Goal: Task Accomplishment & Management: Manage account settings

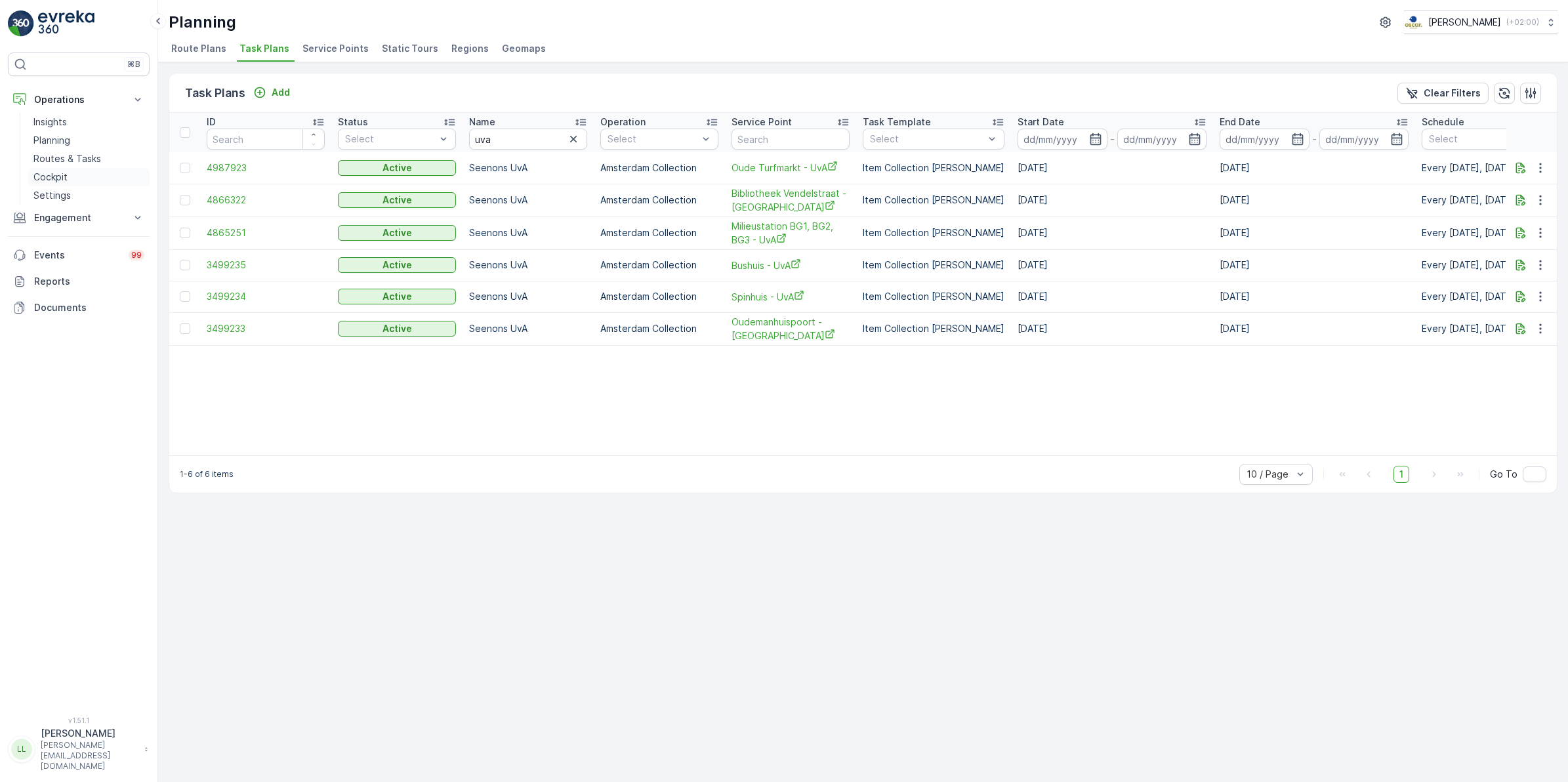
click at [57, 173] on p "Cockpit" at bounding box center [50, 177] width 34 height 13
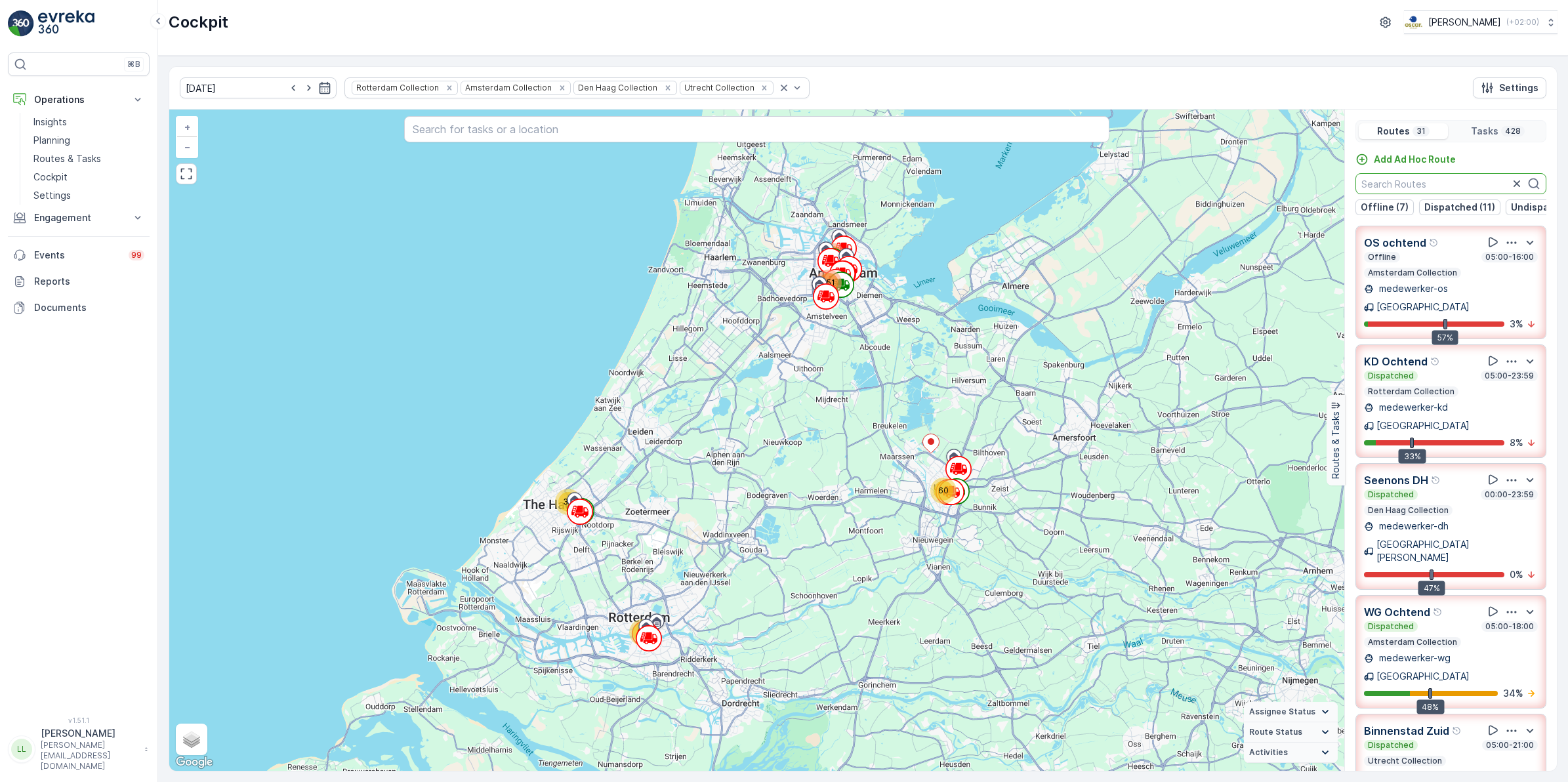
click at [1253, 187] on input "text" at bounding box center [1451, 183] width 191 height 21
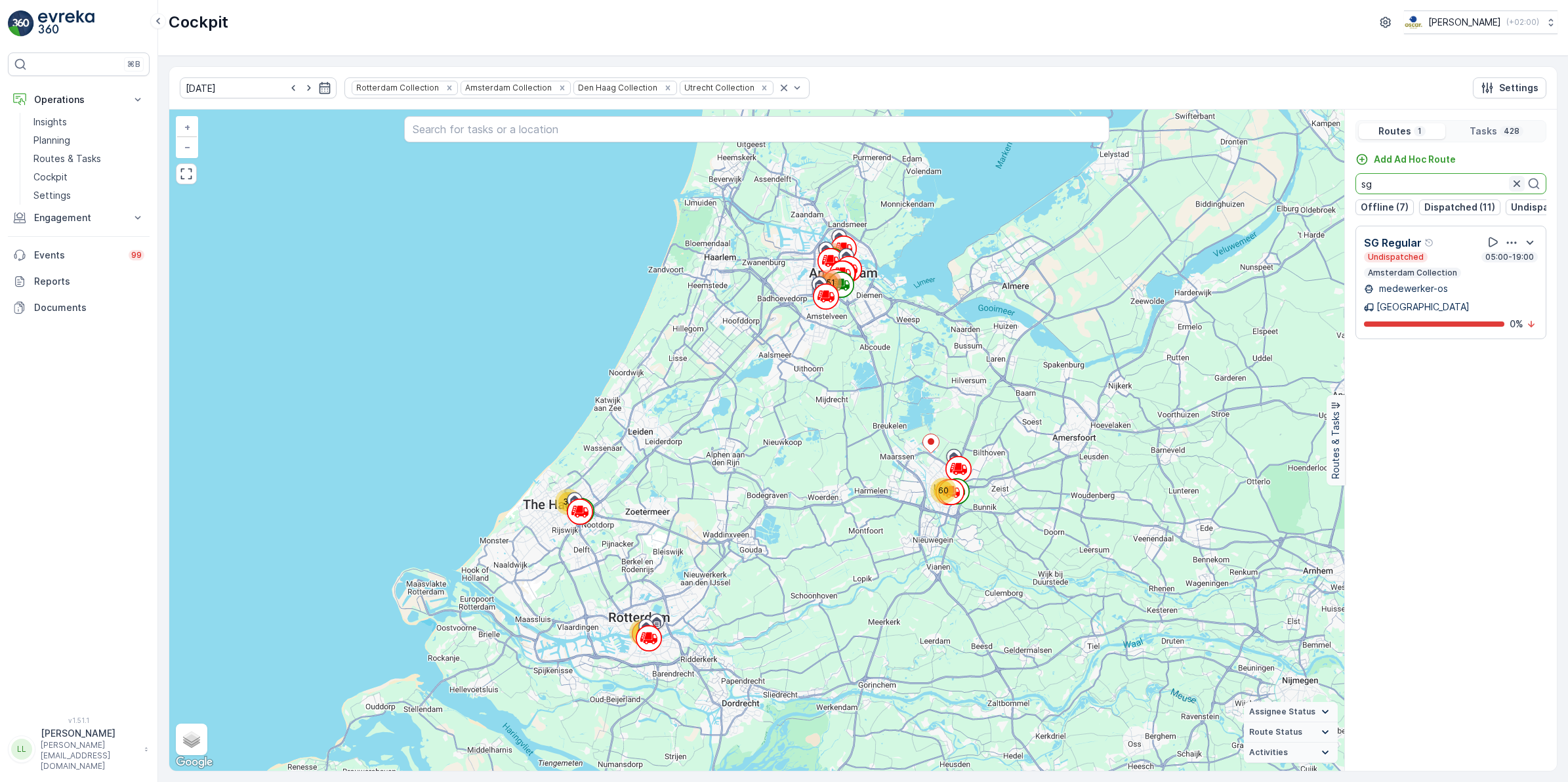
type input "sg"
click at [1253, 186] on icon "button" at bounding box center [1517, 183] width 13 height 13
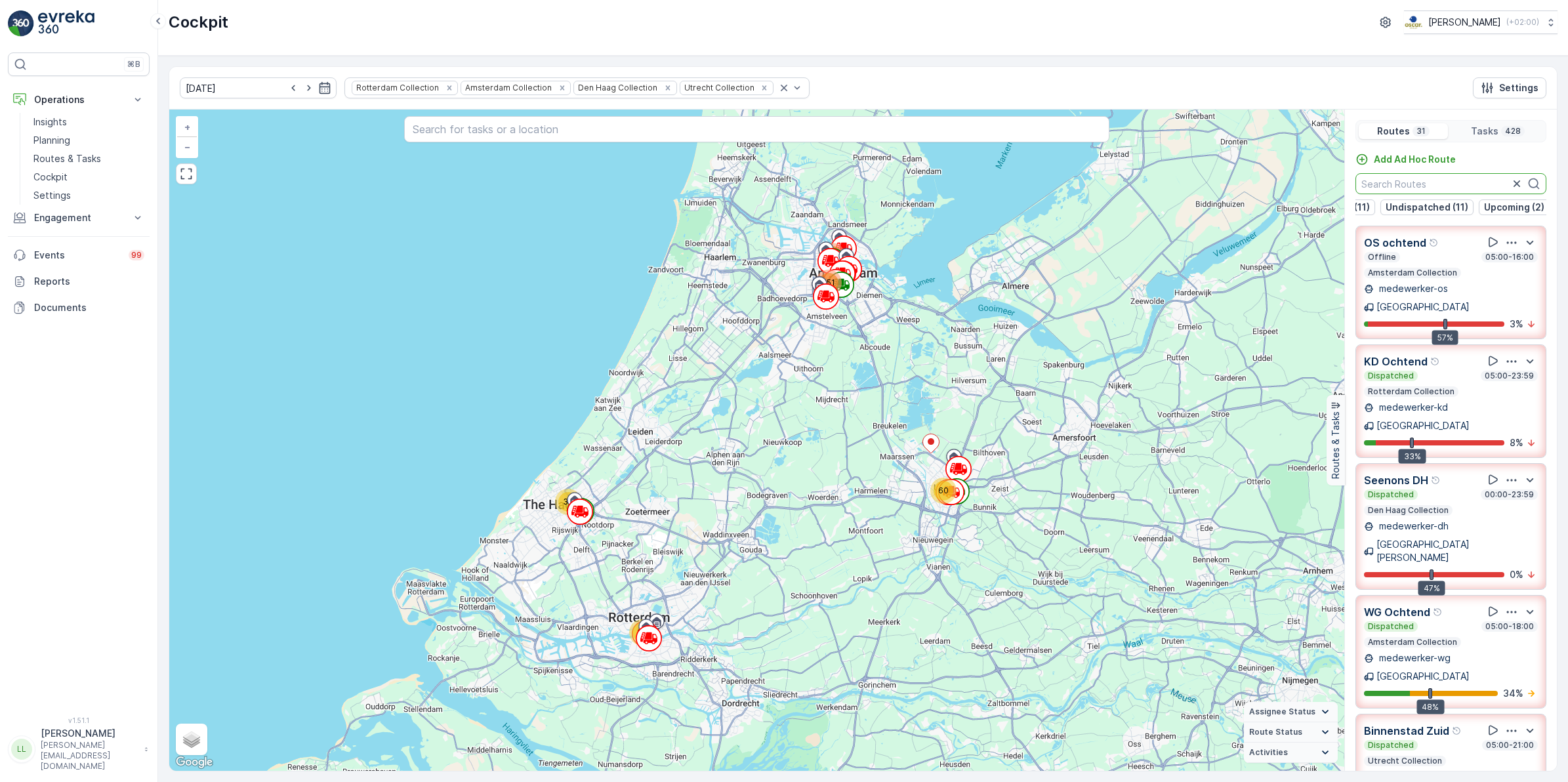
scroll to position [0, 126]
click at [1253, 204] on p "Undispatched (11)" at bounding box center [1426, 208] width 82 height 13
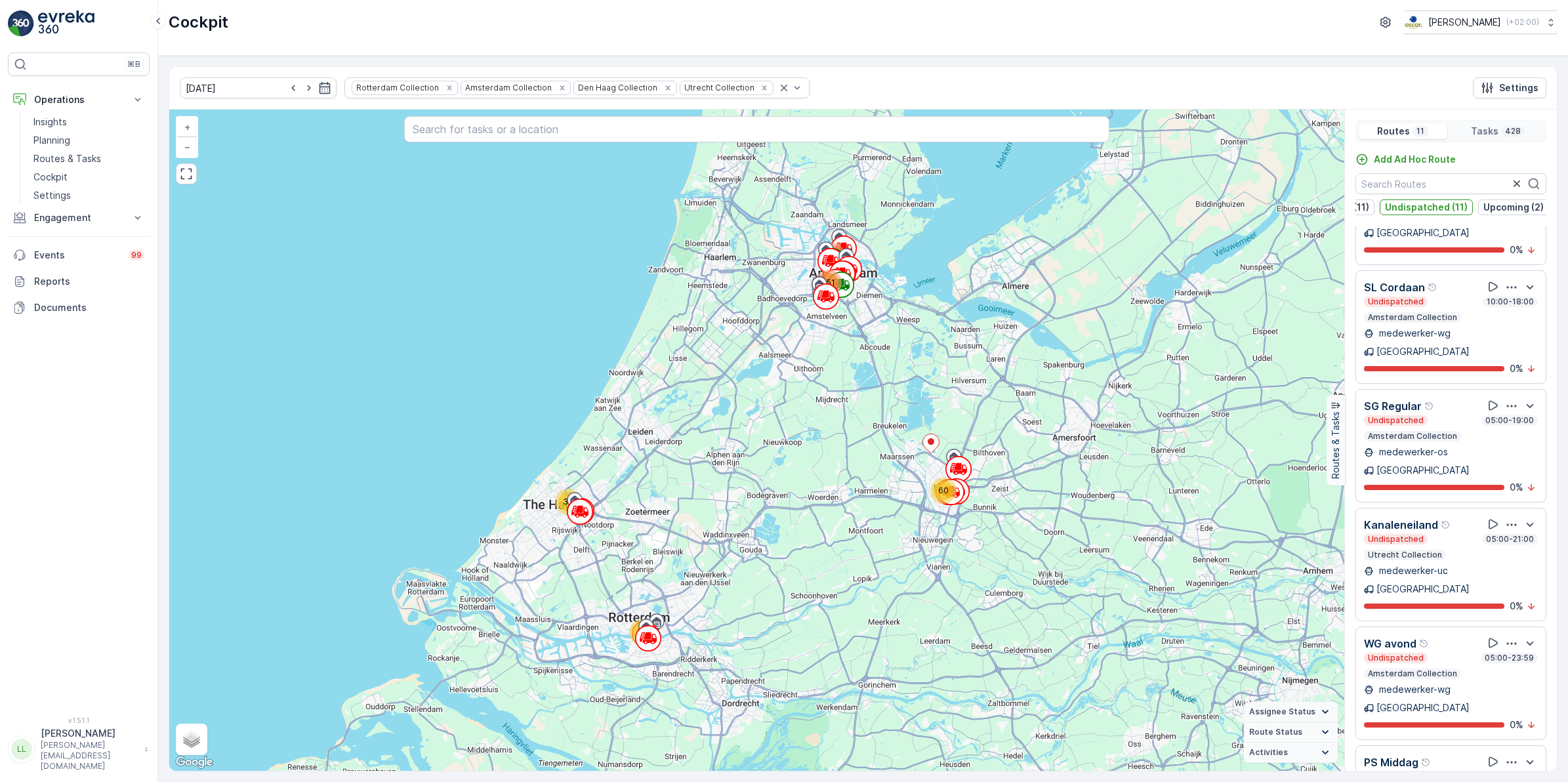
scroll to position [568, 0]
drag, startPoint x: 1429, startPoint y: 210, endPoint x: 1451, endPoint y: 215, distance: 22.6
click at [1253, 201] on button "Undispatched (11)" at bounding box center [1427, 207] width 94 height 16
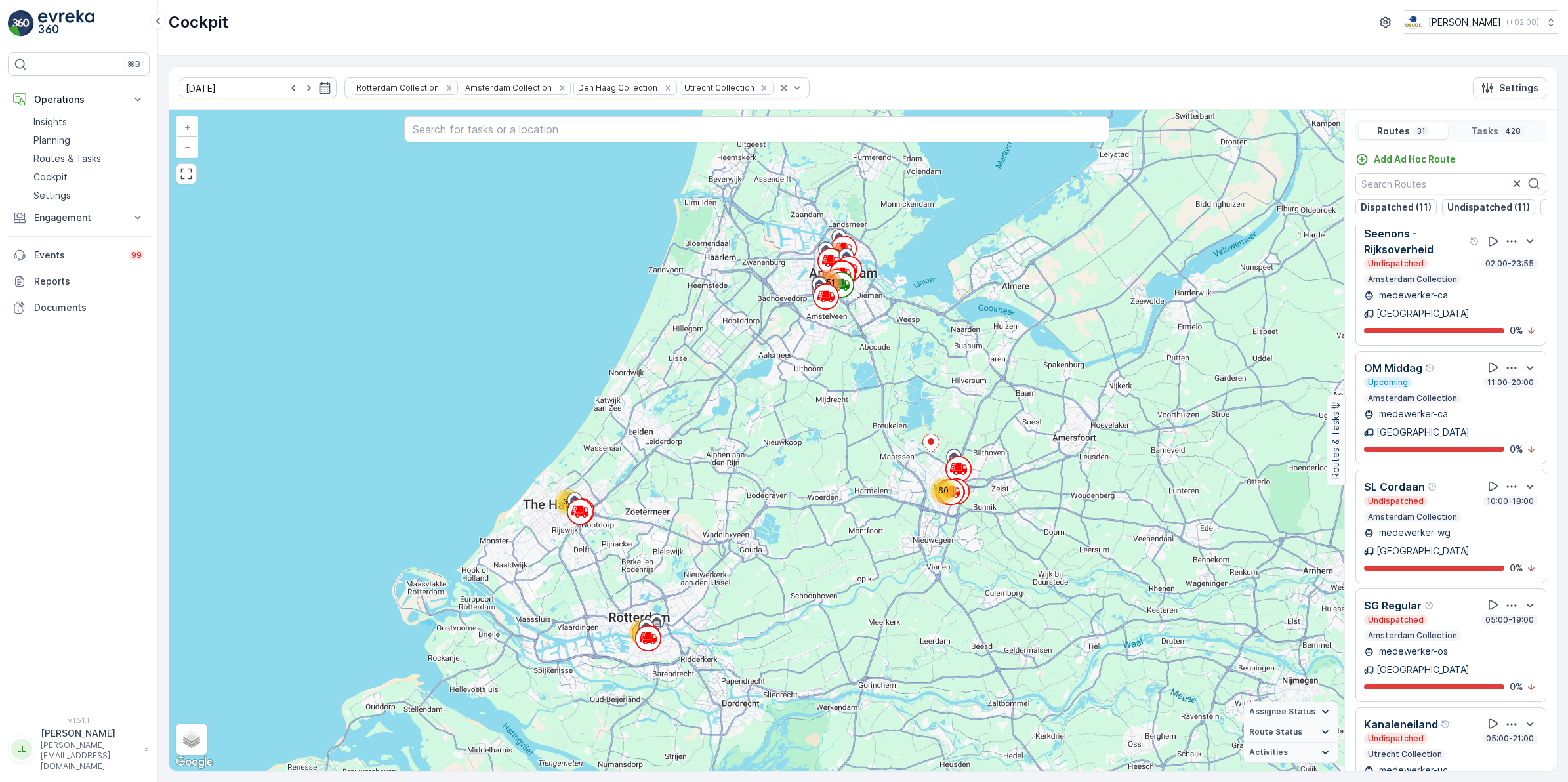
scroll to position [0, 43]
click at [1253, 208] on p "Dispatched (11)" at bounding box center [1417, 208] width 71 height 13
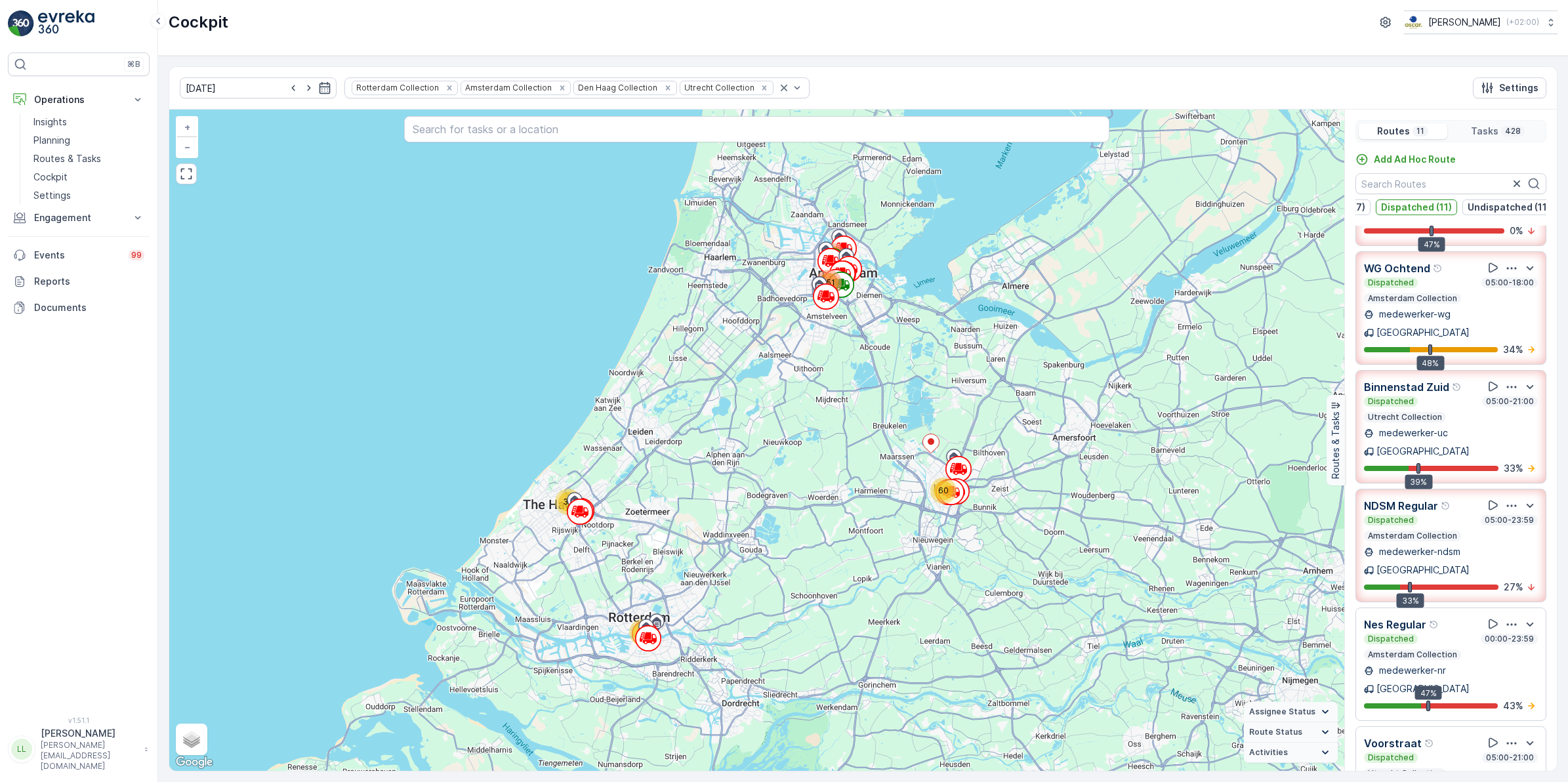
scroll to position [0, 0]
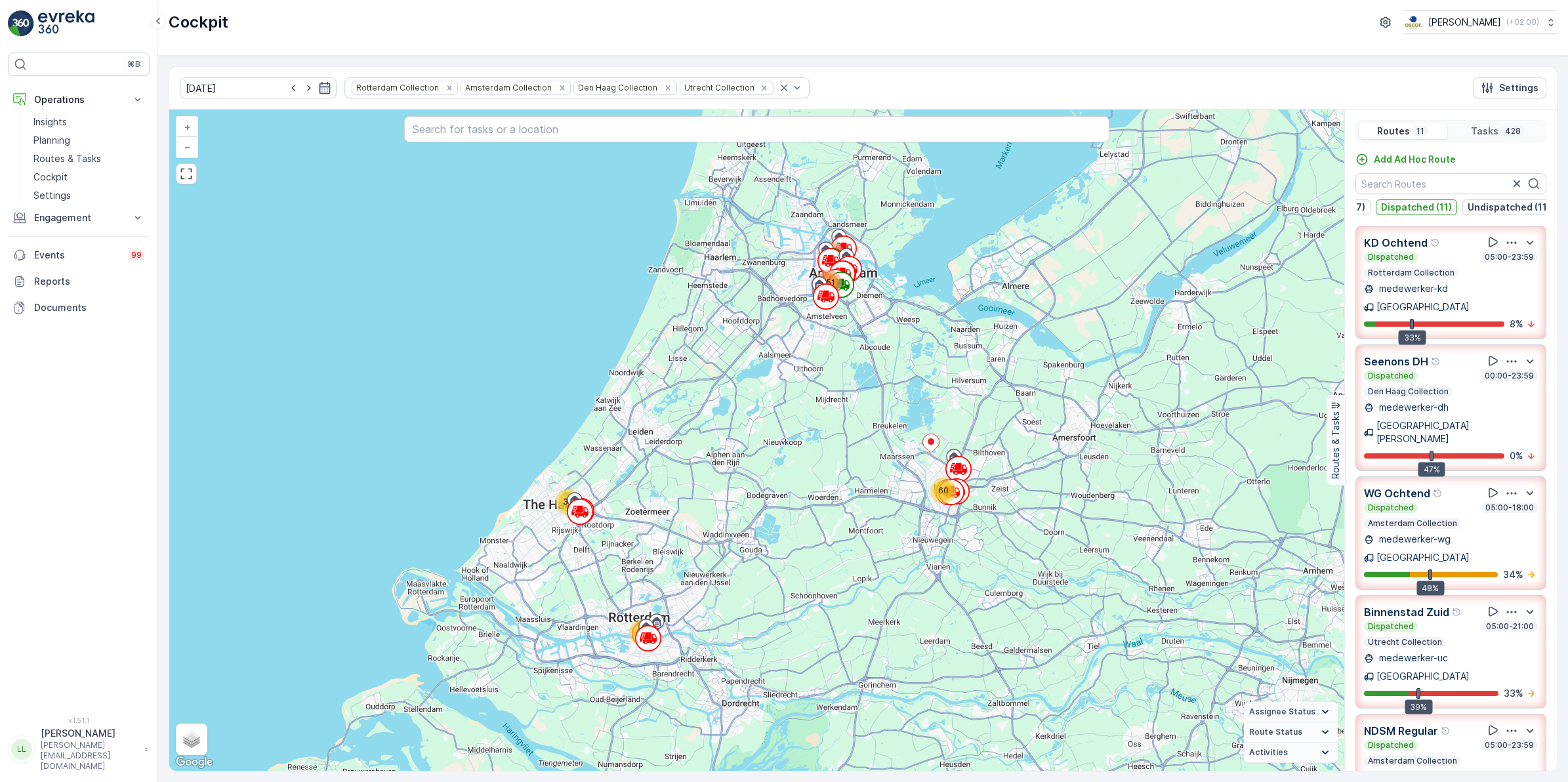
click at [1253, 208] on p "Dispatched (11)" at bounding box center [1417, 208] width 71 height 13
click at [1253, 180] on input "text" at bounding box center [1451, 183] width 191 height 21
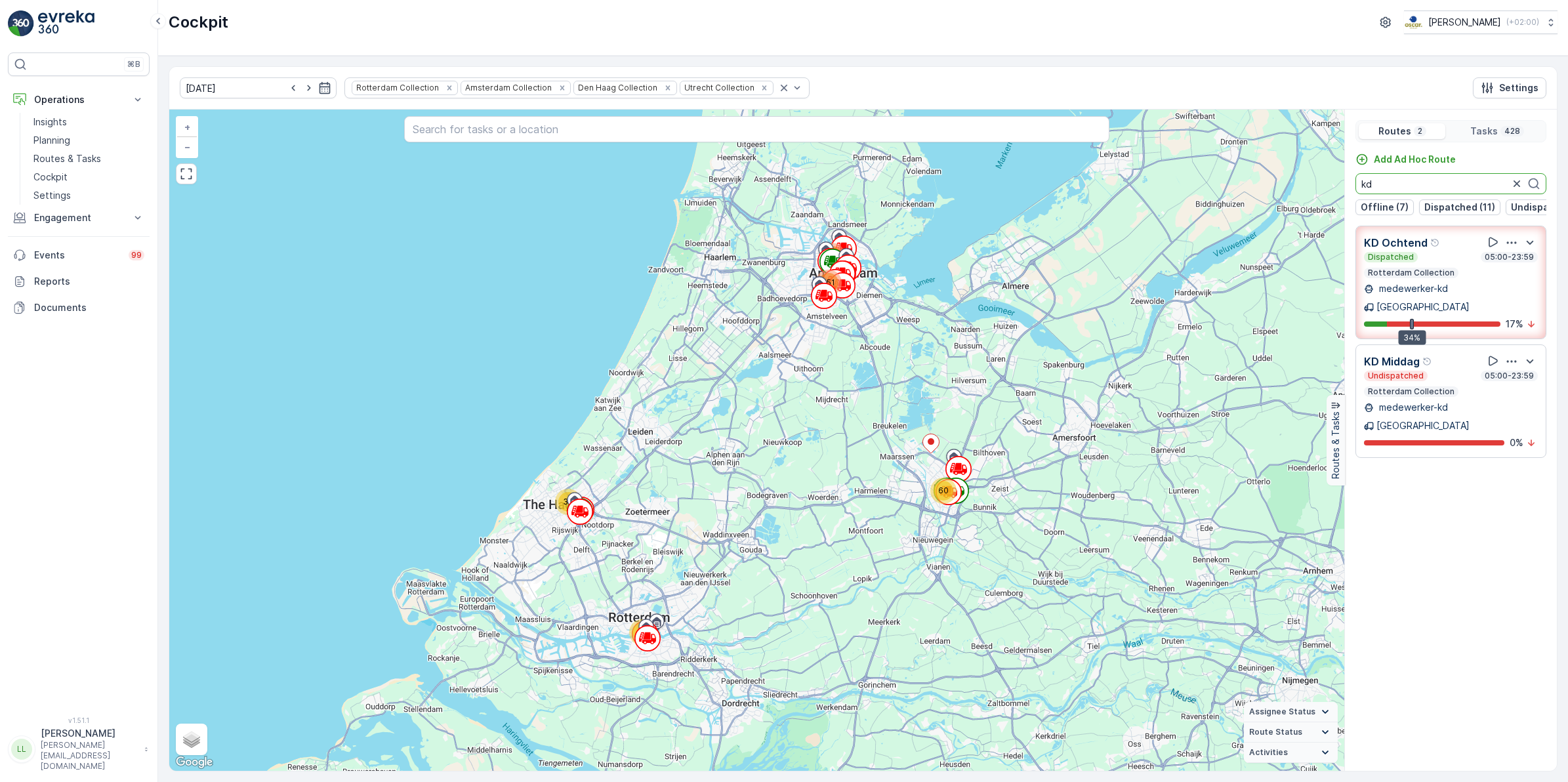
type input "kd"
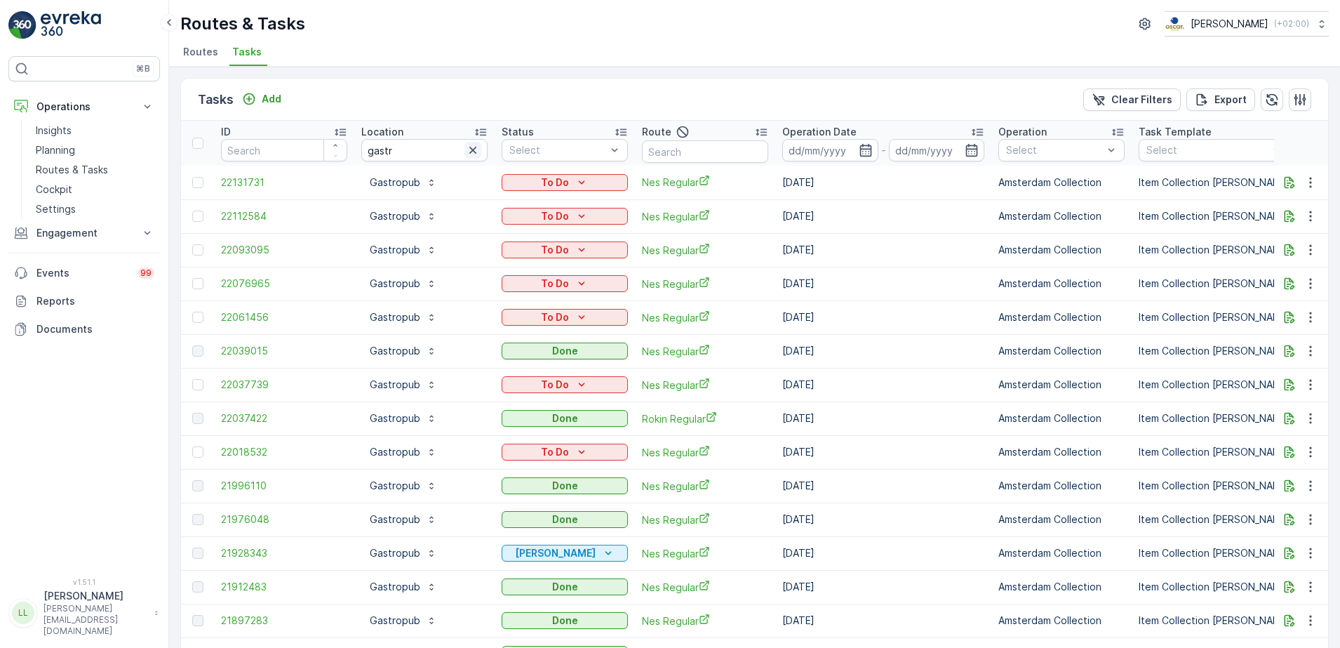
click at [471, 150] on icon "button" at bounding box center [473, 150] width 14 height 14
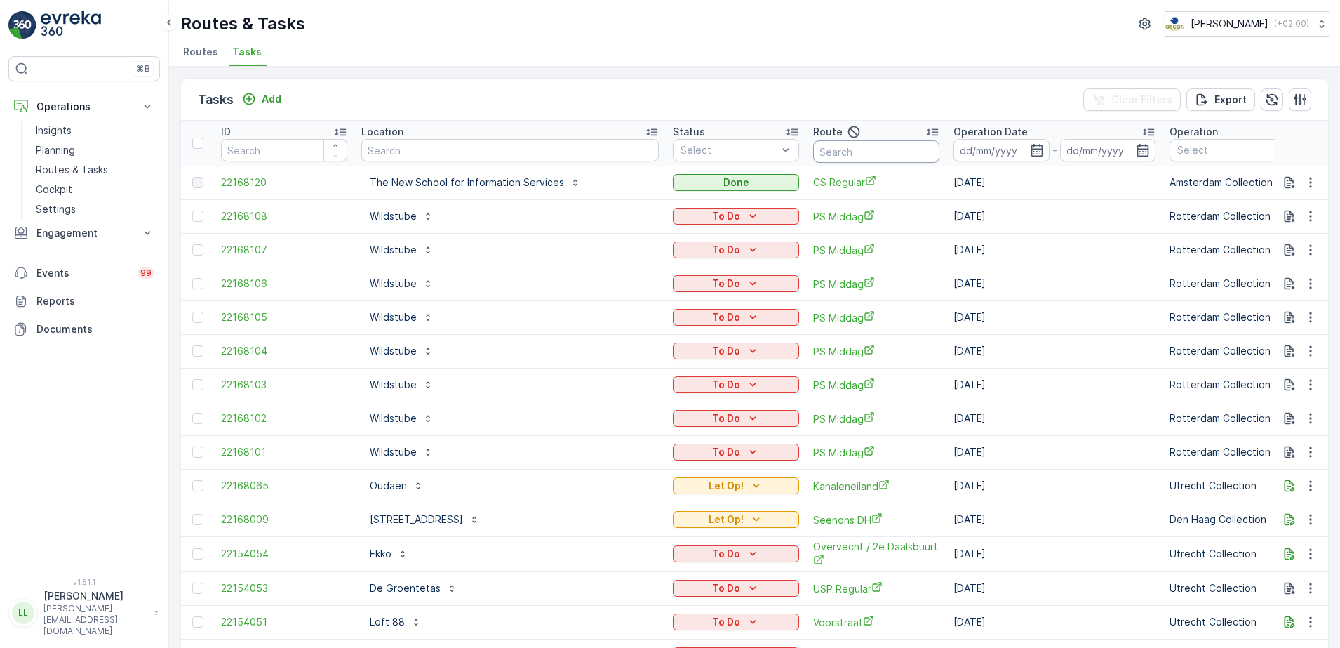
click at [833, 156] on input "text" at bounding box center [876, 151] width 126 height 22
type input "sg"
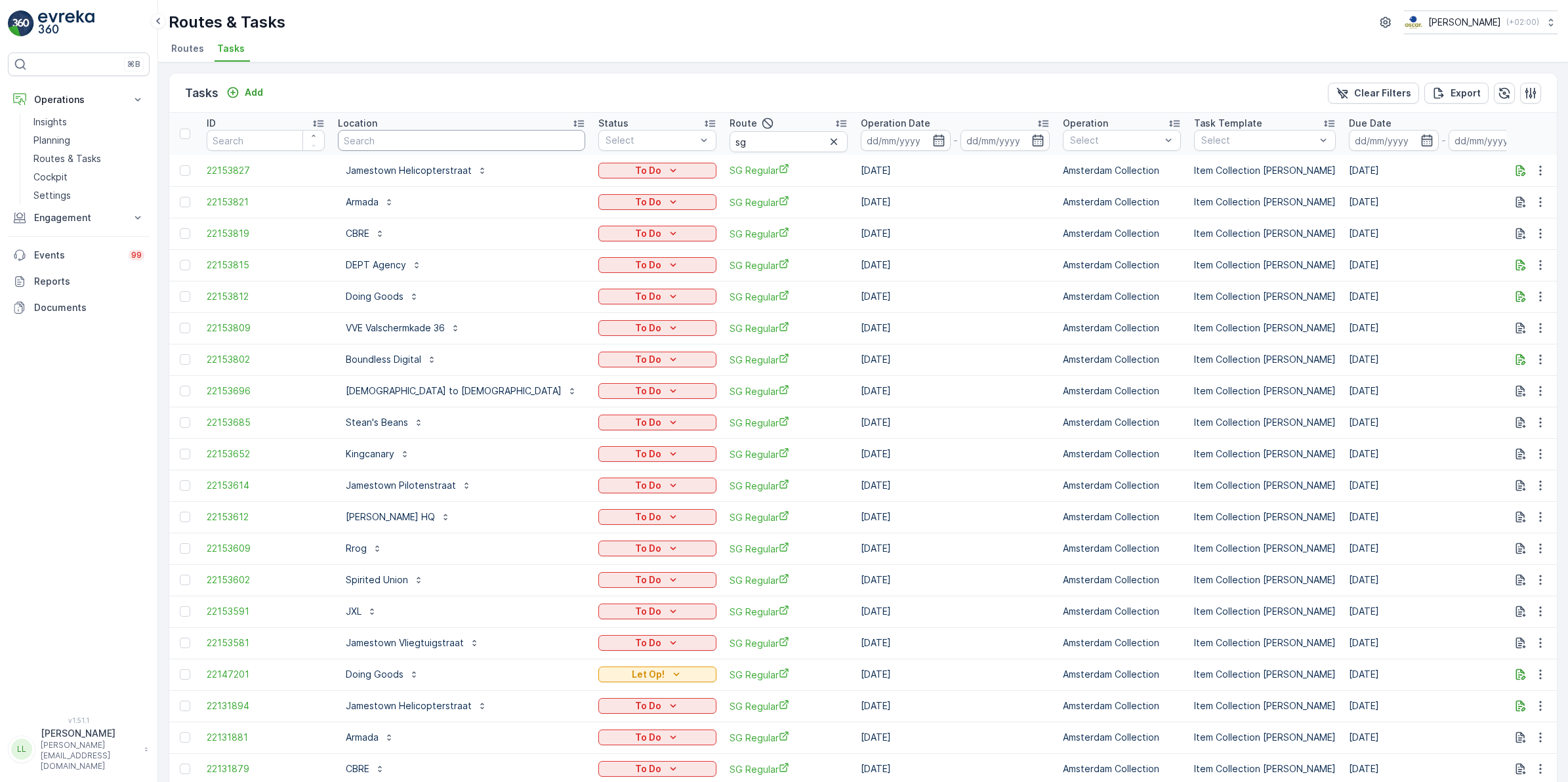
click at [426, 136] on input "text" at bounding box center [461, 140] width 248 height 21
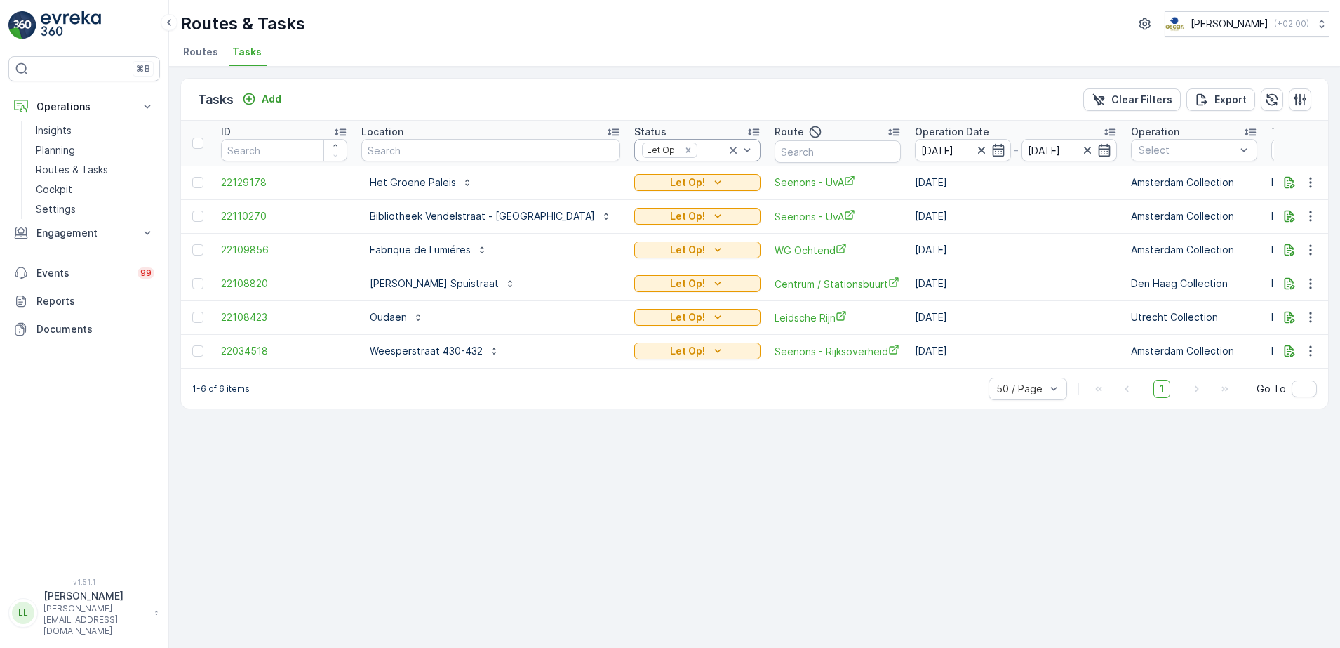
click at [726, 153] on icon at bounding box center [733, 150] width 14 height 14
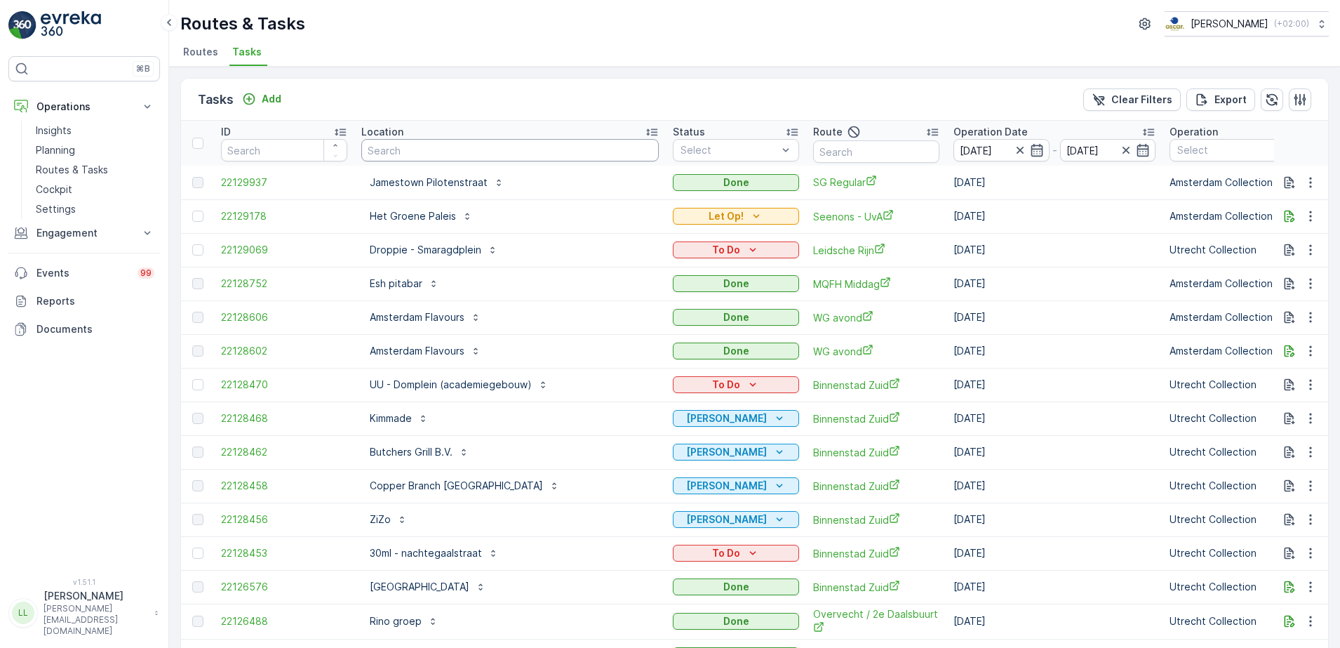
click at [491, 158] on input "text" at bounding box center [510, 150] width 298 height 22
type input "proef"
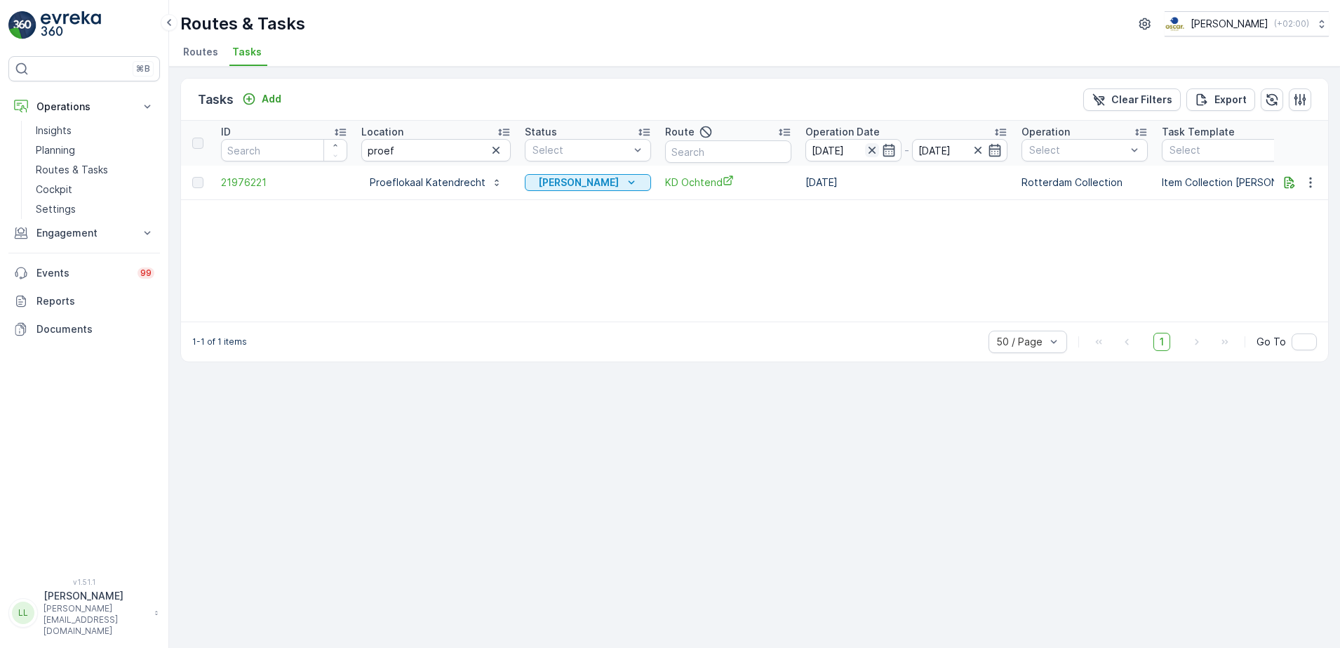
click at [870, 149] on icon "button" at bounding box center [872, 150] width 14 height 14
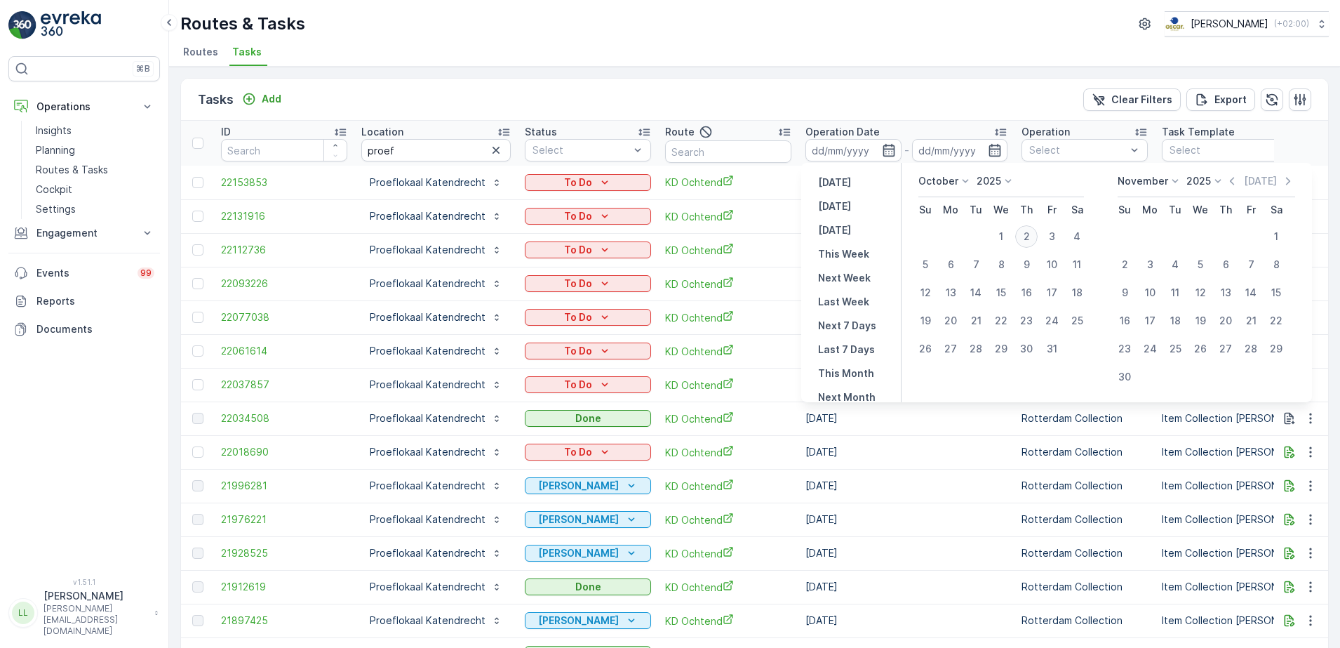
click at [1028, 238] on div "2" at bounding box center [1026, 236] width 22 height 22
type input "[DATE]"
click at [1028, 238] on div "2" at bounding box center [1026, 236] width 22 height 22
type input "[DATE]"
click at [1028, 238] on div "2" at bounding box center [1026, 236] width 22 height 22
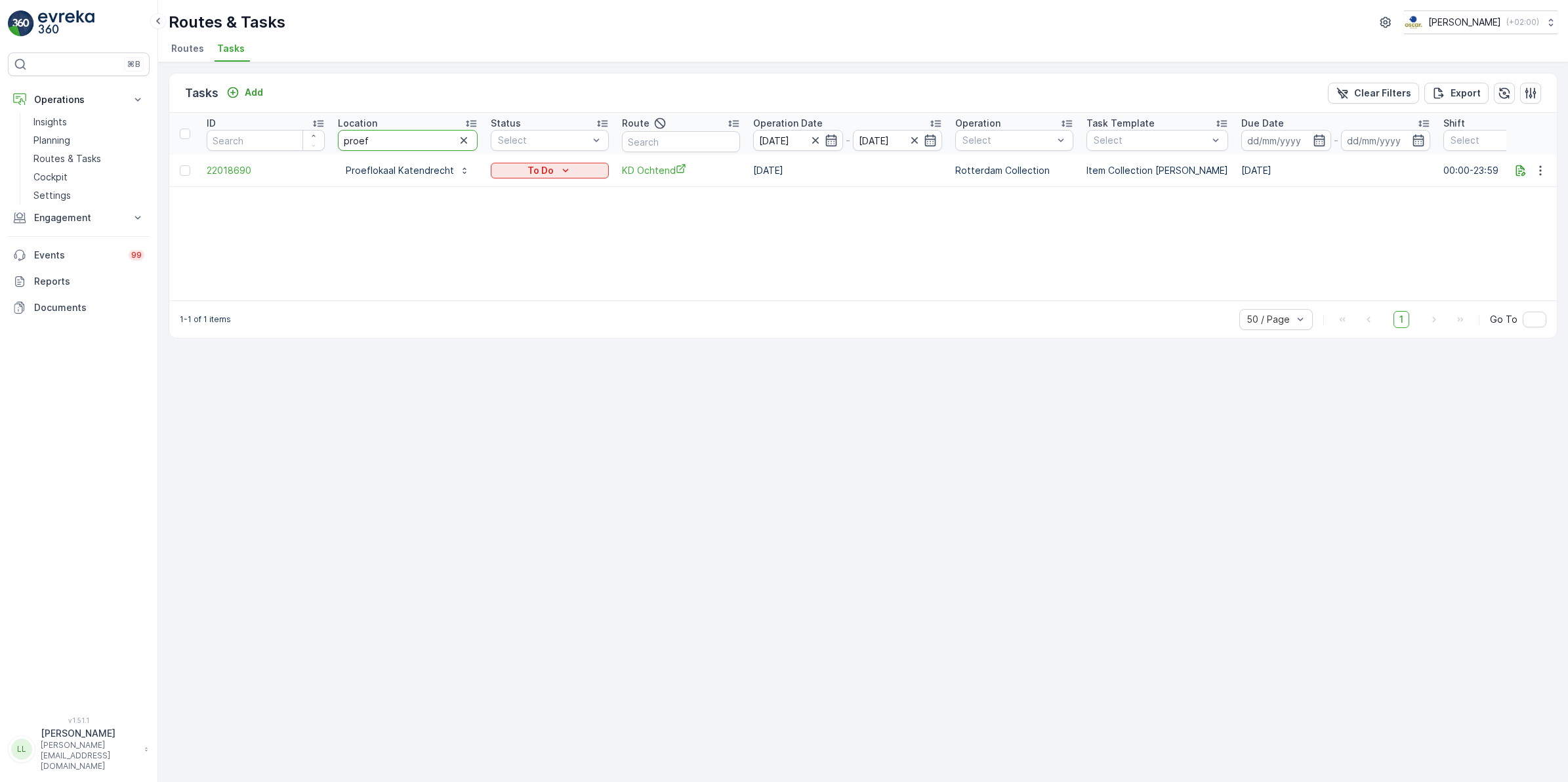
drag, startPoint x: 391, startPoint y: 149, endPoint x: 337, endPoint y: 152, distance: 54.1
click at [337, 152] on th "Location proef" at bounding box center [407, 134] width 152 height 42
type input "neder"
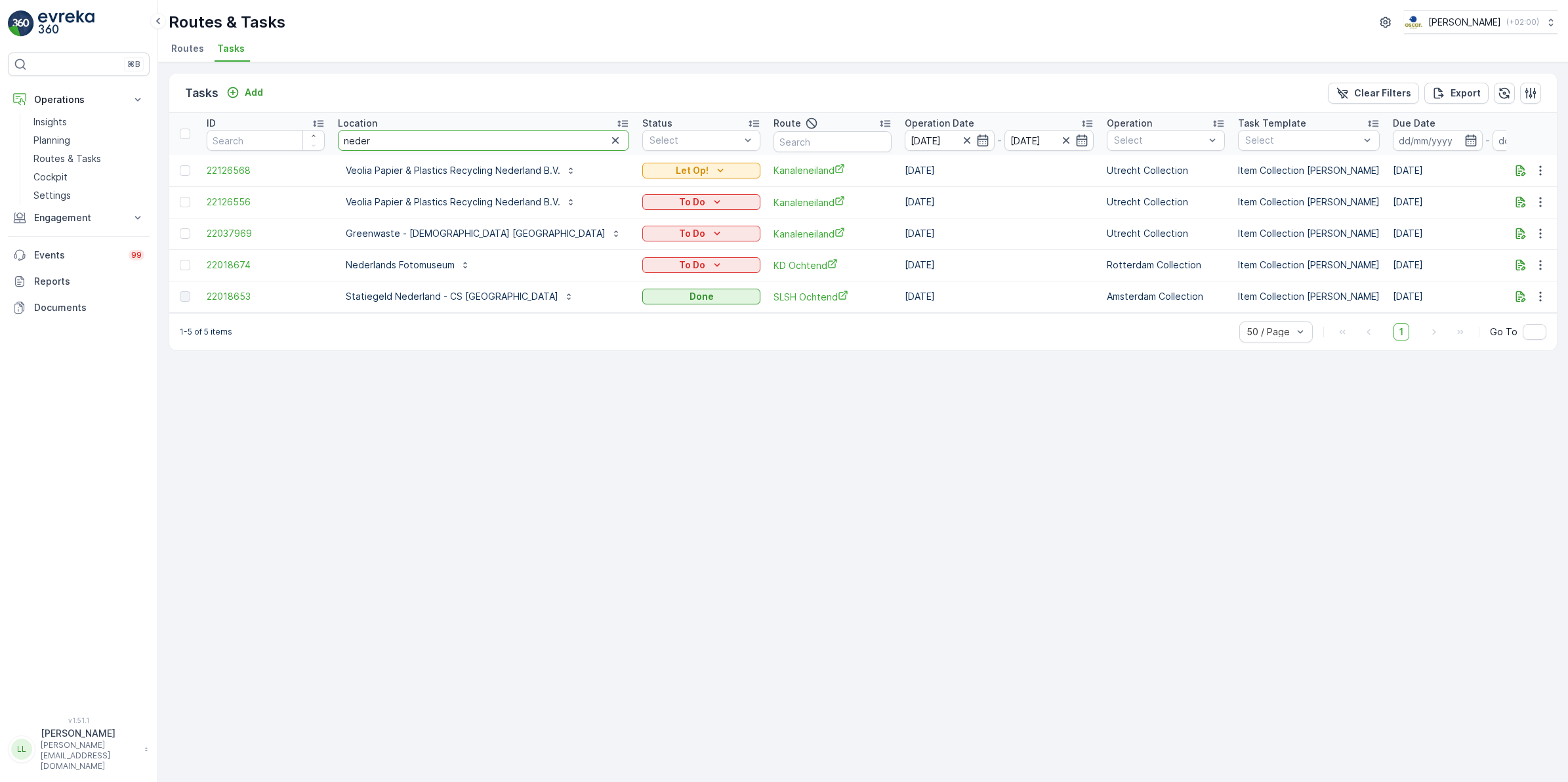
drag, startPoint x: 420, startPoint y: 138, endPoint x: 439, endPoint y: 128, distance: 21.5
click at [439, 128] on th "Location neder" at bounding box center [483, 134] width 305 height 42
drag, startPoint x: 544, startPoint y: 133, endPoint x: 324, endPoint y: 138, distance: 220.1
click at [324, 138] on tr "ID Location neder Status Select Route Operation Date 02.10.2025 - 02.10.2025 Op…" at bounding box center [1268, 134] width 2197 height 42
type input "casa"
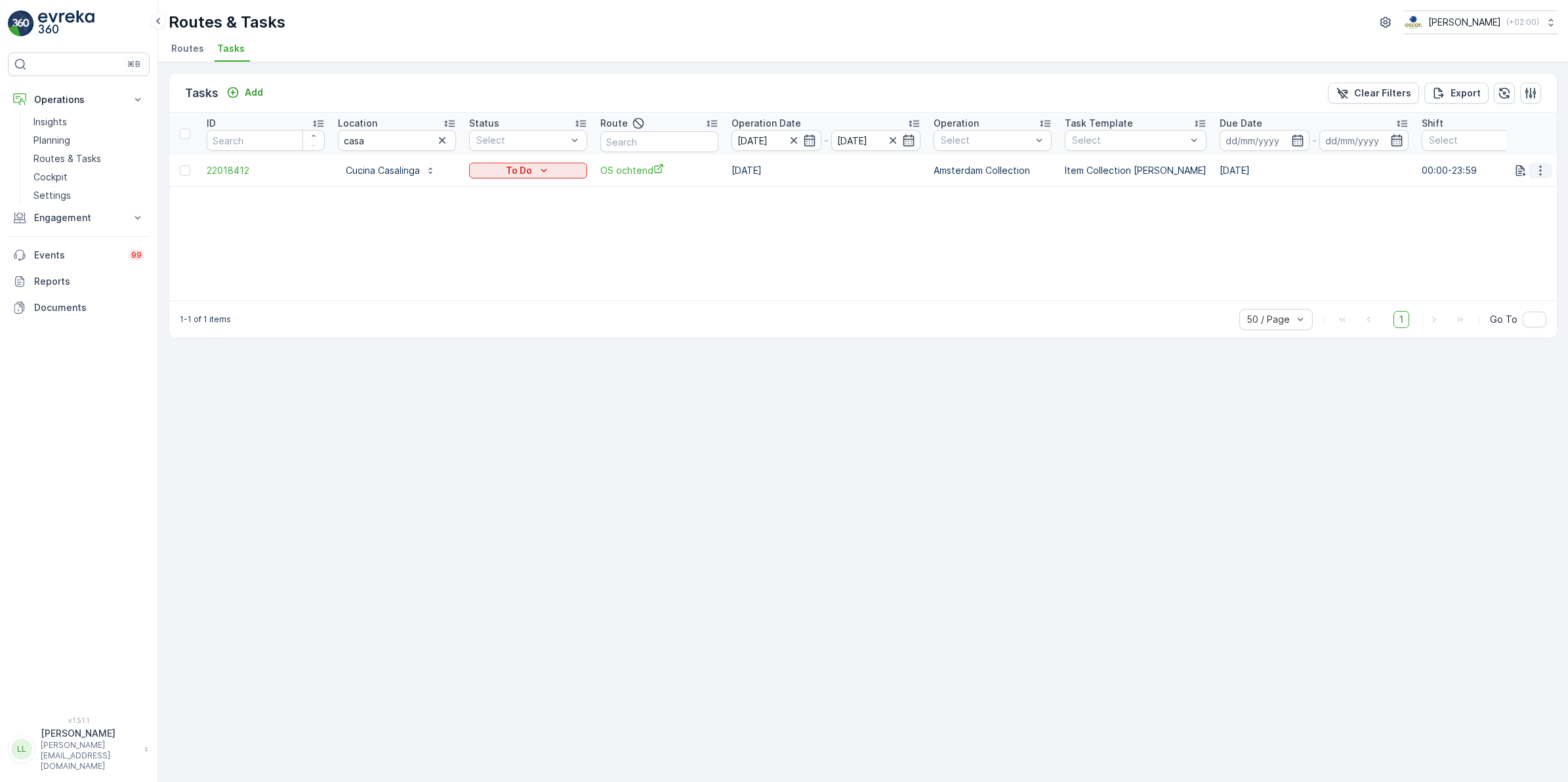
click at [1253, 175] on icon "button" at bounding box center [1541, 170] width 13 height 13
click at [320, 141] on tr "ID Location casa Status Select Route Operation Date 02.10.2025 - 02.10.2025 Ope…" at bounding box center [1181, 134] width 2024 height 42
click at [52, 151] on link "Routes & Tasks" at bounding box center [89, 159] width 122 height 19
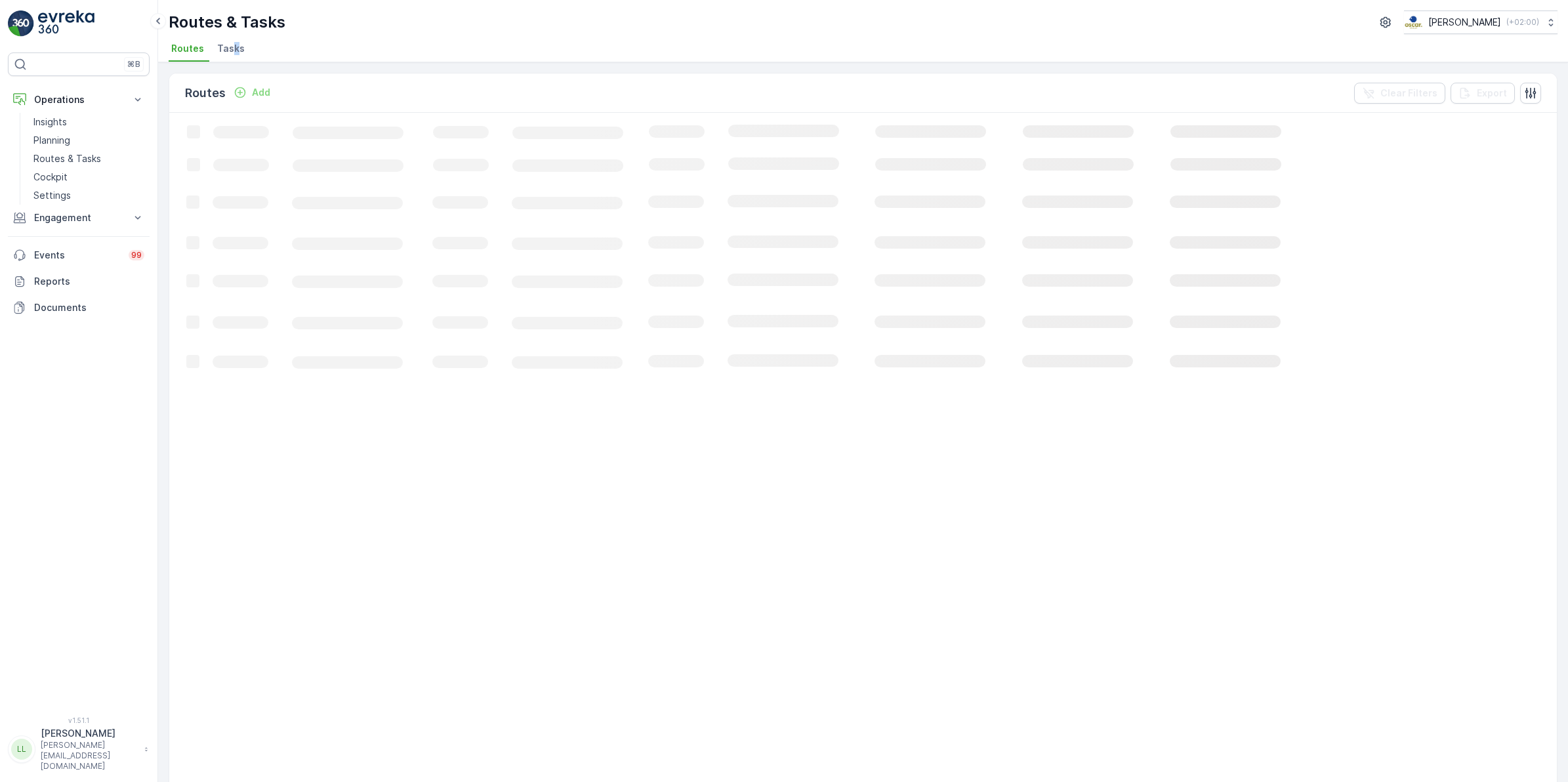
click at [234, 50] on span "Tasks" at bounding box center [230, 49] width 27 height 13
click at [723, 31] on div "Routes & Tasks Oscar Circulair ( +02:00 )" at bounding box center [862, 22] width 1388 height 23
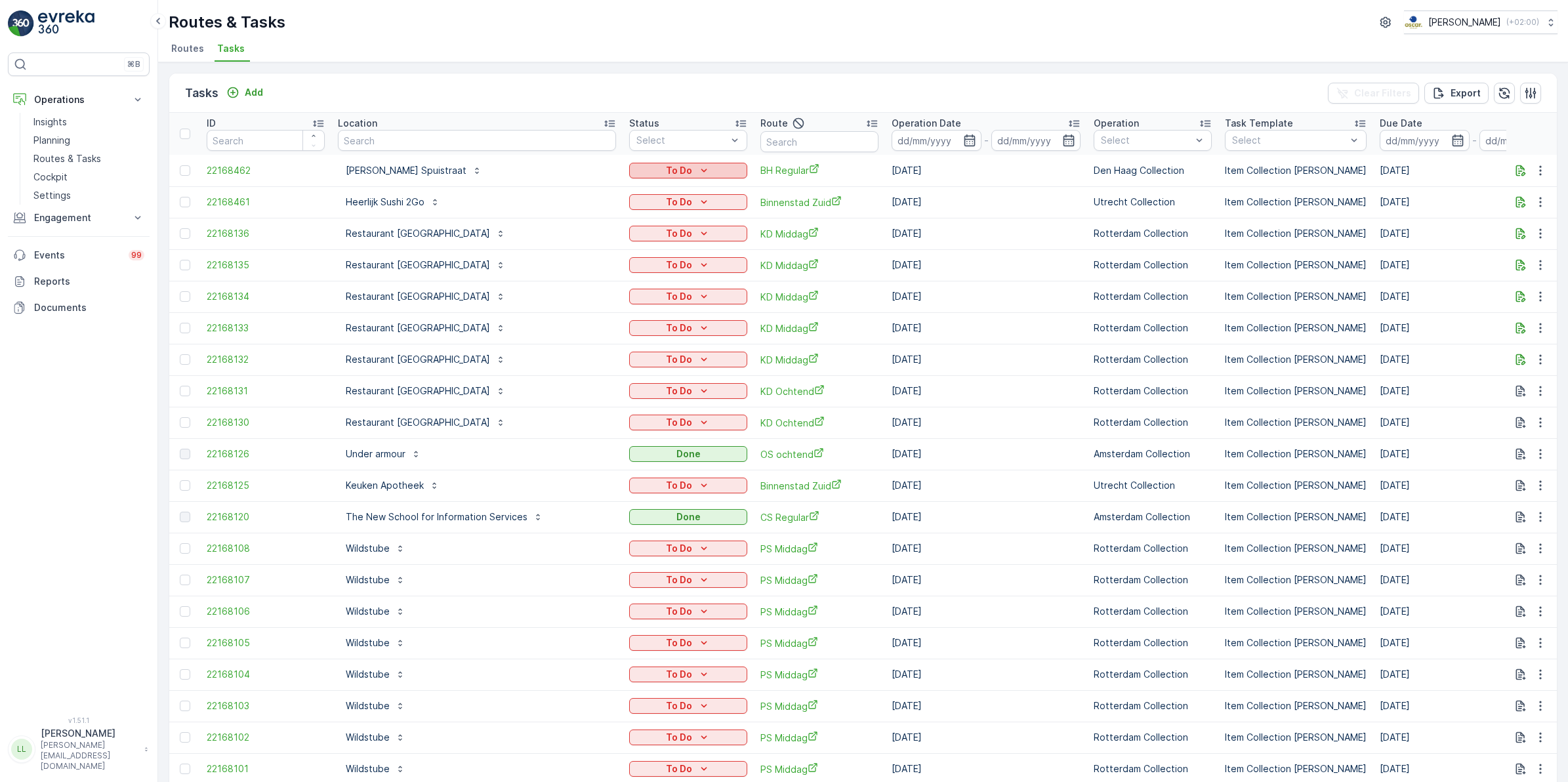
click at [698, 167] on icon "To Do" at bounding box center [704, 170] width 13 height 13
click at [597, 225] on span "Let Op!" at bounding box center [584, 226] width 33 height 13
click at [397, 136] on input "text" at bounding box center [477, 140] width 279 height 21
type input "zuiden"
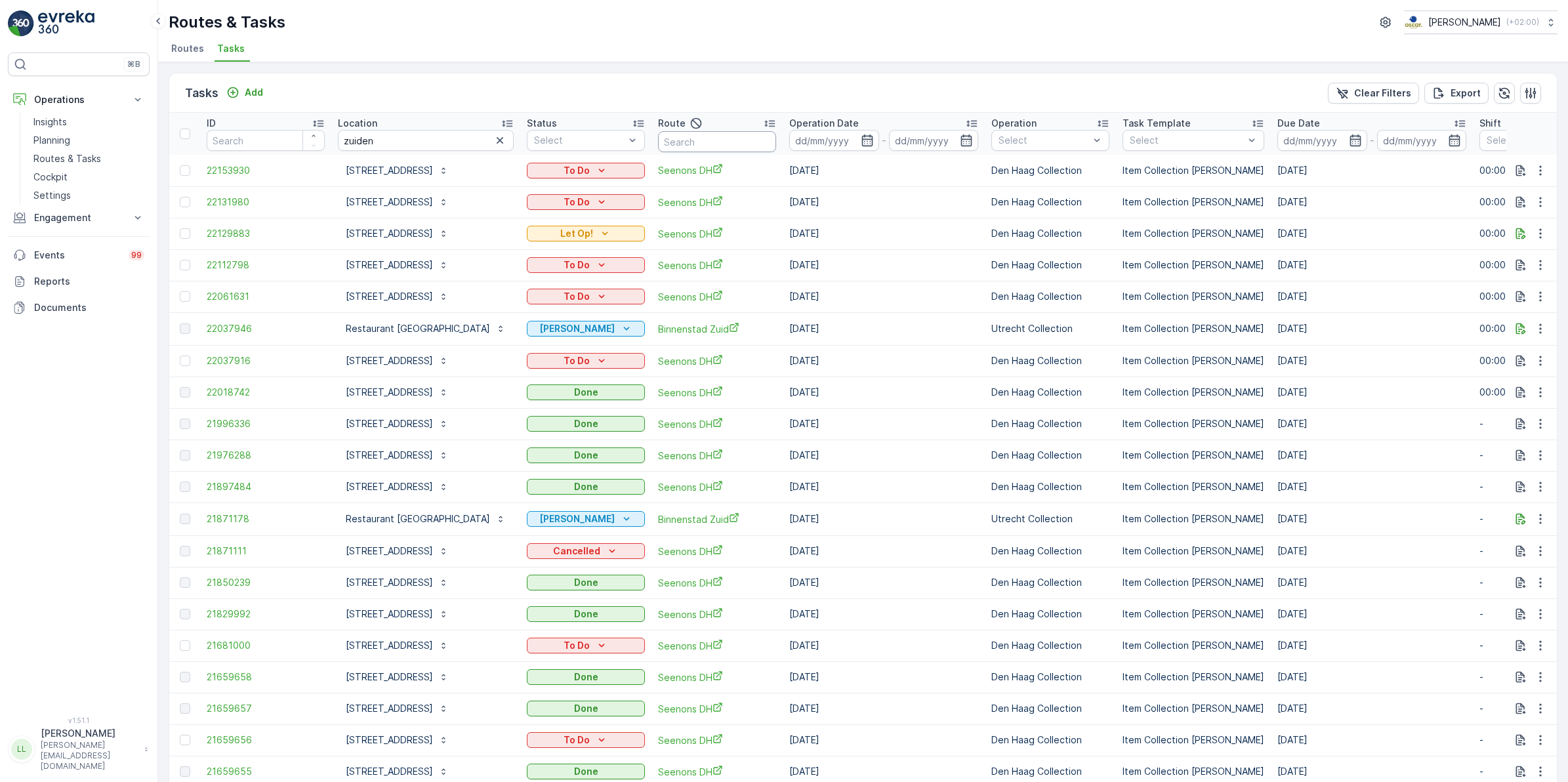
click at [670, 145] on input "text" at bounding box center [717, 141] width 118 height 21
click at [861, 136] on icon "button" at bounding box center [867, 140] width 11 height 12
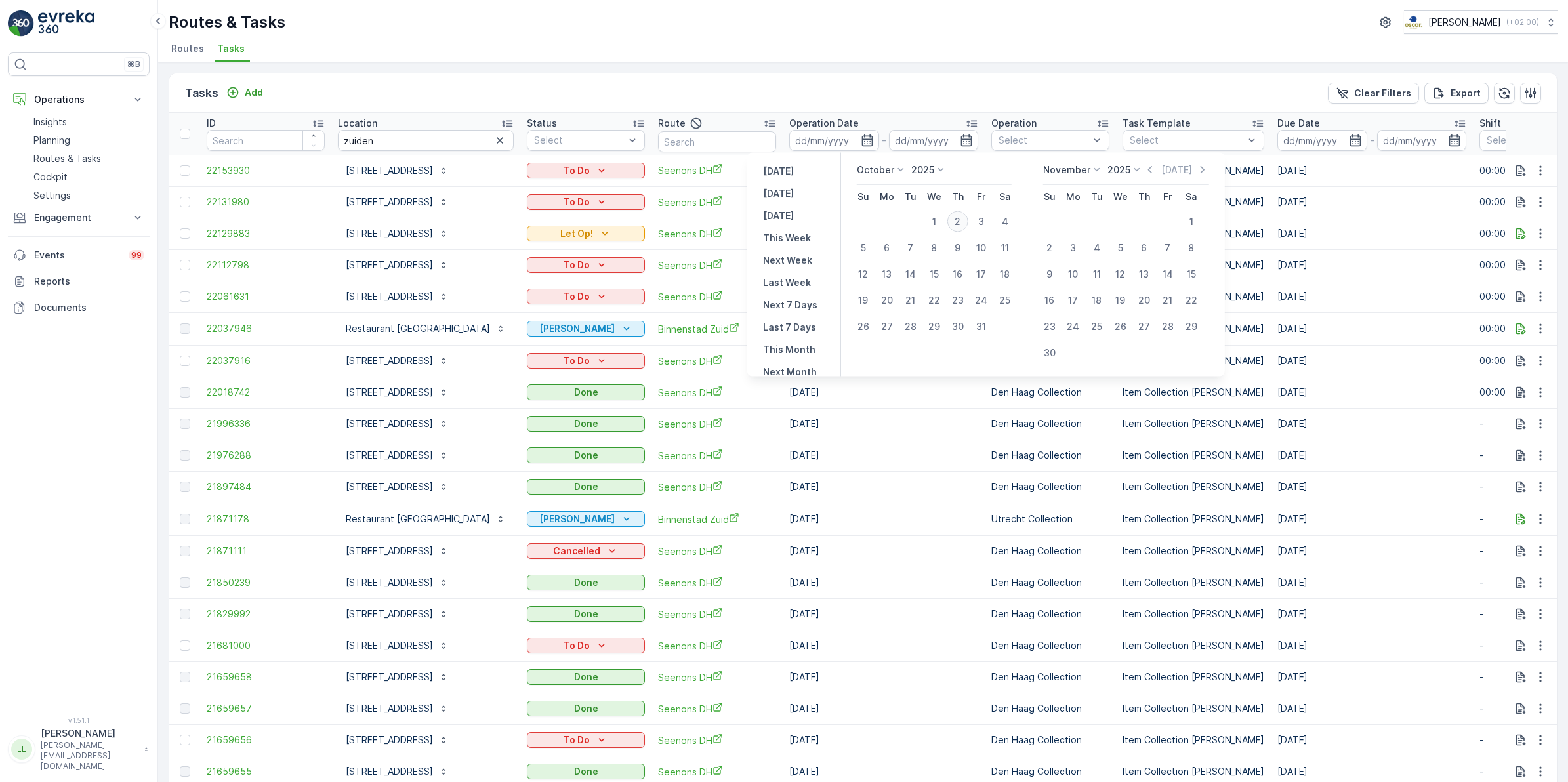
click at [959, 226] on div "2" at bounding box center [957, 222] width 21 height 21
type input "[DATE]"
click at [959, 226] on div "2" at bounding box center [957, 222] width 21 height 21
type input "[DATE]"
click at [959, 226] on div "2" at bounding box center [957, 222] width 21 height 21
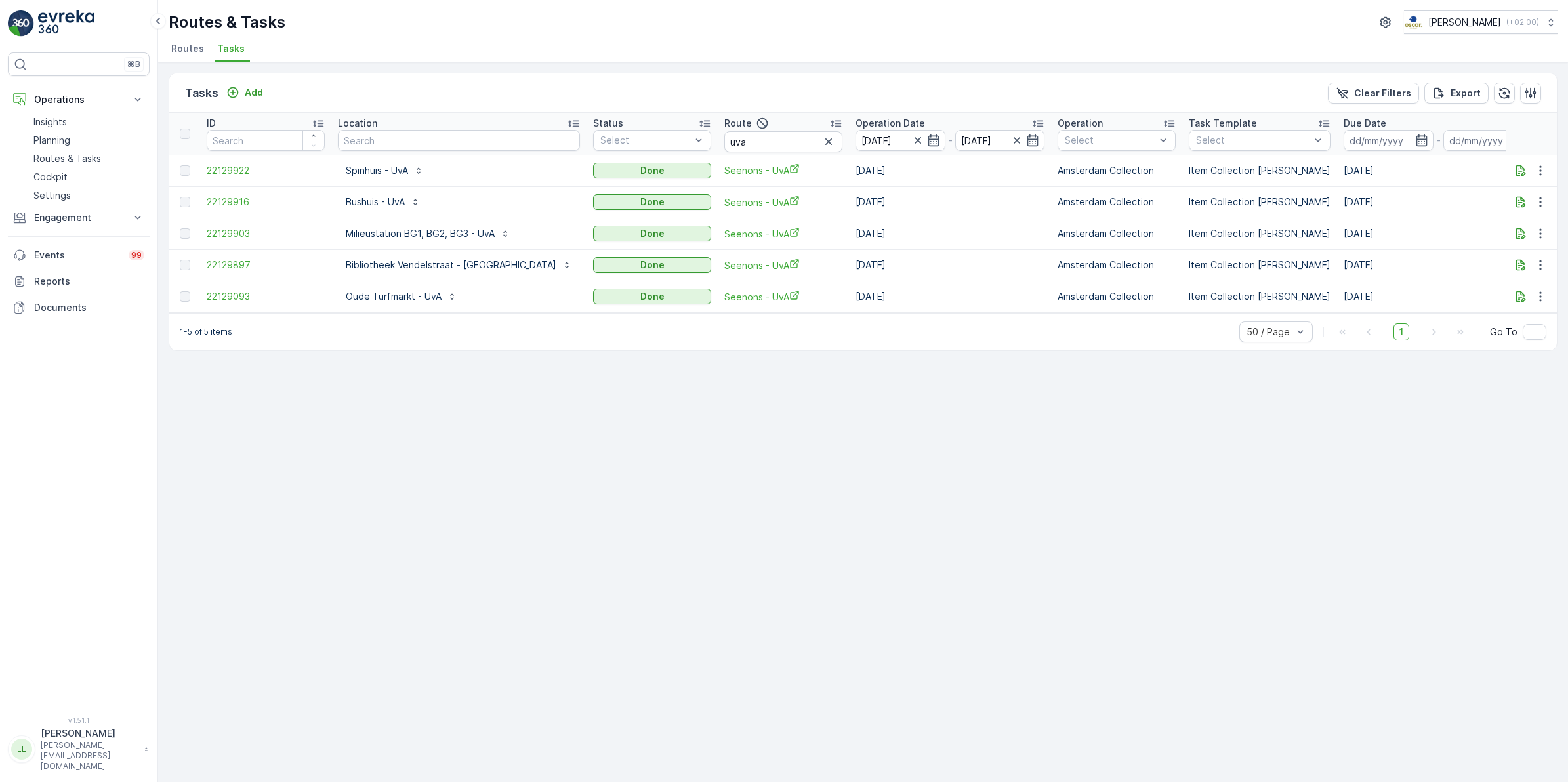
click at [822, 146] on icon "button" at bounding box center [828, 142] width 13 height 13
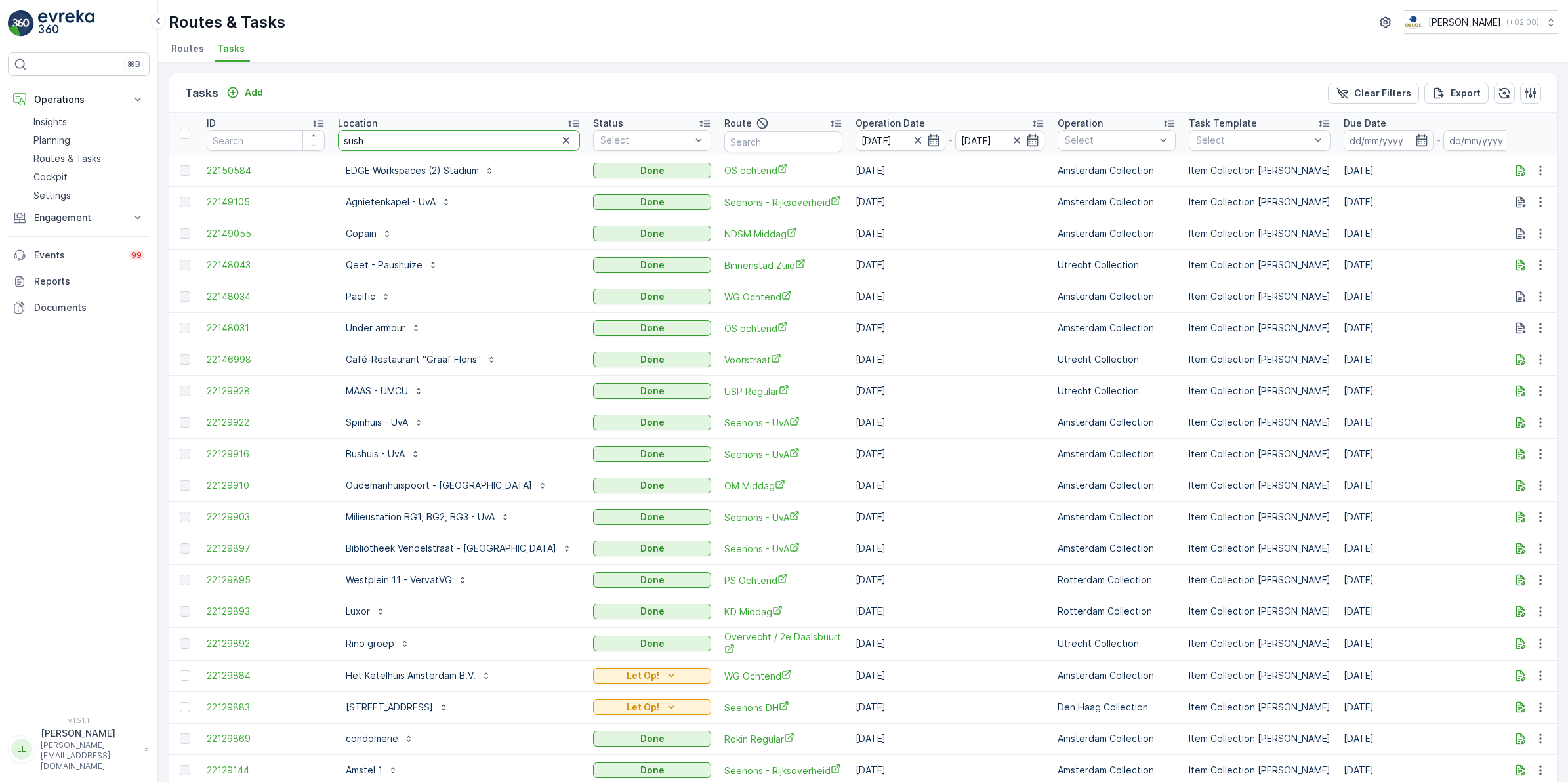
type input "sushi"
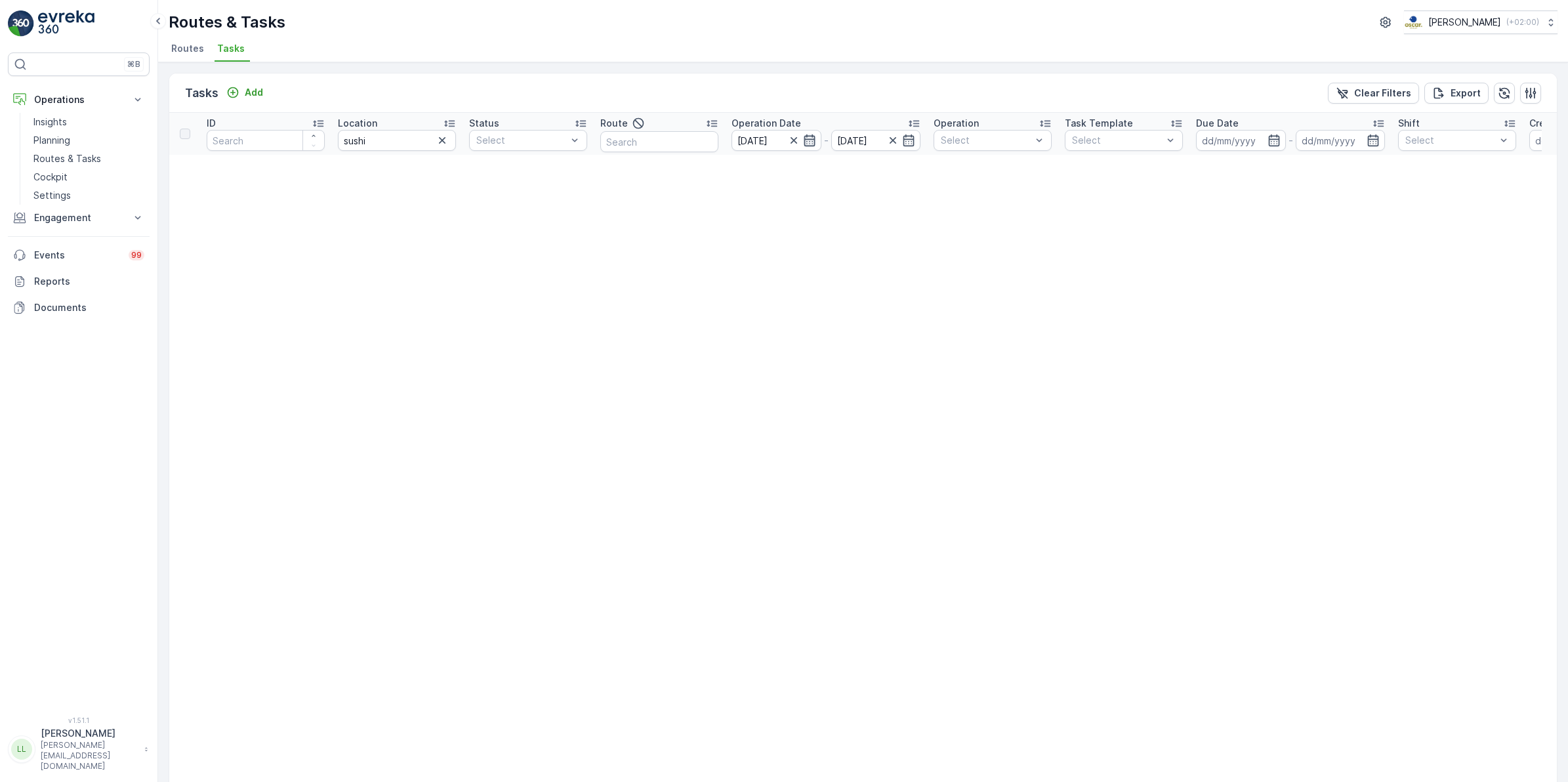
click at [808, 141] on icon "button" at bounding box center [810, 140] width 13 height 13
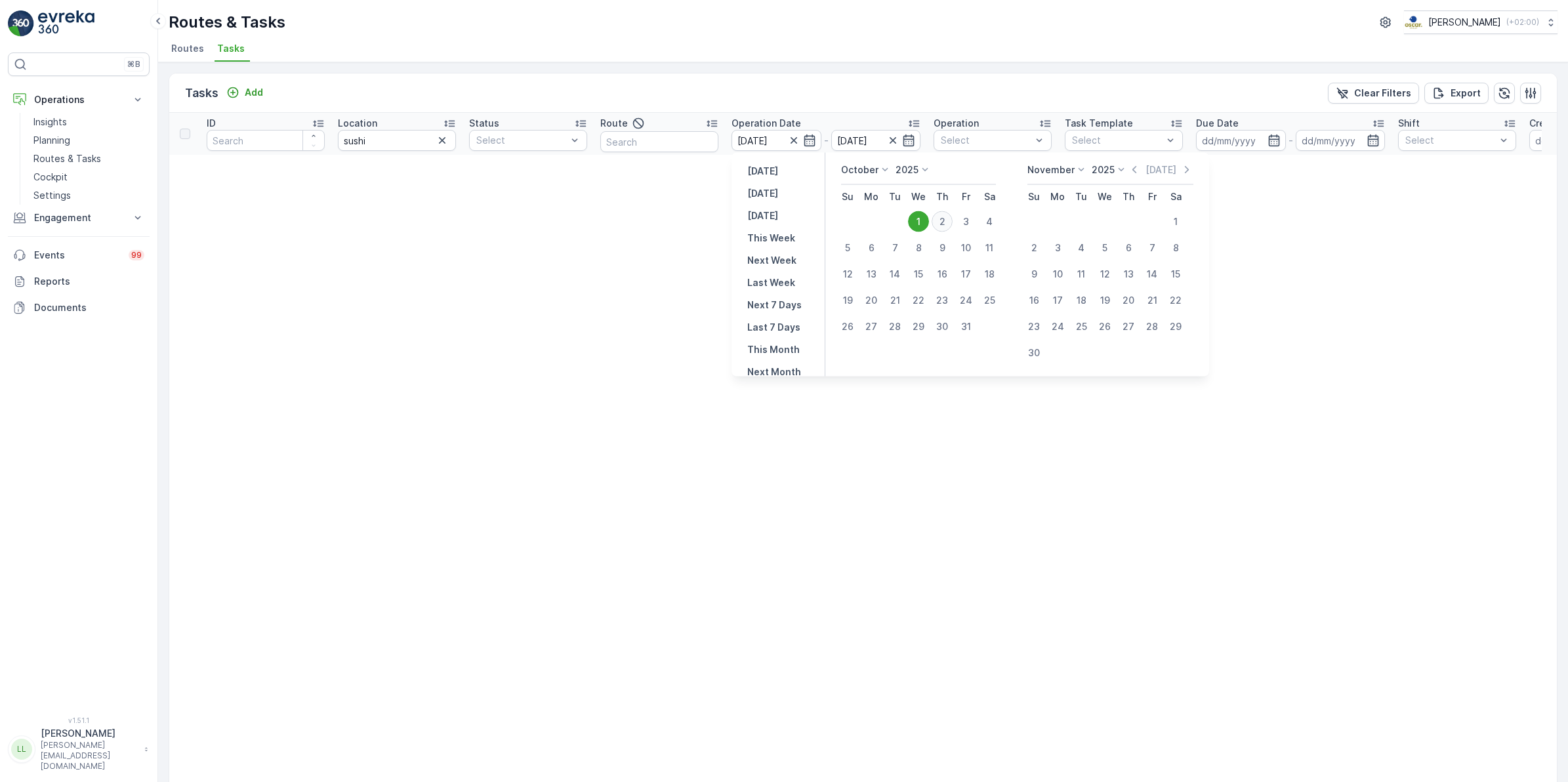
click at [942, 219] on div "2" at bounding box center [942, 222] width 21 height 21
type input "[DATE]"
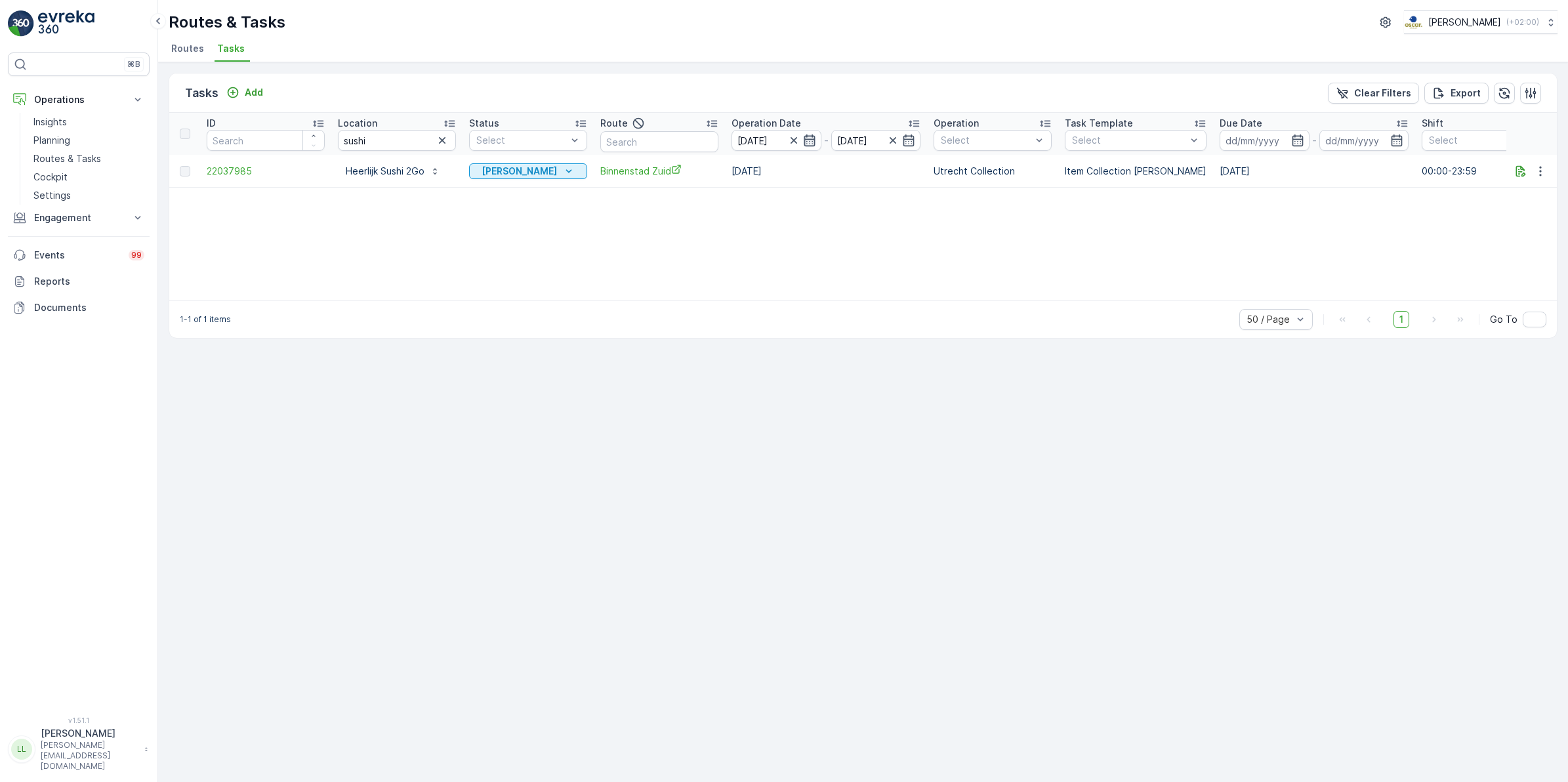
click at [808, 144] on icon "button" at bounding box center [810, 140] width 13 height 13
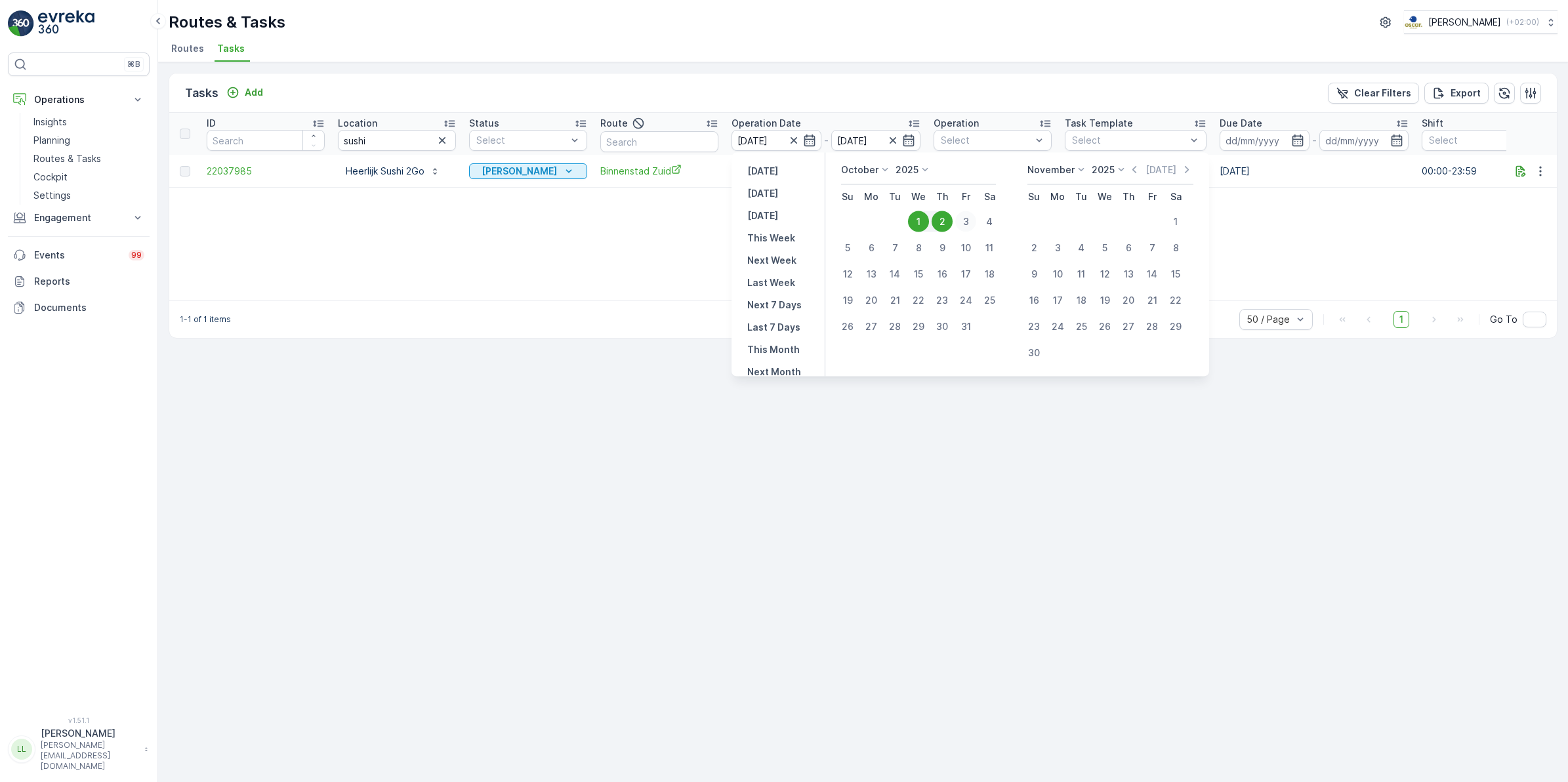
click at [963, 221] on div "3" at bounding box center [966, 222] width 21 height 21
type input "[DATE]"
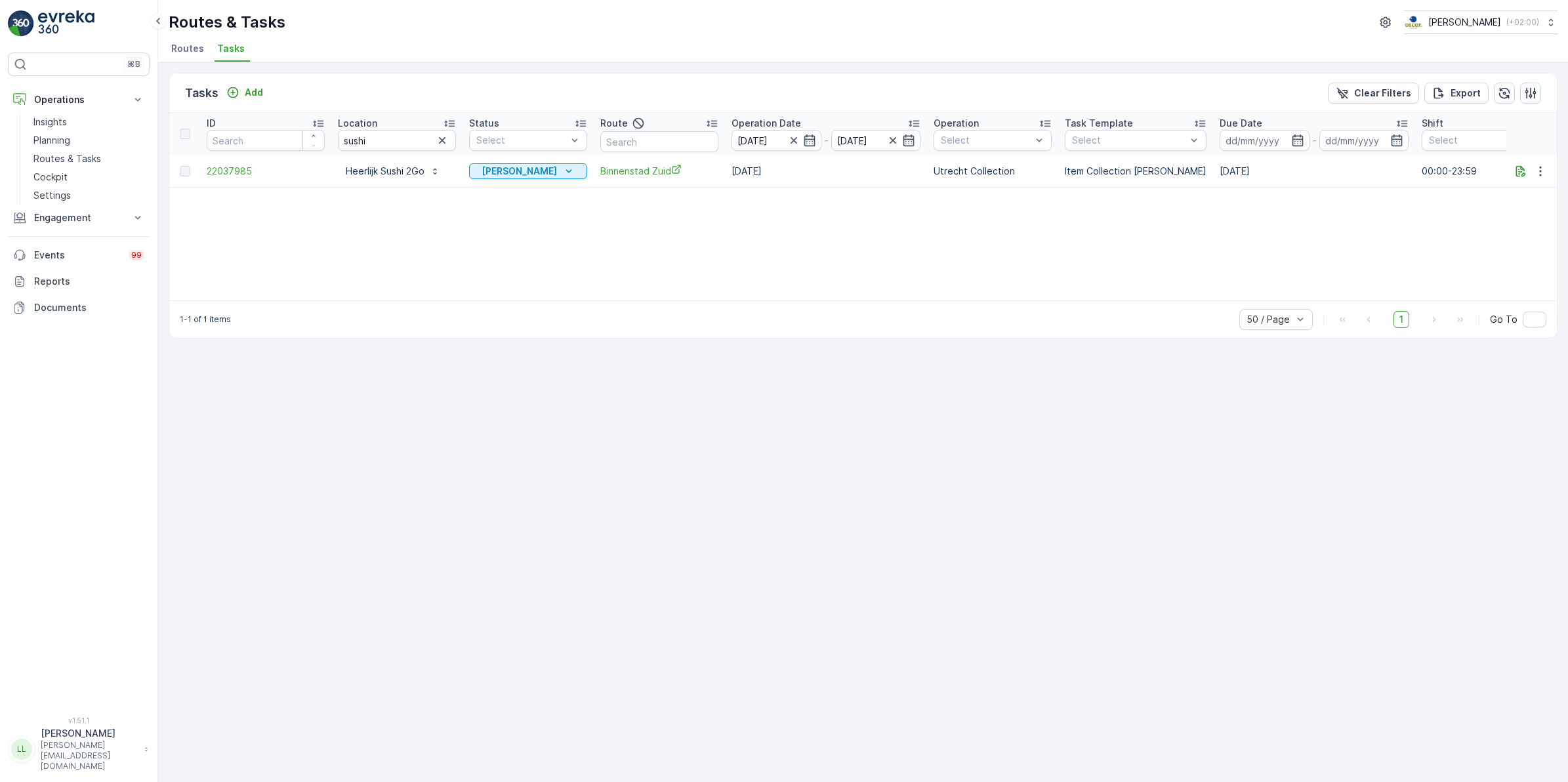
click at [963, 221] on div "ID Location sushi Status Select Route Operation Date [DATE] - [DATE] Operation …" at bounding box center [863, 207] width 1388 height 188
click at [248, 89] on p "Add" at bounding box center [254, 93] width 19 height 13
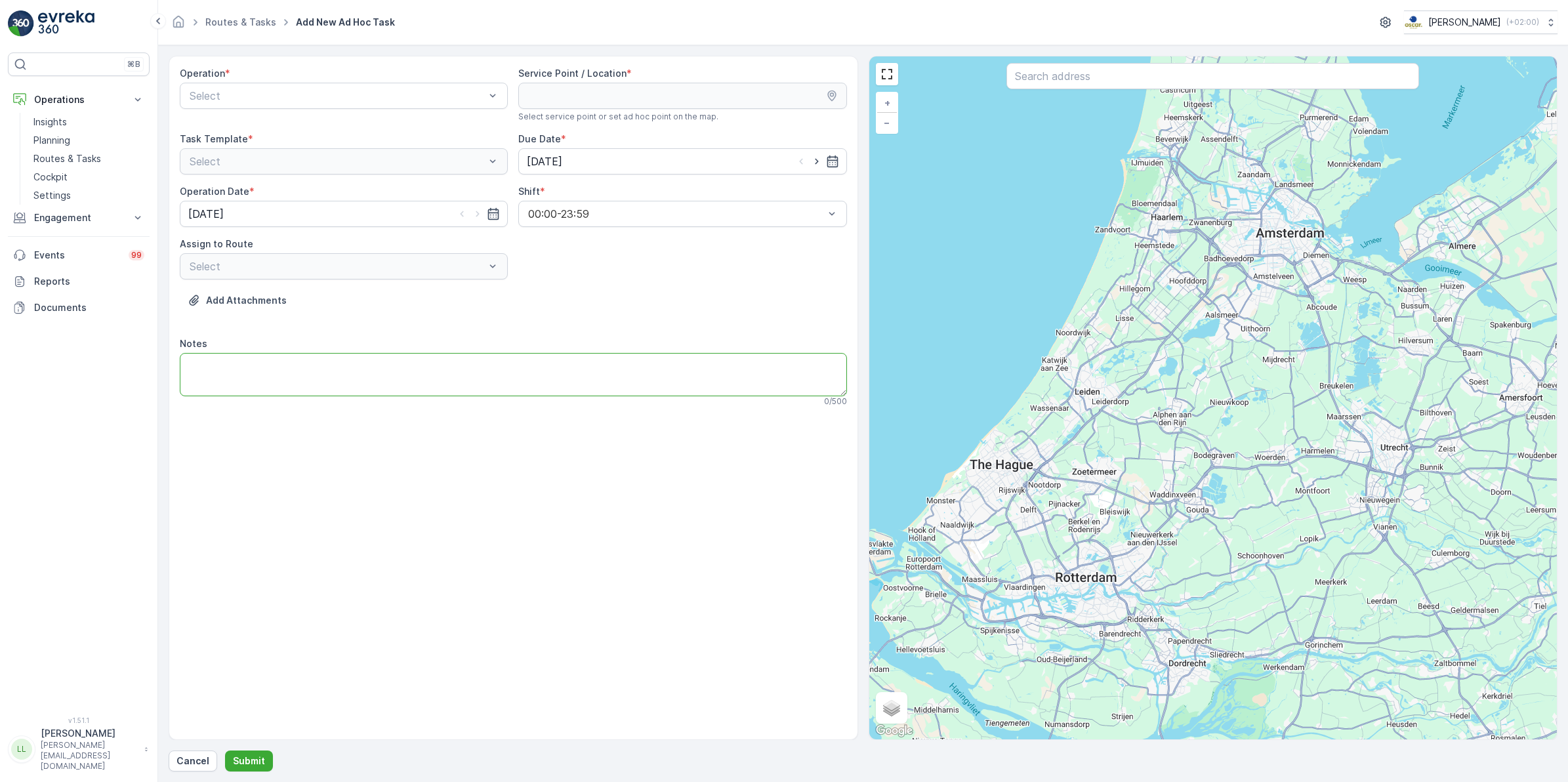
click at [302, 381] on textarea "Notes" at bounding box center [513, 375] width 668 height 43
type textarea "120L swill container ledigen!"
click at [243, 192] on span "Utrecht Collection" at bounding box center [233, 195] width 90 height 12
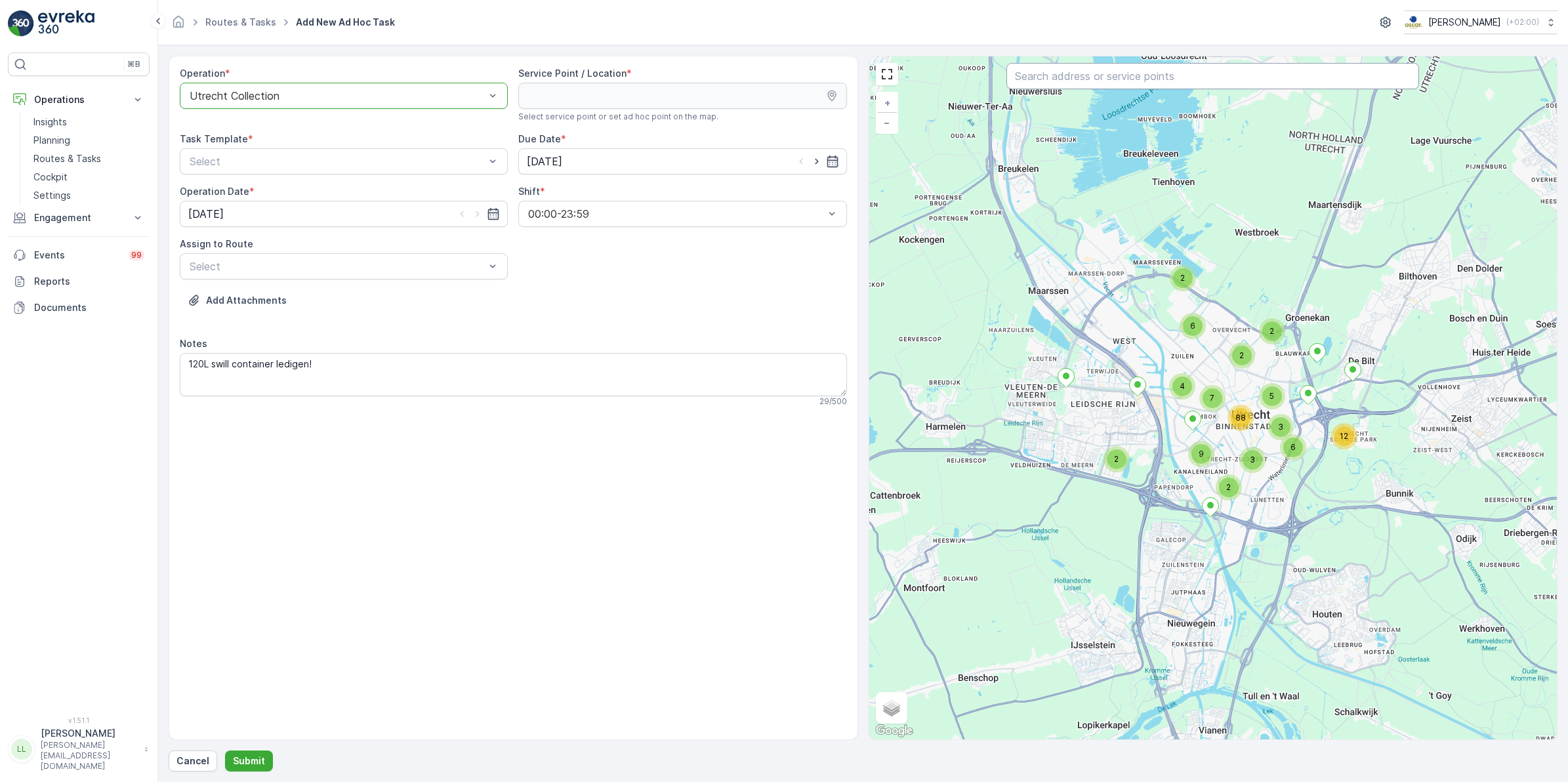
click at [1134, 74] on input "text" at bounding box center [1212, 76] width 412 height 26
type input "sush"
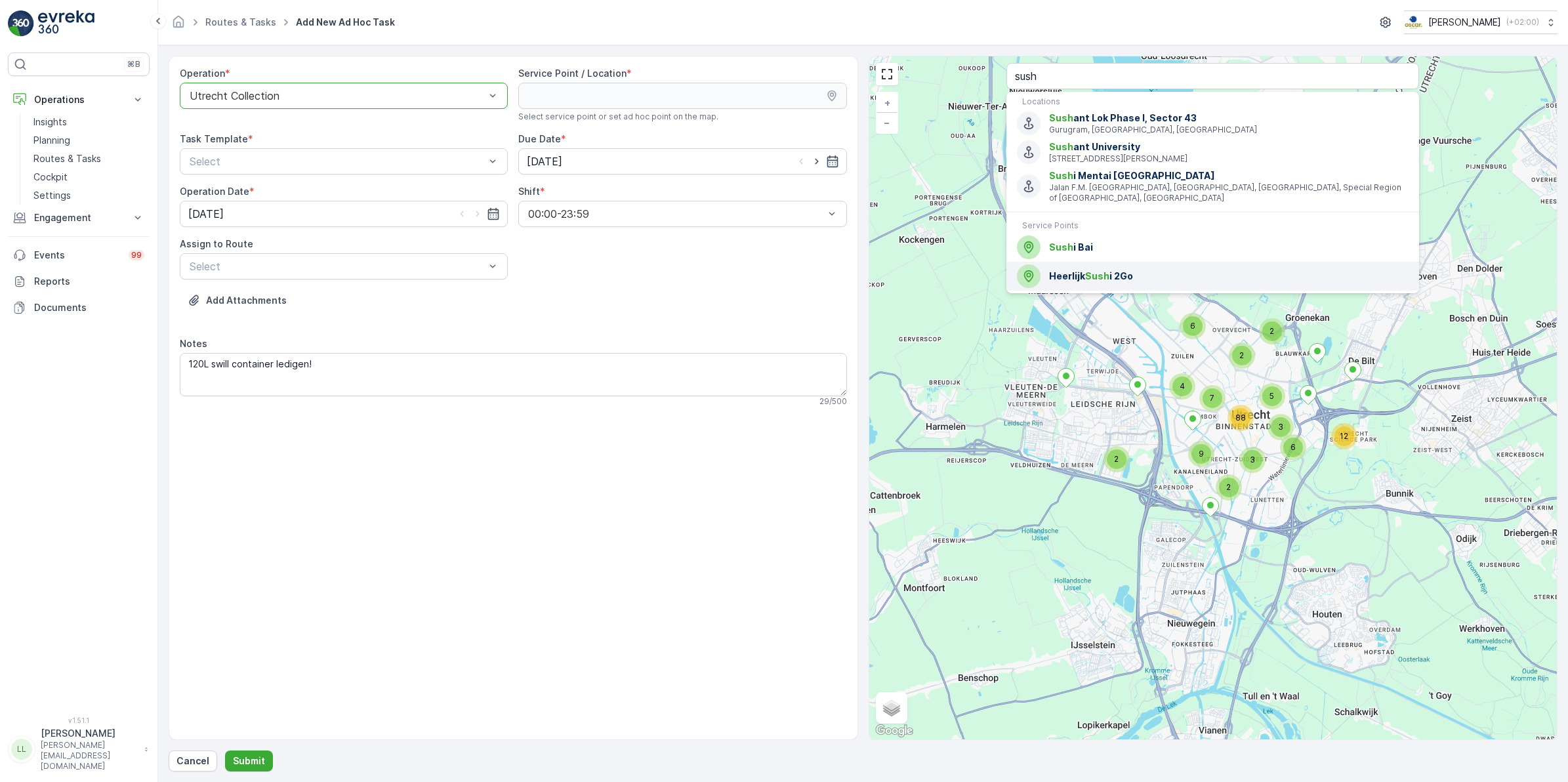
click at [1143, 269] on span "Heerlijk Sush i 2Go" at bounding box center [1229, 276] width 360 height 13
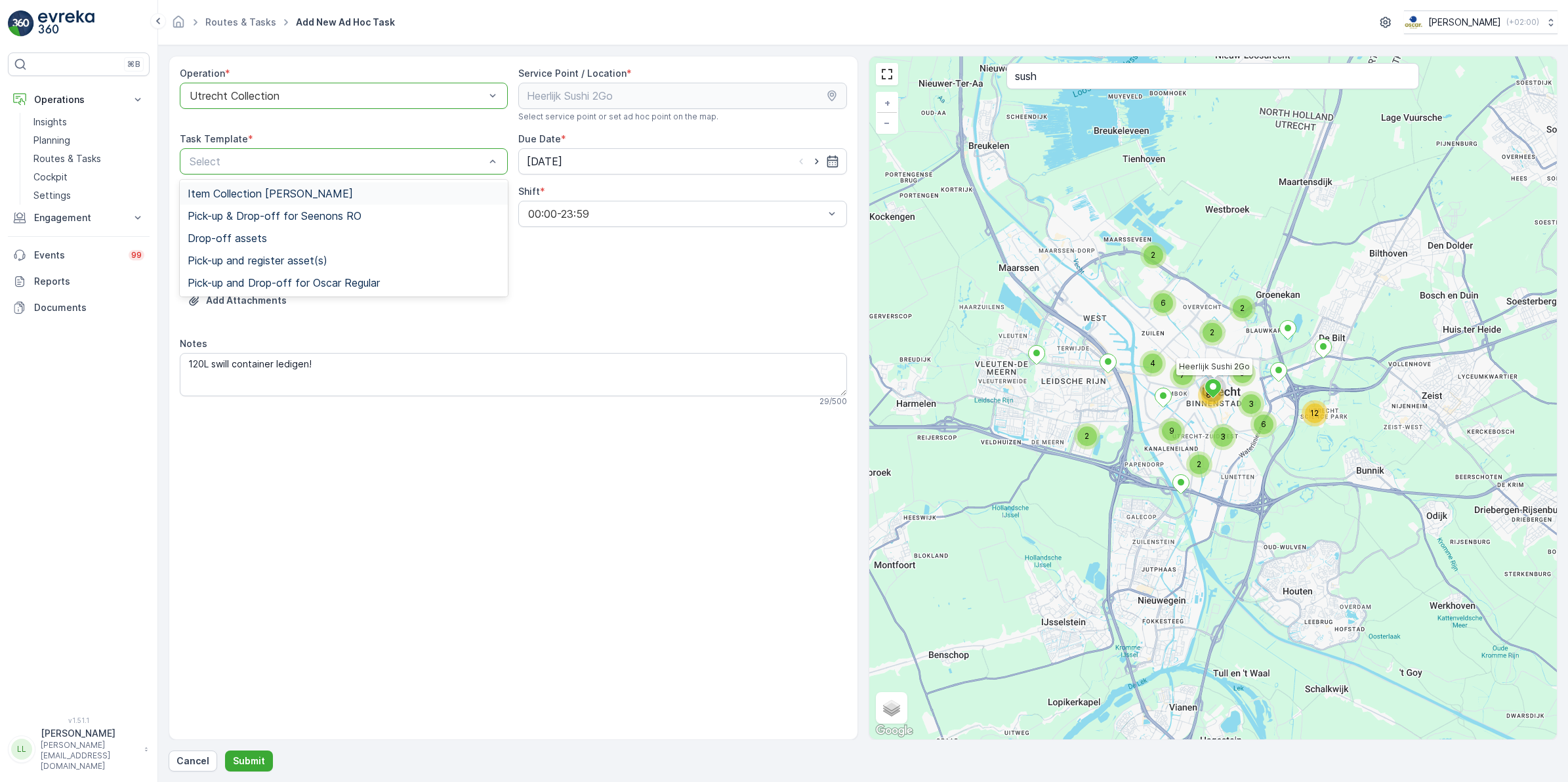
click at [316, 195] on span "Item Collection [PERSON_NAME]" at bounding box center [270, 194] width 165 height 12
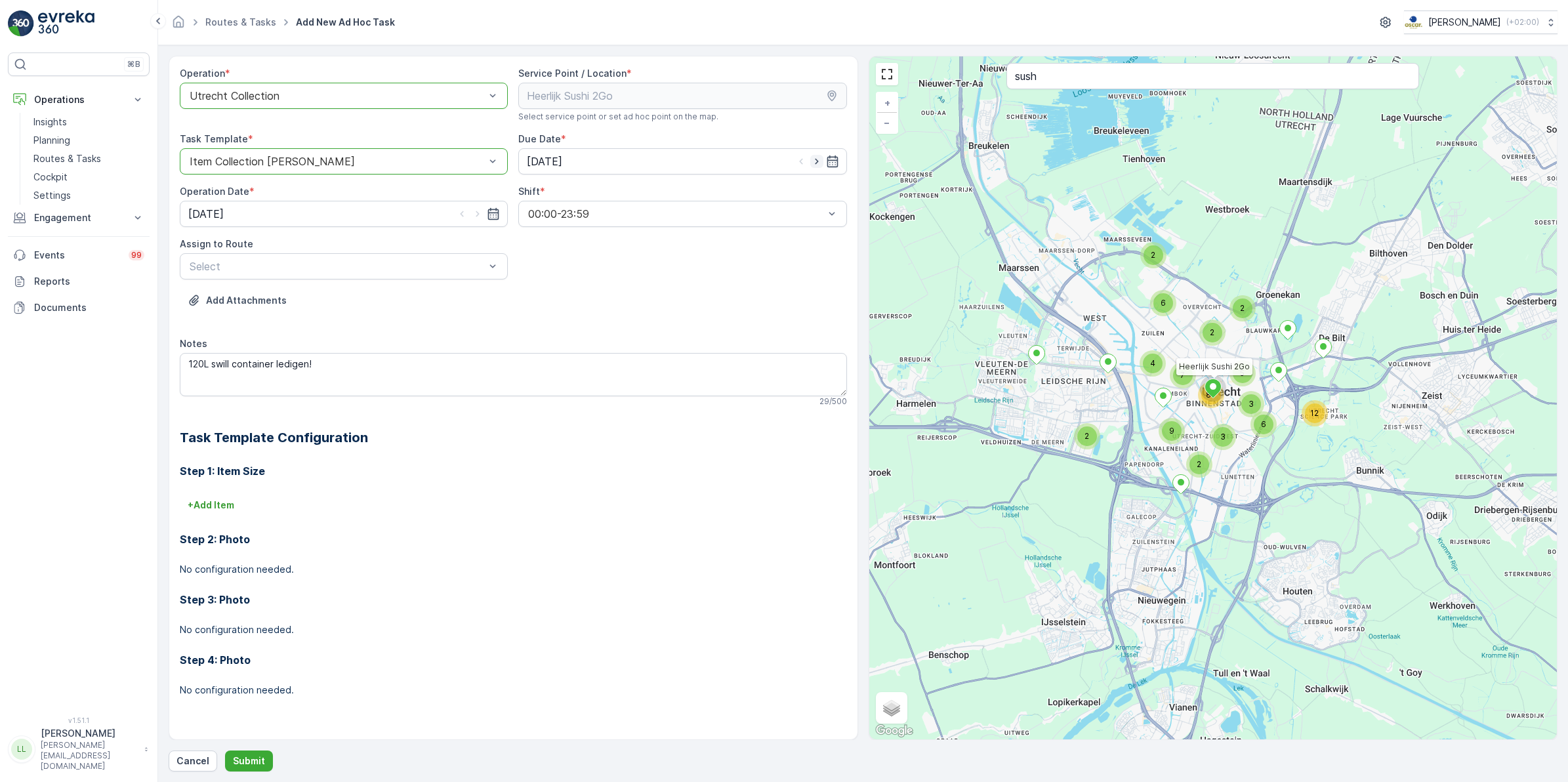
click at [815, 167] on icon "button" at bounding box center [817, 162] width 13 height 13
type input "[DATE]"
click at [476, 219] on icon "button" at bounding box center [478, 214] width 13 height 13
type input "[DATE]"
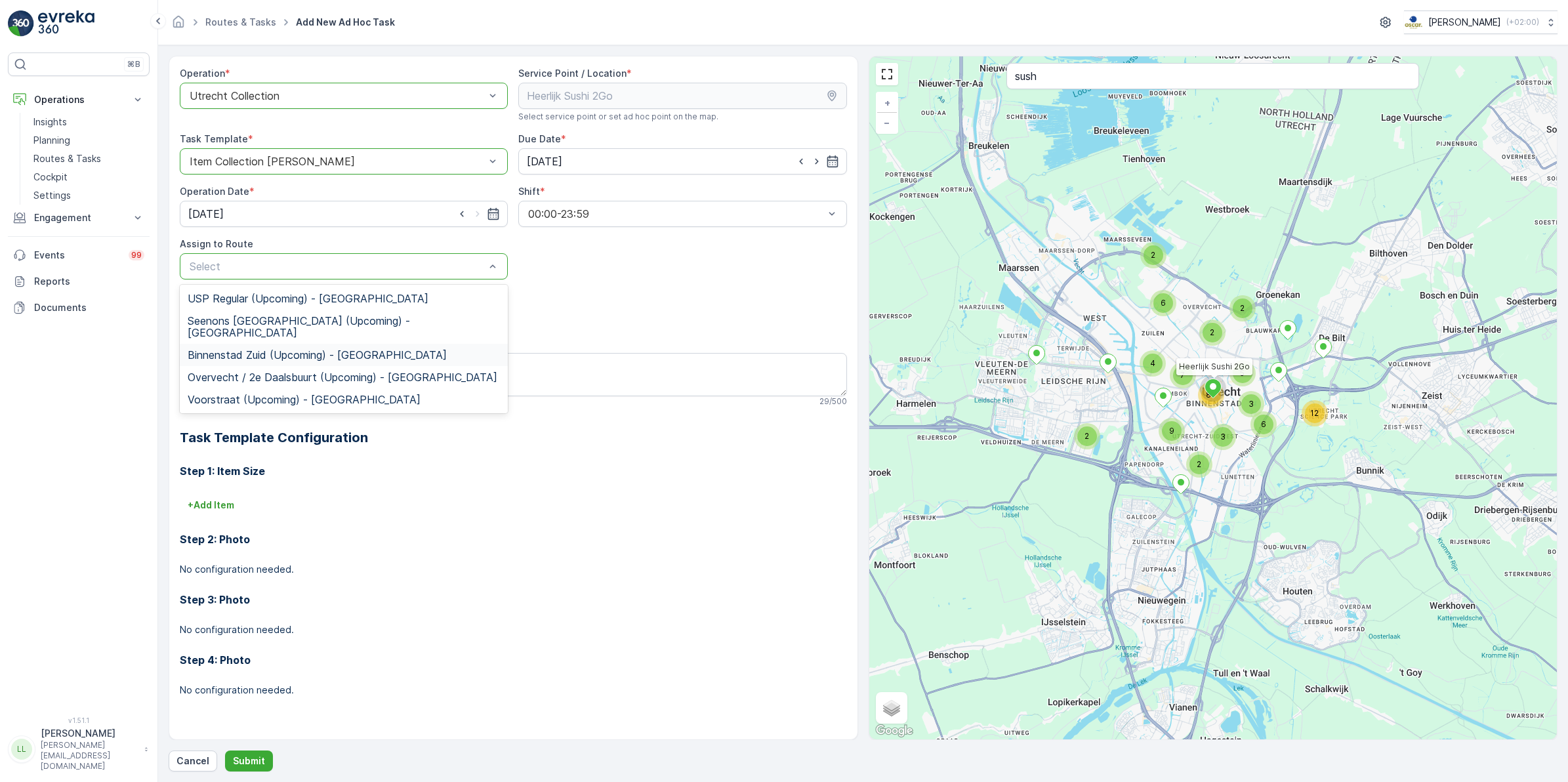
click at [333, 349] on span "Binnenstad Zuid (Upcoming) - [GEOGRAPHIC_DATA]" at bounding box center [317, 355] width 259 height 12
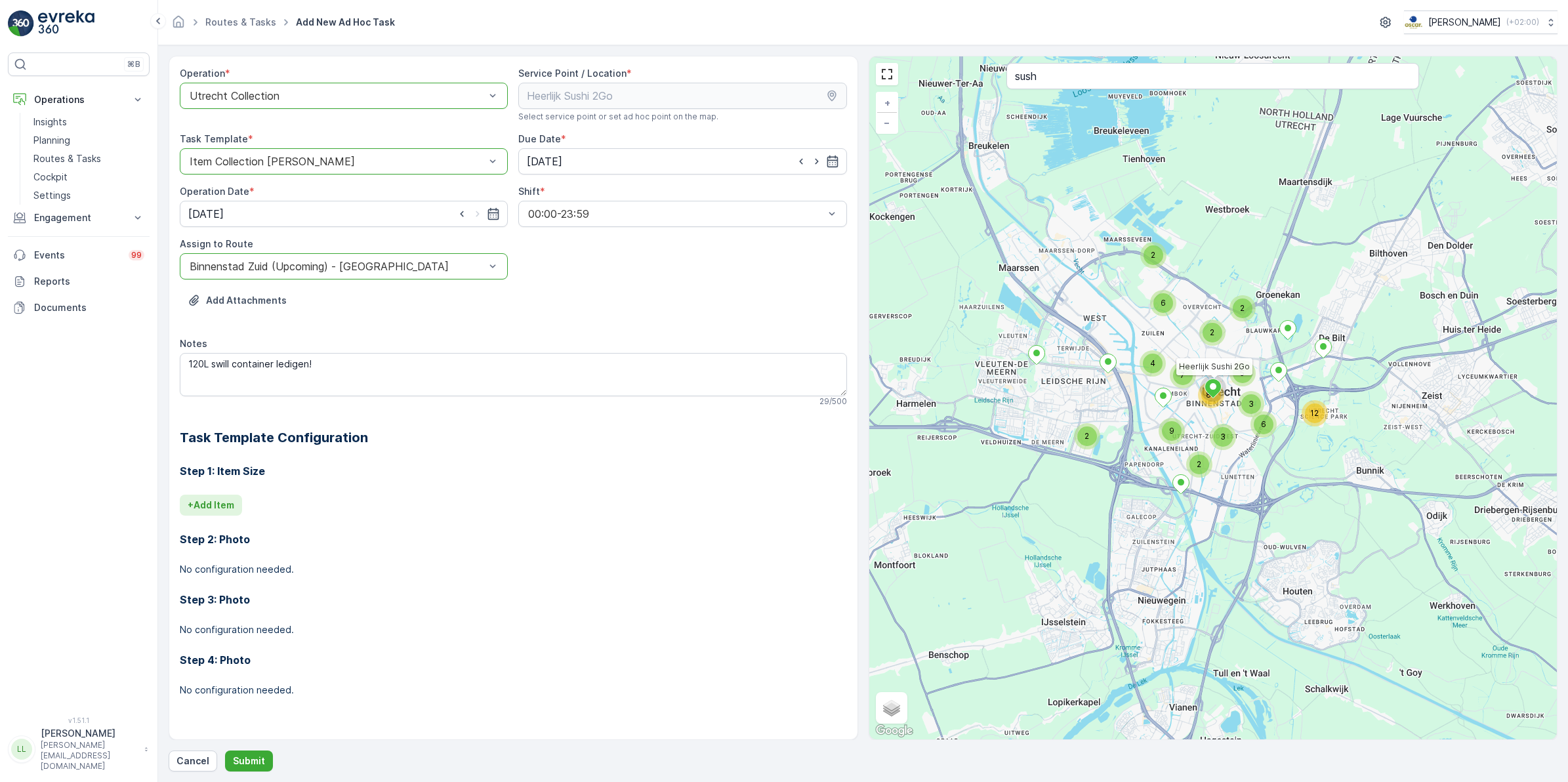
click at [224, 509] on p "+ Add Item" at bounding box center [211, 505] width 47 height 13
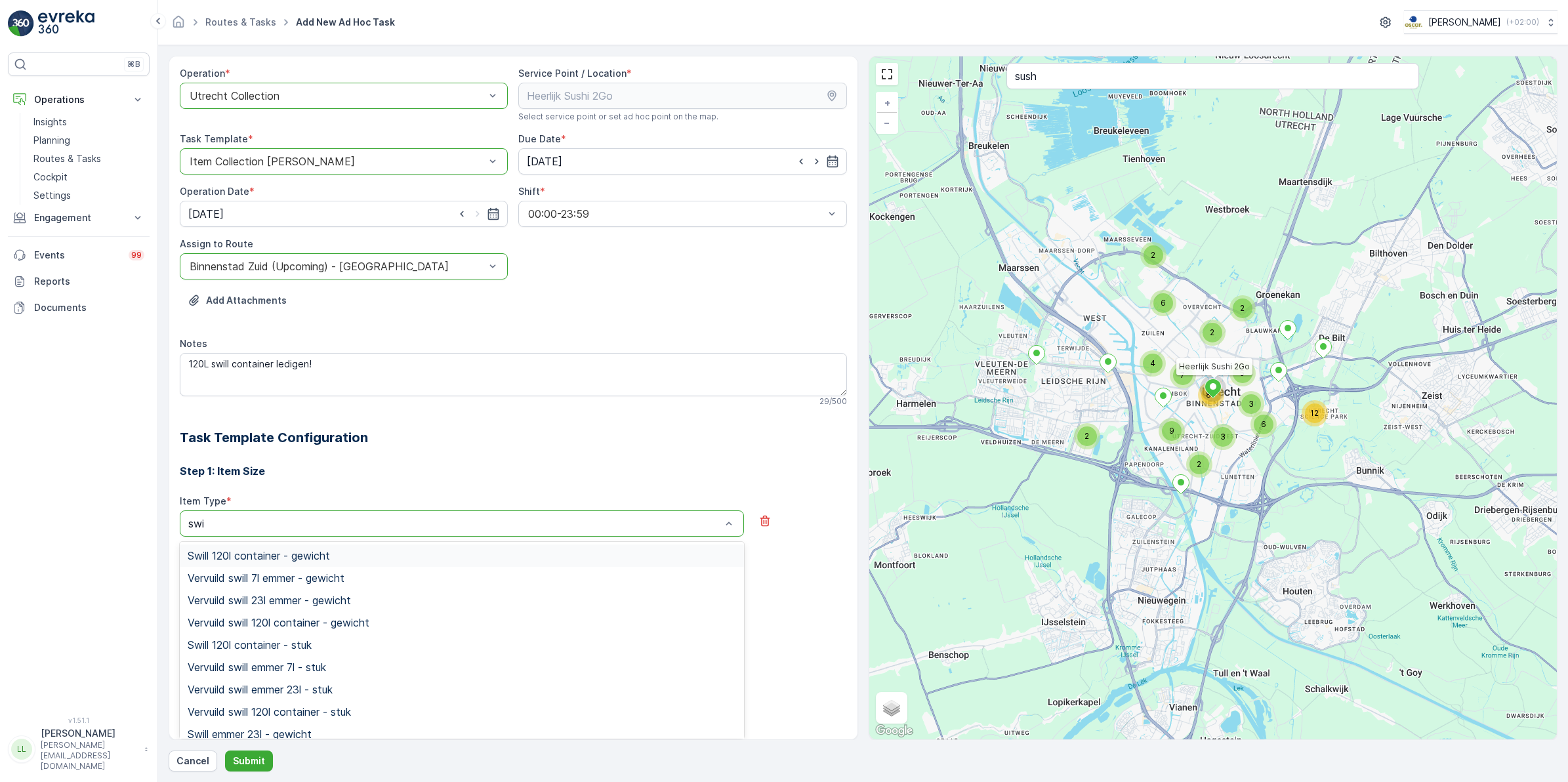
type input "swil"
click at [338, 646] on div "Swill 120l container - stuk" at bounding box center [462, 644] width 549 height 12
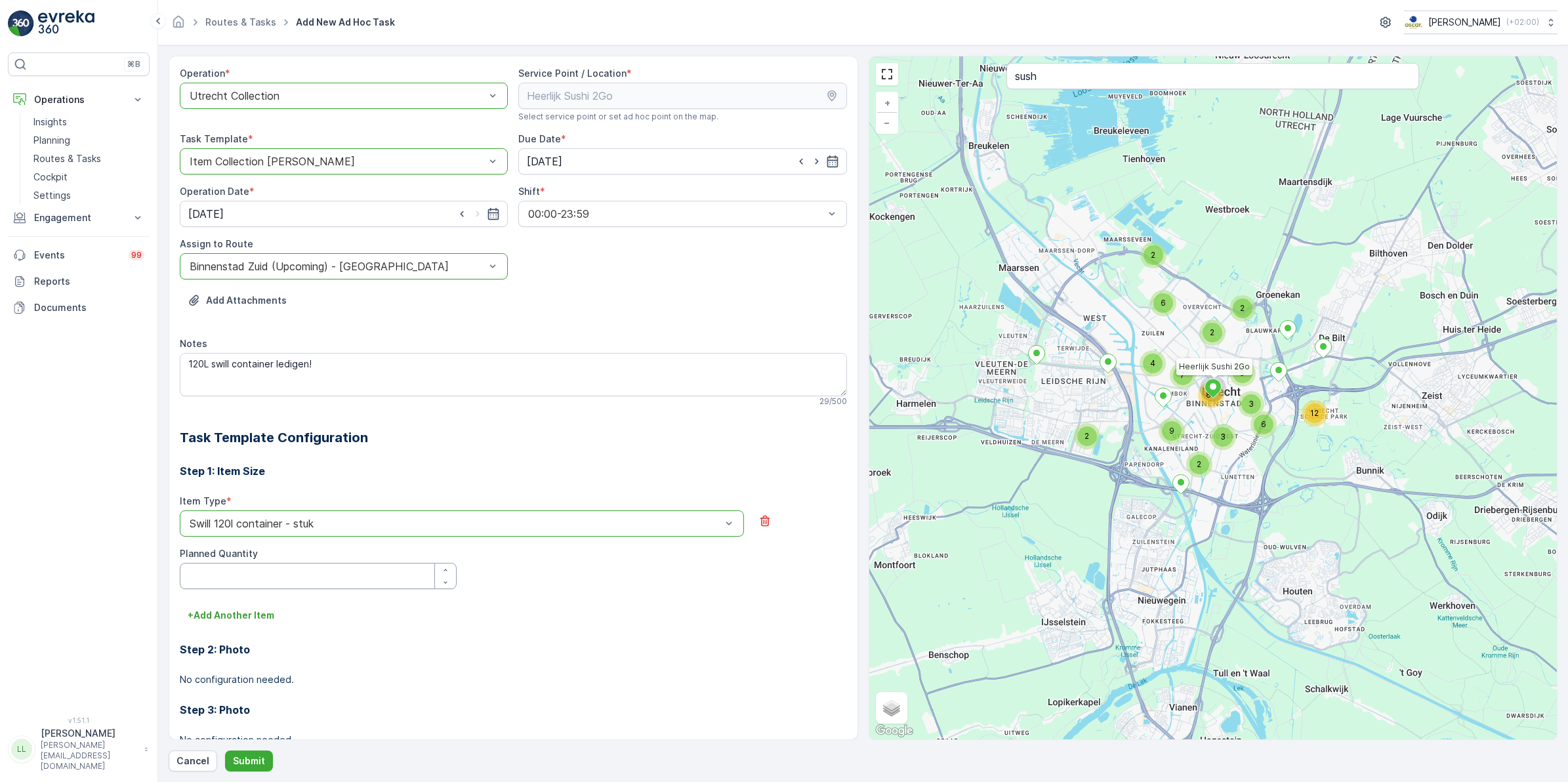
click at [277, 582] on Quantity "Planned Quantity" at bounding box center [318, 576] width 277 height 26
type Quantity "1"
click at [250, 769] on button "Submit" at bounding box center [249, 761] width 48 height 21
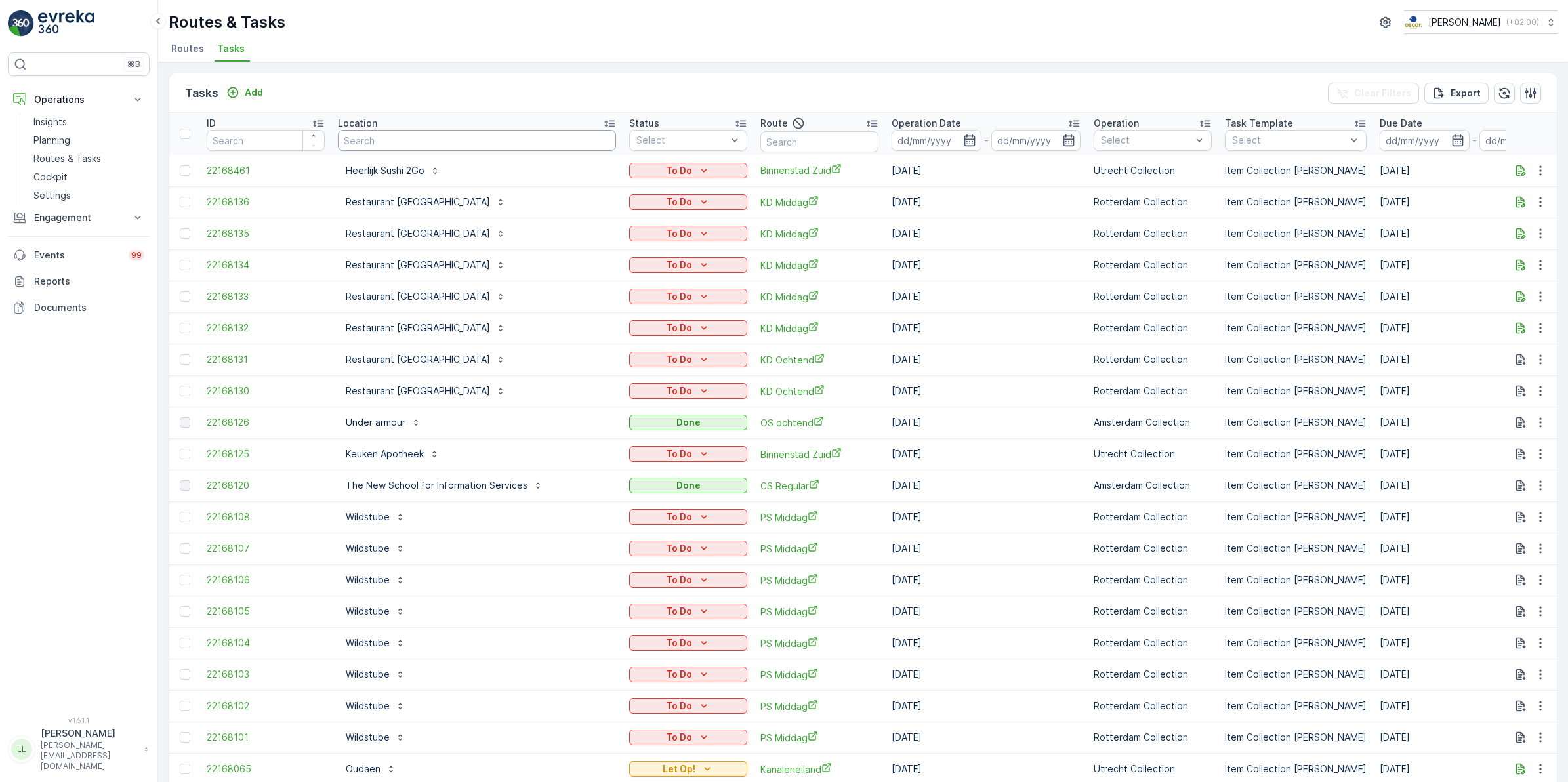
click at [454, 136] on input "text" at bounding box center [477, 140] width 279 height 21
type input "bram"
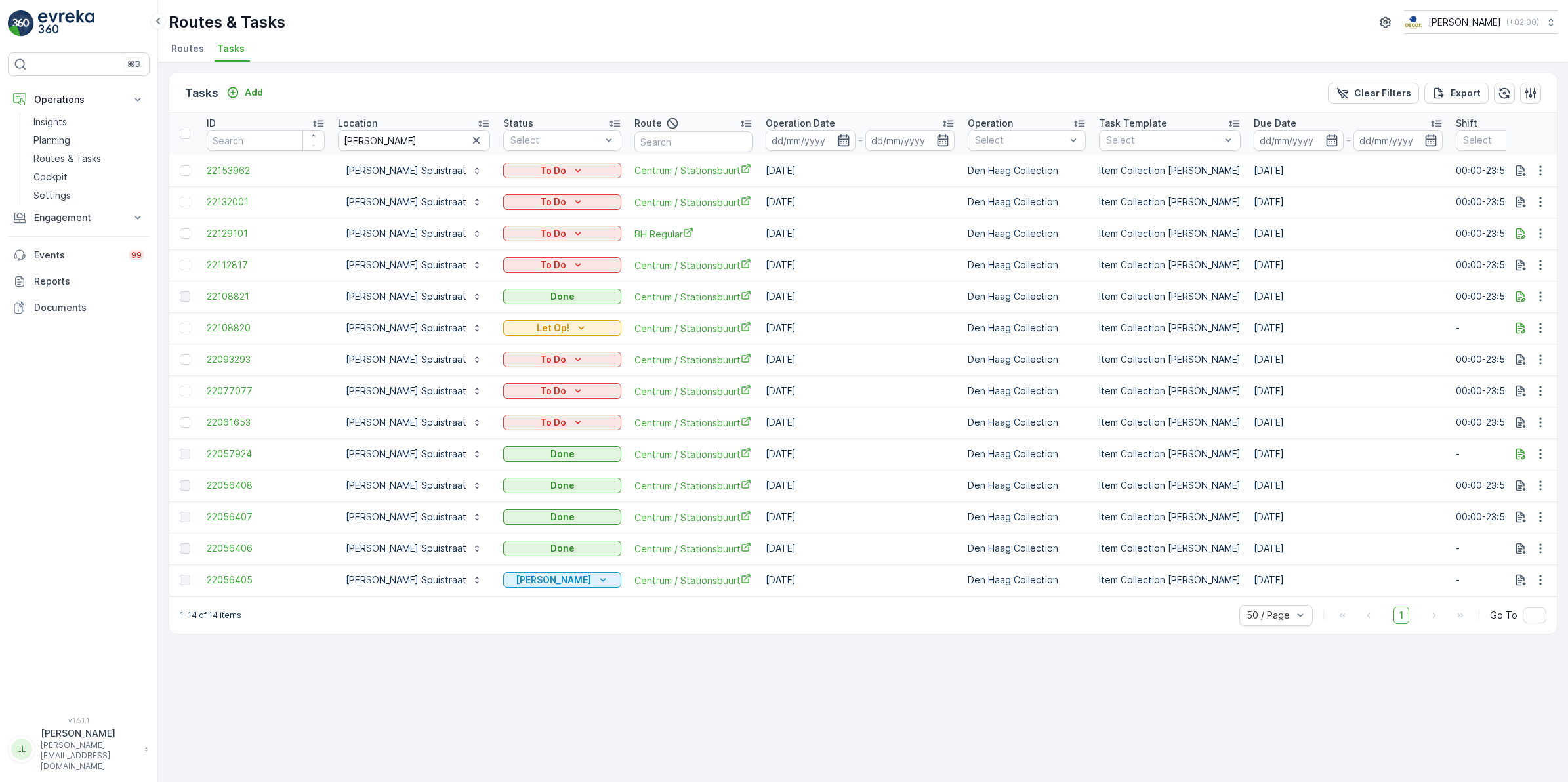
click at [837, 141] on icon "button" at bounding box center [843, 140] width 13 height 13
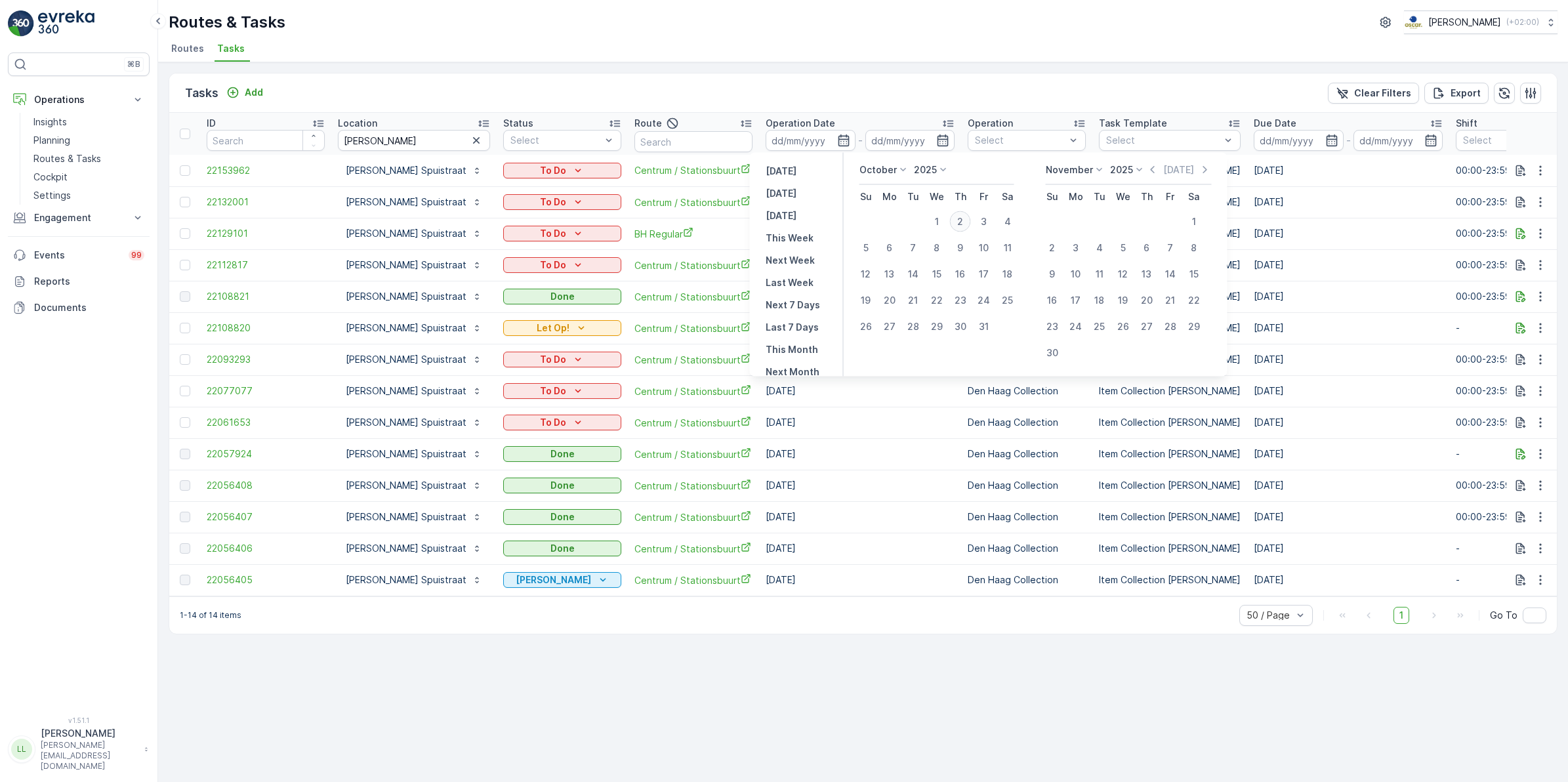
click at [966, 224] on div "2" at bounding box center [960, 222] width 21 height 21
type input "[DATE]"
click at [966, 224] on div "2" at bounding box center [960, 222] width 21 height 21
type input "[DATE]"
click at [966, 224] on div "2" at bounding box center [960, 222] width 21 height 21
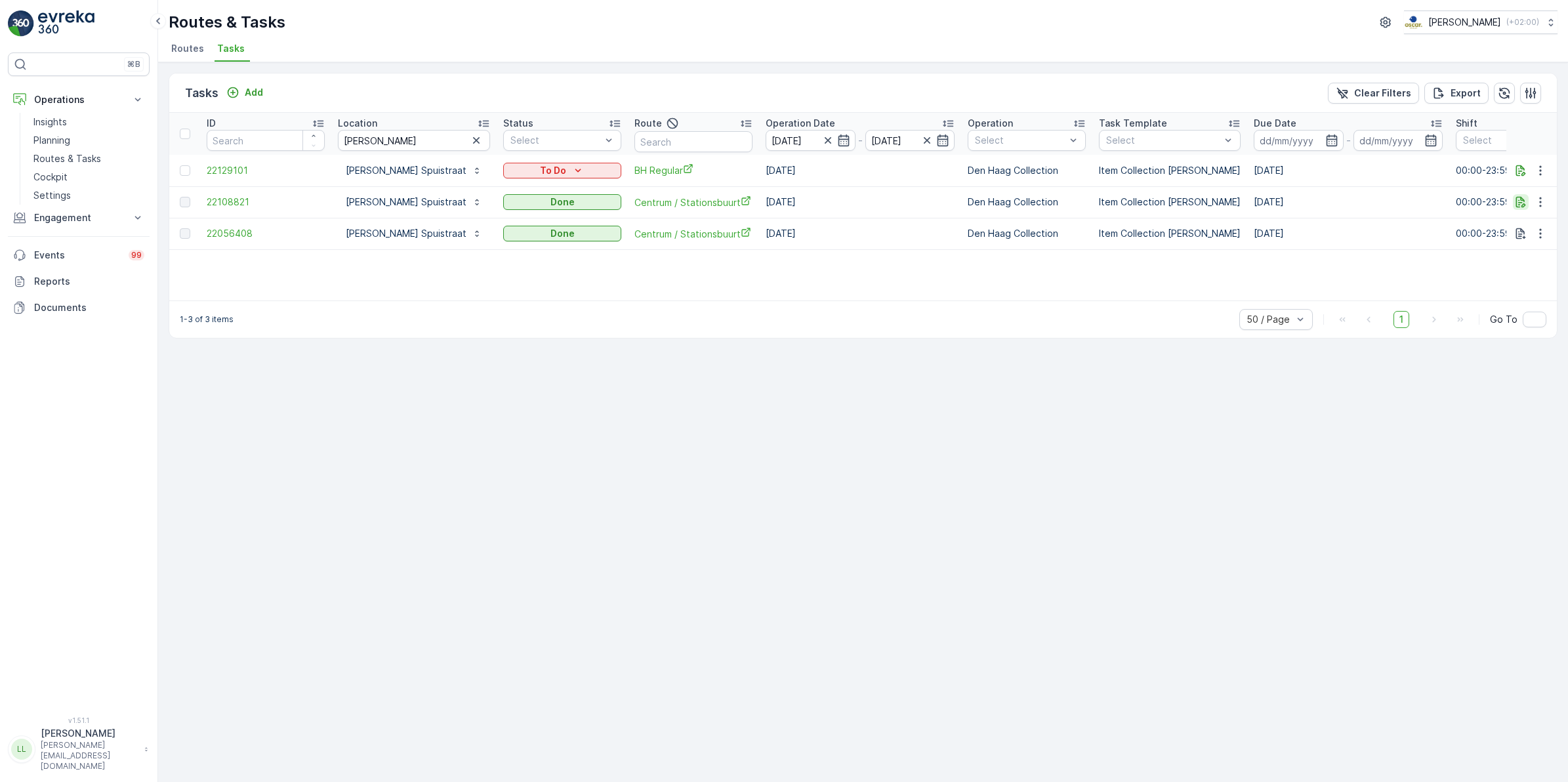
click at [1519, 204] on icon "button" at bounding box center [1520, 202] width 13 height 13
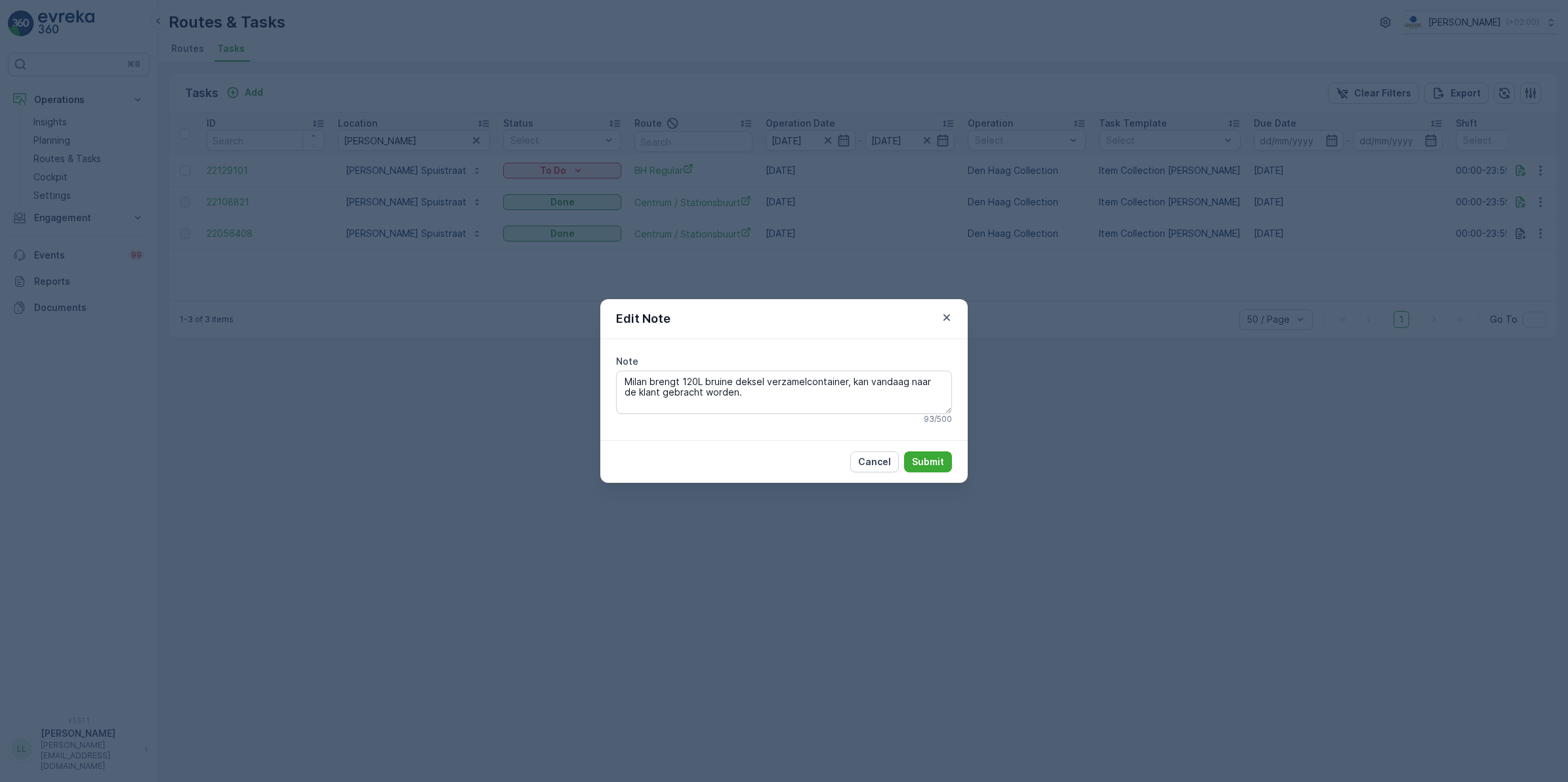
click at [1178, 359] on div "Edit Note Note Milan brengt 120L bruine deksel verzamelcontainer, kan vandaag n…" at bounding box center [784, 391] width 1568 height 782
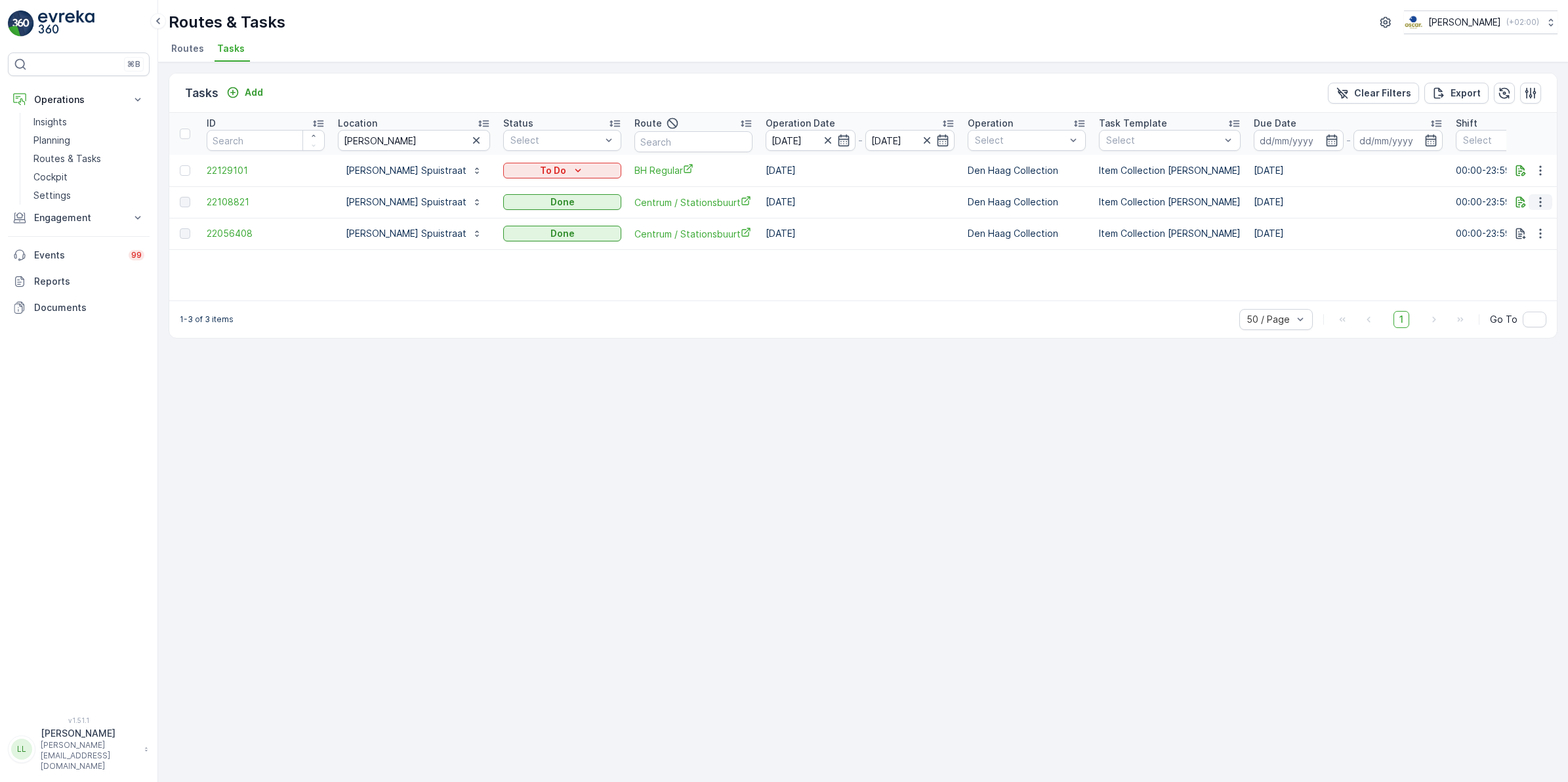
click at [1536, 205] on icon "button" at bounding box center [1541, 202] width 13 height 13
click at [1527, 197] on icon "button" at bounding box center [1520, 202] width 13 height 13
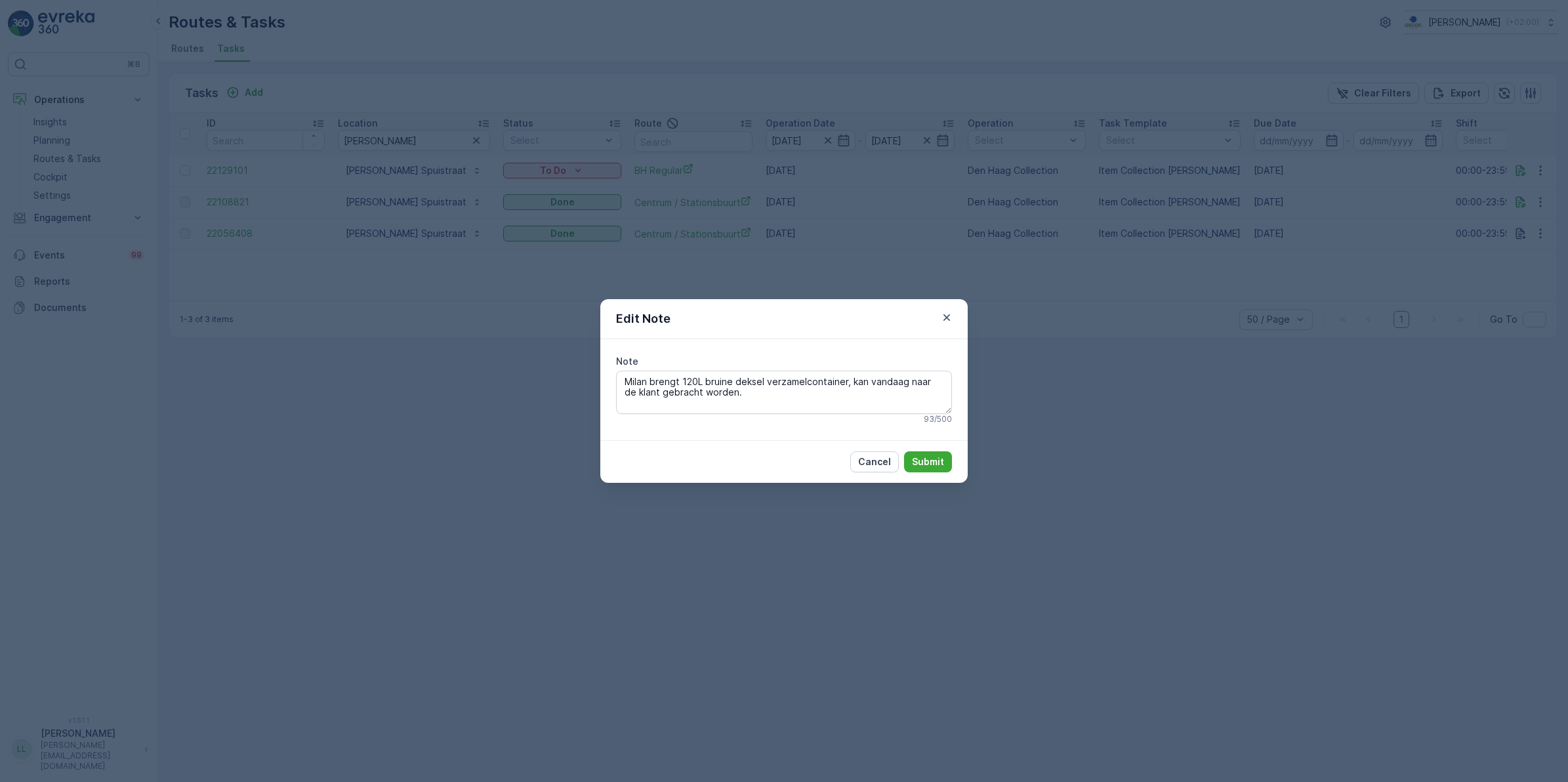
drag, startPoint x: 817, startPoint y: 391, endPoint x: 615, endPoint y: 370, distance: 203.1
click at [616, 370] on div "Note Milan brengt 120L bruine deksel verzamelcontainer, kan vandaag naar de kla…" at bounding box center [784, 390] width 336 height 69
click at [1047, 324] on div "Edit Note Note Milan brengt 120L bruine deksel verzamelcontainer, kan vandaag n…" at bounding box center [784, 391] width 1568 height 782
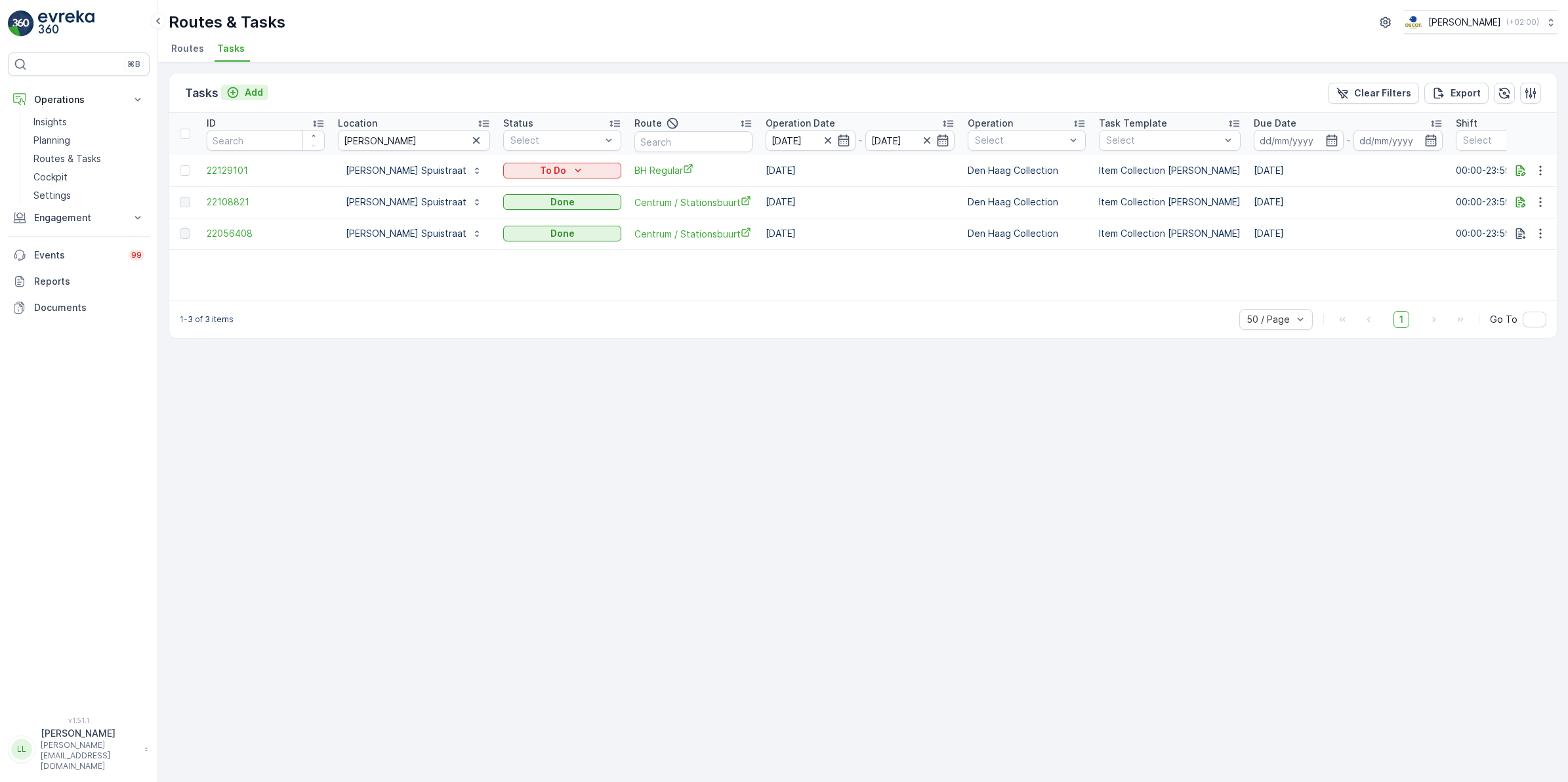
click at [241, 95] on div "Add" at bounding box center [244, 93] width 36 height 13
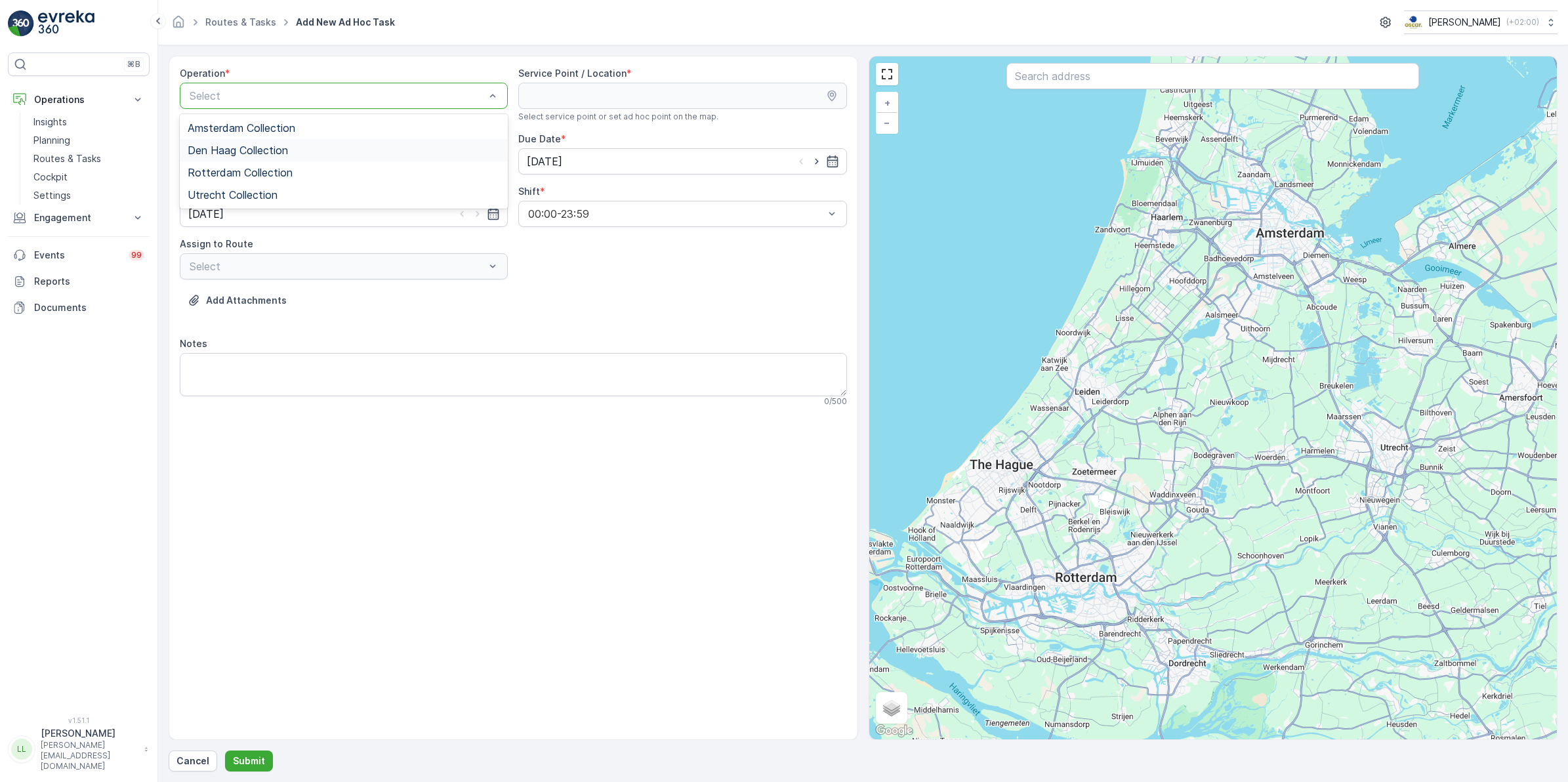
click at [265, 152] on span "Den Haag Collection" at bounding box center [237, 150] width 100 height 12
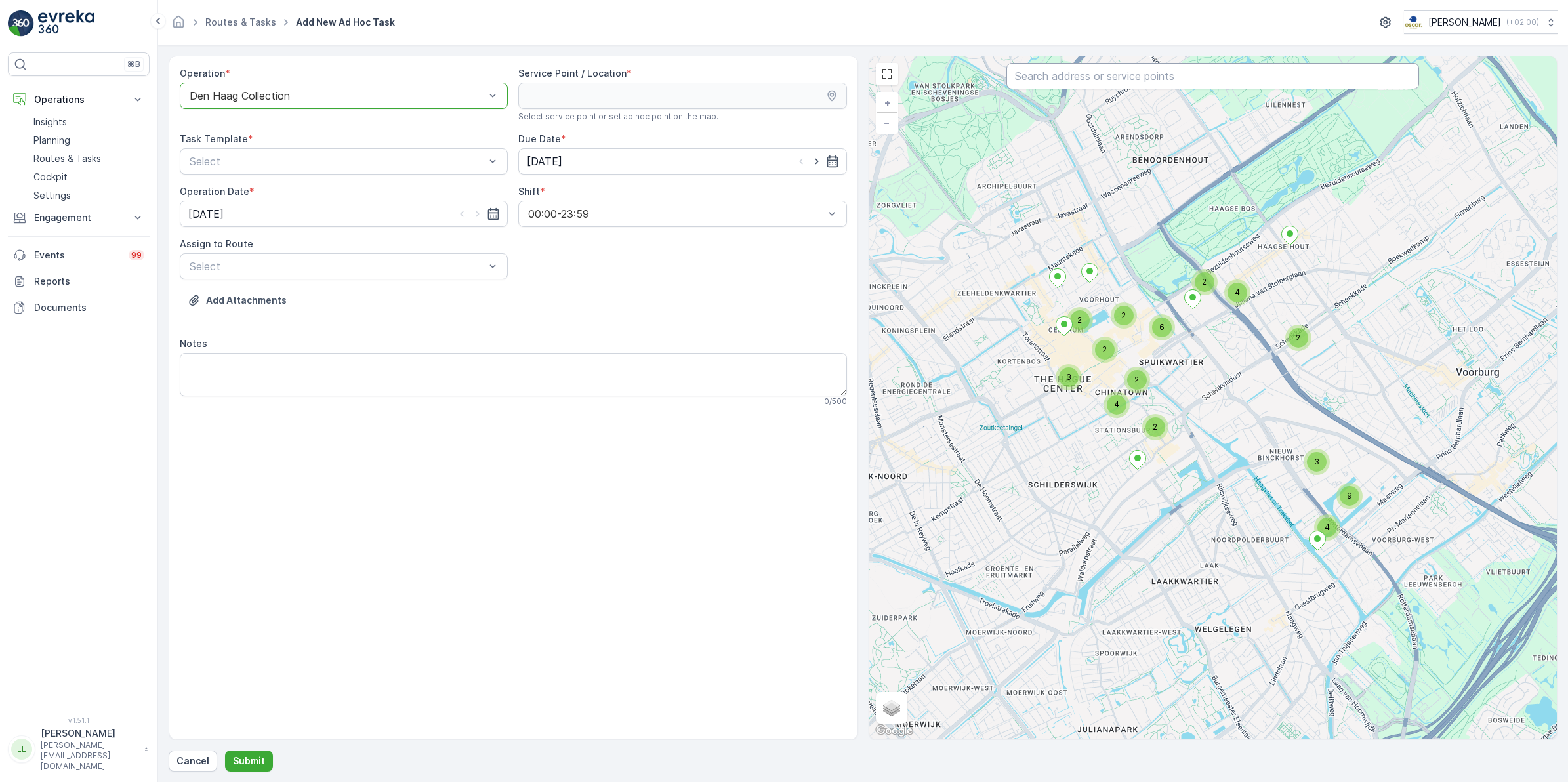
click at [1083, 80] on input "text" at bounding box center [1212, 76] width 412 height 26
type input "bram"
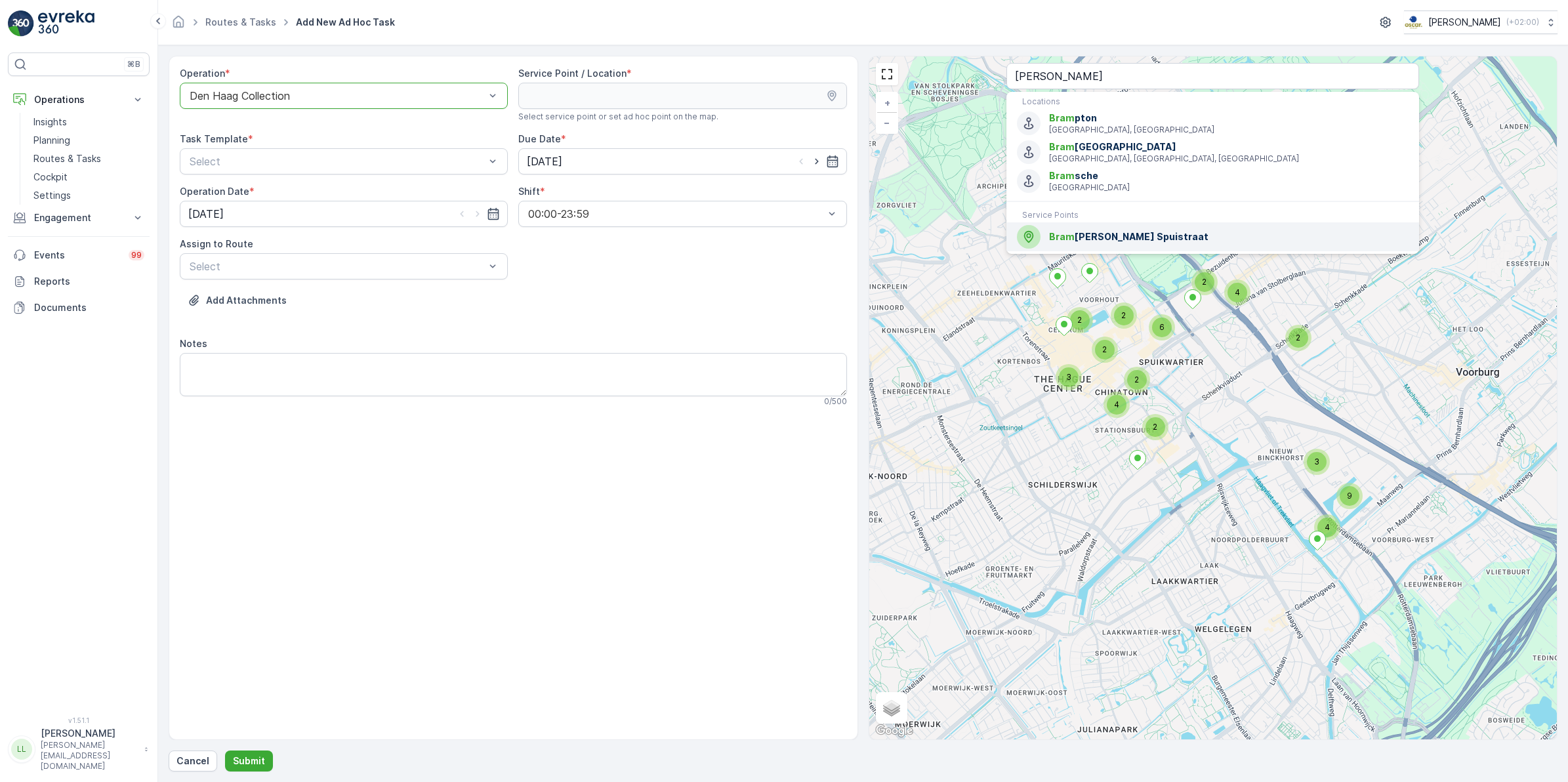
click at [1094, 237] on span "Bram Ladage Spuistraat" at bounding box center [1229, 237] width 360 height 13
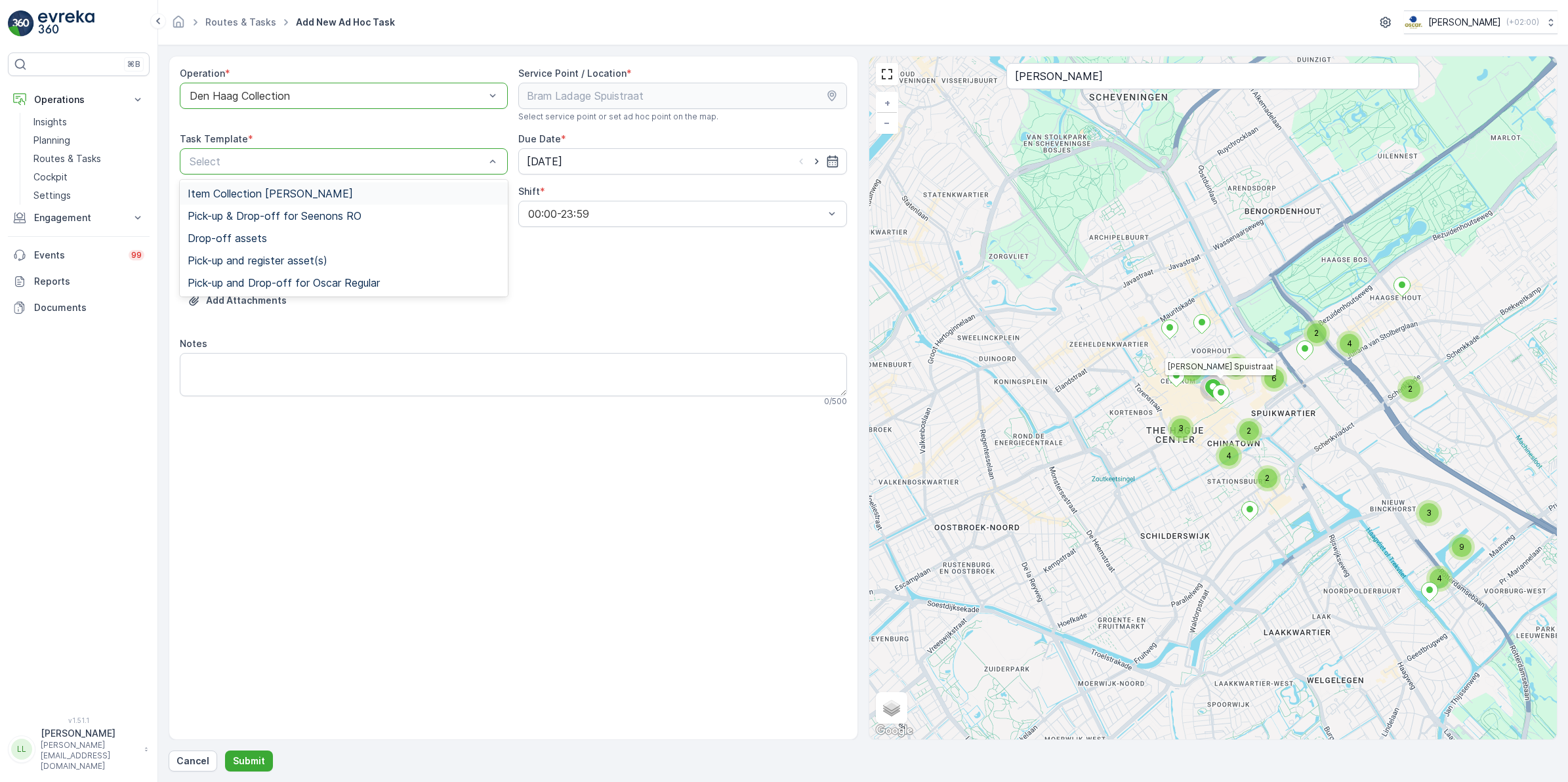
click at [307, 192] on span "Item Collection Oscar Regulier" at bounding box center [270, 194] width 165 height 12
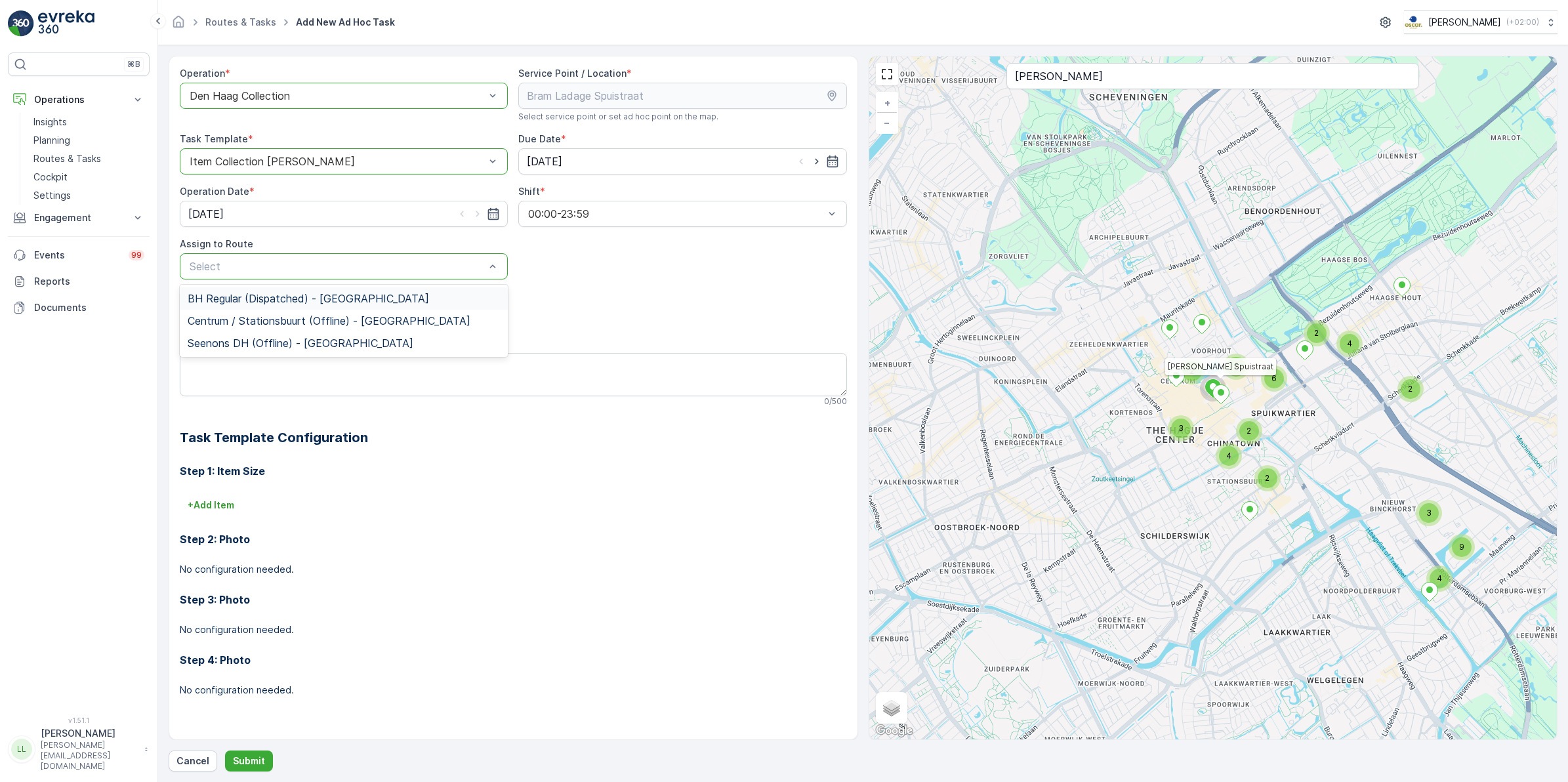
click at [287, 297] on span "BH Regular (Dispatched) - Den Haag" at bounding box center [309, 298] width 241 height 12
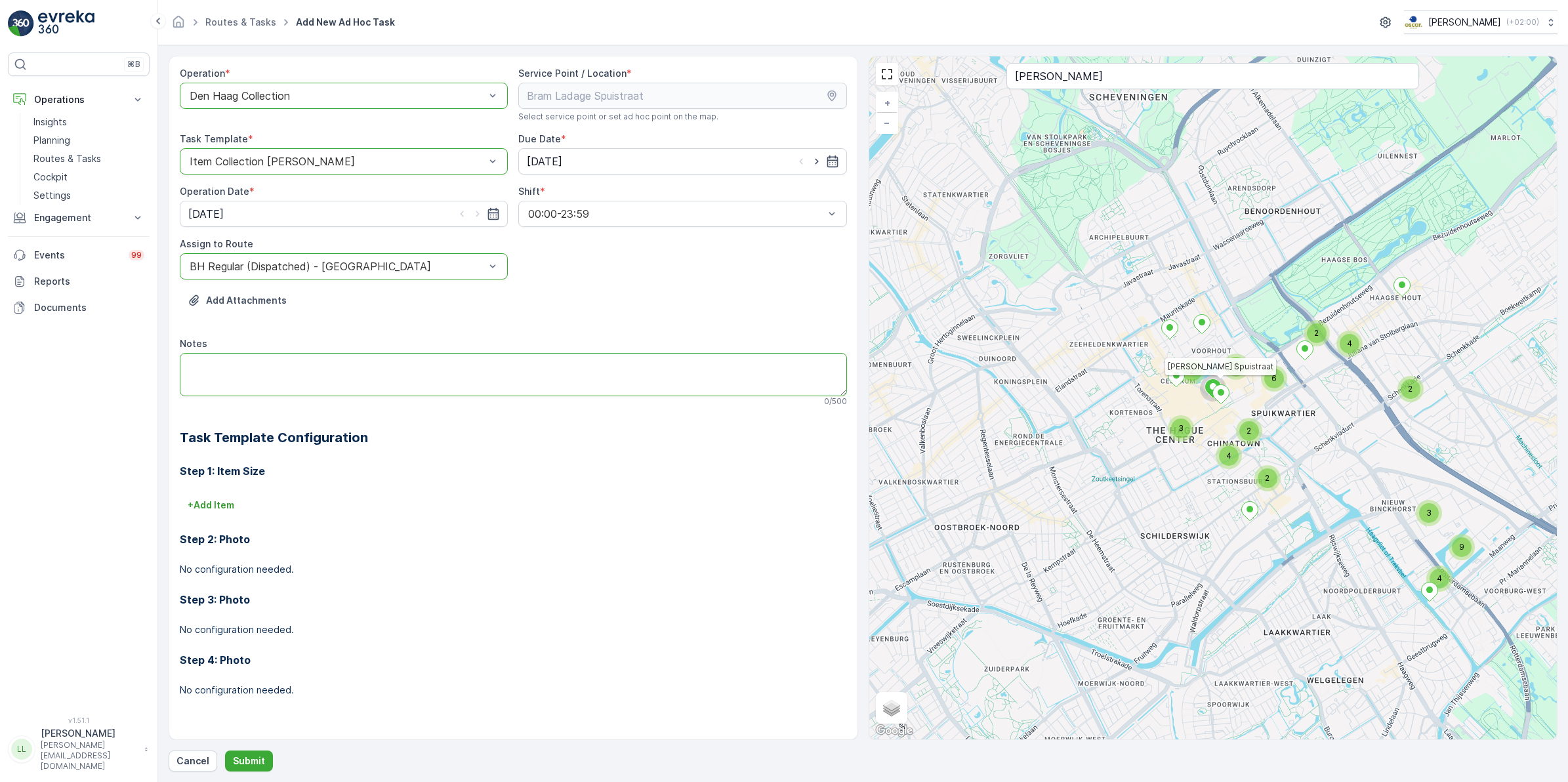
click at [241, 360] on textarea "Notes" at bounding box center [513, 375] width 668 height 43
paste textarea "Let op! De Eijk Groep is een losse klant. Er staat een 240L rest container in d…"
type textarea "Let op! De Eijk Groep is een losse klant. Er staat een 240L rest container in d…"
drag, startPoint x: 818, startPoint y: 375, endPoint x: -4, endPoint y: 417, distance: 823.1
click at [0, 417] on html "⌘B Operations Insights Planning Routes & Tasks Cockpit Settings Engagement Insi…" at bounding box center [784, 391] width 1568 height 782
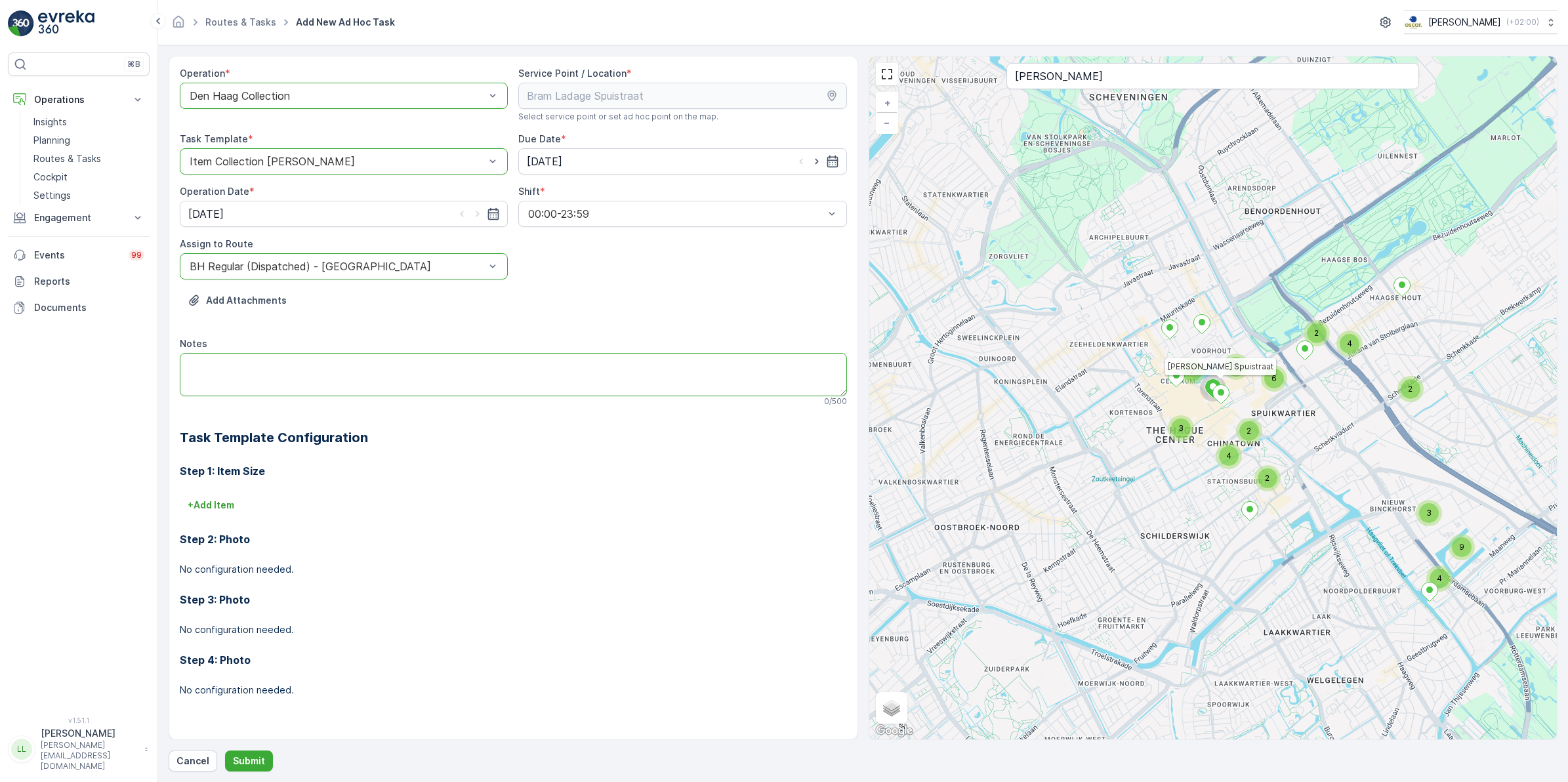
paste textarea "Milan brengt 120L bruine deksel verzamelcontainer, kan vandaag naar de klant ge…"
type textarea "Milan brengt 120L bruine deksel verzamelcontainer, kan vandaag naar de klant ge…"
click at [241, 756] on p "Submit" at bounding box center [249, 761] width 32 height 13
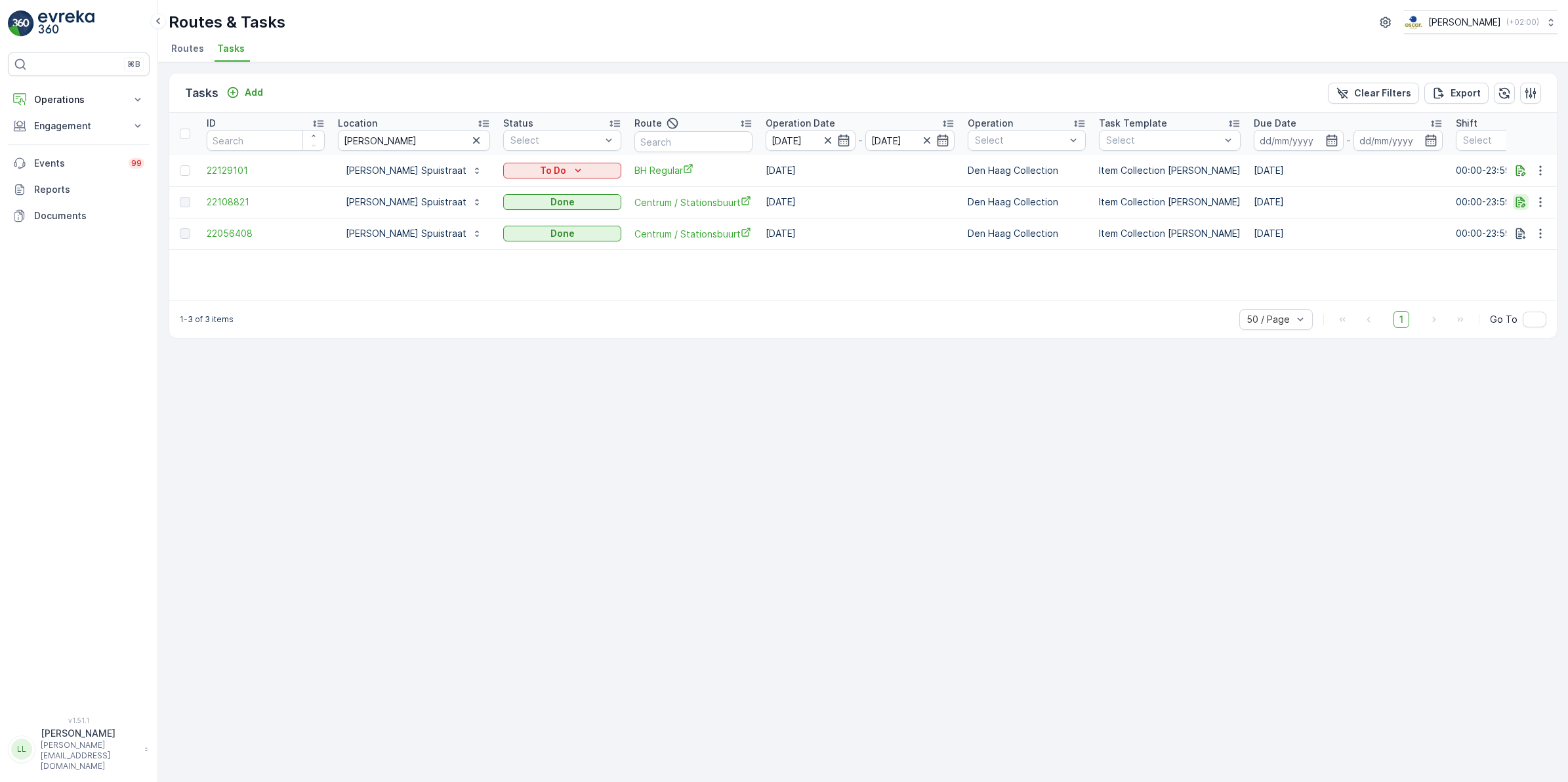
click at [1518, 204] on icon "button" at bounding box center [1520, 202] width 13 height 13
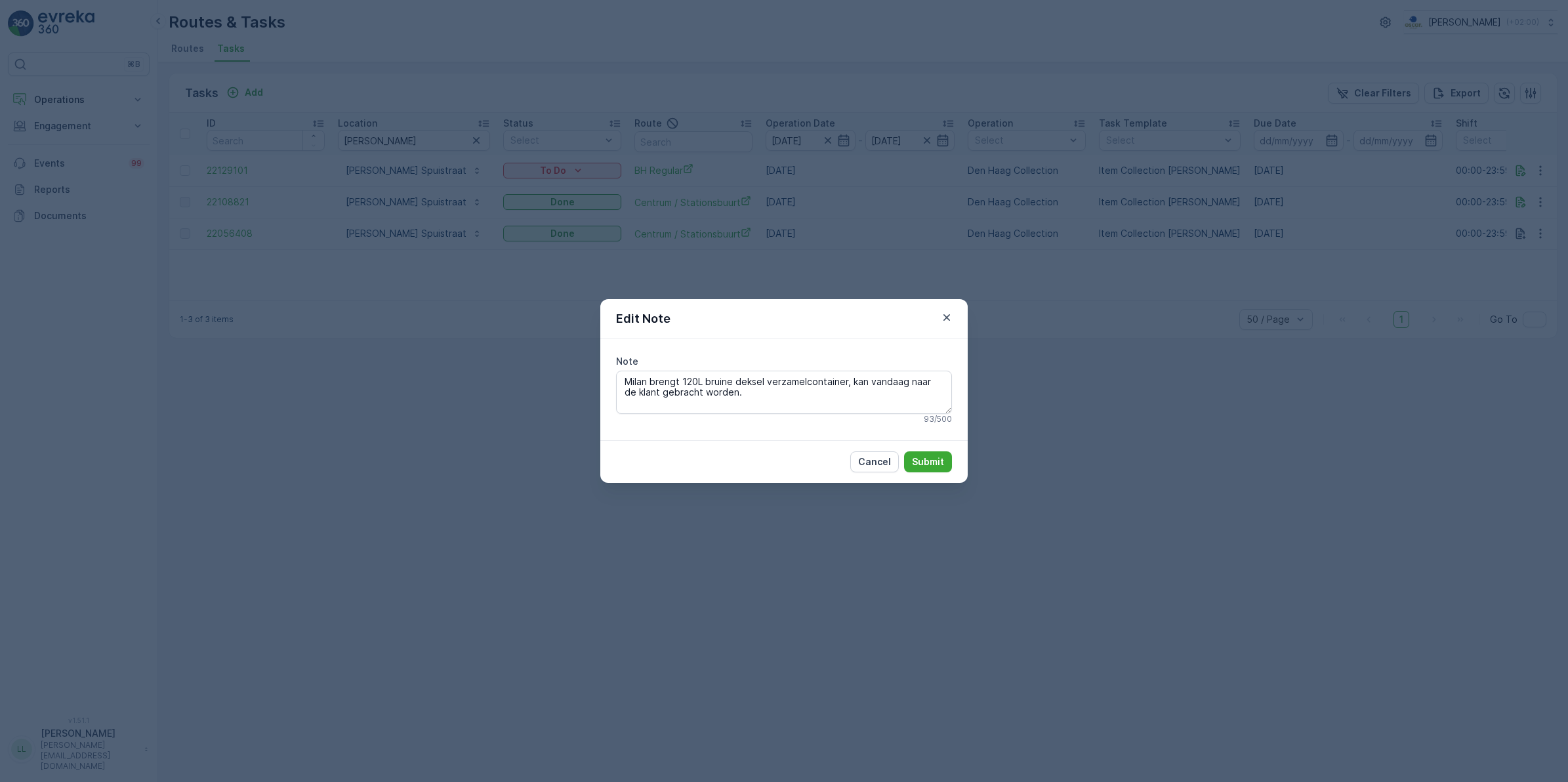
drag, startPoint x: 730, startPoint y: 398, endPoint x: 601, endPoint y: 382, distance: 130.0
click at [601, 382] on div "Note Milan brengt 120L bruine deksel verzamelcontainer, kan vandaag naar de kla…" at bounding box center [784, 390] width 367 height 101
click at [1138, 330] on div "Edit Note Note Milan brengt 120L bruine deksel verzamelcontainer, kan vandaag n…" at bounding box center [784, 391] width 1568 height 782
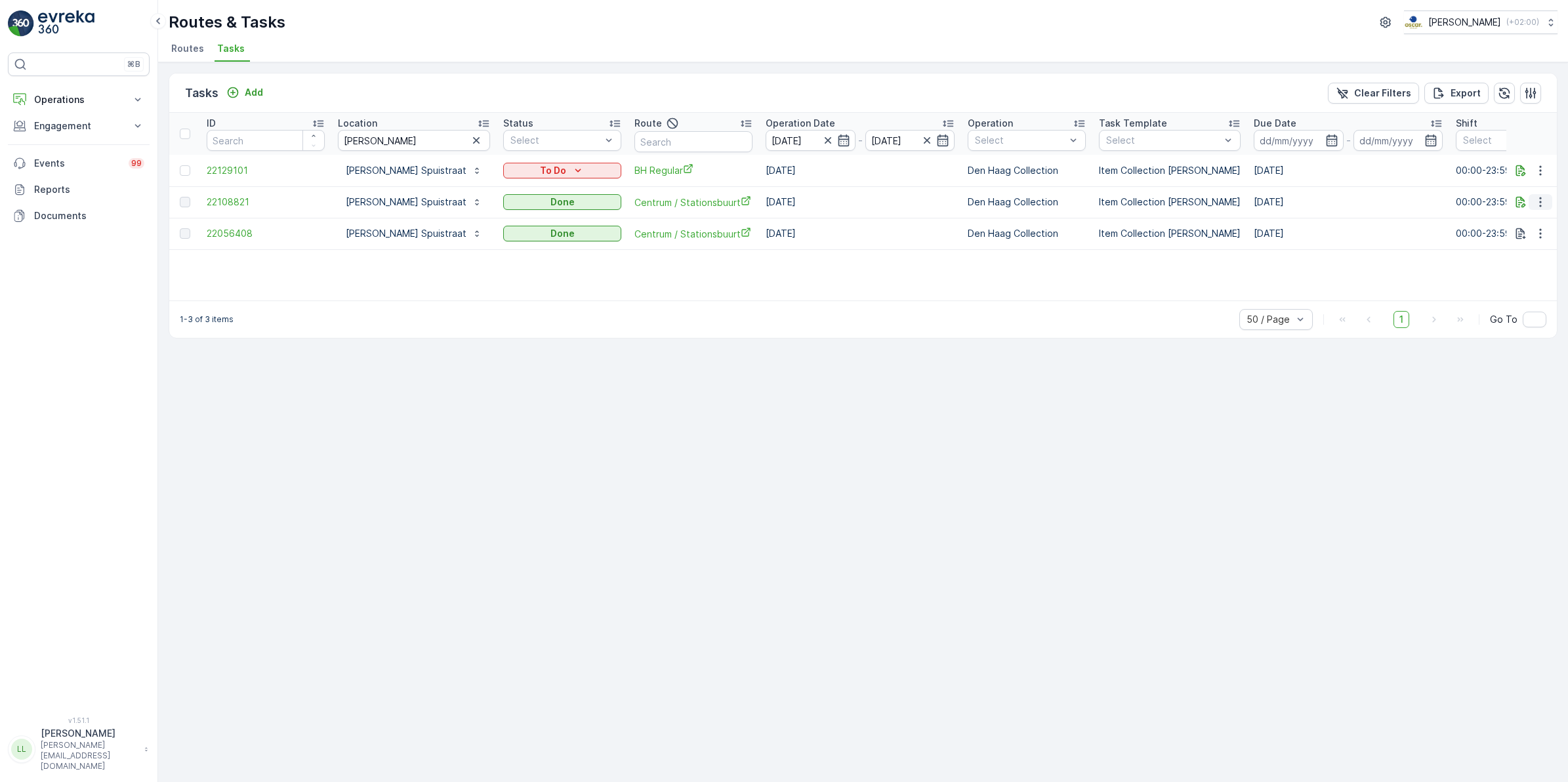
click at [1541, 198] on icon "button" at bounding box center [1540, 202] width 2 height 10
click at [1542, 201] on icon "button" at bounding box center [1541, 202] width 13 height 13
click at [226, 48] on span "Tasks" at bounding box center [230, 49] width 27 height 13
drag, startPoint x: 437, startPoint y: 143, endPoint x: 294, endPoint y: 148, distance: 143.1
click at [294, 148] on tr "ID Location bram Status Select Route Operation Date 02.10.2025 - 02.10.2025 Ope…" at bounding box center [1198, 134] width 2058 height 42
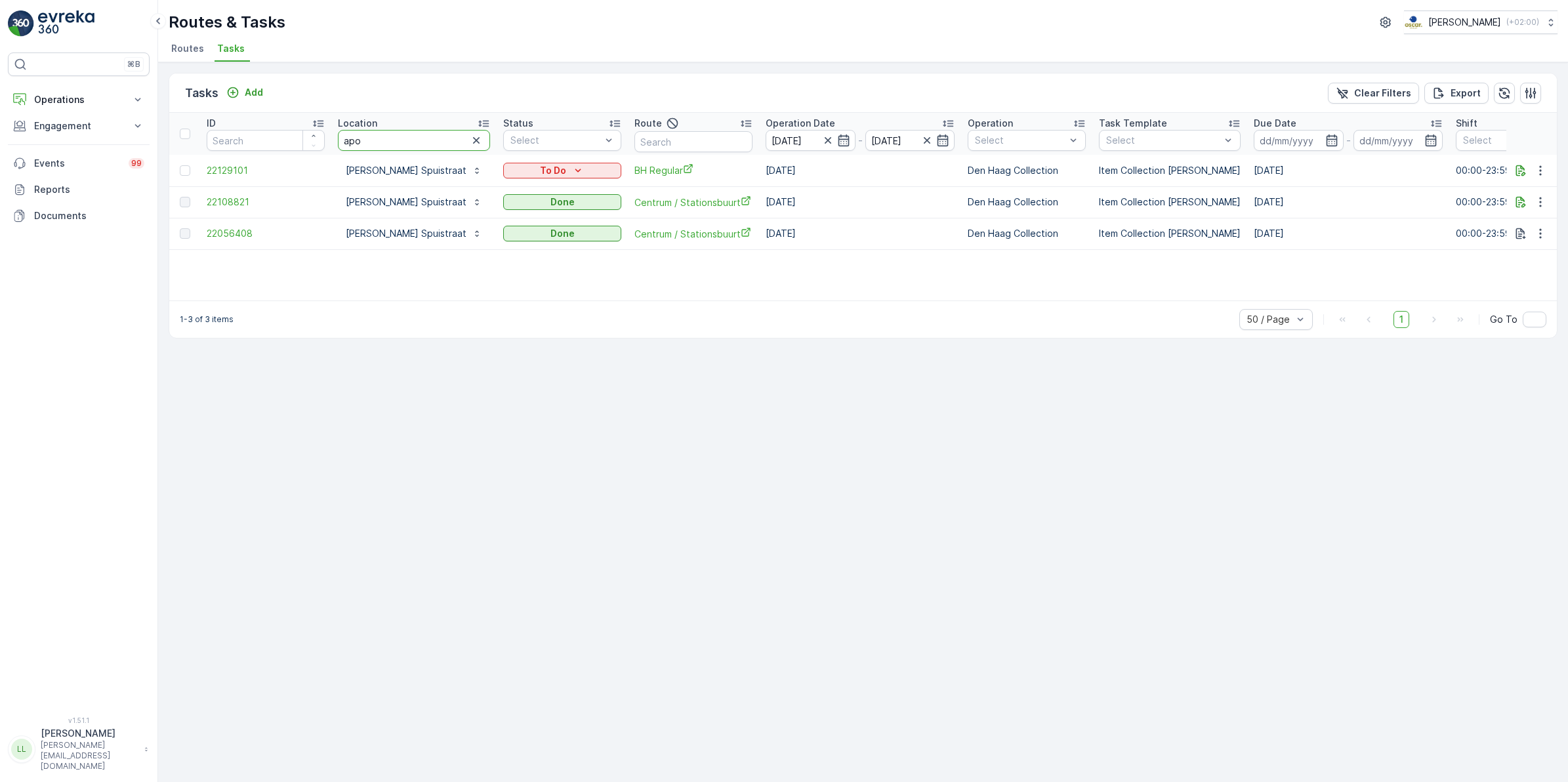
type input "apot"
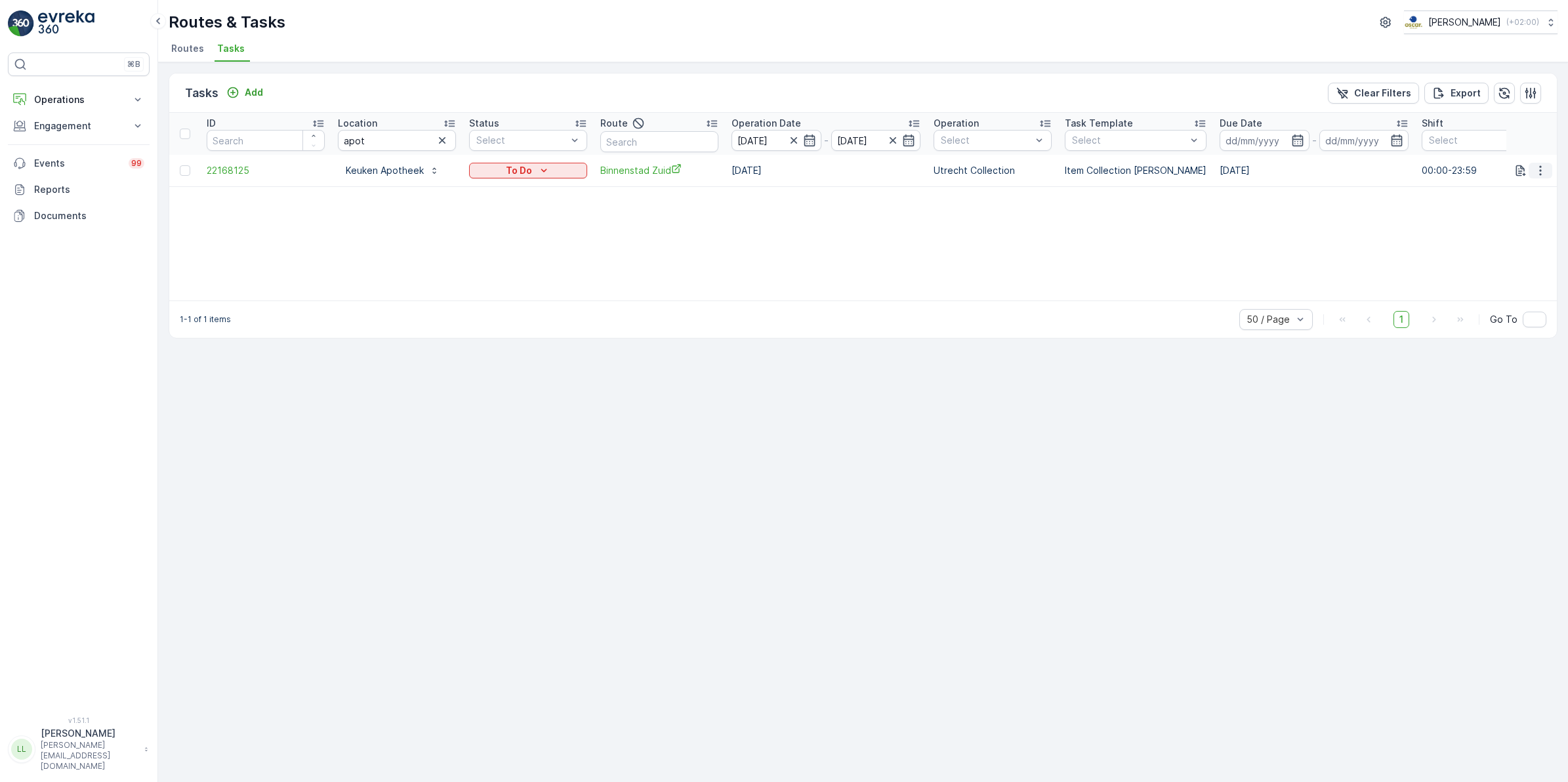
click at [1541, 168] on icon "button" at bounding box center [1541, 170] width 13 height 13
click at [1526, 205] on div "History" at bounding box center [1519, 209] width 99 height 19
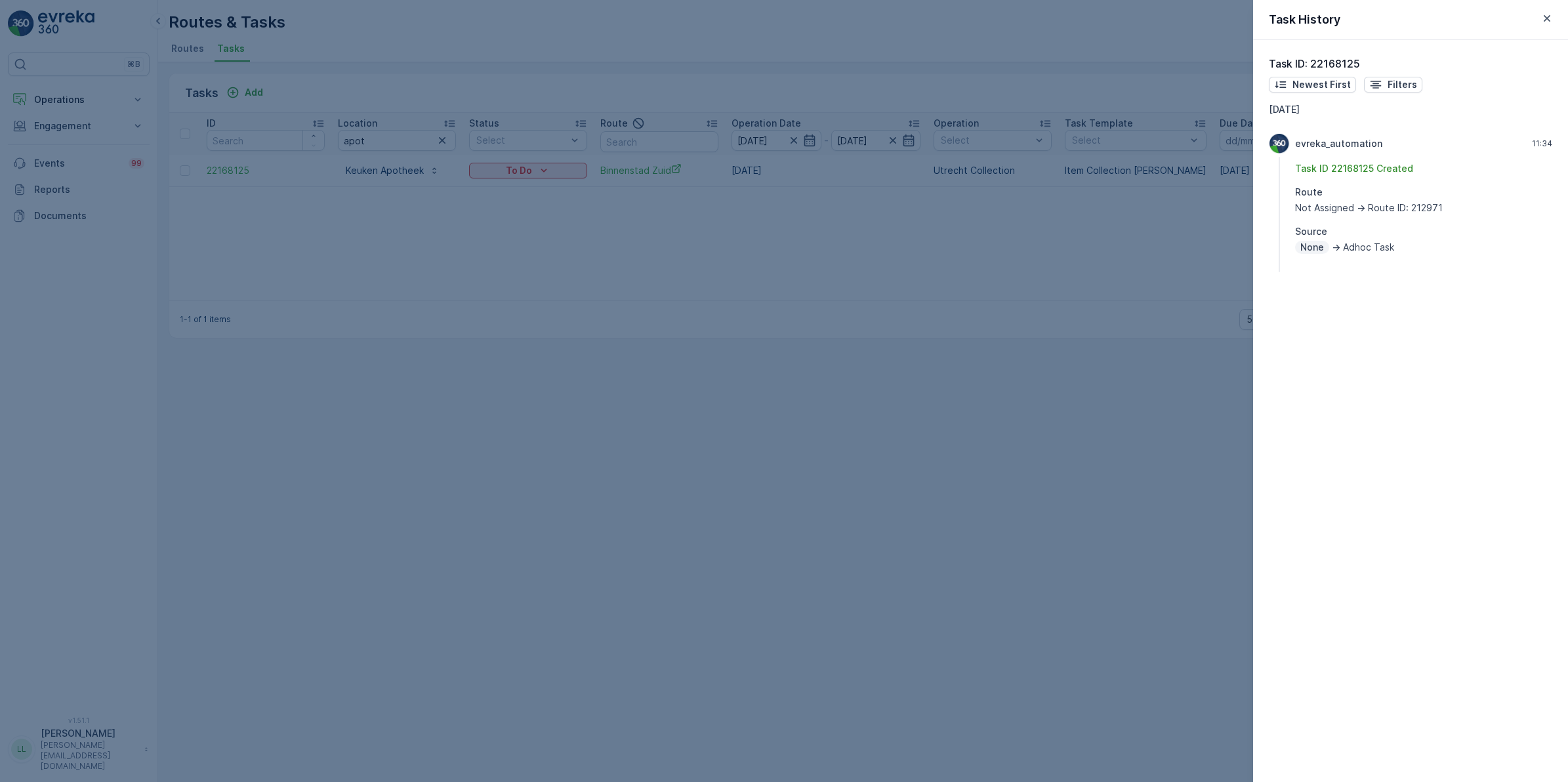
click at [952, 238] on div at bounding box center [784, 391] width 1568 height 782
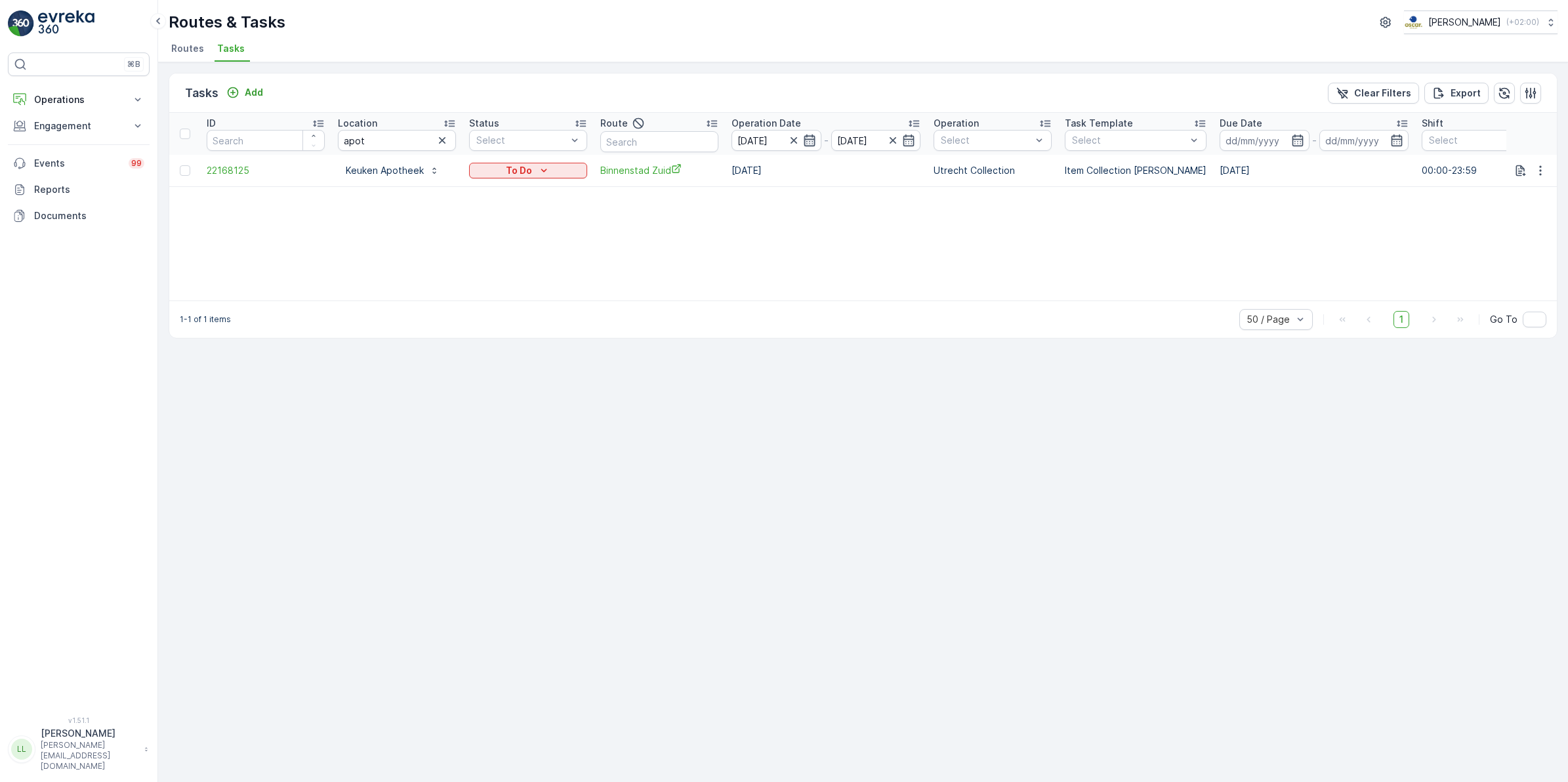
click at [805, 142] on icon "button" at bounding box center [810, 140] width 13 height 13
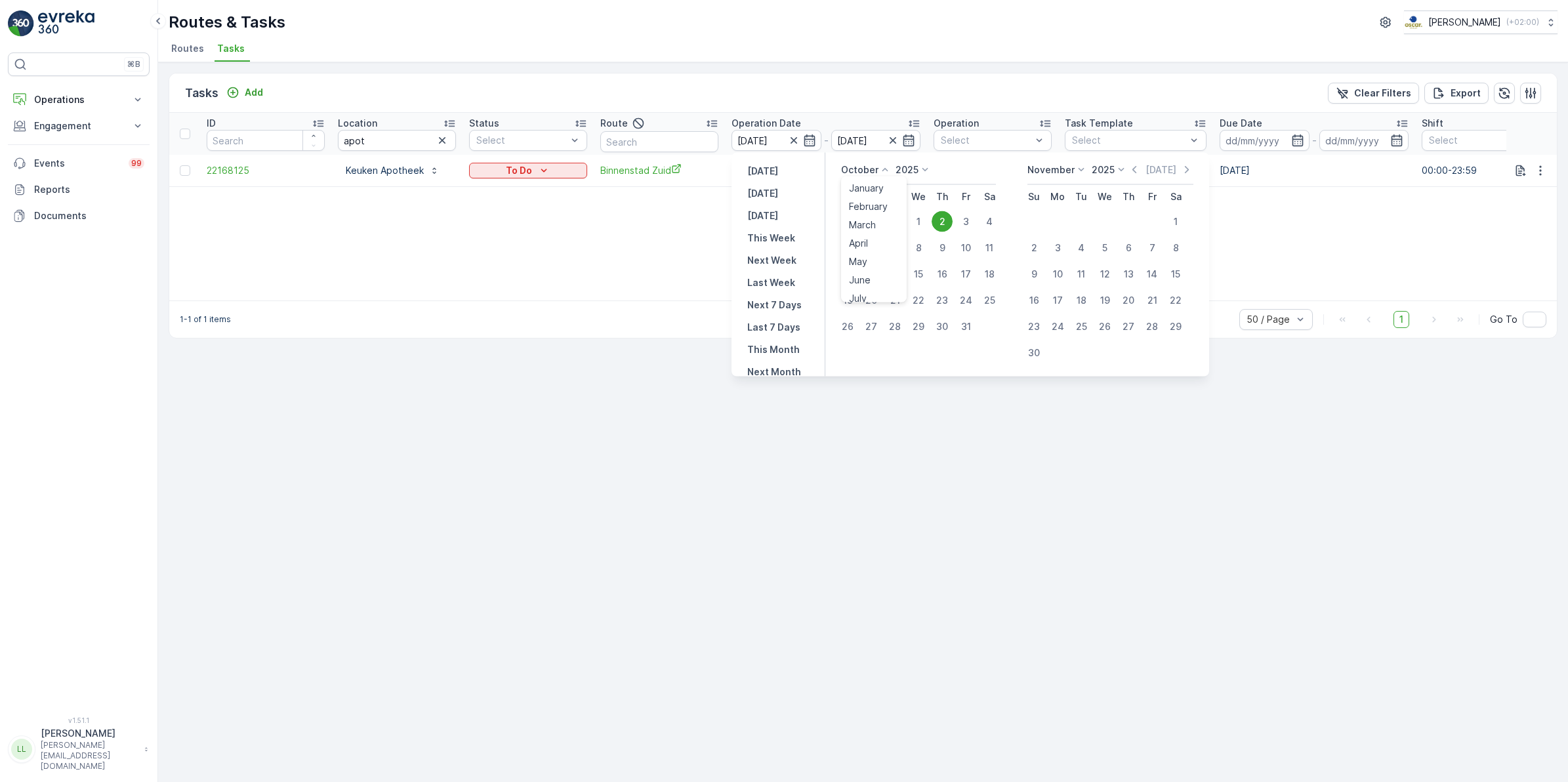
click at [885, 172] on icon at bounding box center [885, 170] width 13 height 13
click at [863, 92] on div "Tasks Add Clear Filters Export" at bounding box center [863, 94] width 1388 height 39
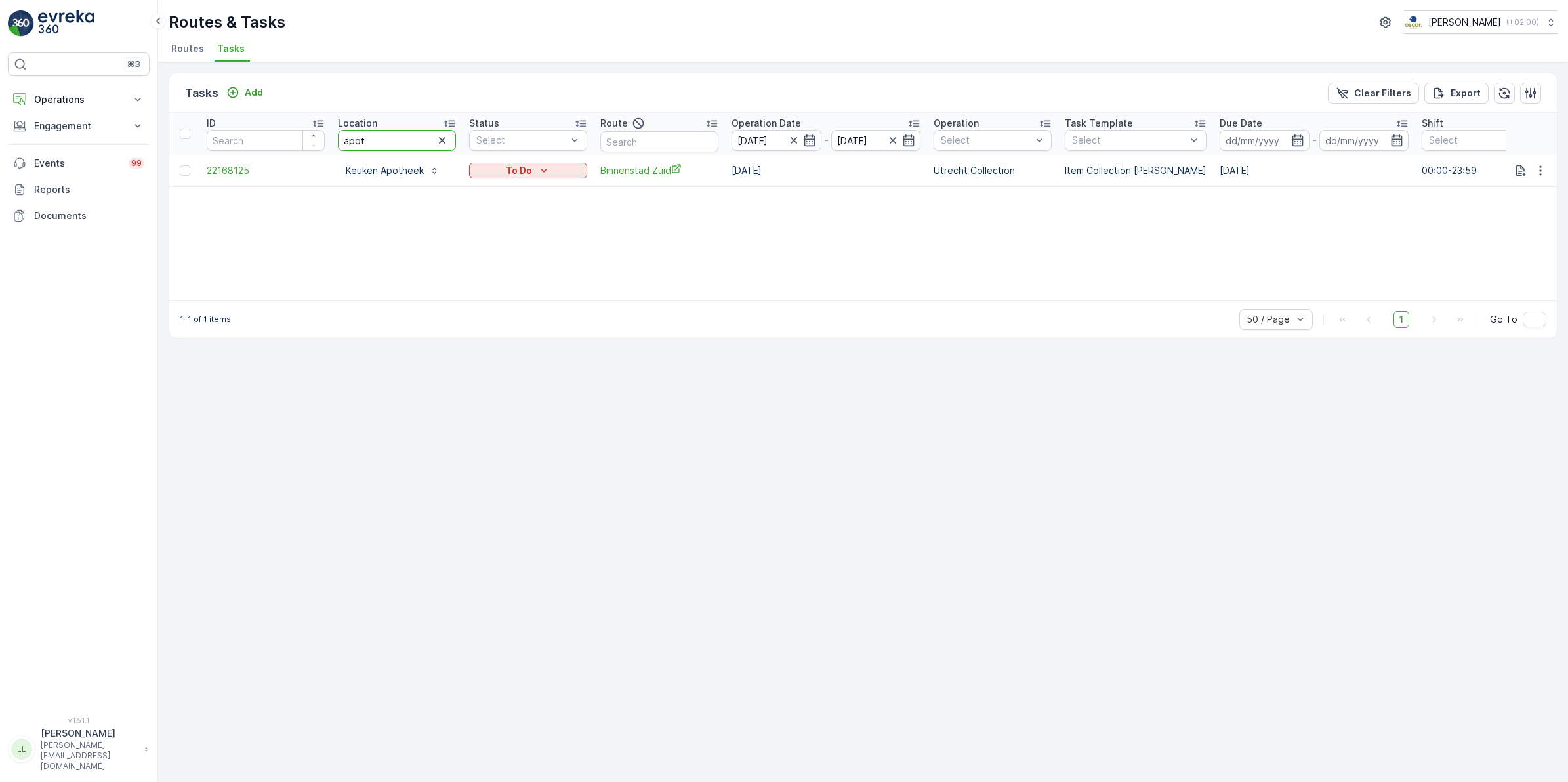
click at [313, 149] on tr "ID Location apot Status Select Route Operation Date 02.10.2025 - 02.10.2025 Ope…" at bounding box center [1181, 134] width 2024 height 42
type input "secret"
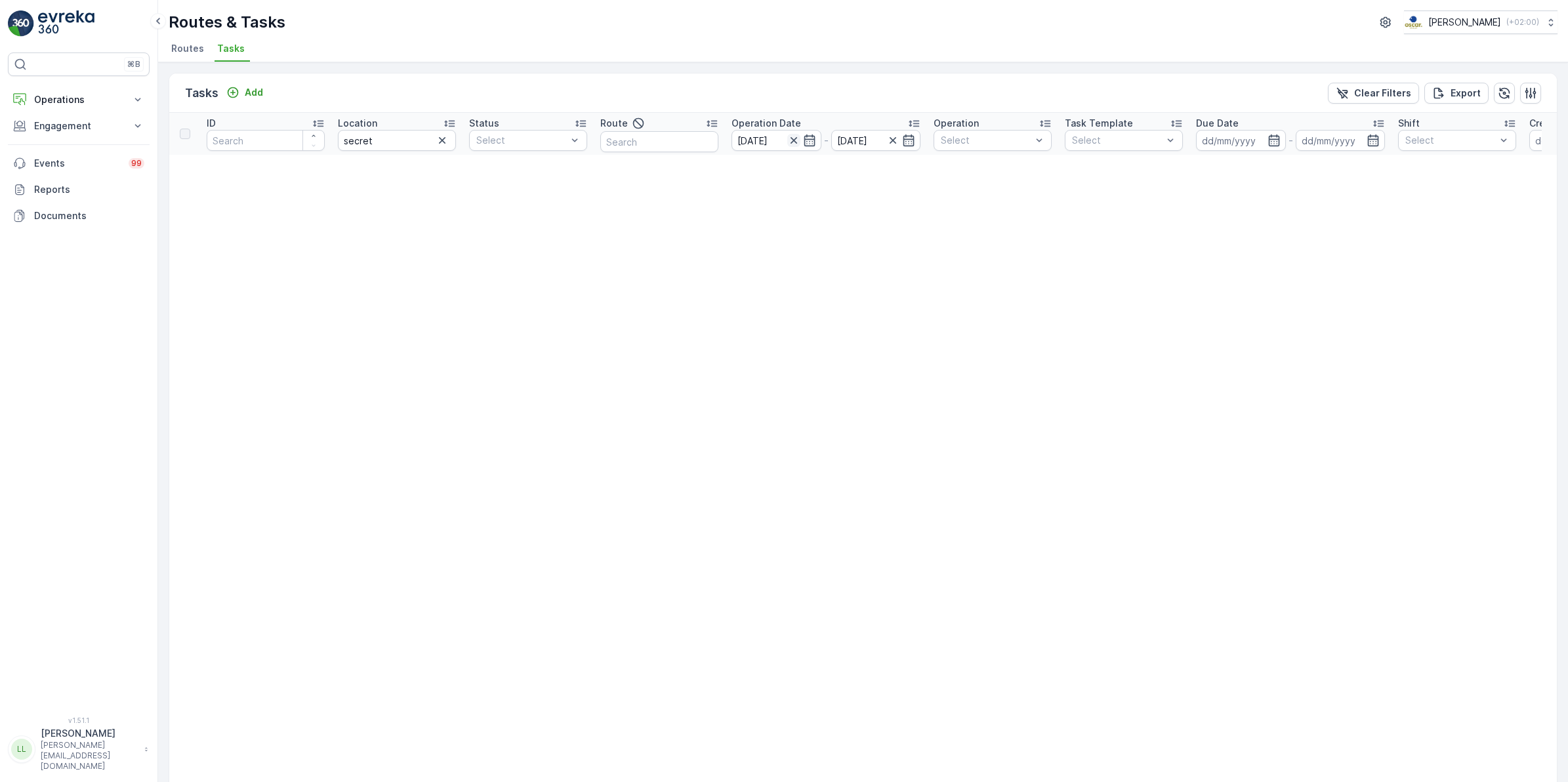
click at [794, 142] on icon "button" at bounding box center [794, 140] width 13 height 13
click at [395, 144] on input "secret" at bounding box center [396, 140] width 118 height 21
type input "secrid"
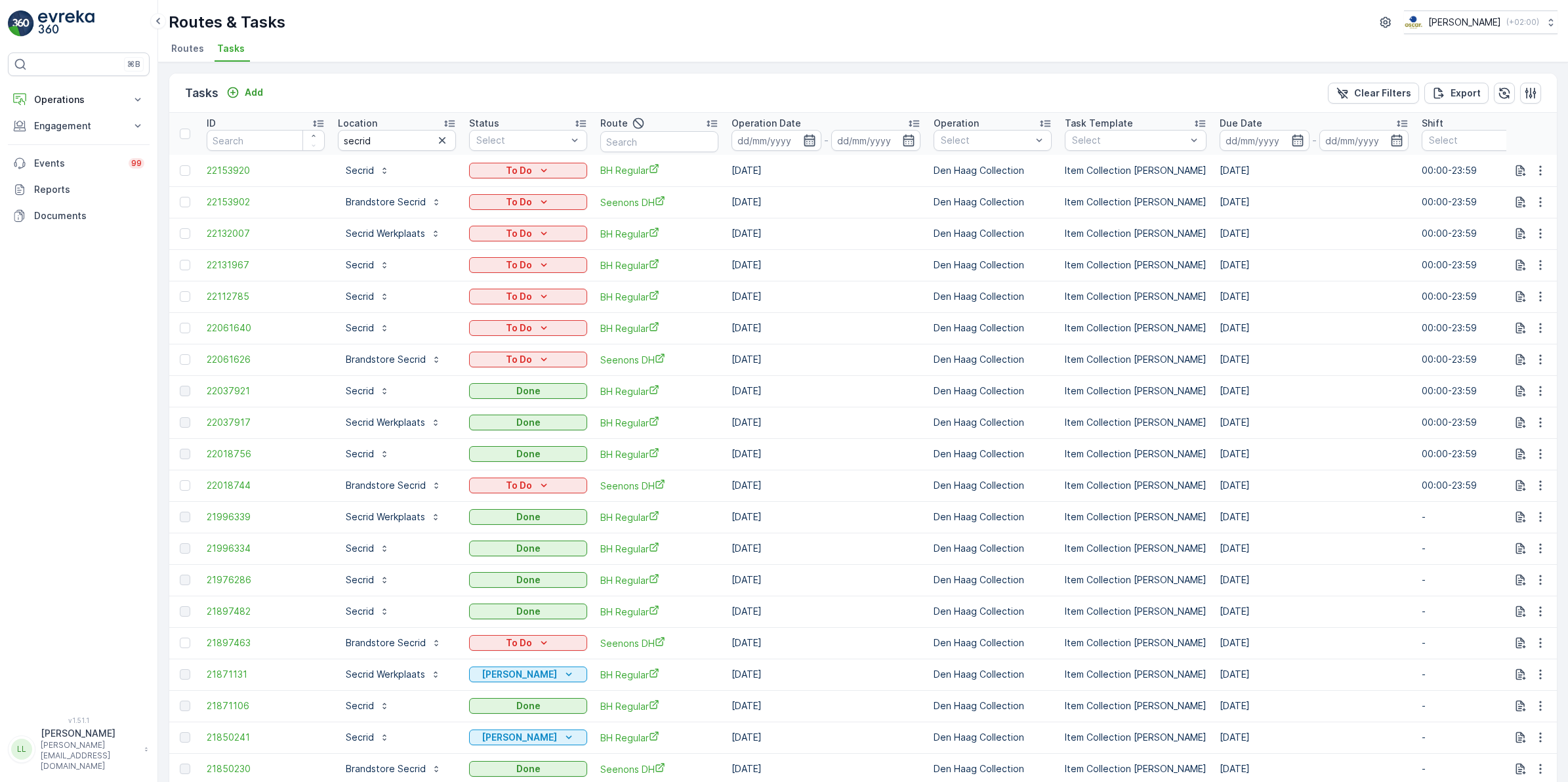
click at [804, 136] on icon "button" at bounding box center [810, 140] width 13 height 13
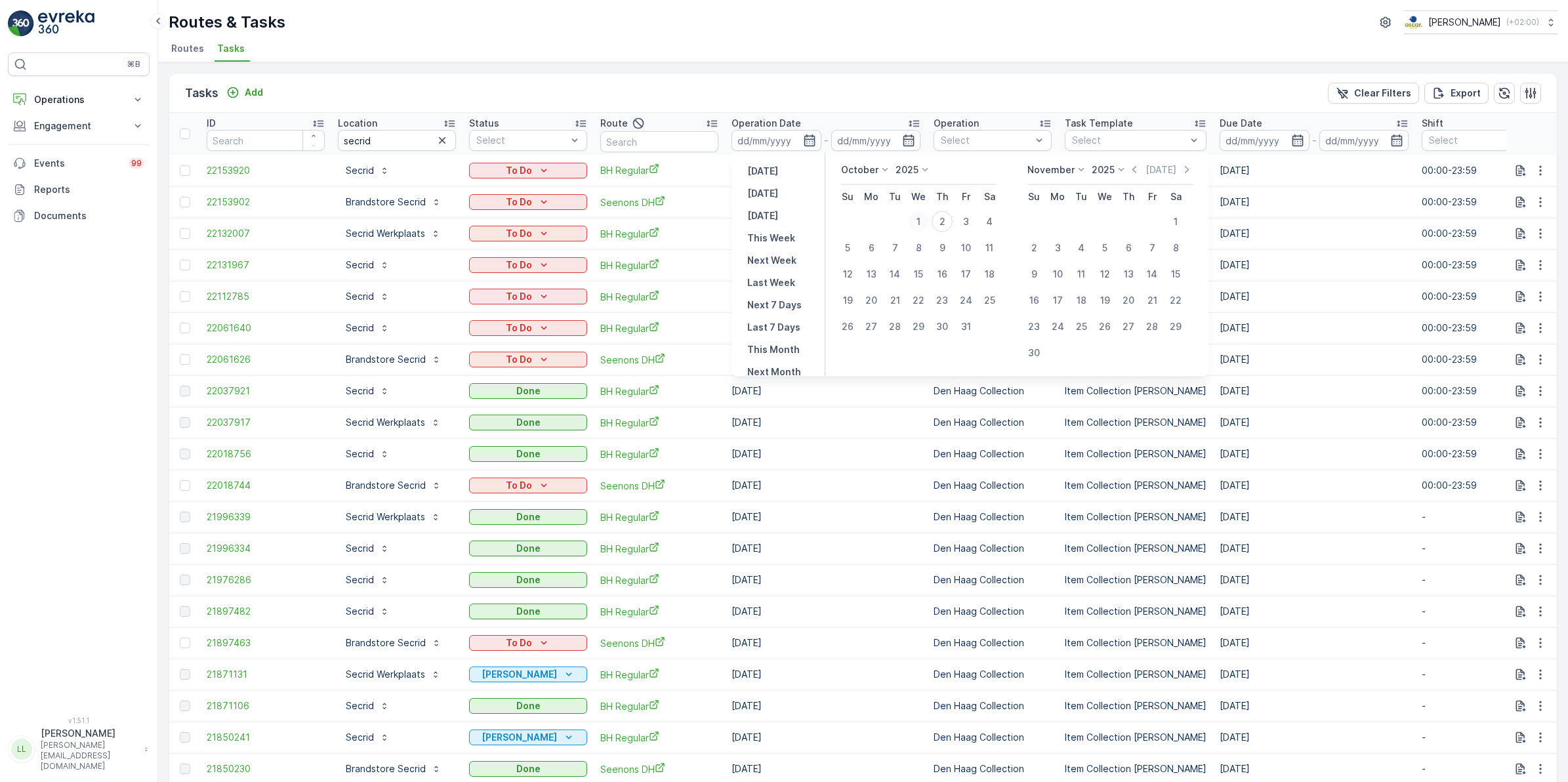
click at [918, 221] on div "1" at bounding box center [918, 222] width 21 height 21
type input "01.10.2025"
click at [918, 221] on div "1" at bounding box center [918, 222] width 21 height 21
type input "01.10.2025"
click at [918, 221] on div "1" at bounding box center [918, 222] width 21 height 21
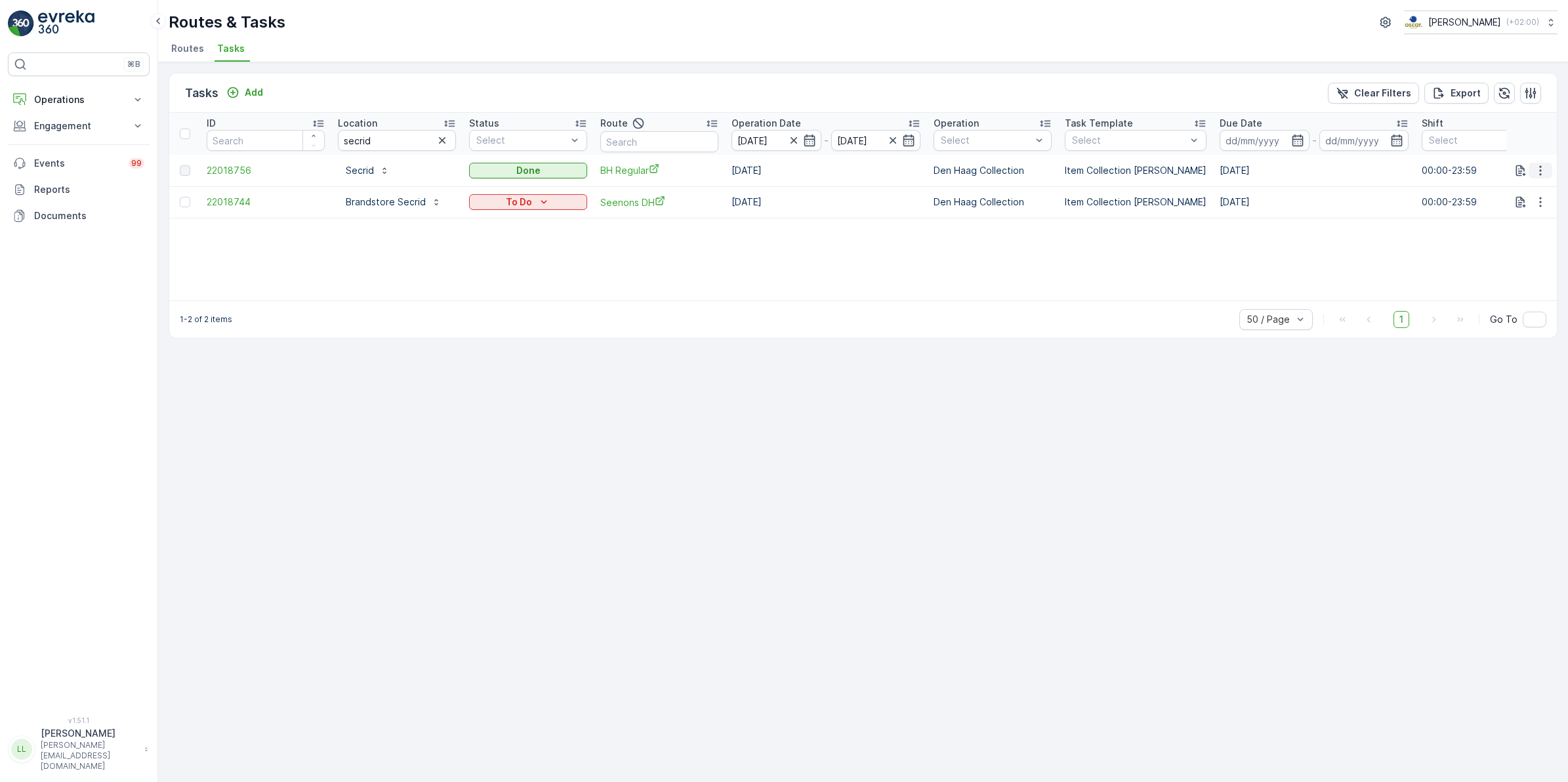
click at [1543, 167] on icon "button" at bounding box center [1541, 170] width 13 height 13
click at [1435, 243] on div "ID Location secrid Status Select Route Operation Date 01.10.2025 - 01.10.2025 O…" at bounding box center [863, 207] width 1388 height 188
click at [1536, 174] on icon "button" at bounding box center [1541, 170] width 13 height 13
click at [1541, 189] on span "See More Details" at bounding box center [1524, 190] width 76 height 13
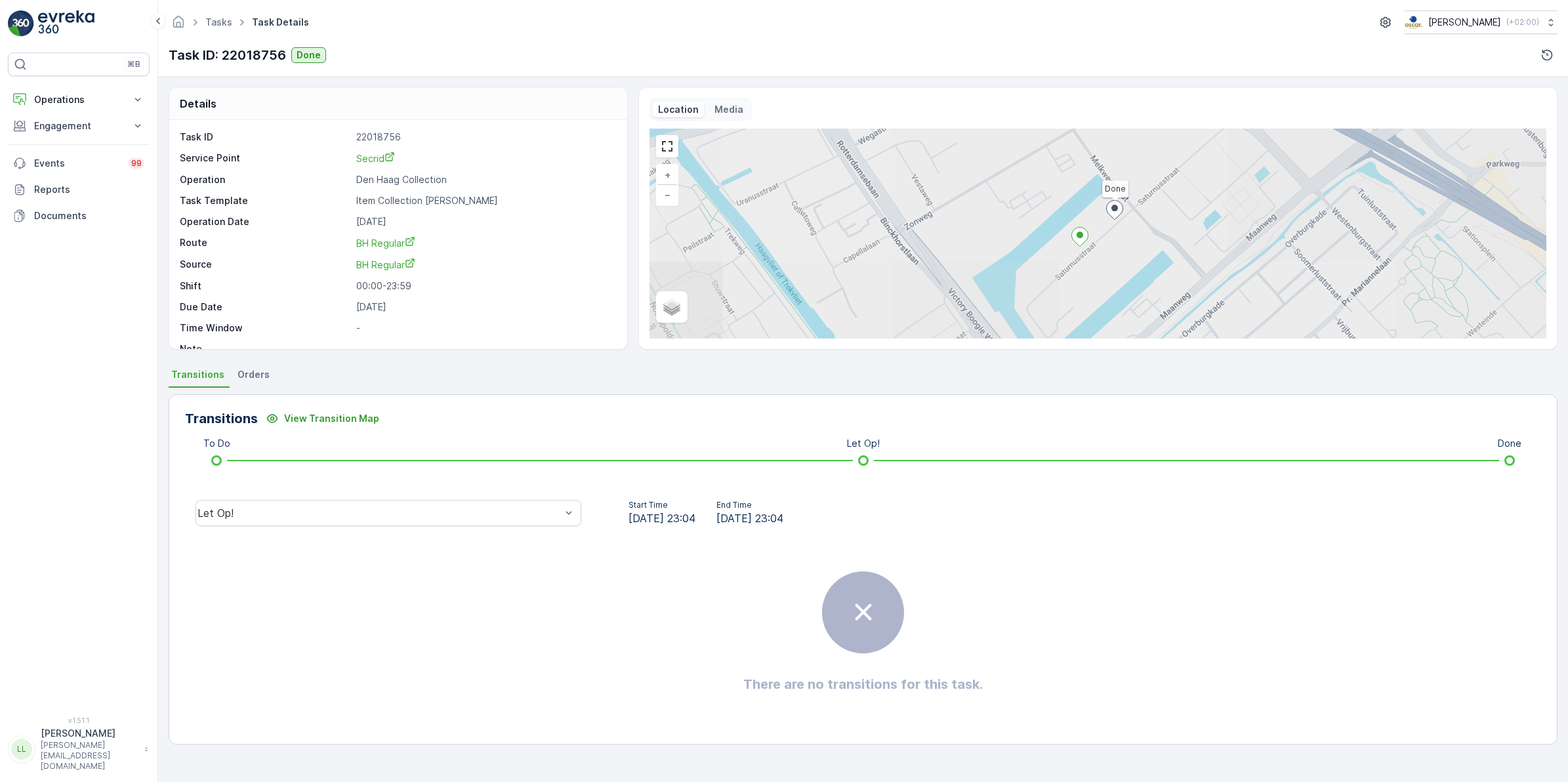
click at [256, 372] on span "Orders" at bounding box center [253, 375] width 32 height 13
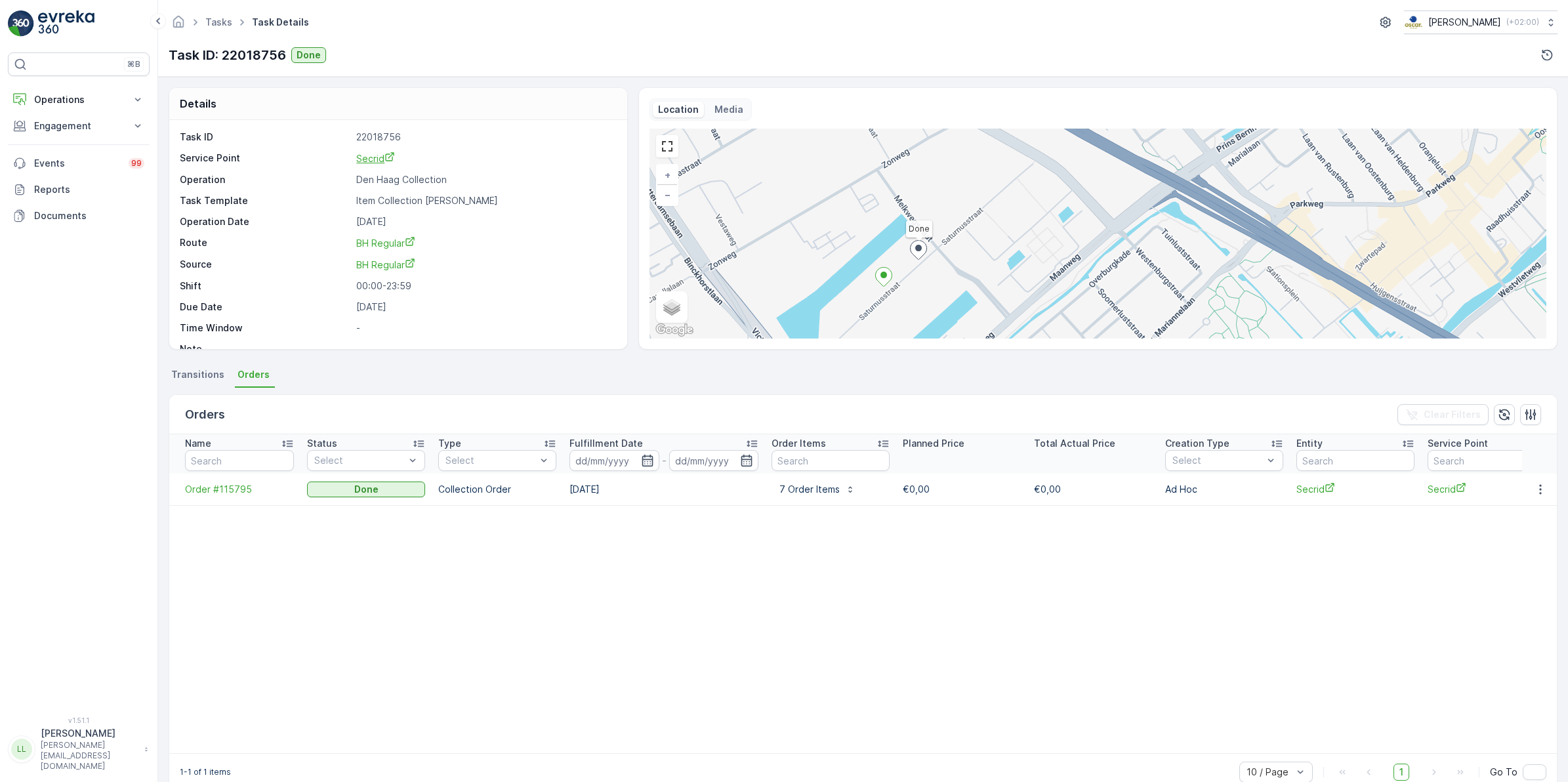
click at [360, 155] on span "Secrid" at bounding box center [375, 158] width 38 height 11
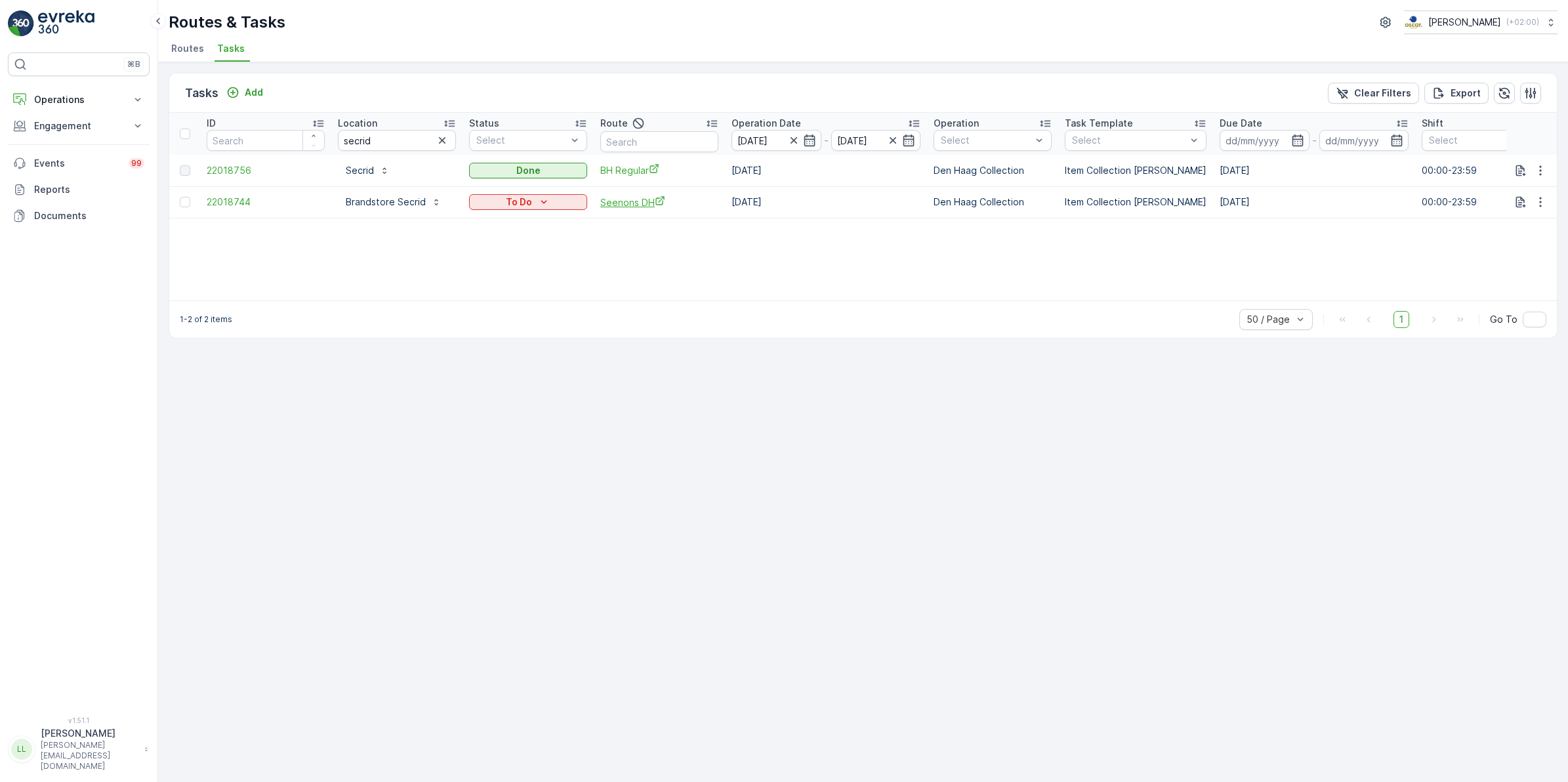
click at [632, 198] on span "Seenons DH" at bounding box center [659, 202] width 118 height 14
click at [1544, 204] on icon "button" at bounding box center [1541, 202] width 13 height 13
click at [1533, 261] on span "Change Route" at bounding box center [1506, 258] width 64 height 13
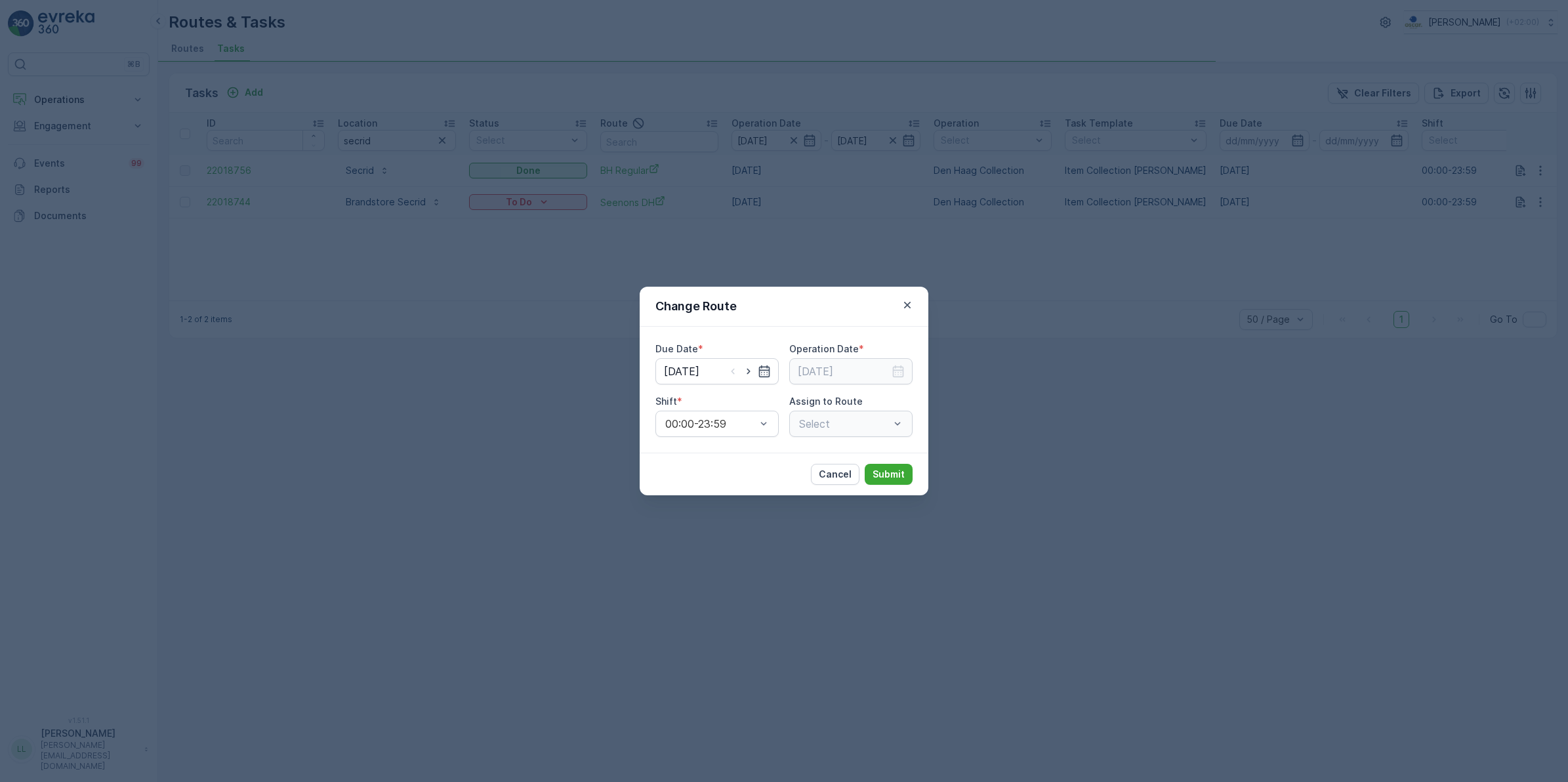
type input "01.10.2025"
click at [748, 375] on icon "button" at bounding box center [749, 371] width 13 height 13
type input "[DATE]"
click at [887, 375] on input at bounding box center [851, 371] width 123 height 26
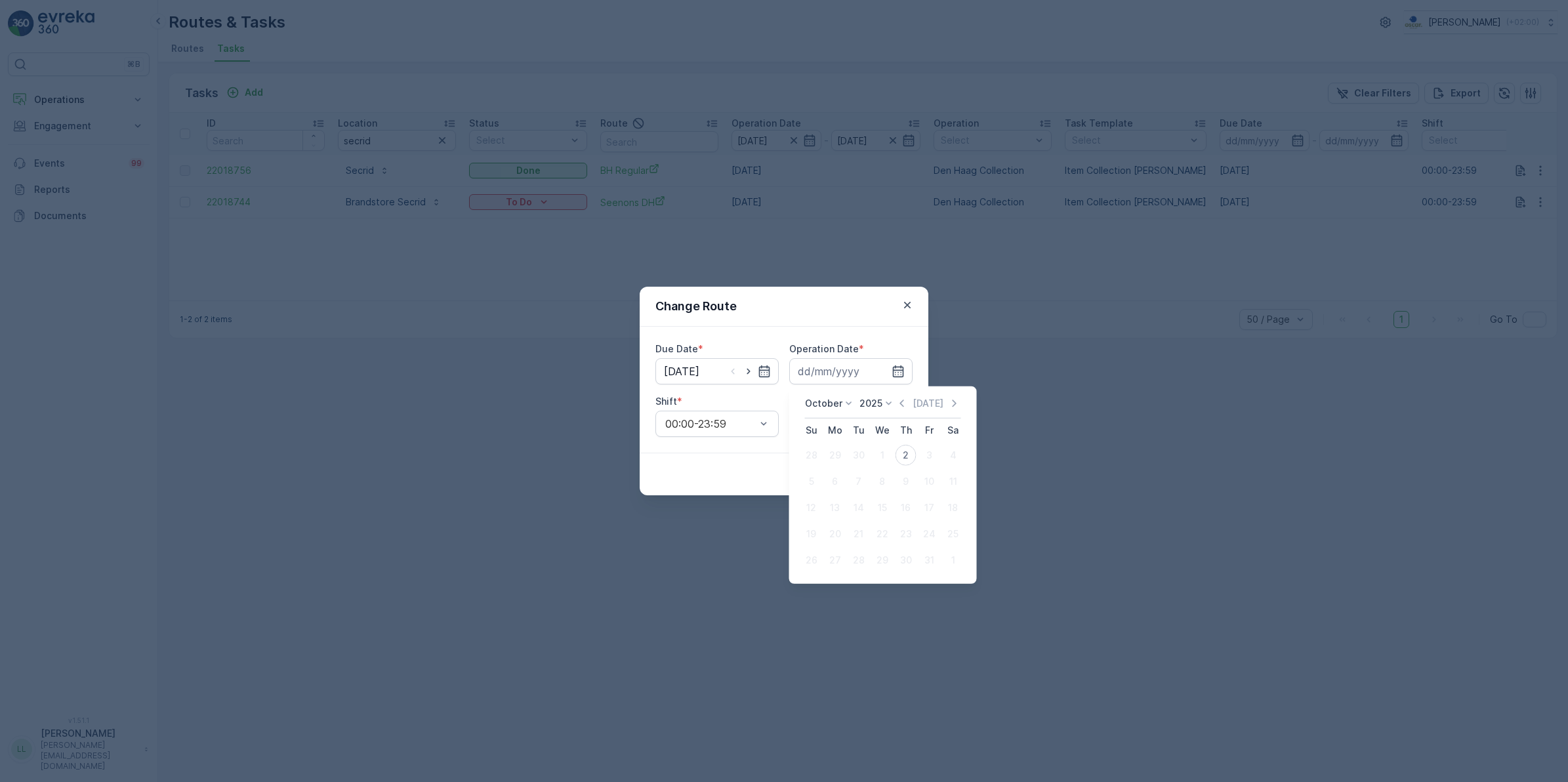
click at [907, 453] on div "2" at bounding box center [906, 456] width 21 height 21
type input "[DATE]"
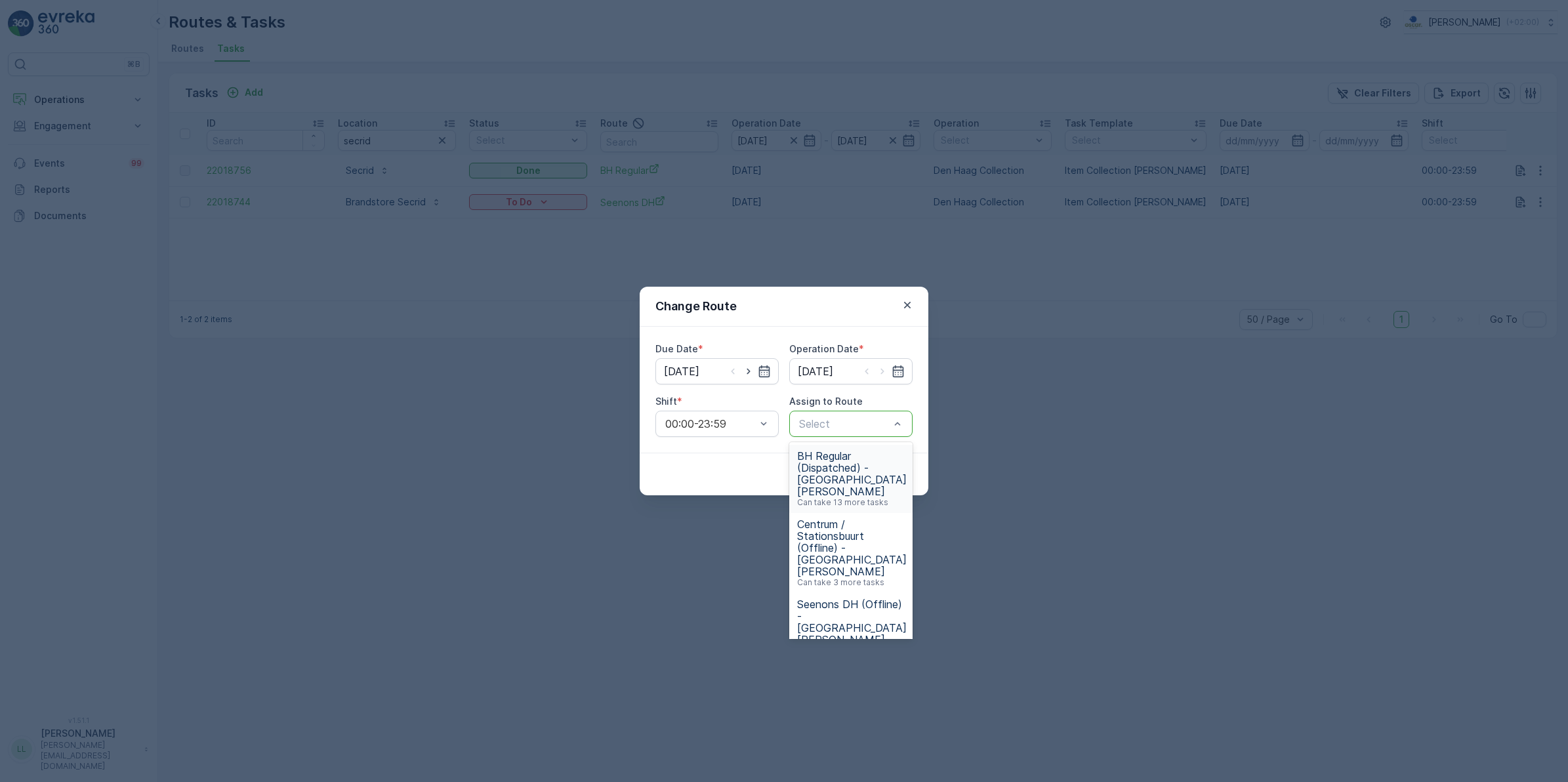
click at [855, 424] on div at bounding box center [844, 424] width 94 height 12
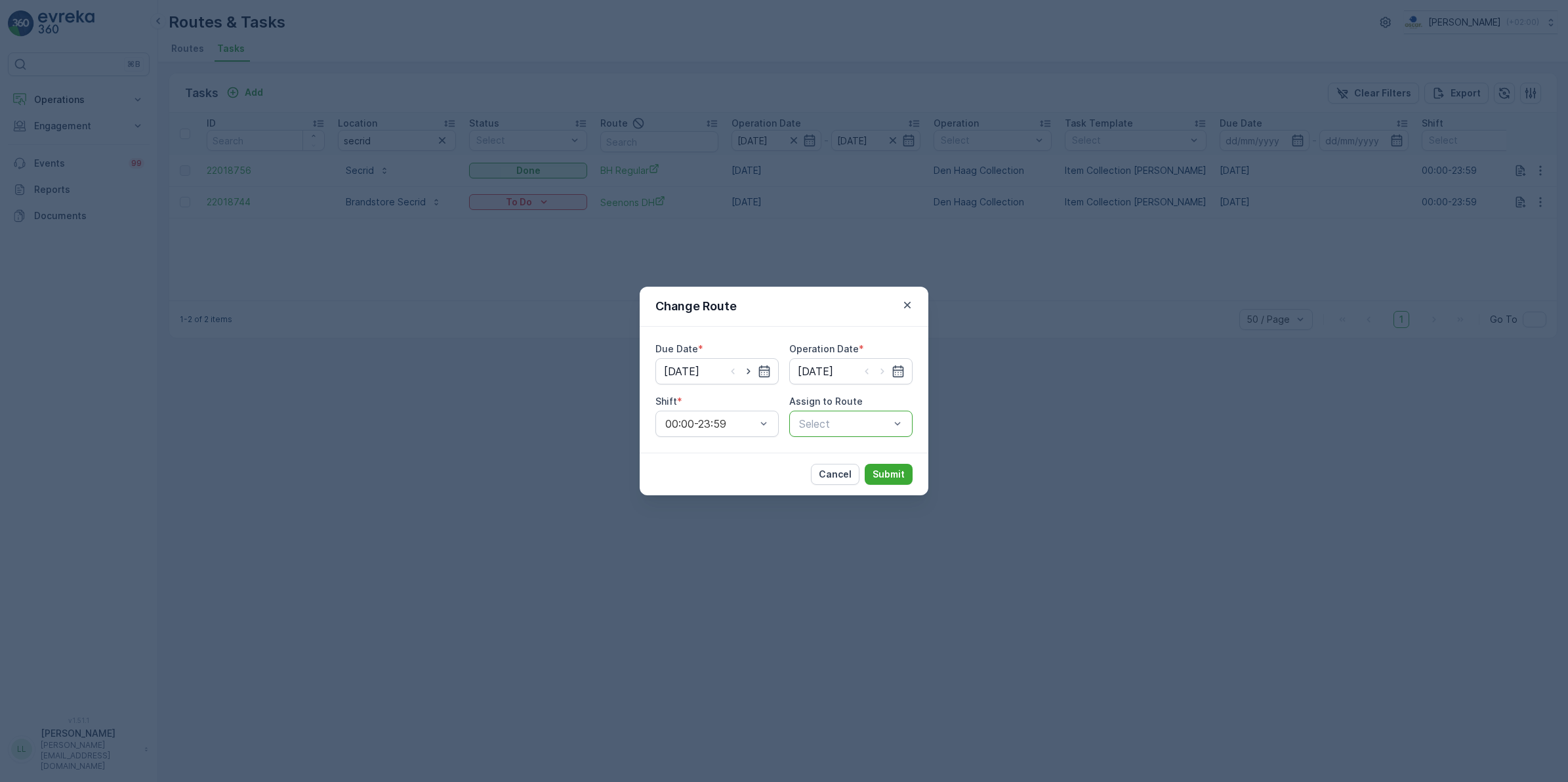
click at [855, 424] on div at bounding box center [844, 424] width 94 height 12
type input "seenons"
click at [855, 457] on span "Seenons DH (Offline) - Den Haag" at bounding box center [852, 473] width 109 height 48
click at [881, 476] on p "Submit" at bounding box center [888, 474] width 32 height 13
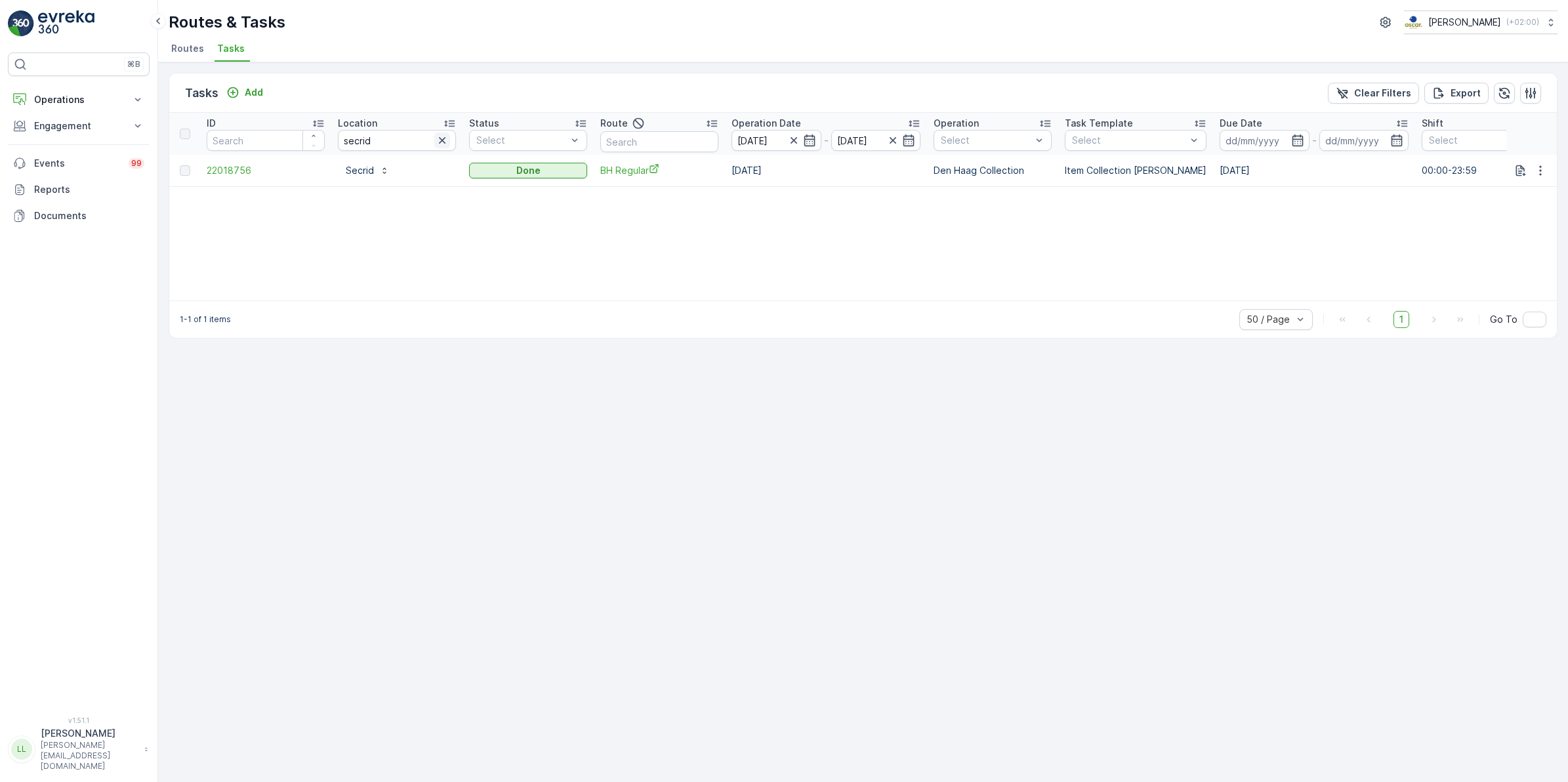
click at [441, 138] on icon "button" at bounding box center [442, 140] width 13 height 13
click at [397, 139] on input "text" at bounding box center [396, 140] width 118 height 21
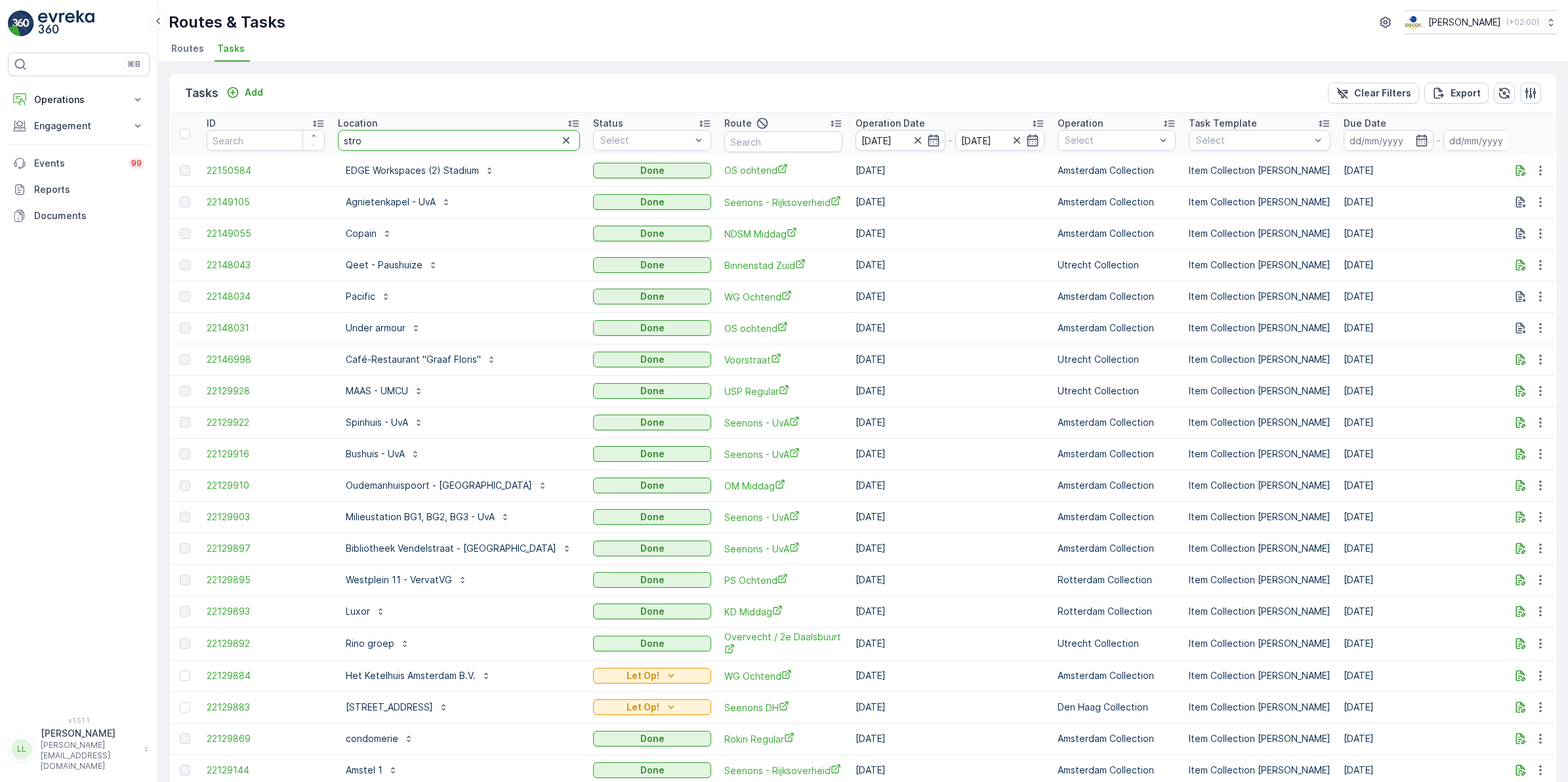
type input "strom"
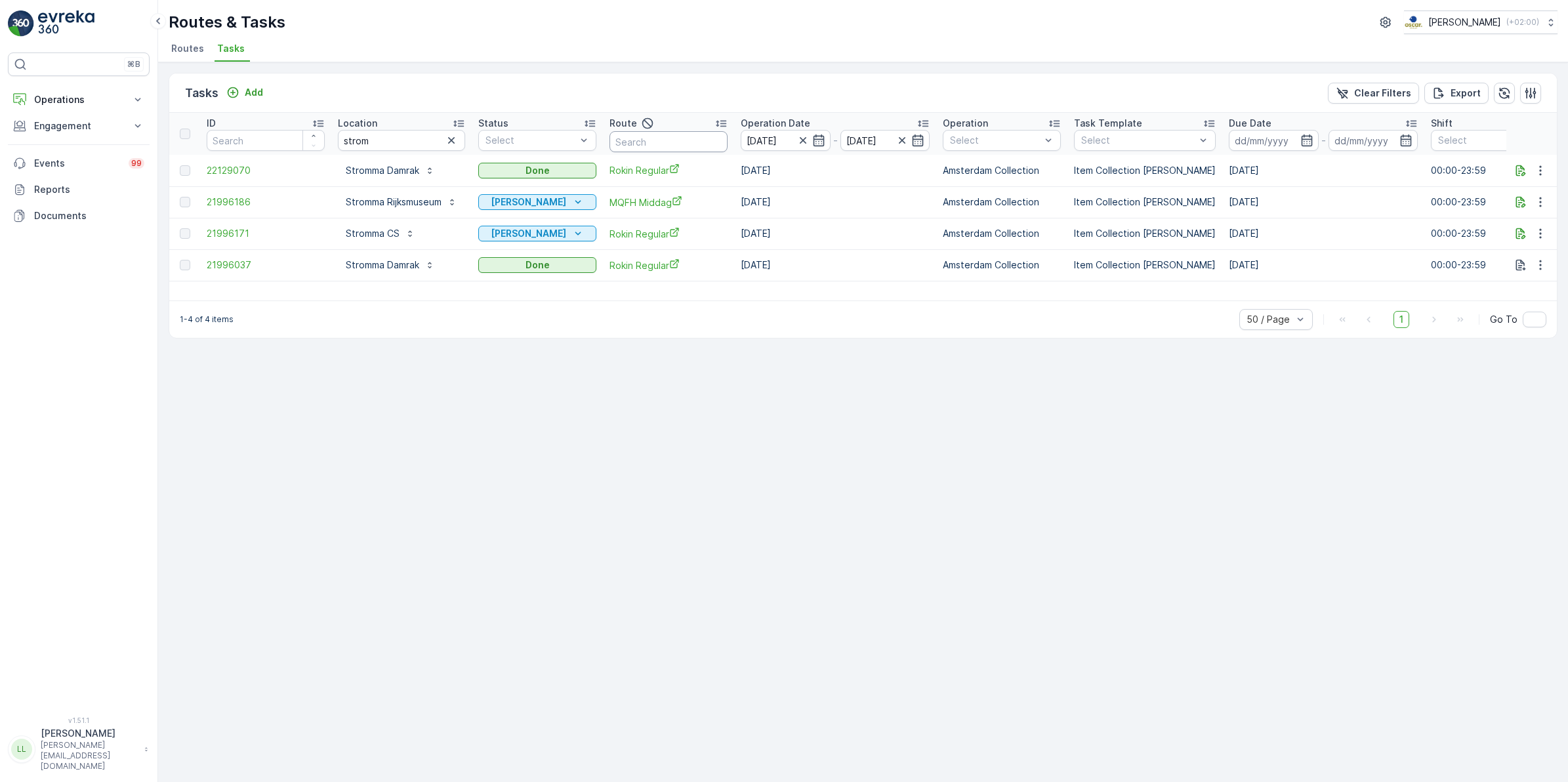
click at [683, 138] on input "text" at bounding box center [669, 141] width 118 height 21
click at [235, 87] on icon "Add" at bounding box center [233, 93] width 11 height 11
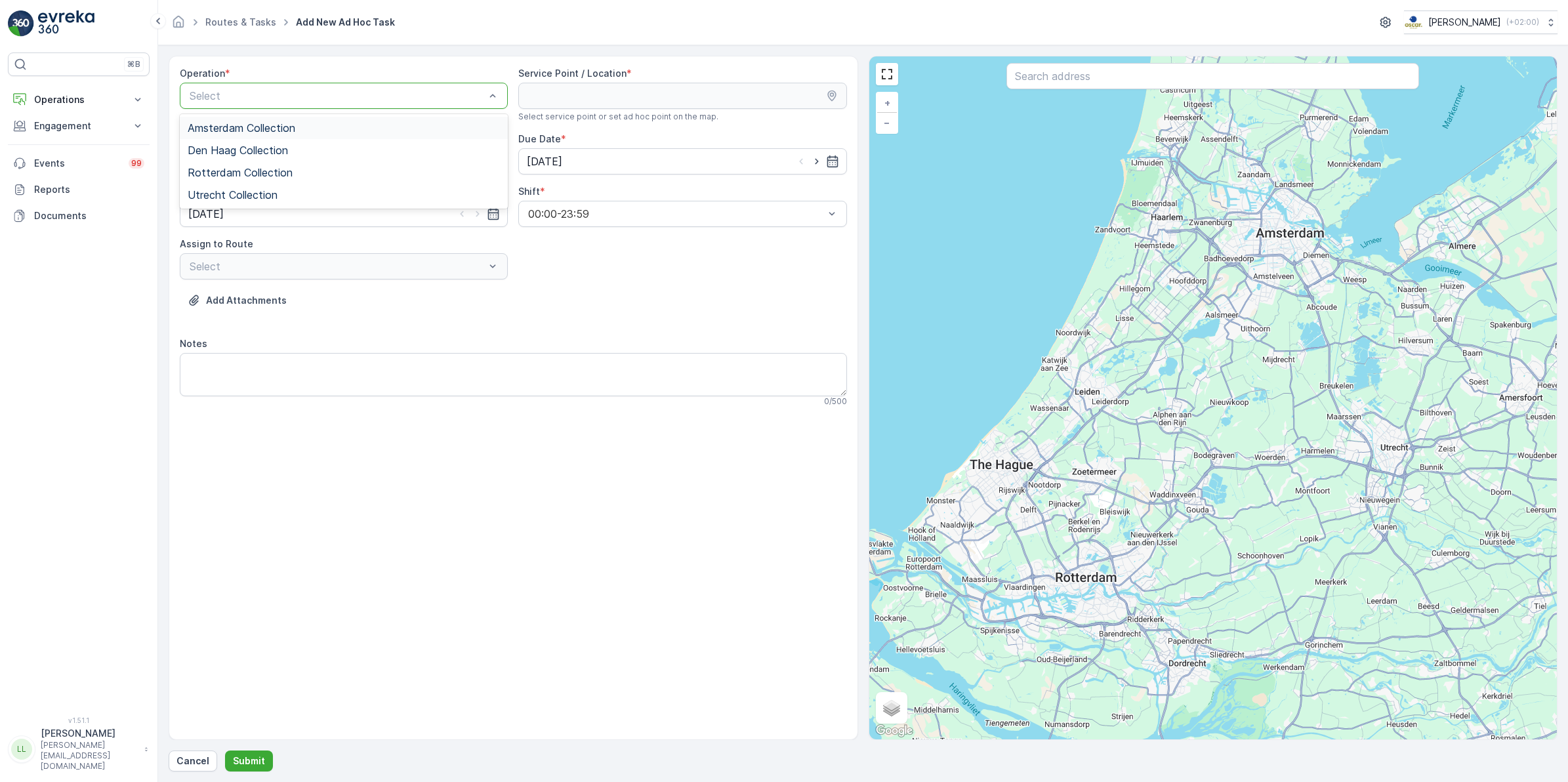
click at [295, 126] on span "Amsterdam Collection" at bounding box center [241, 128] width 108 height 12
click at [1089, 77] on input "text" at bounding box center [1212, 76] width 412 height 26
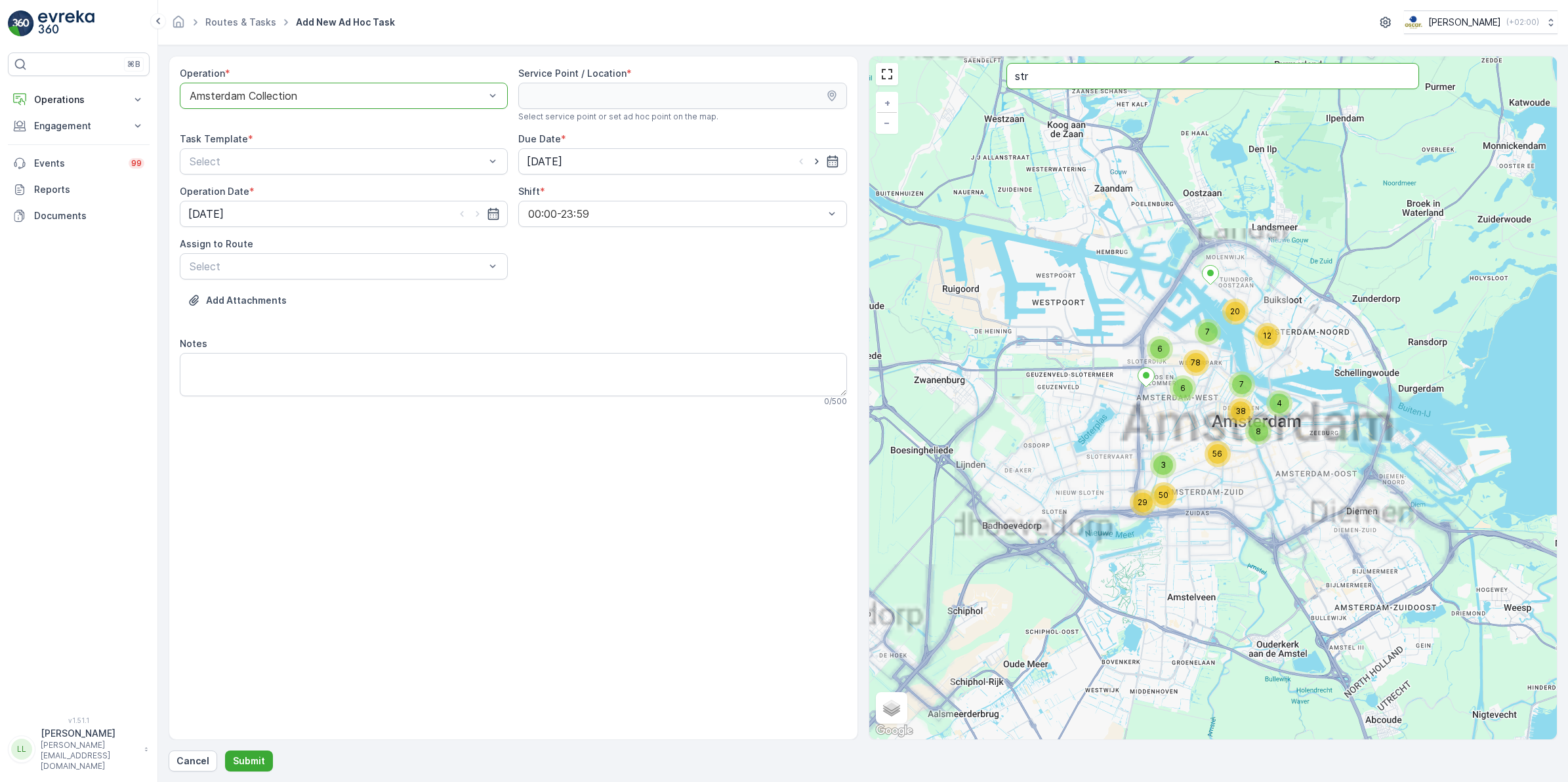
type input "str"
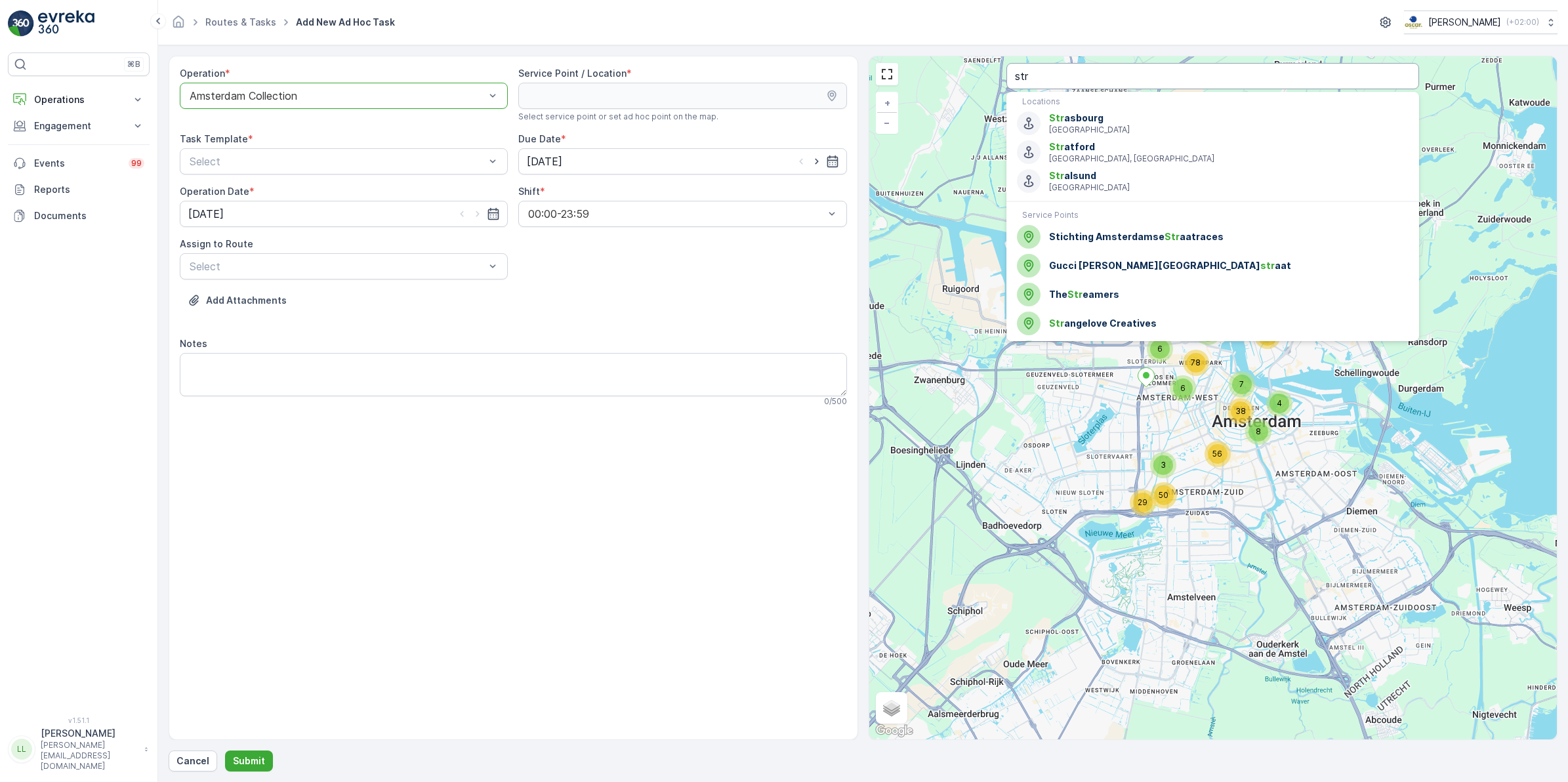
click at [1148, 76] on input "str" at bounding box center [1212, 76] width 412 height 26
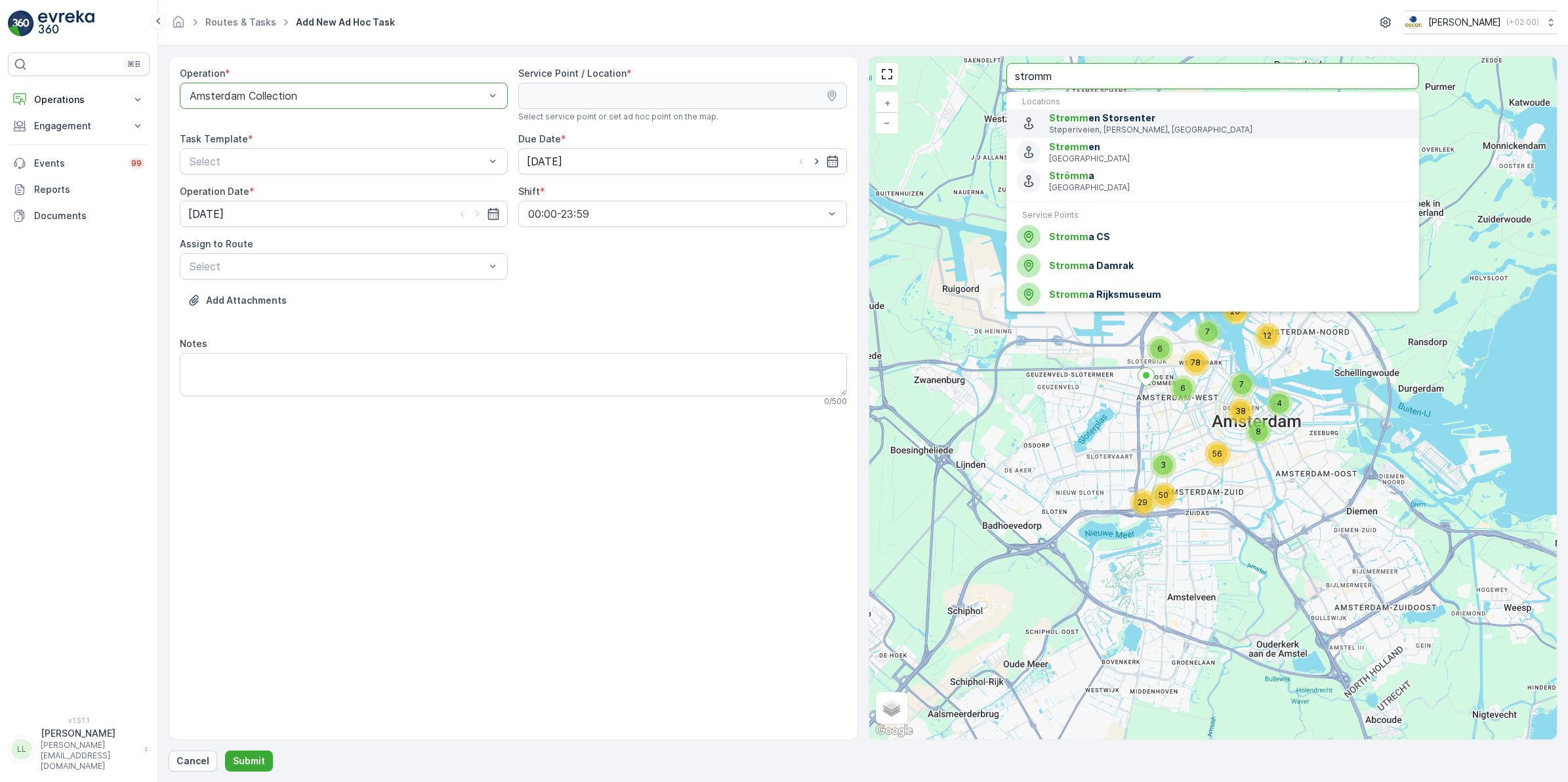
type input "stromm"
click at [1161, 263] on span "Stromm a Damrak" at bounding box center [1229, 266] width 360 height 13
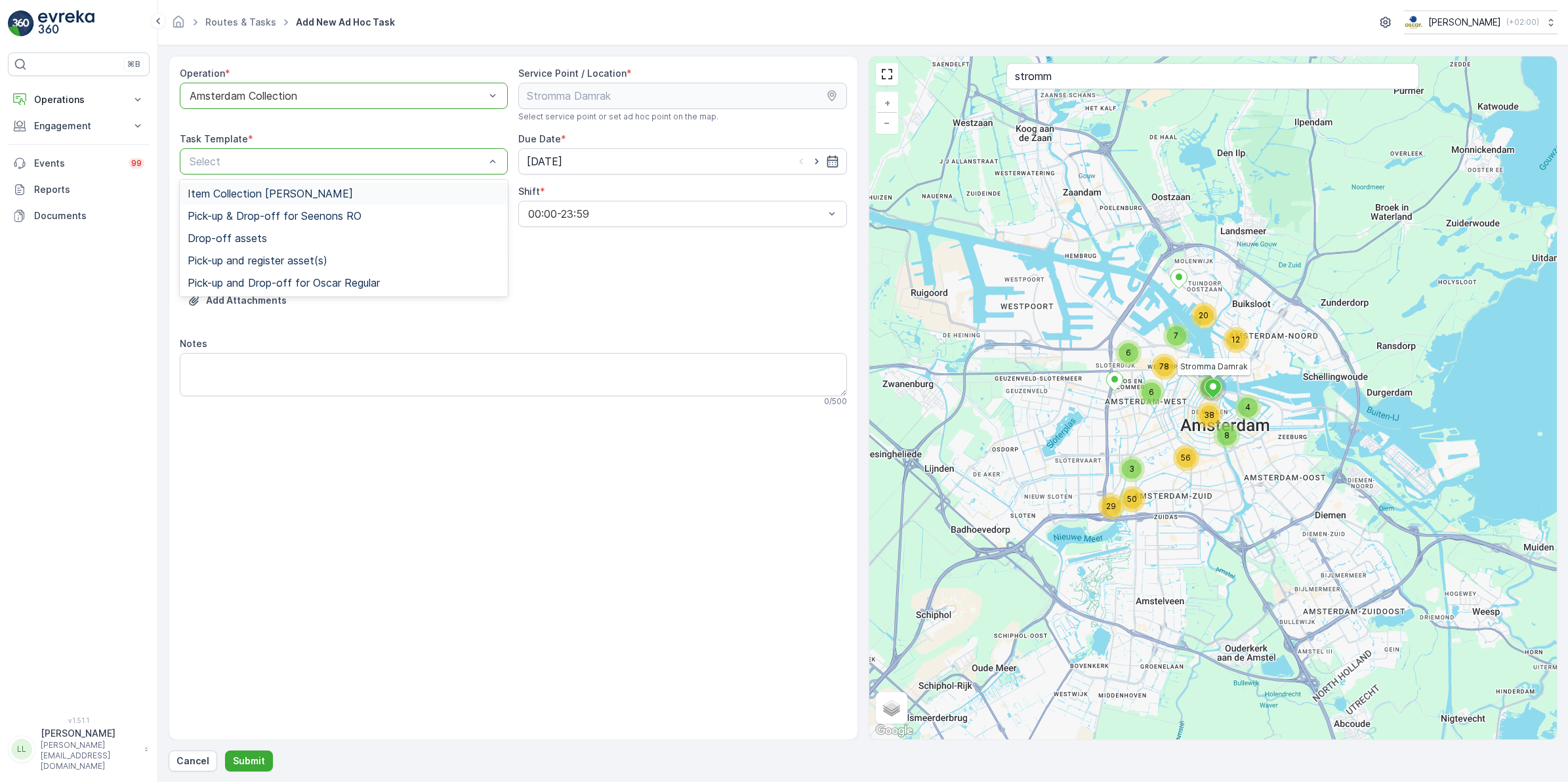
click at [324, 197] on span "Item Collection Oscar Regulier" at bounding box center [270, 194] width 165 height 12
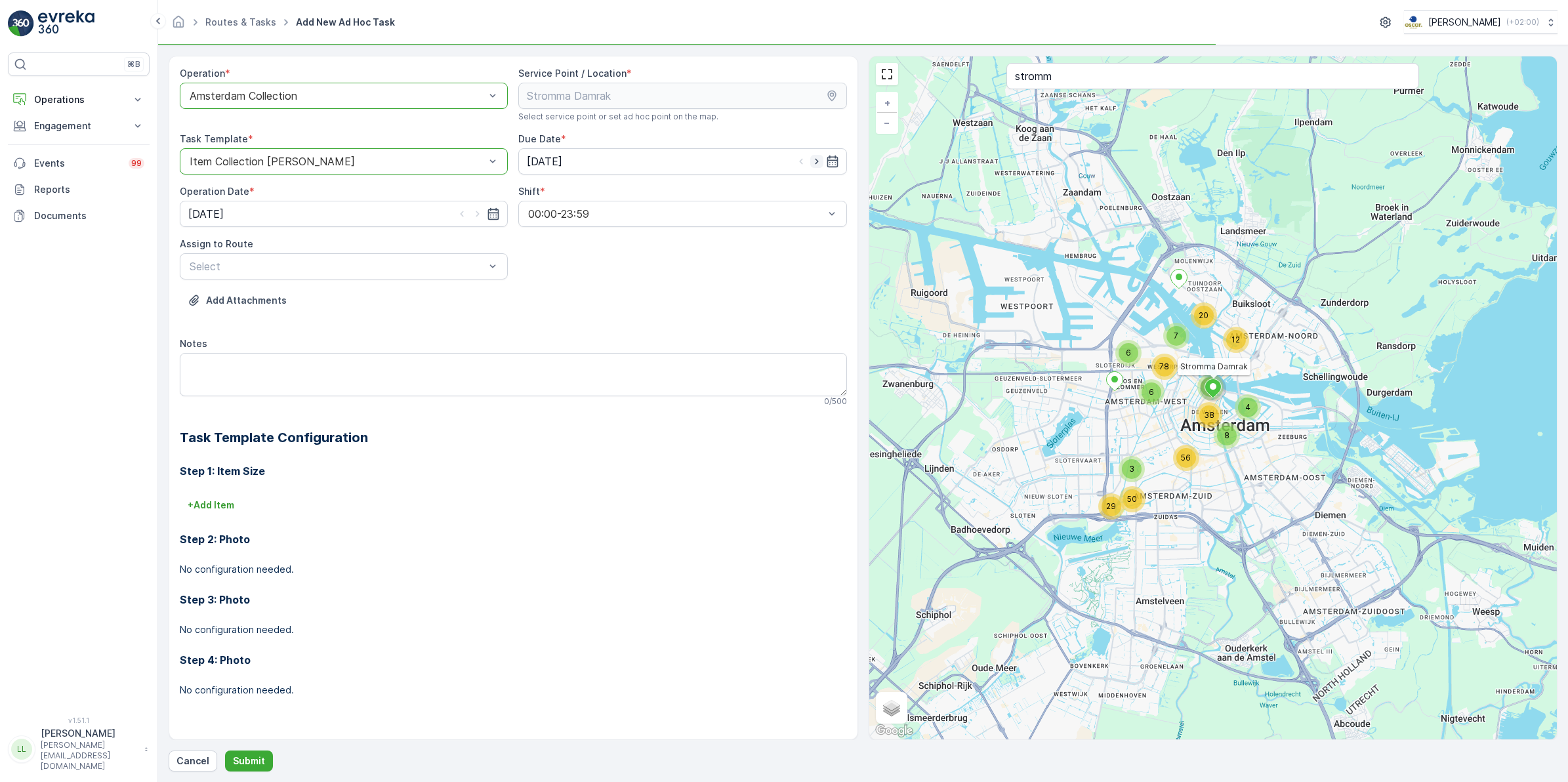
click at [817, 164] on icon "button" at bounding box center [817, 162] width 13 height 13
type input "03.10.2025"
click at [479, 215] on icon "button" at bounding box center [478, 214] width 13 height 13
type input "03.10.2025"
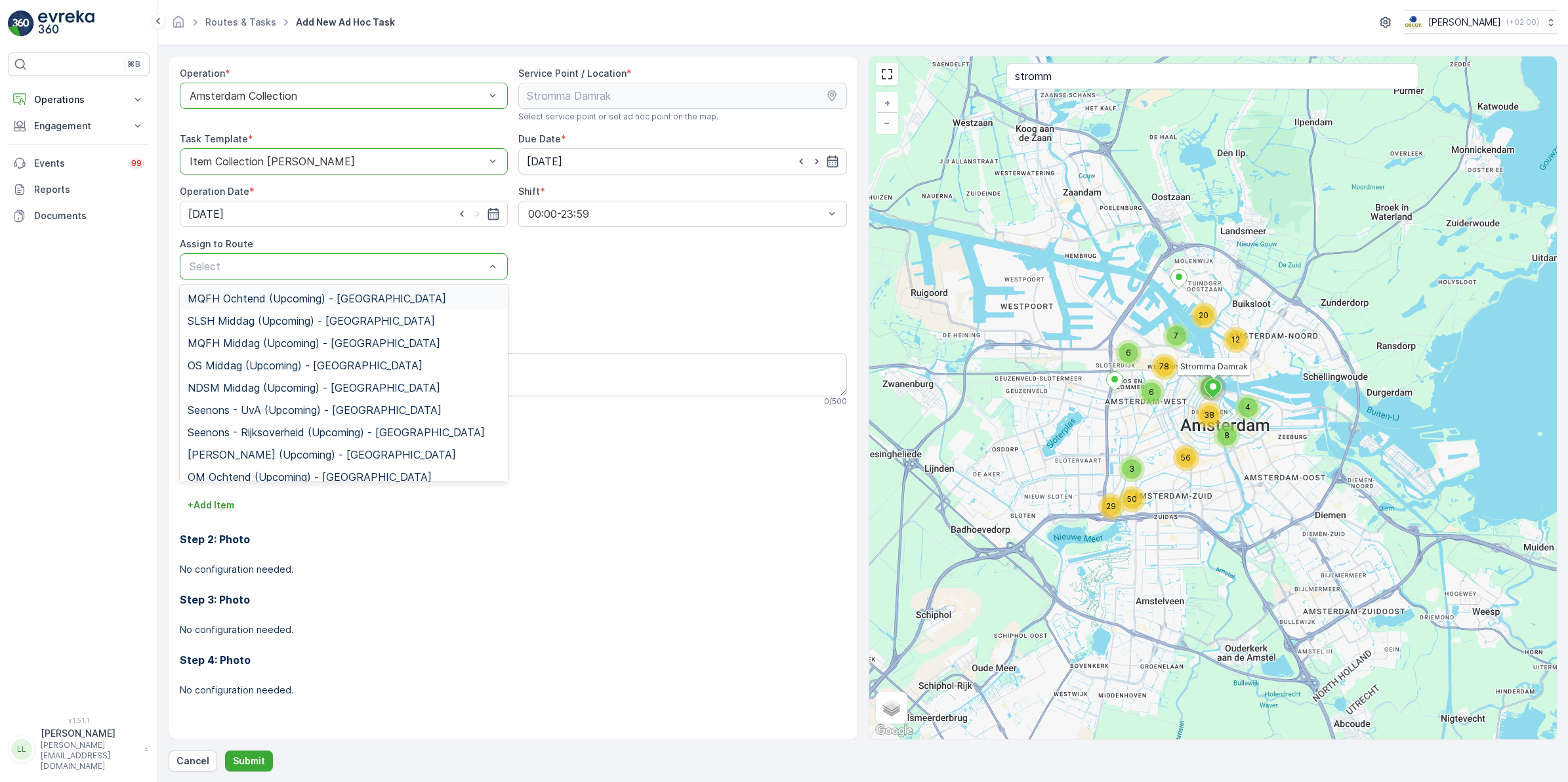
click at [346, 260] on div "Select" at bounding box center [337, 266] width 298 height 16
click at [346, 260] on p "Select" at bounding box center [338, 266] width 295 height 16
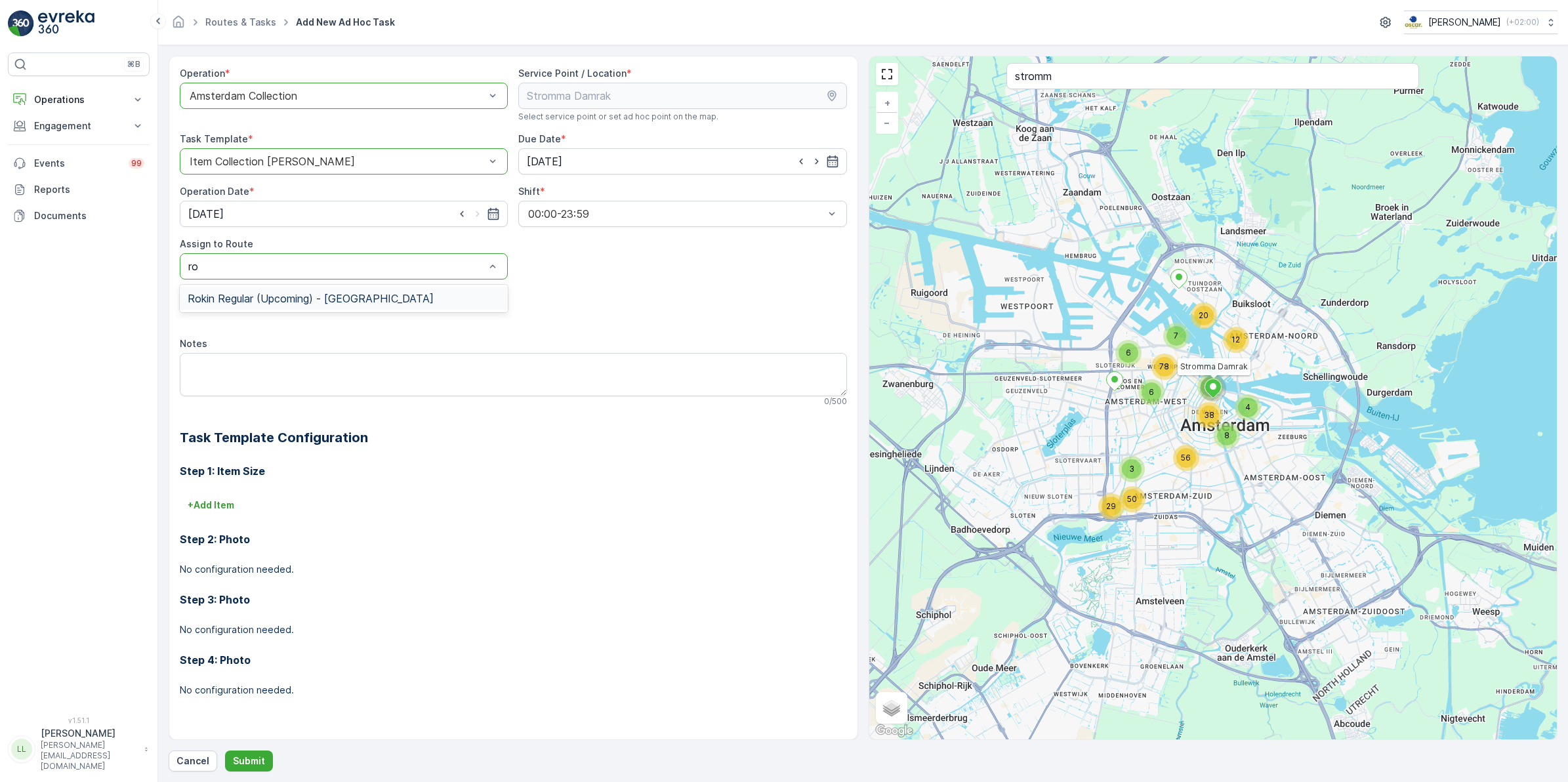
type input "rok"
click at [330, 298] on span "Rokin Regular (Upcoming) - Amsterdam" at bounding box center [310, 298] width 246 height 12
click at [291, 371] on textarea "Notes" at bounding box center [513, 375] width 668 height 43
type textarea "R"
type textarea "S"
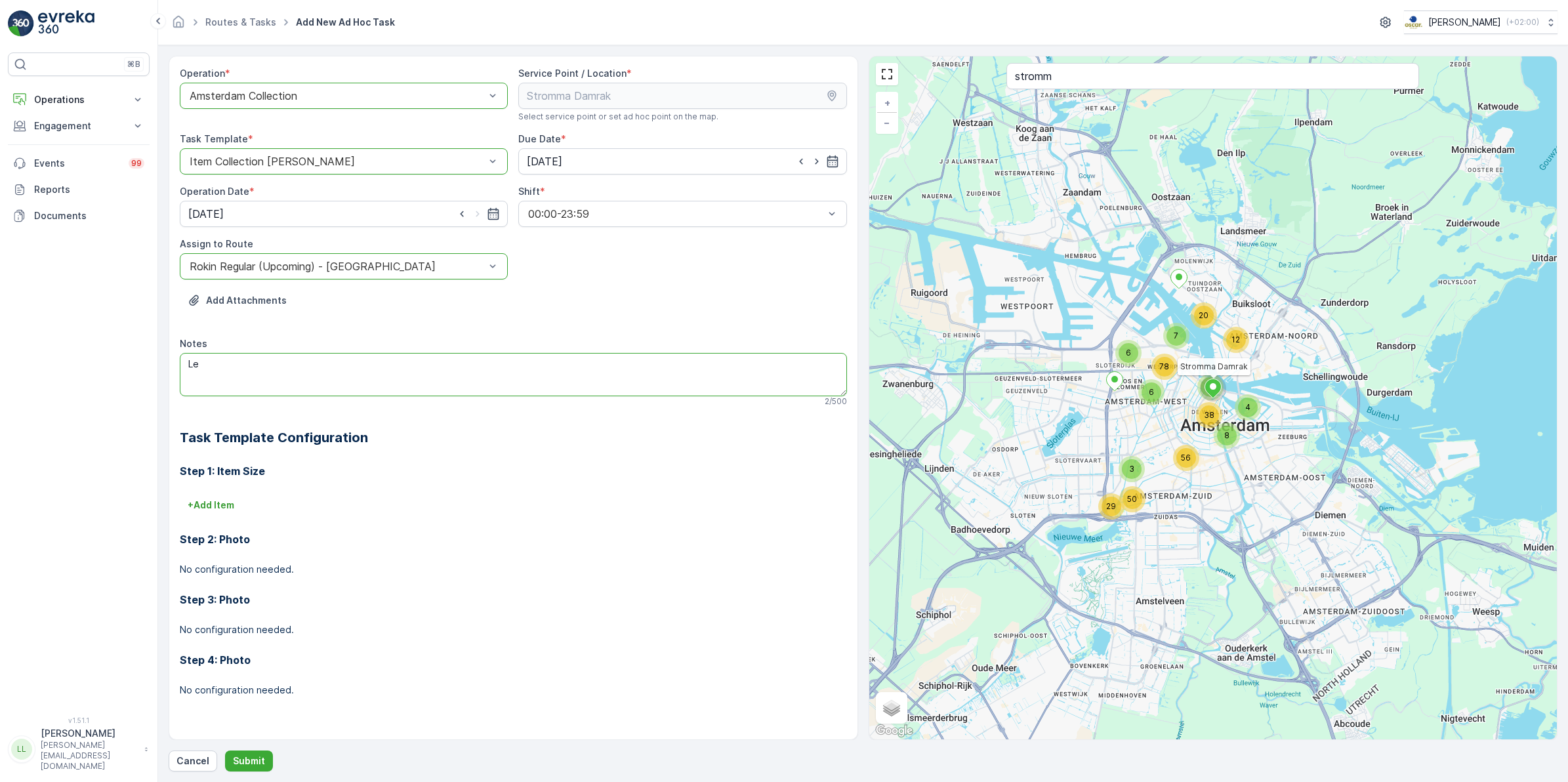
type textarea "L"
type textarea "W"
click at [341, 372] on textarea "Brengen: 1x" at bounding box center [513, 375] width 668 height 43
click at [243, 369] on textarea "Brengen: 1x rest, meenemen 1x 660L papier" at bounding box center [513, 375] width 668 height 43
type textarea "Brengen: 1x 660L rest, meenemen 1x 660L papier"
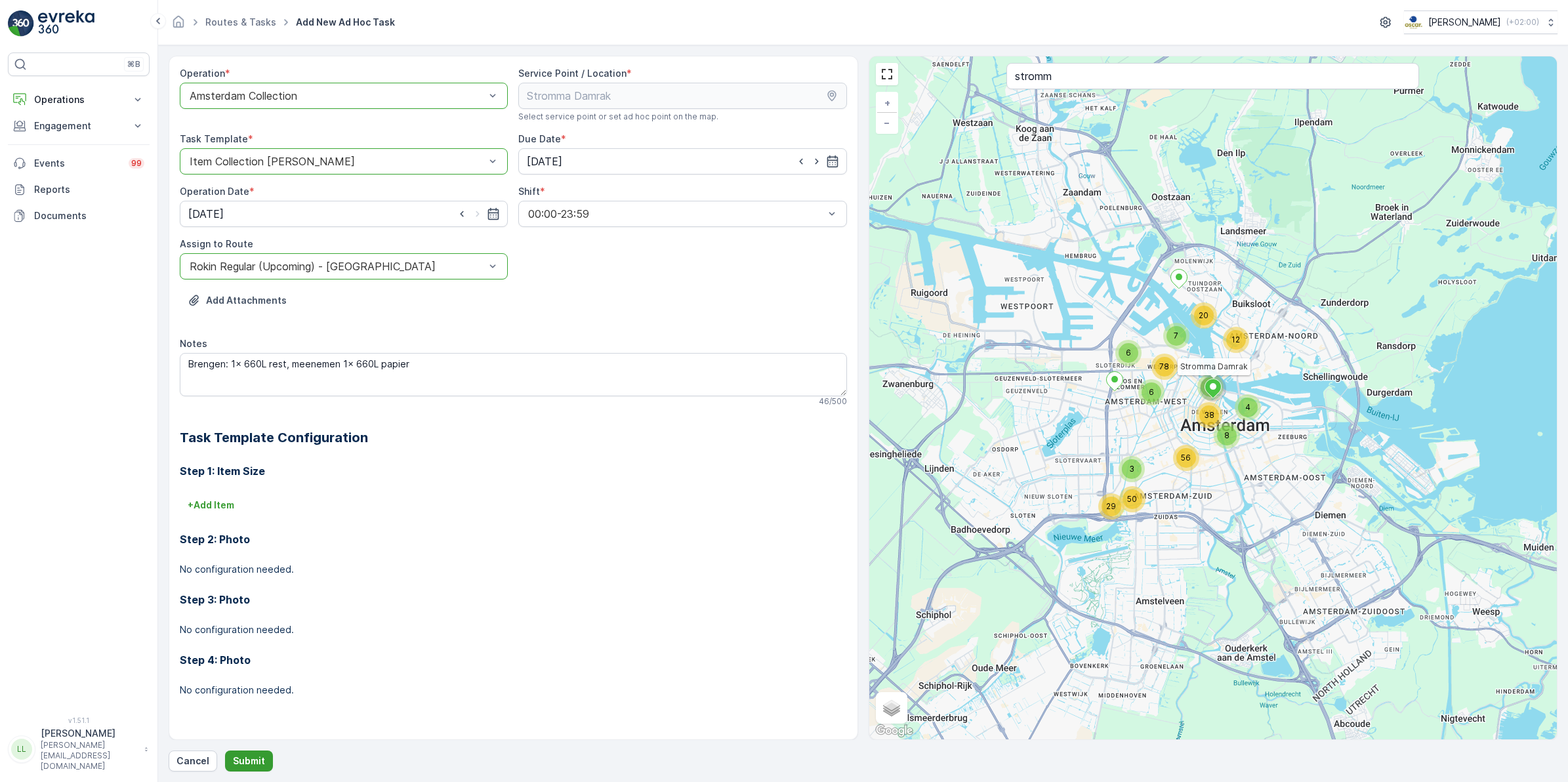
click at [247, 752] on button "Submit" at bounding box center [249, 761] width 48 height 21
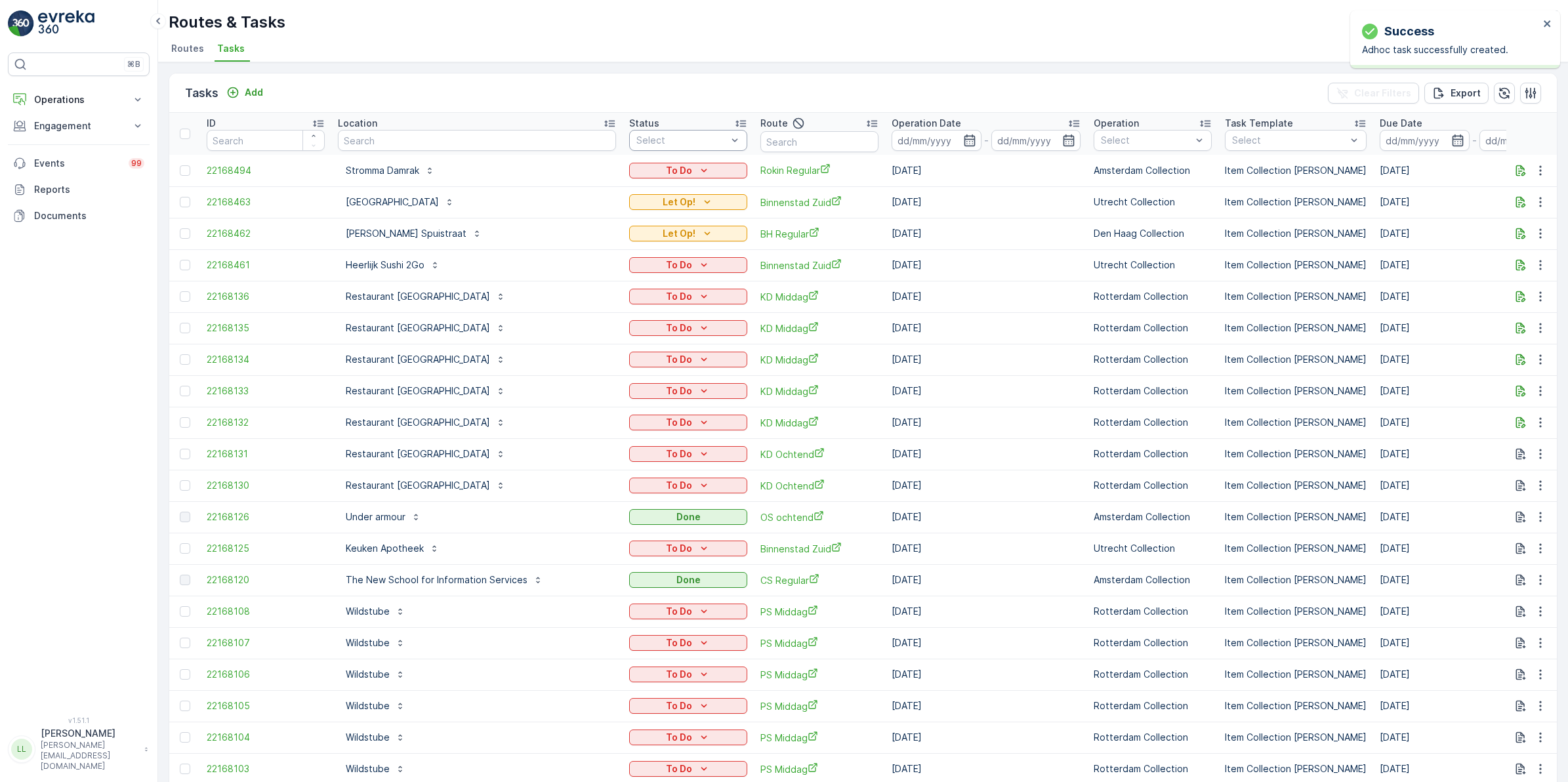
click at [641, 102] on div "Tasks Add Clear Filters Export" at bounding box center [863, 94] width 1388 height 39
click at [698, 171] on icon "To Do" at bounding box center [704, 170] width 13 height 13
click at [595, 188] on span "Let Op!" at bounding box center [584, 190] width 33 height 13
click at [400, 139] on input "text" at bounding box center [477, 140] width 279 height 21
type input "zuiden"
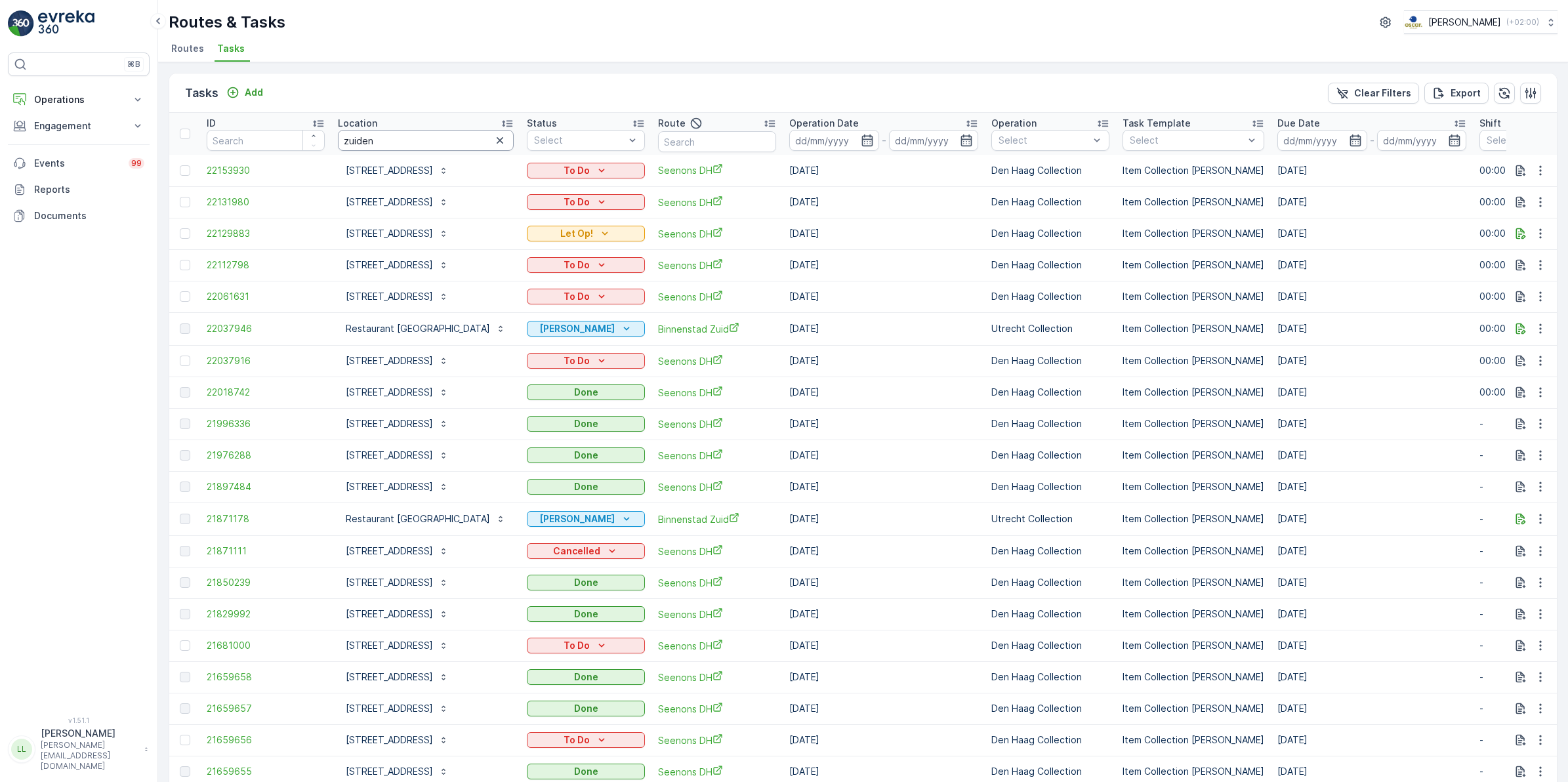
click at [342, 138] on input "zuiden" at bounding box center [425, 140] width 176 height 21
type input "restaurant zuiden"
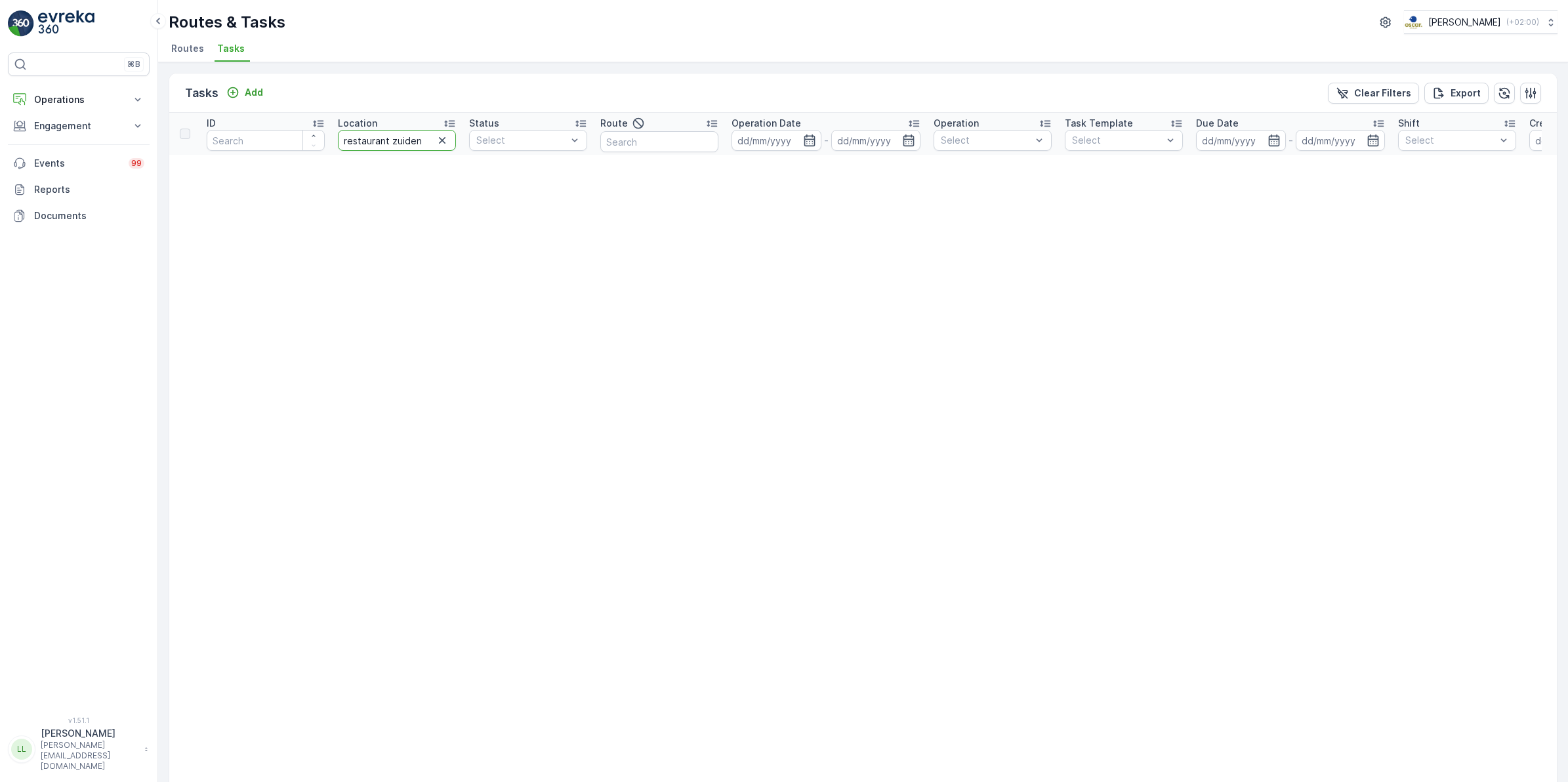
click at [305, 141] on tr "ID Location restaurant zuiden Status Select Route Operation Date - Operation Se…" at bounding box center [1152, 134] width 1965 height 42
type input "sushi"
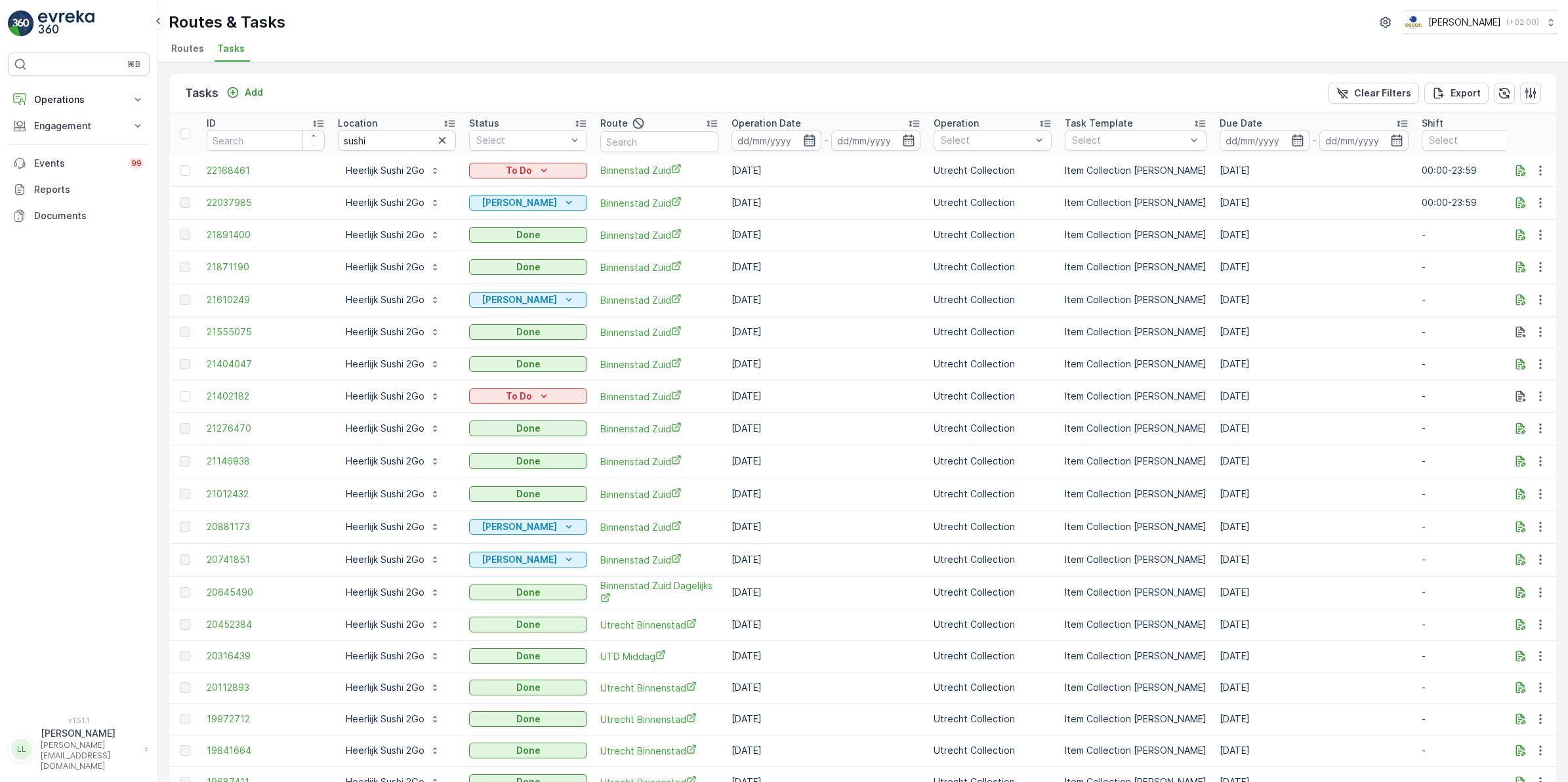
click at [808, 139] on icon "button" at bounding box center [810, 140] width 11 height 12
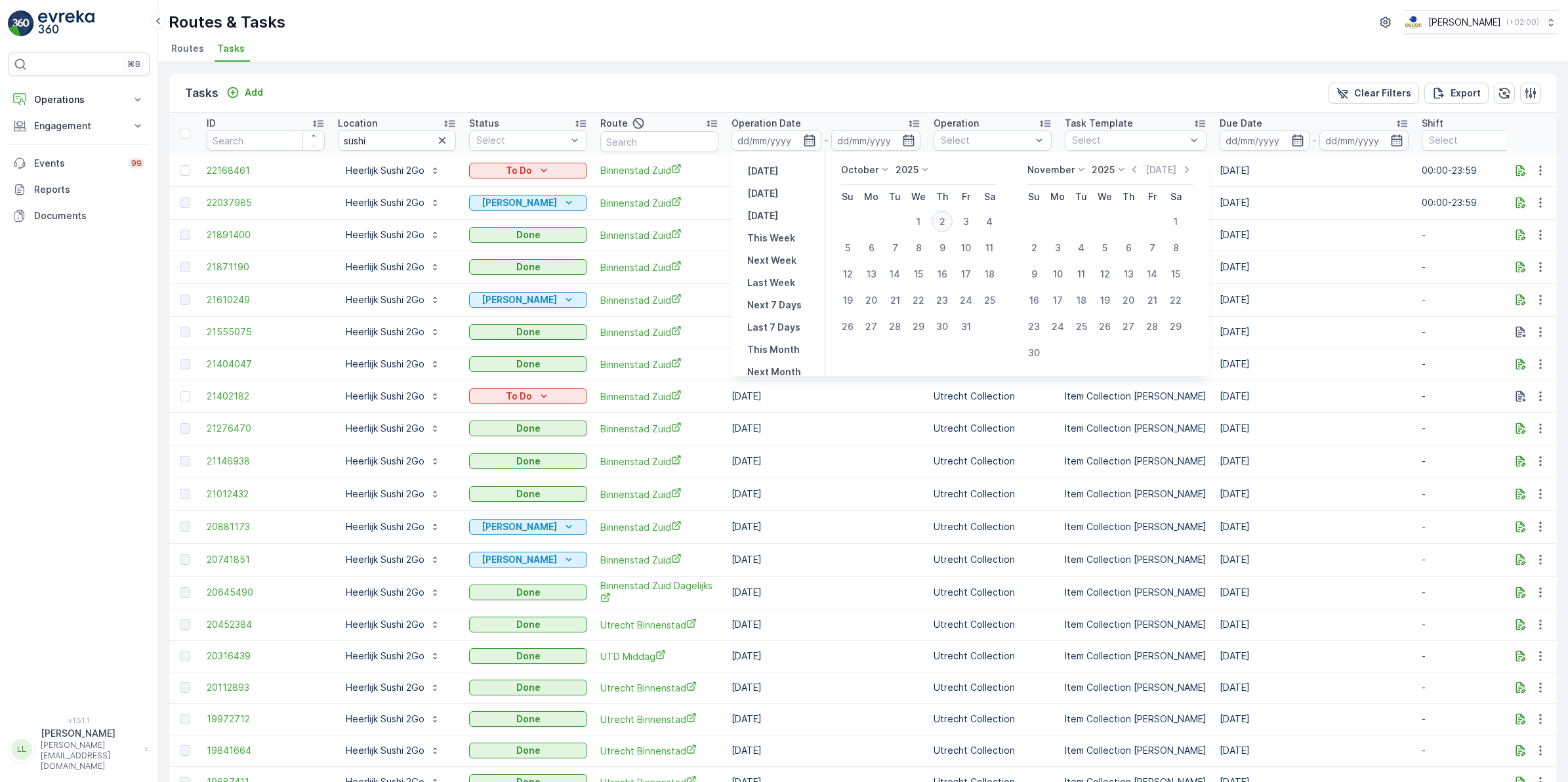
click at [939, 217] on div "2" at bounding box center [942, 222] width 21 height 21
type input "[DATE]"
click at [939, 217] on div "2" at bounding box center [942, 222] width 21 height 21
type input "[DATE]"
click at [939, 217] on div "2" at bounding box center [942, 222] width 21 height 21
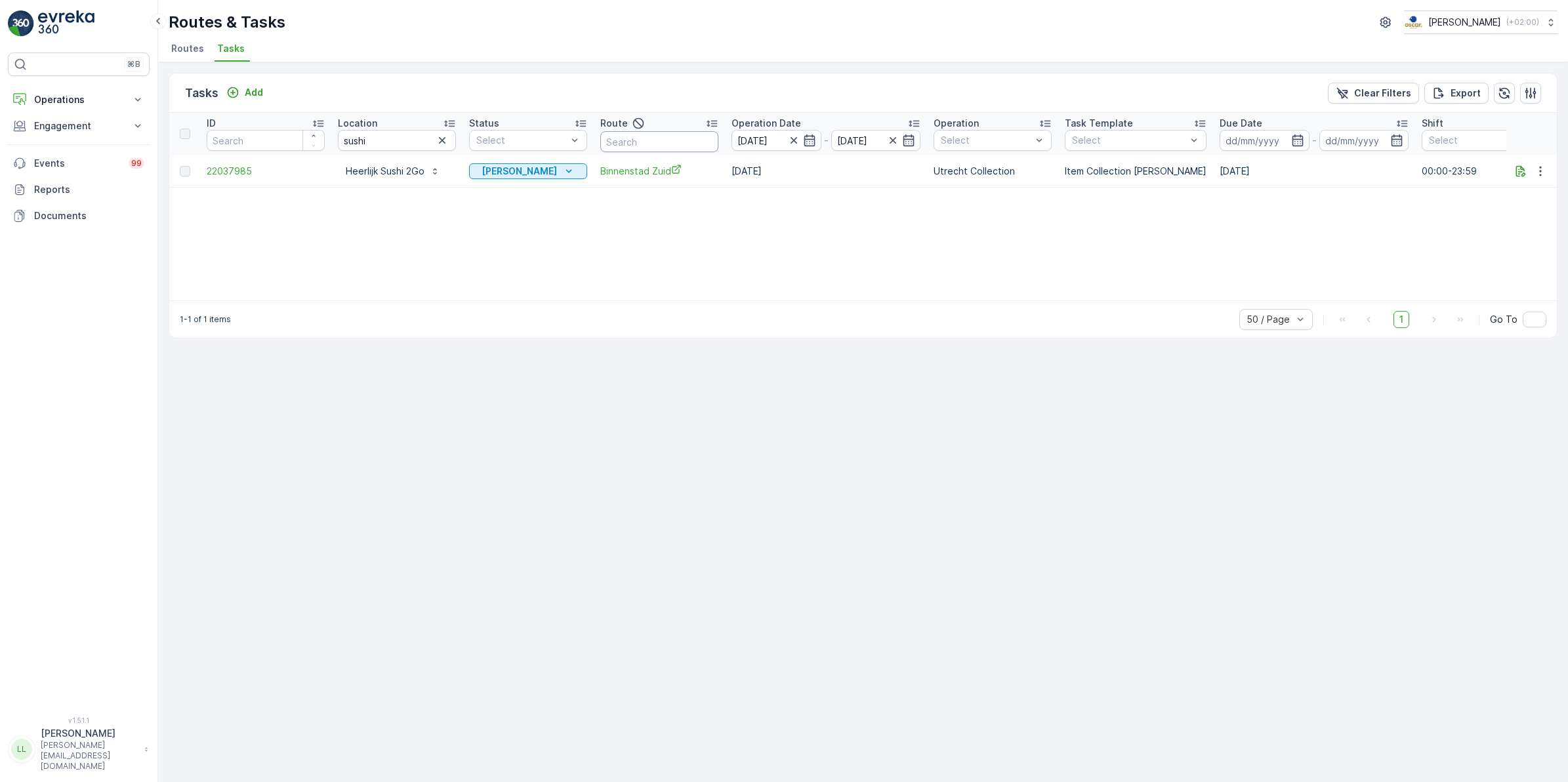
click at [655, 151] on input "text" at bounding box center [659, 141] width 118 height 21
type input "binn"
click at [313, 146] on tr "ID Location sushi Status Select Route binn Operation Date 02.10.2025 - 02.10.20…" at bounding box center [1181, 134] width 2024 height 42
type input "zuid"
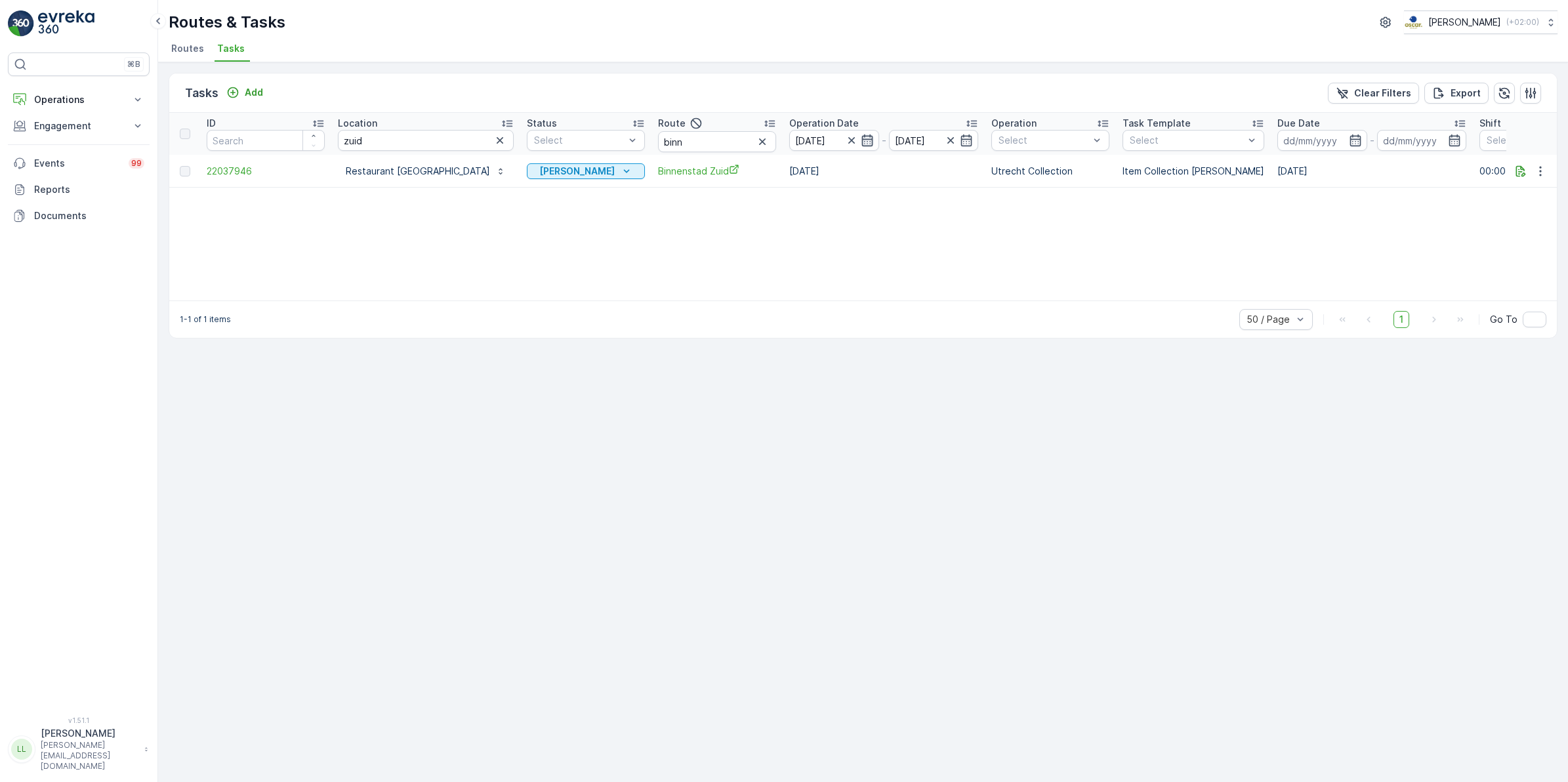
click at [861, 139] on icon "button" at bounding box center [867, 140] width 11 height 12
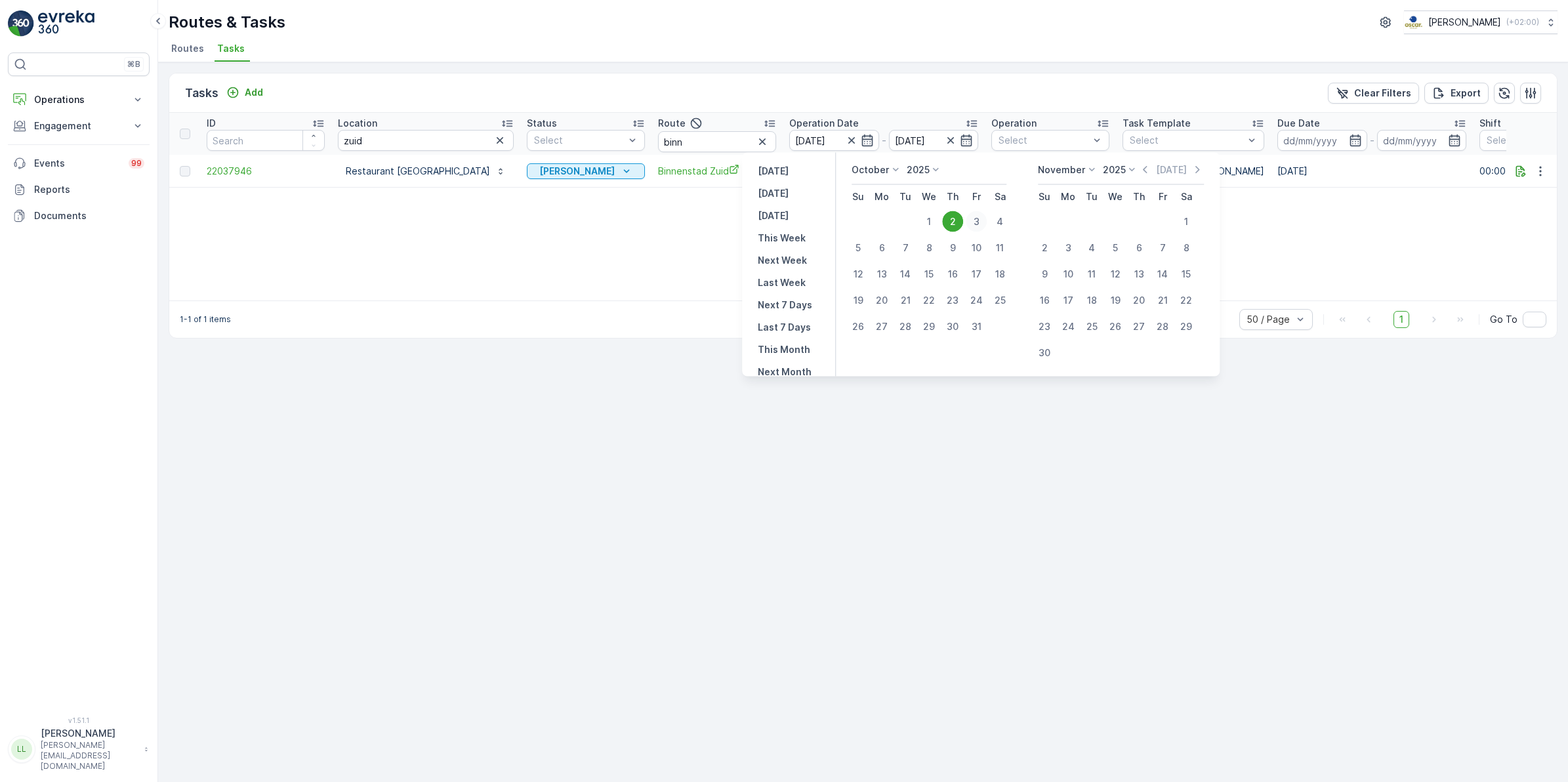
click at [980, 217] on div "3" at bounding box center [976, 222] width 21 height 21
type input "03.10.2025"
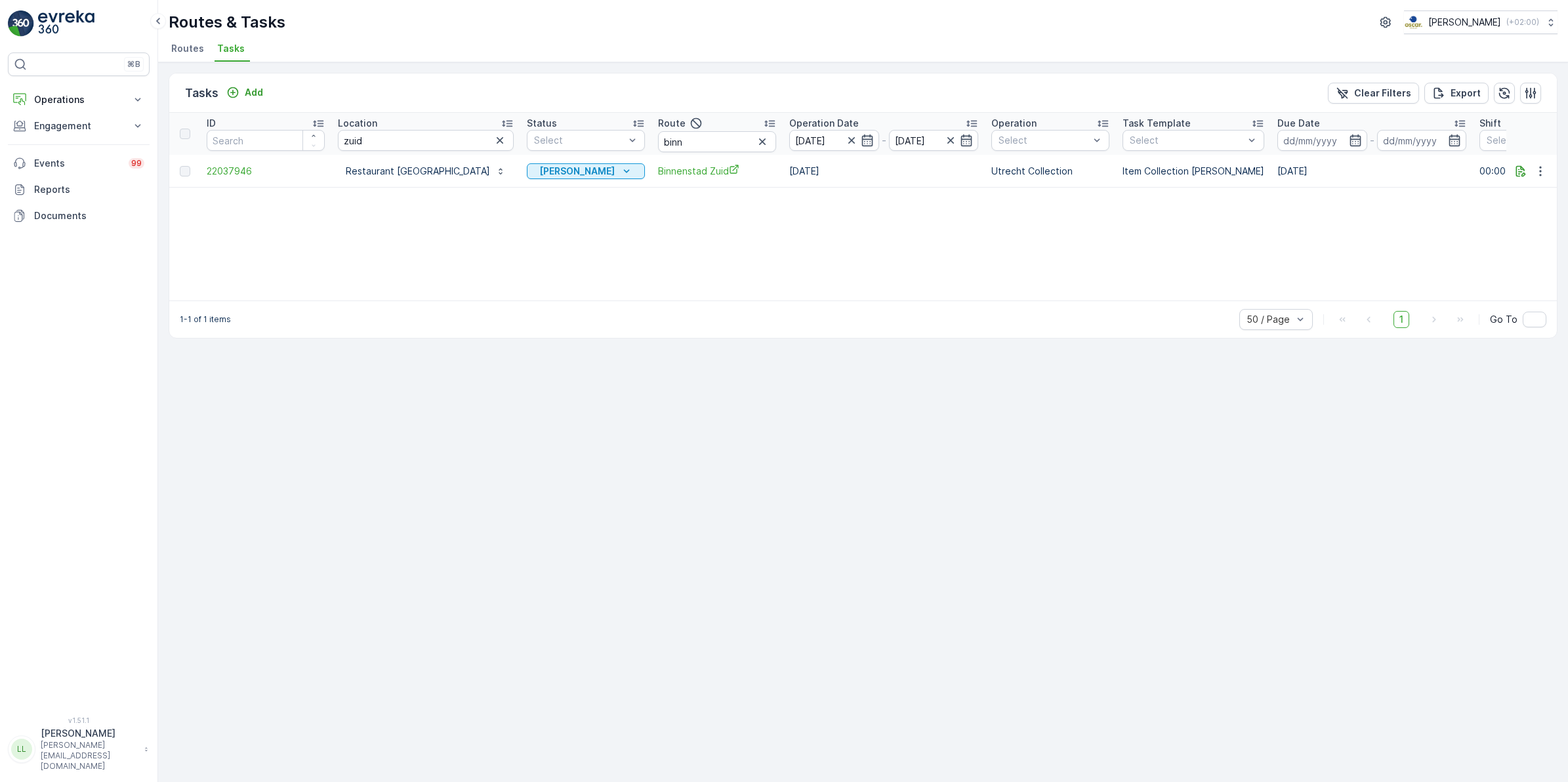
click at [980, 217] on div "ID Location zuid Status Select Route binn Operation Date 02.10.2025 - 03.10.202…" at bounding box center [863, 207] width 1388 height 188
click at [252, 94] on p "Add" at bounding box center [254, 93] width 19 height 13
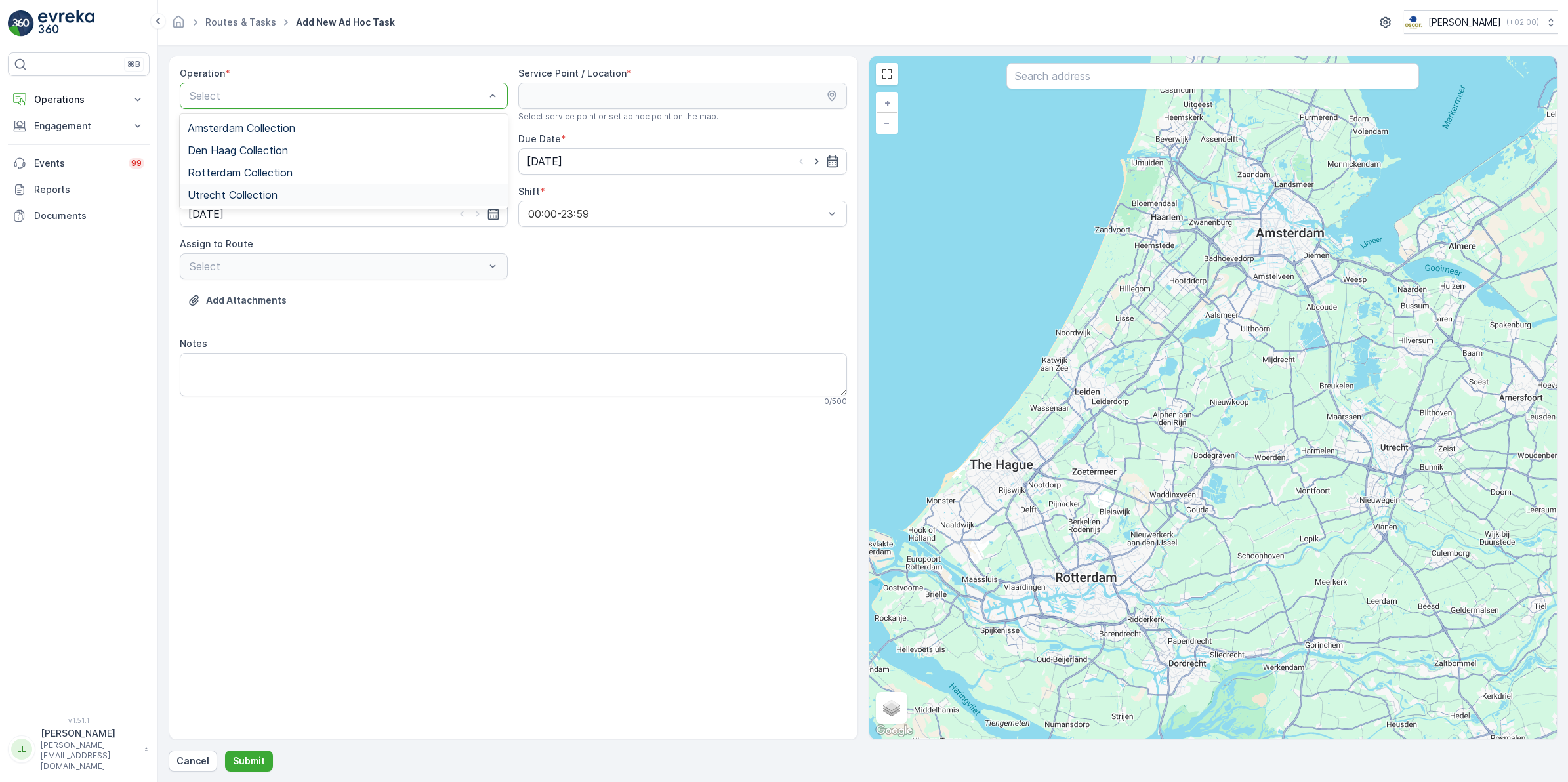
click at [245, 190] on span "Utrecht Collection" at bounding box center [233, 195] width 90 height 12
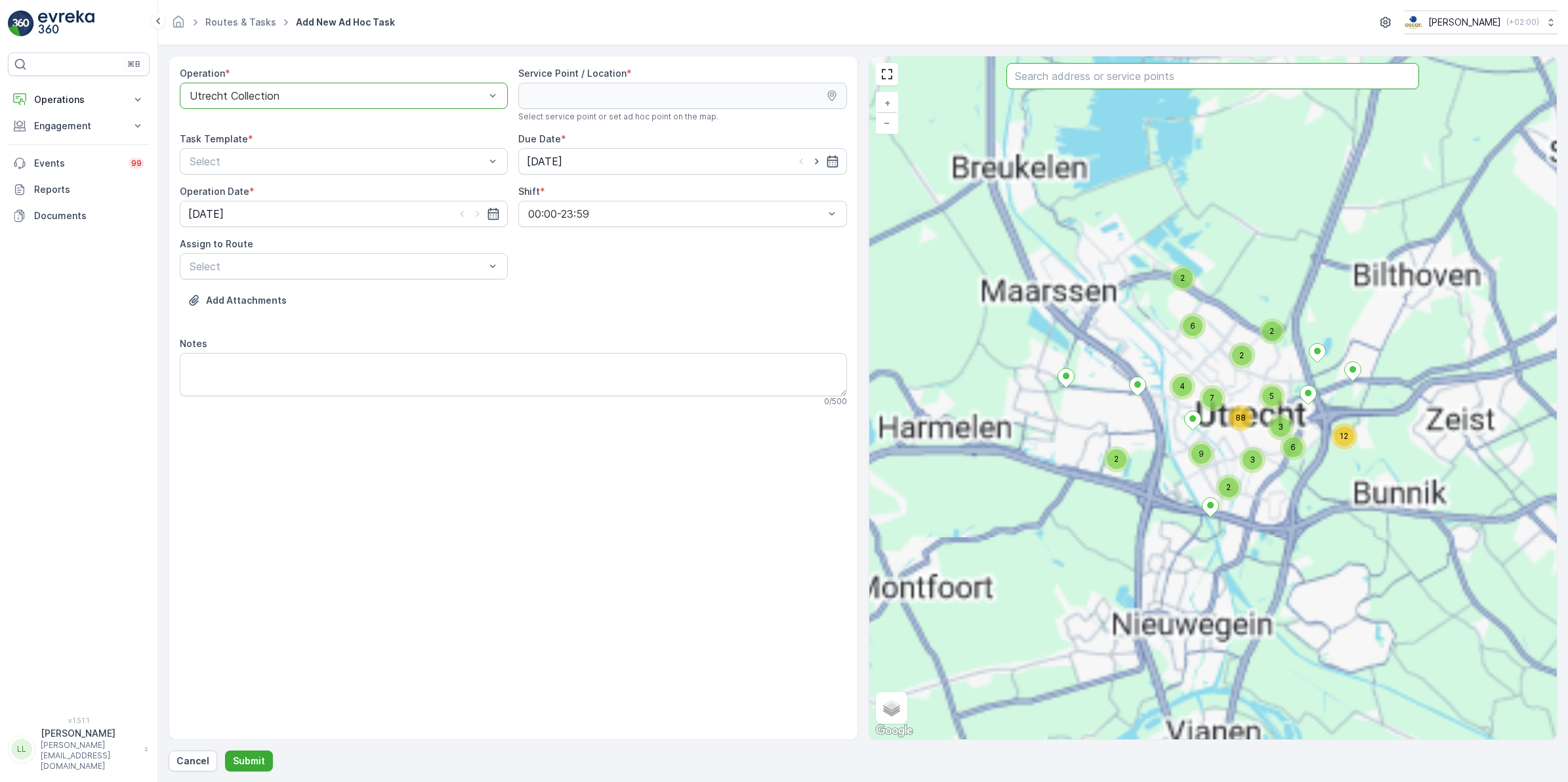
click at [1138, 76] on input "text" at bounding box center [1212, 76] width 412 height 26
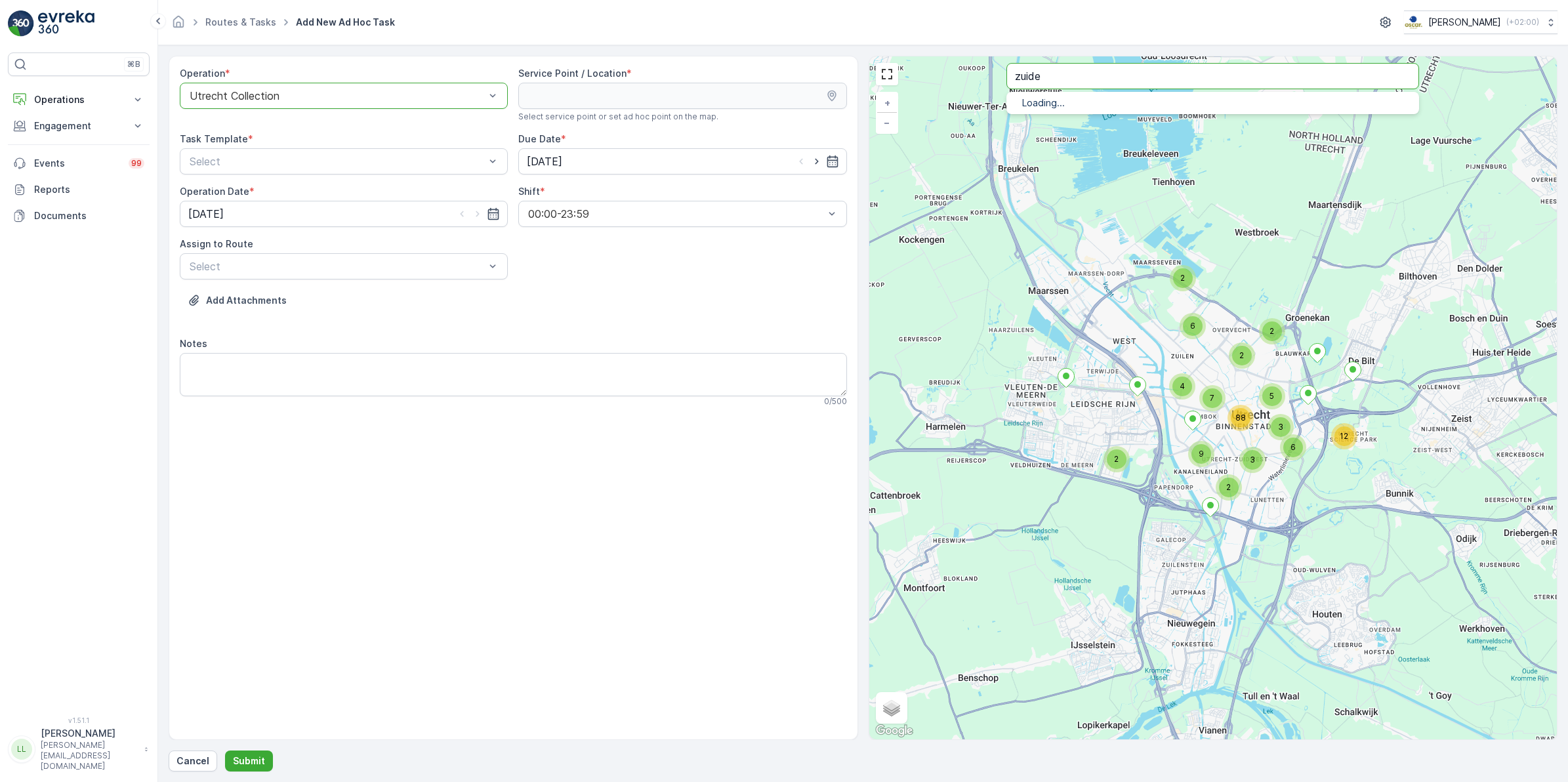
type input "zuide"
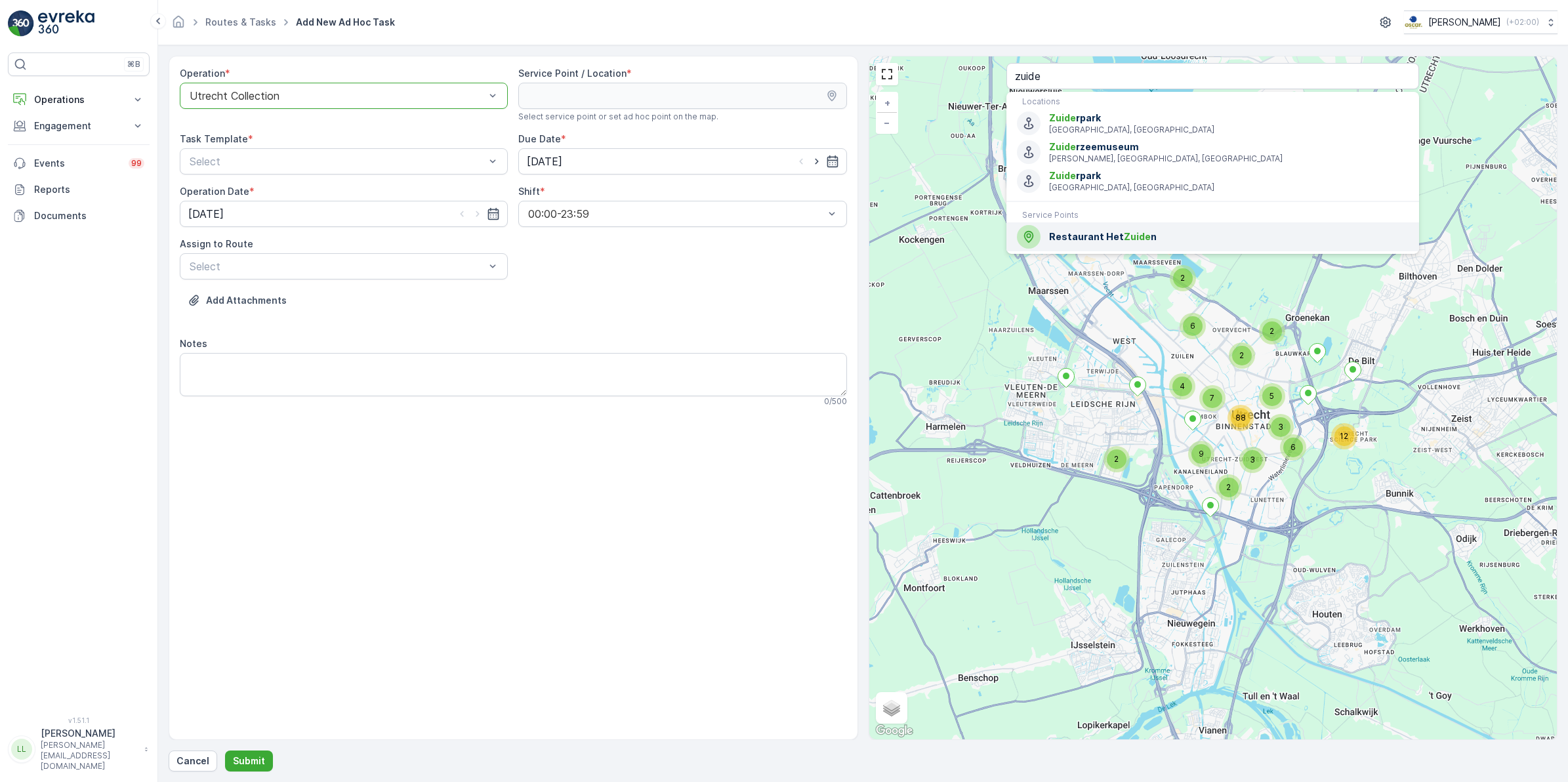
click at [1114, 241] on span "Restaurant Het Zuide n" at bounding box center [1229, 237] width 360 height 13
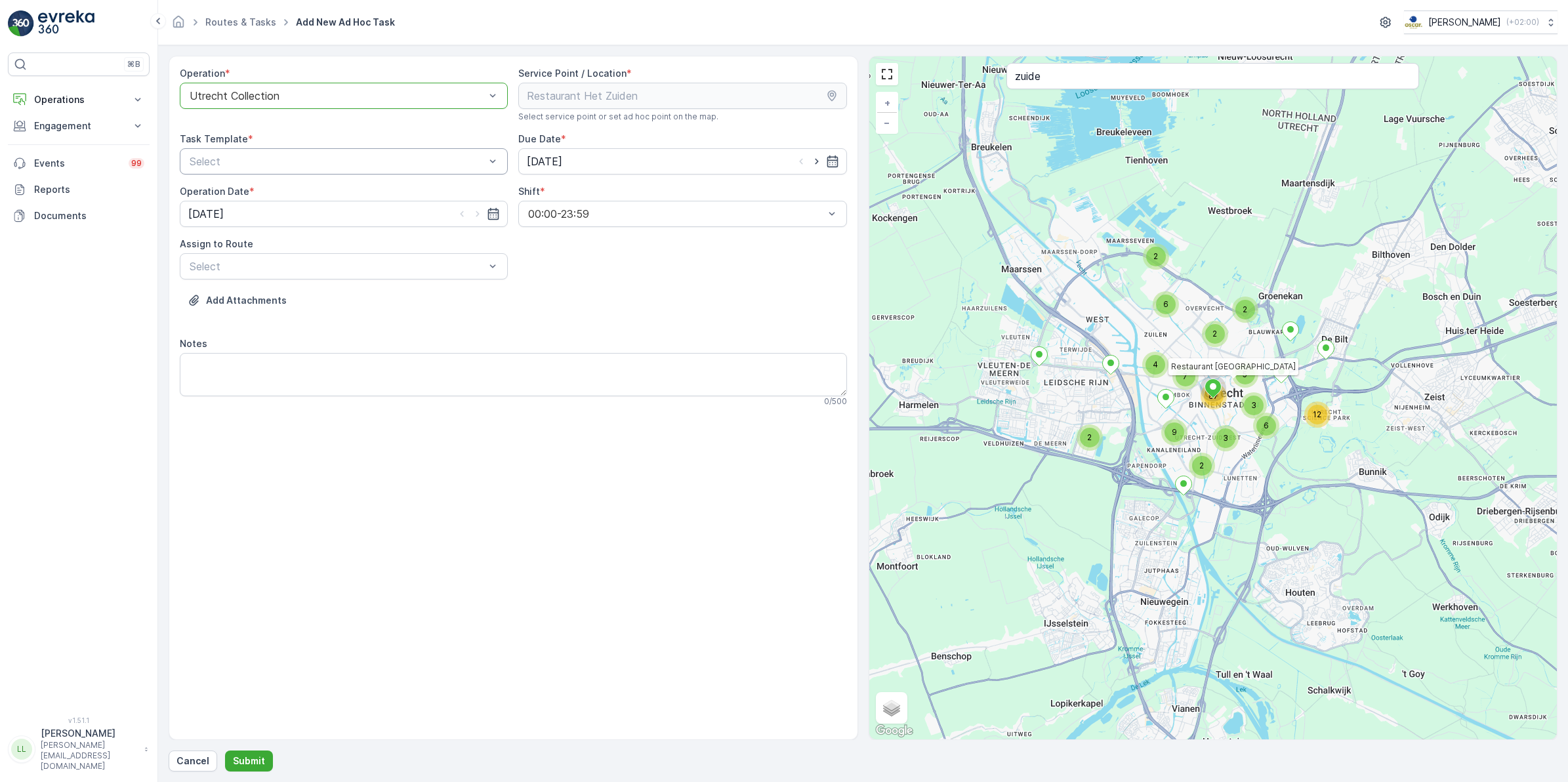
click at [392, 168] on div "Select" at bounding box center [343, 162] width 328 height 26
drag, startPoint x: 305, startPoint y: 196, endPoint x: 560, endPoint y: 163, distance: 257.1
click at [307, 195] on span "Item Collection Oscar Regulier" at bounding box center [270, 194] width 165 height 12
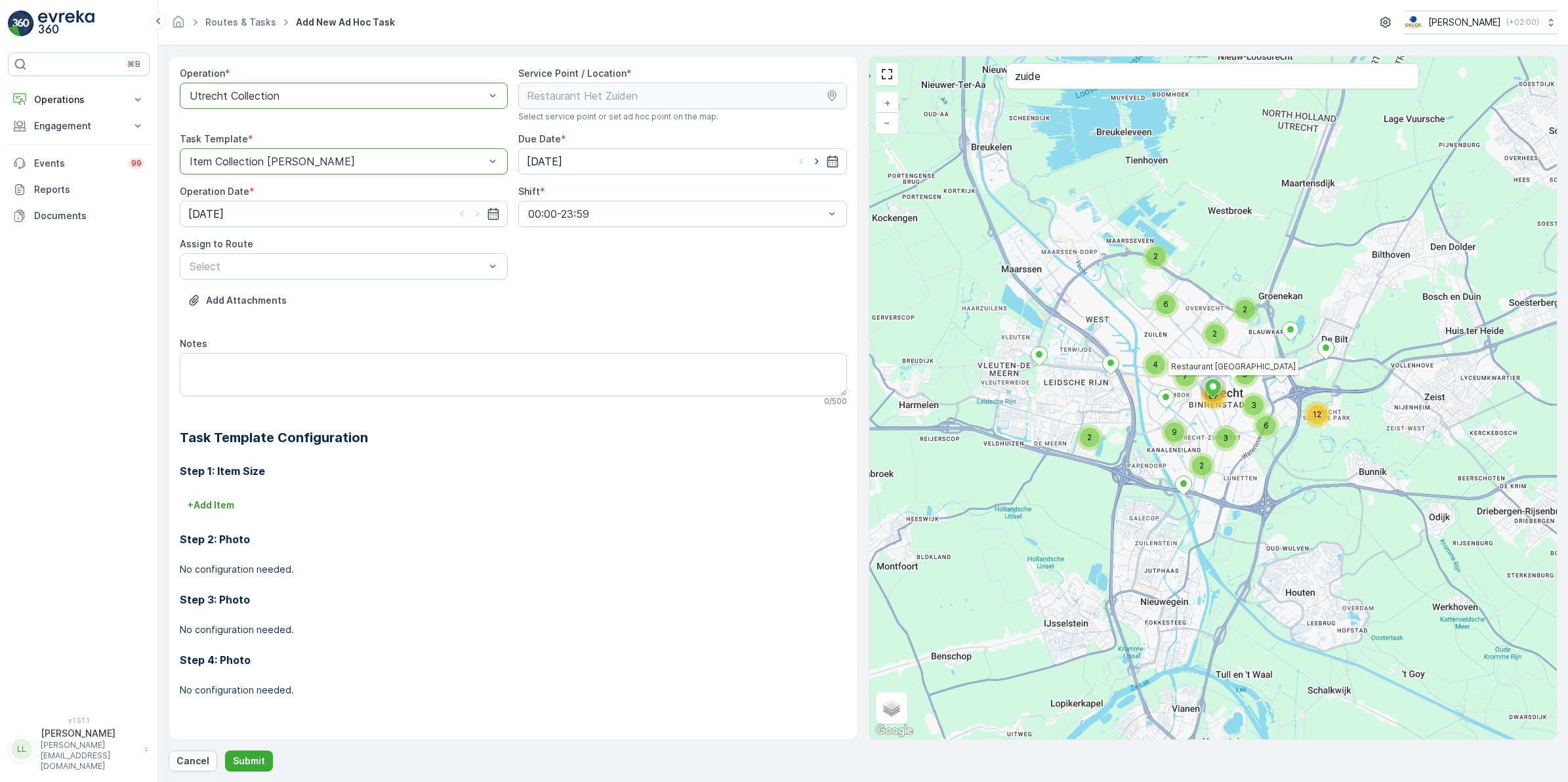
drag, startPoint x: 814, startPoint y: 162, endPoint x: 702, endPoint y: 181, distance: 113.6
click at [815, 163] on icon "button" at bounding box center [817, 162] width 13 height 13
type input "03.10.2025"
click at [476, 214] on icon "button" at bounding box center [478, 214] width 13 height 13
type input "03.10.2025"
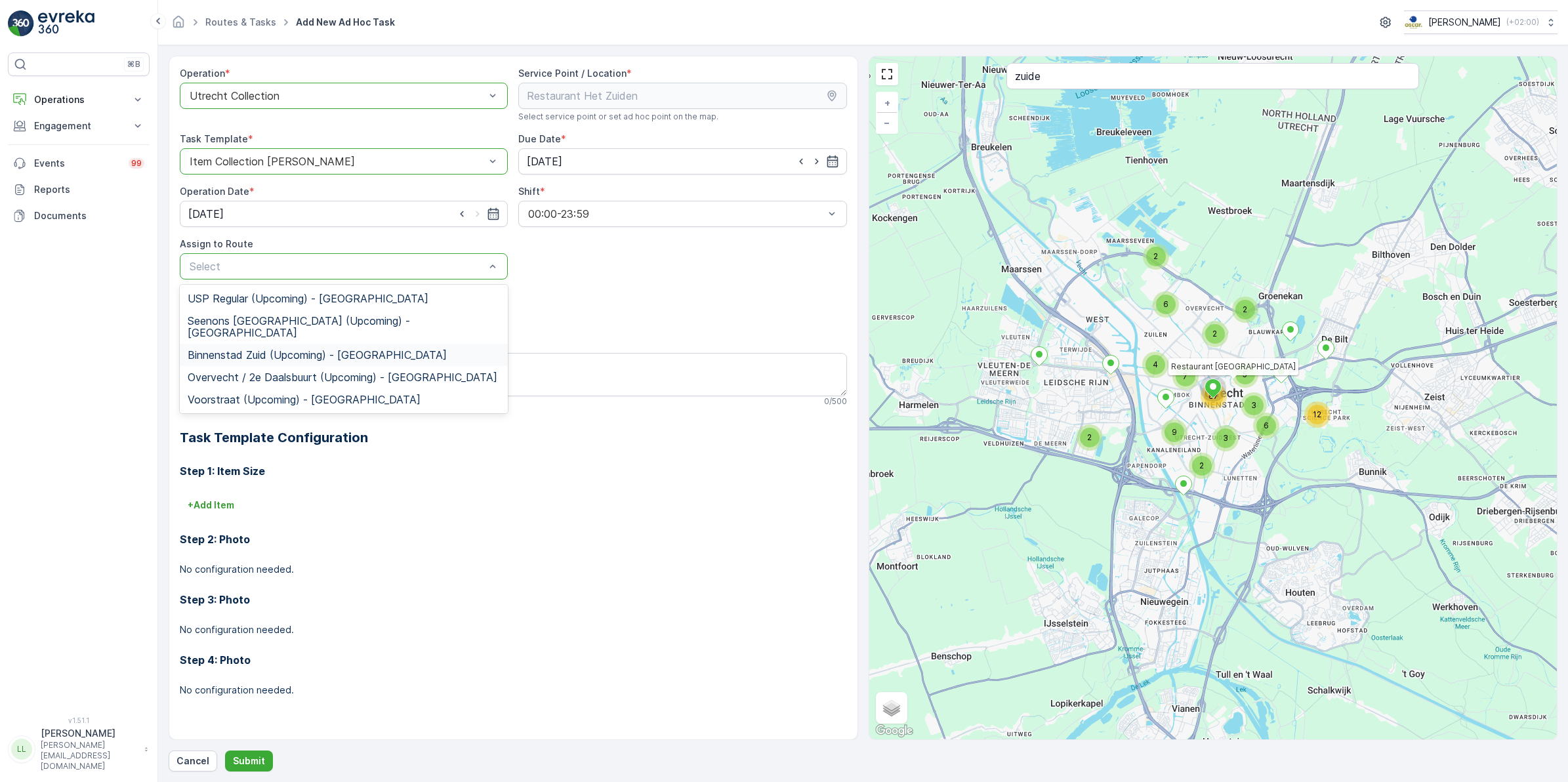
click at [281, 349] on span "Binnenstad Zuid (Upcoming) - Utrecht" at bounding box center [317, 355] width 259 height 12
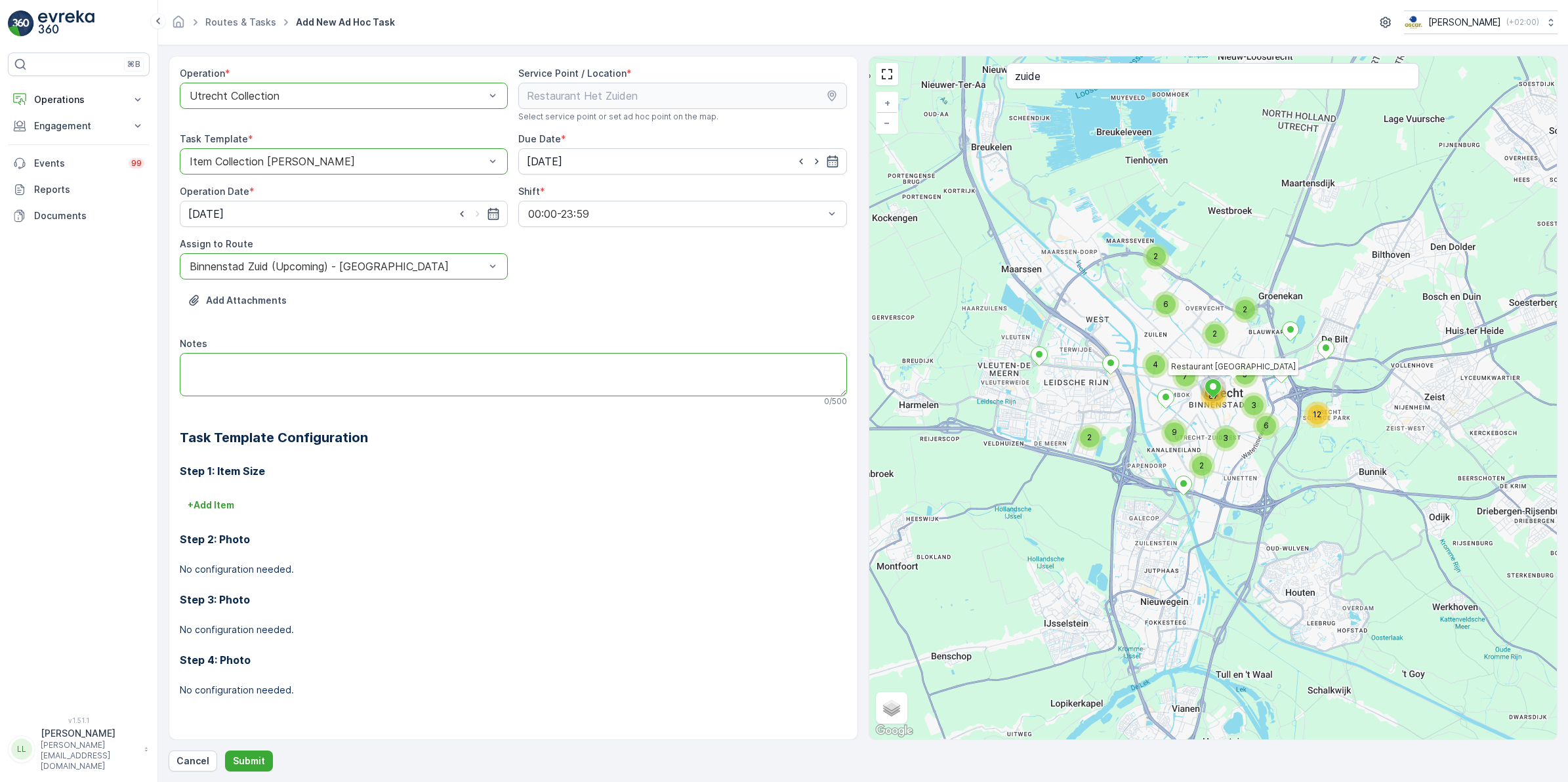
click at [258, 369] on textarea "Notes" at bounding box center [513, 375] width 668 height 43
type textarea "120L swill ledigen!"
click at [248, 760] on p "Submit" at bounding box center [249, 761] width 32 height 13
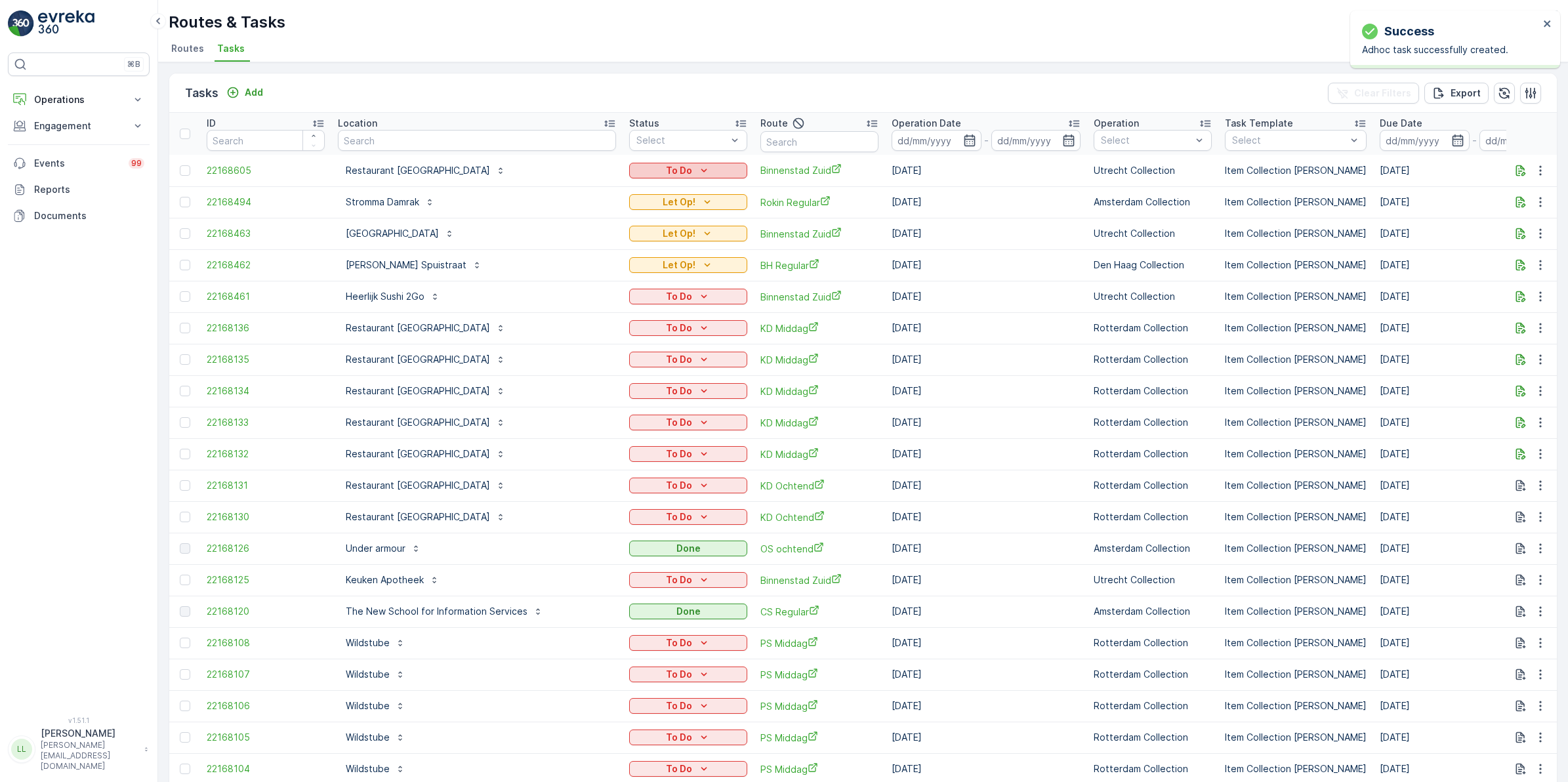
click at [698, 172] on icon "To Do" at bounding box center [704, 170] width 13 height 13
click at [592, 224] on span "Let Op!" at bounding box center [584, 226] width 33 height 13
click at [396, 136] on input "text" at bounding box center [477, 140] width 279 height 21
type input "proef"
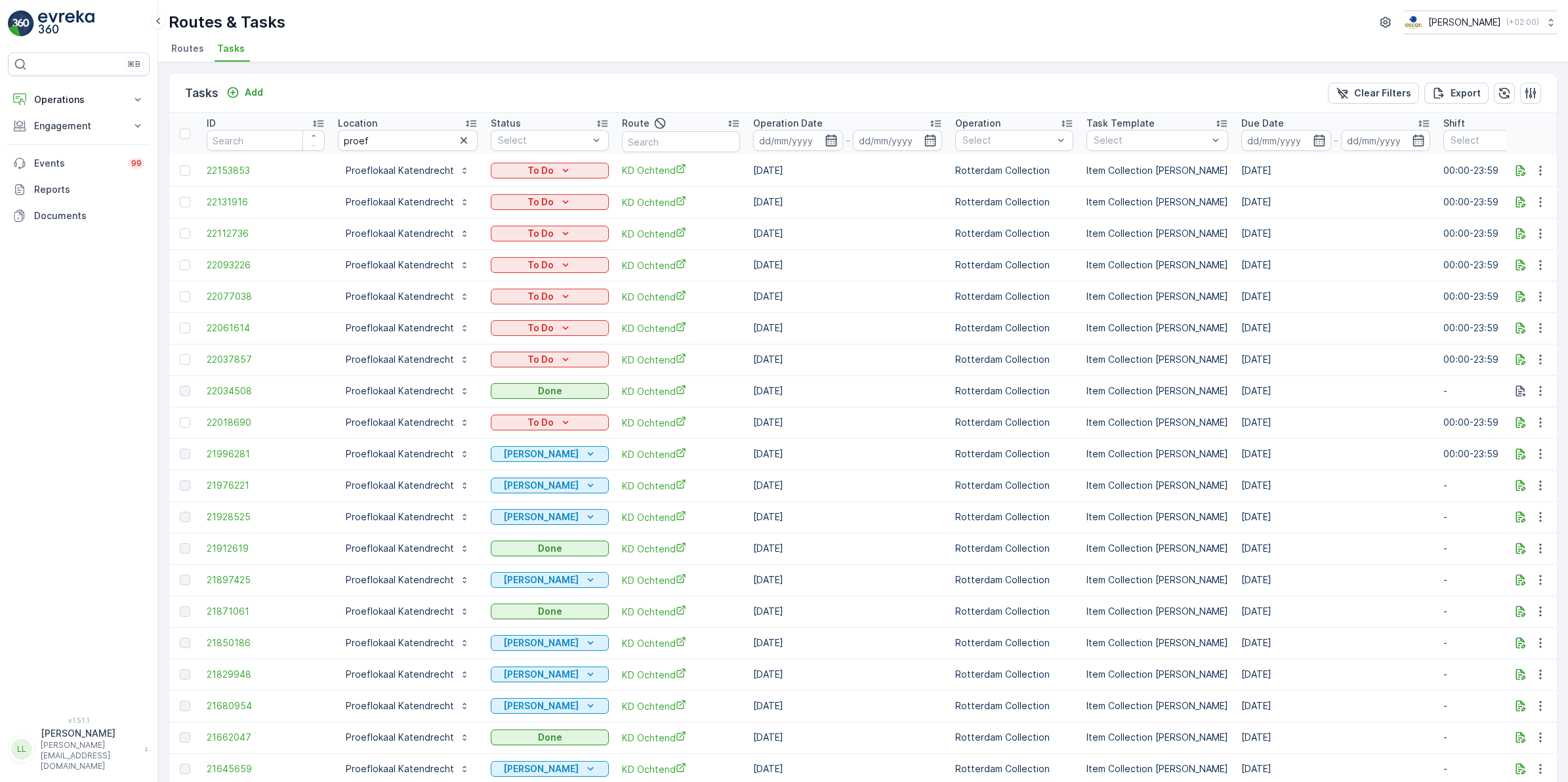
click at [830, 139] on icon "button" at bounding box center [831, 140] width 13 height 13
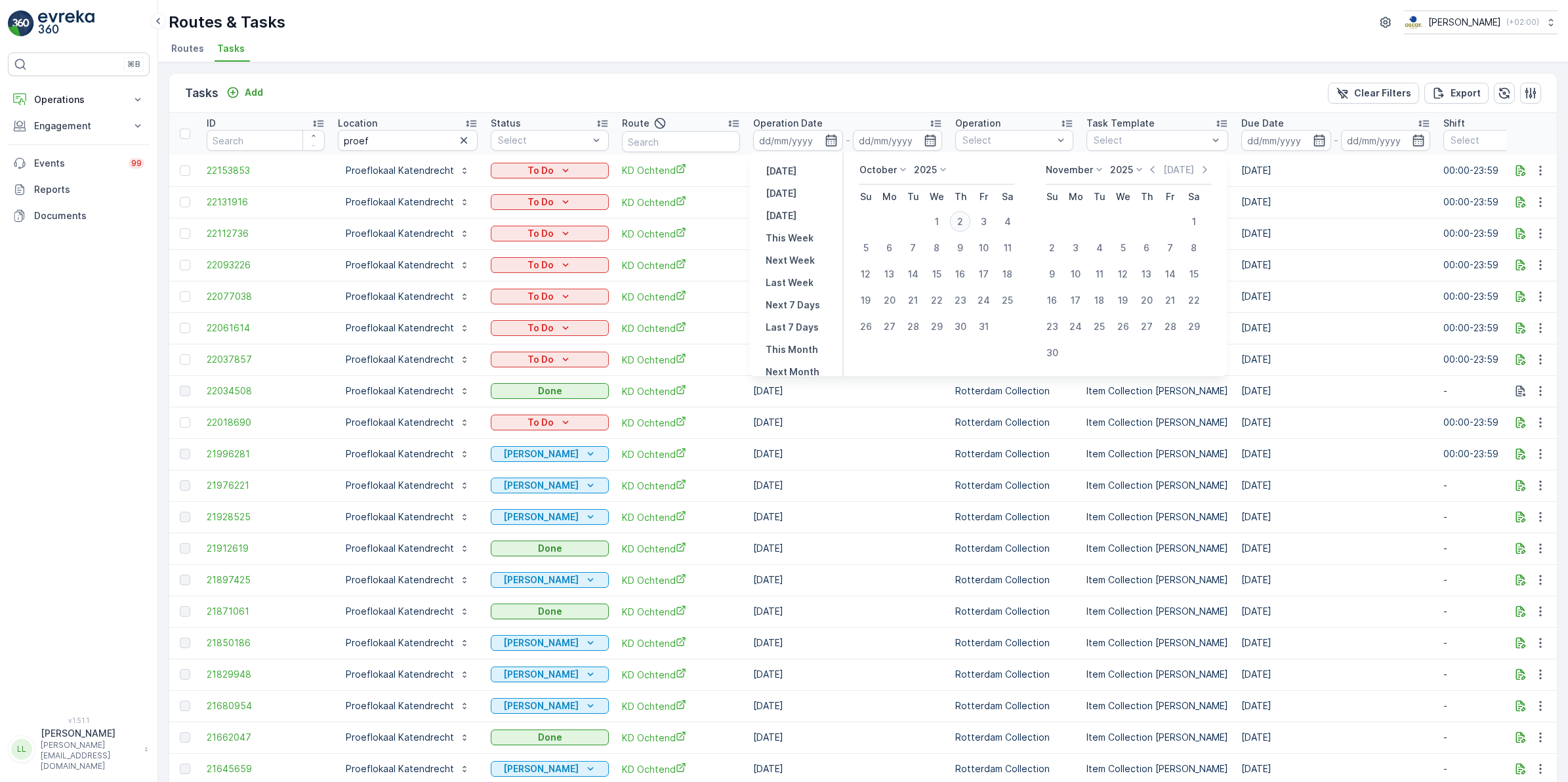
click at [966, 224] on div "2" at bounding box center [960, 222] width 21 height 21
type input "[DATE]"
click at [966, 224] on div "2" at bounding box center [960, 222] width 21 height 21
type input "[DATE]"
click at [966, 224] on div "2" at bounding box center [960, 222] width 21 height 21
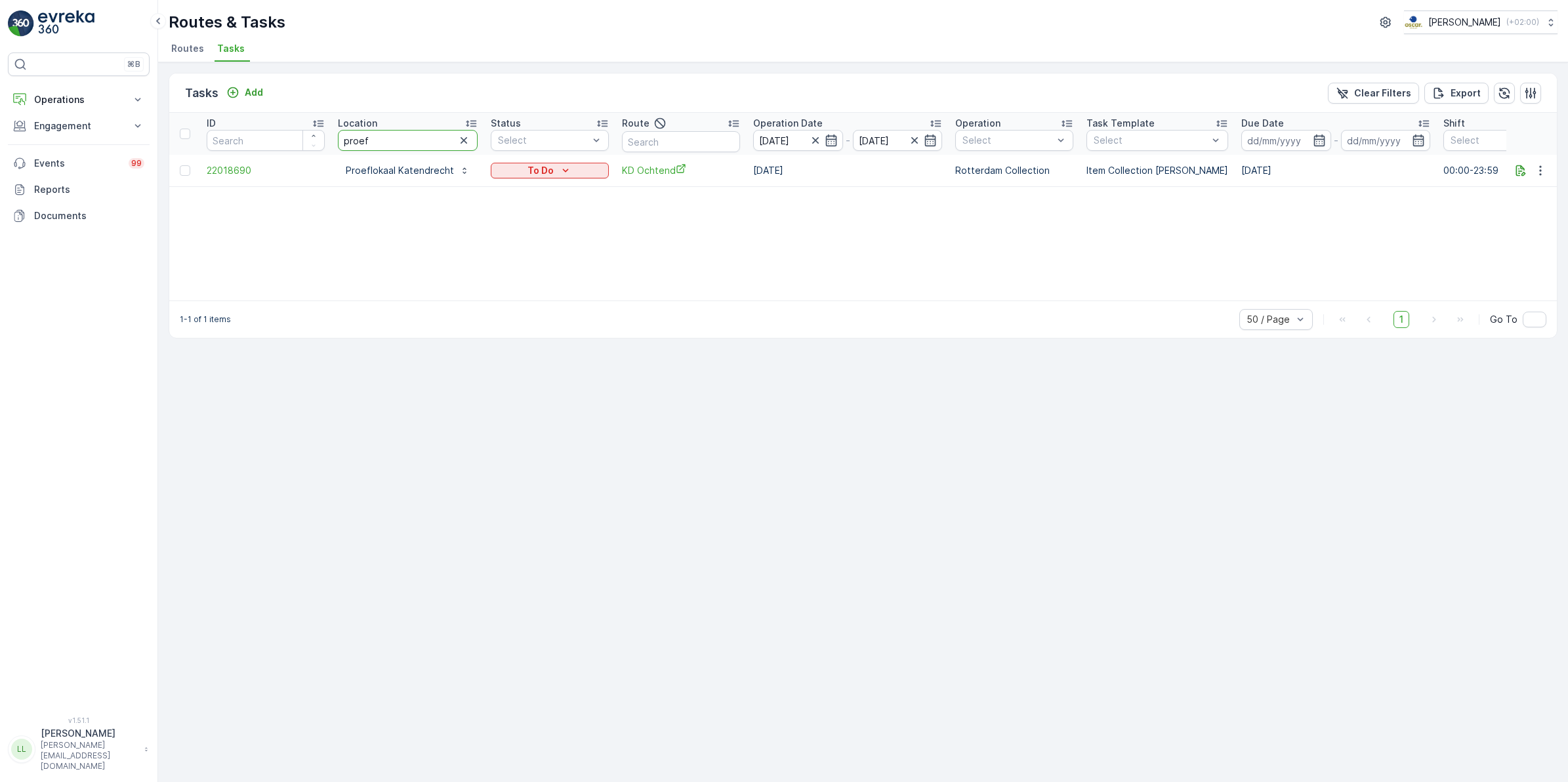
click at [319, 146] on tr "ID Location proef Status Select Route Operation Date 02.10.2025 - 02.10.2025 Op…" at bounding box center [1192, 134] width 2046 height 42
type input "eijk"
click at [811, 137] on icon "button" at bounding box center [810, 140] width 13 height 13
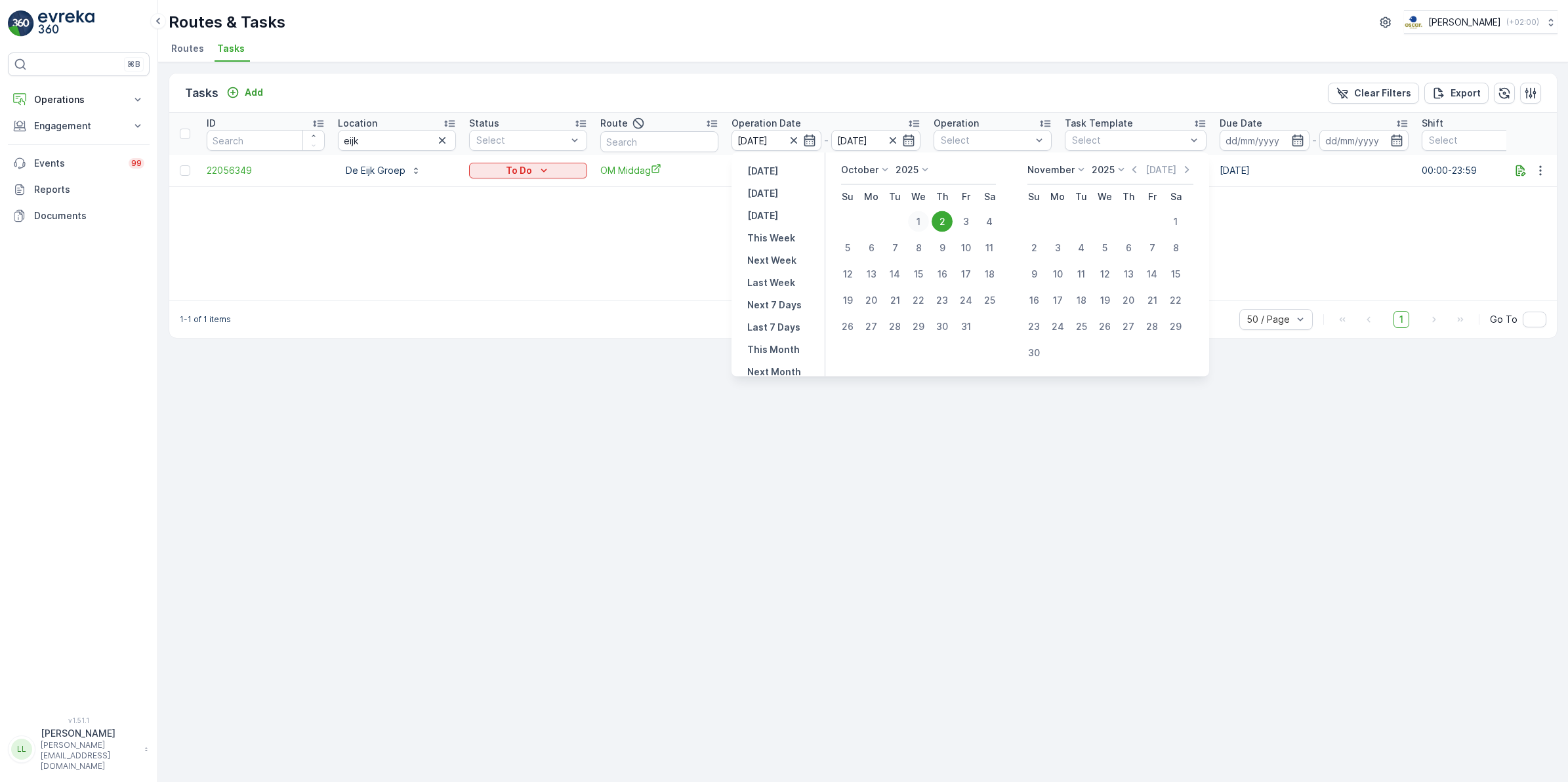
click at [915, 220] on div "1" at bounding box center [918, 222] width 21 height 21
type input "01.10.2025"
click at [915, 220] on div "1" at bounding box center [918, 222] width 21 height 21
type input "01.10.2025"
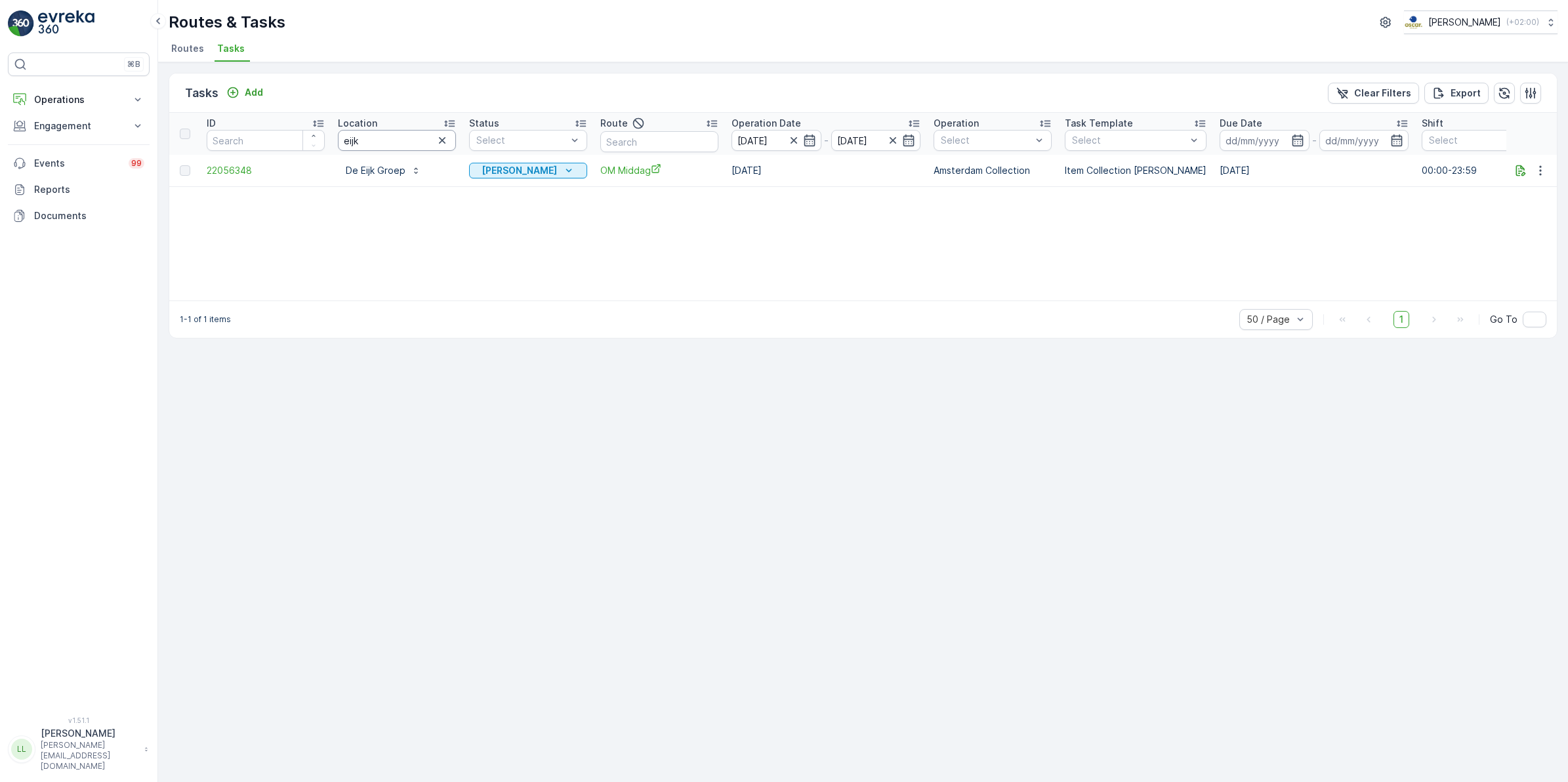
click at [406, 142] on input "eijk" at bounding box center [396, 140] width 118 height 21
click at [441, 137] on icon "button" at bounding box center [442, 140] width 13 height 13
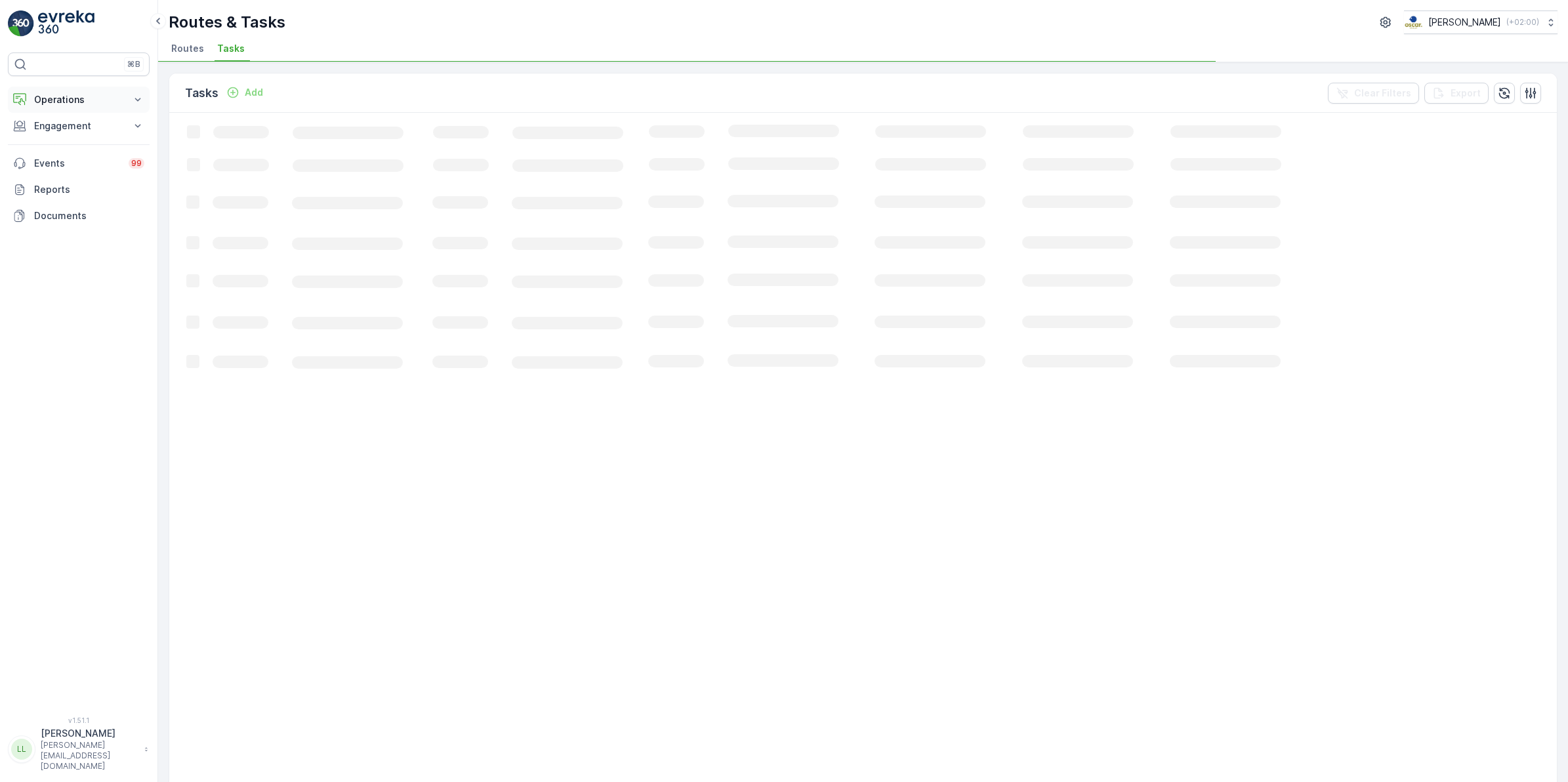
click at [50, 95] on p "Operations" at bounding box center [78, 100] width 89 height 13
click at [51, 141] on p "Planning" at bounding box center [51, 140] width 36 height 13
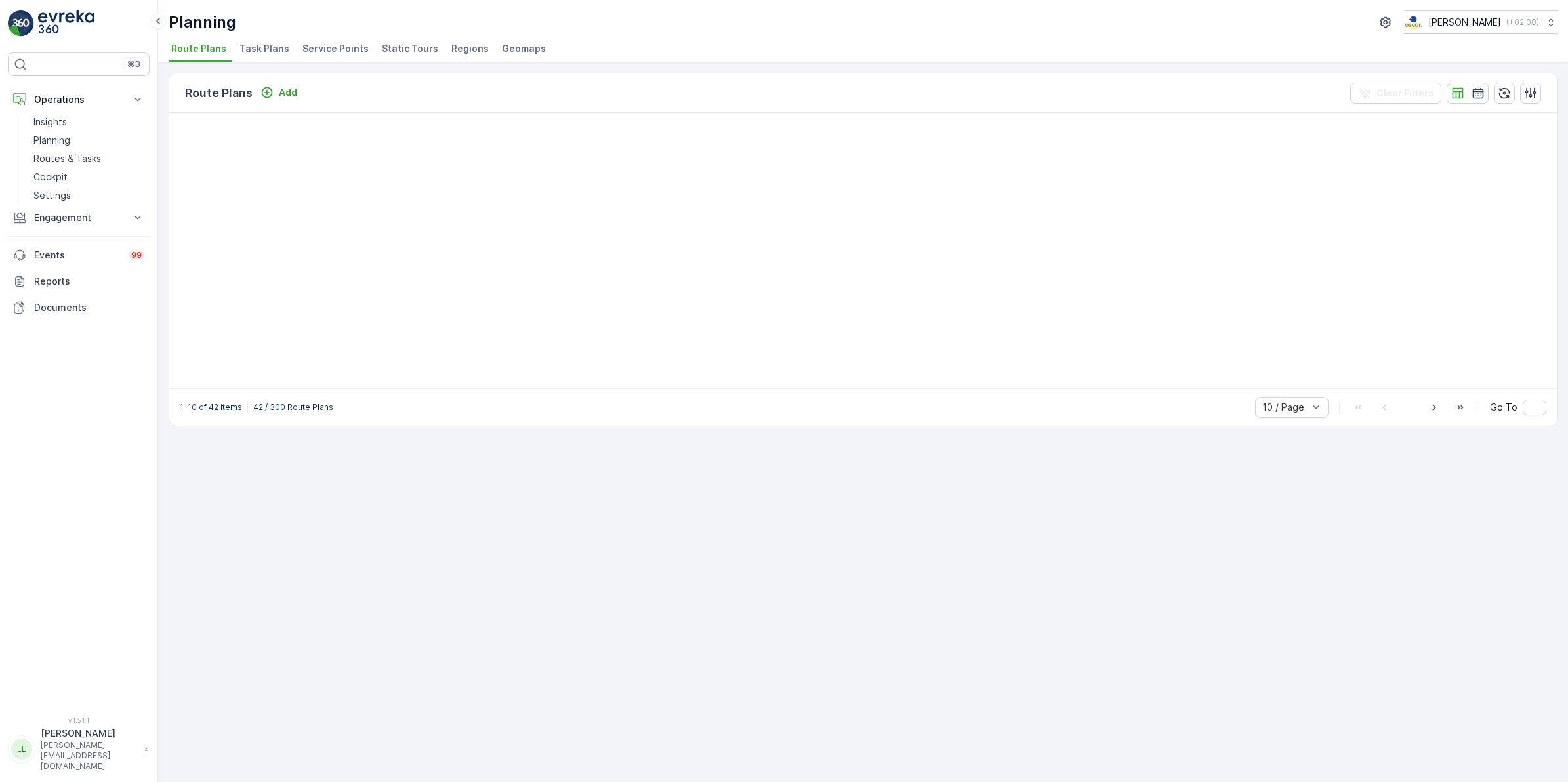
click at [247, 51] on span "Task Plans" at bounding box center [264, 49] width 50 height 13
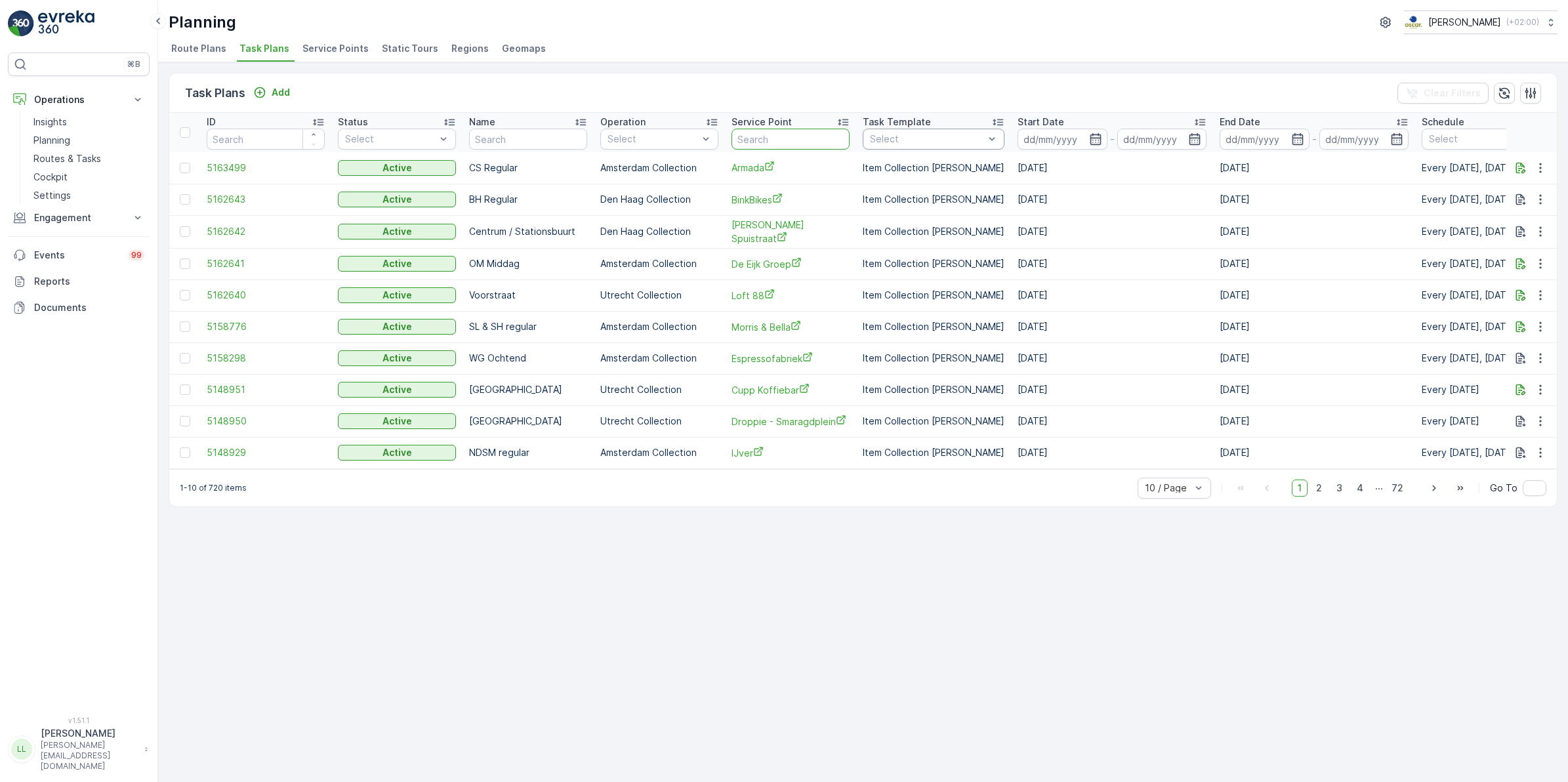
click at [784, 138] on input "text" at bounding box center [790, 139] width 118 height 21
type input "esp"
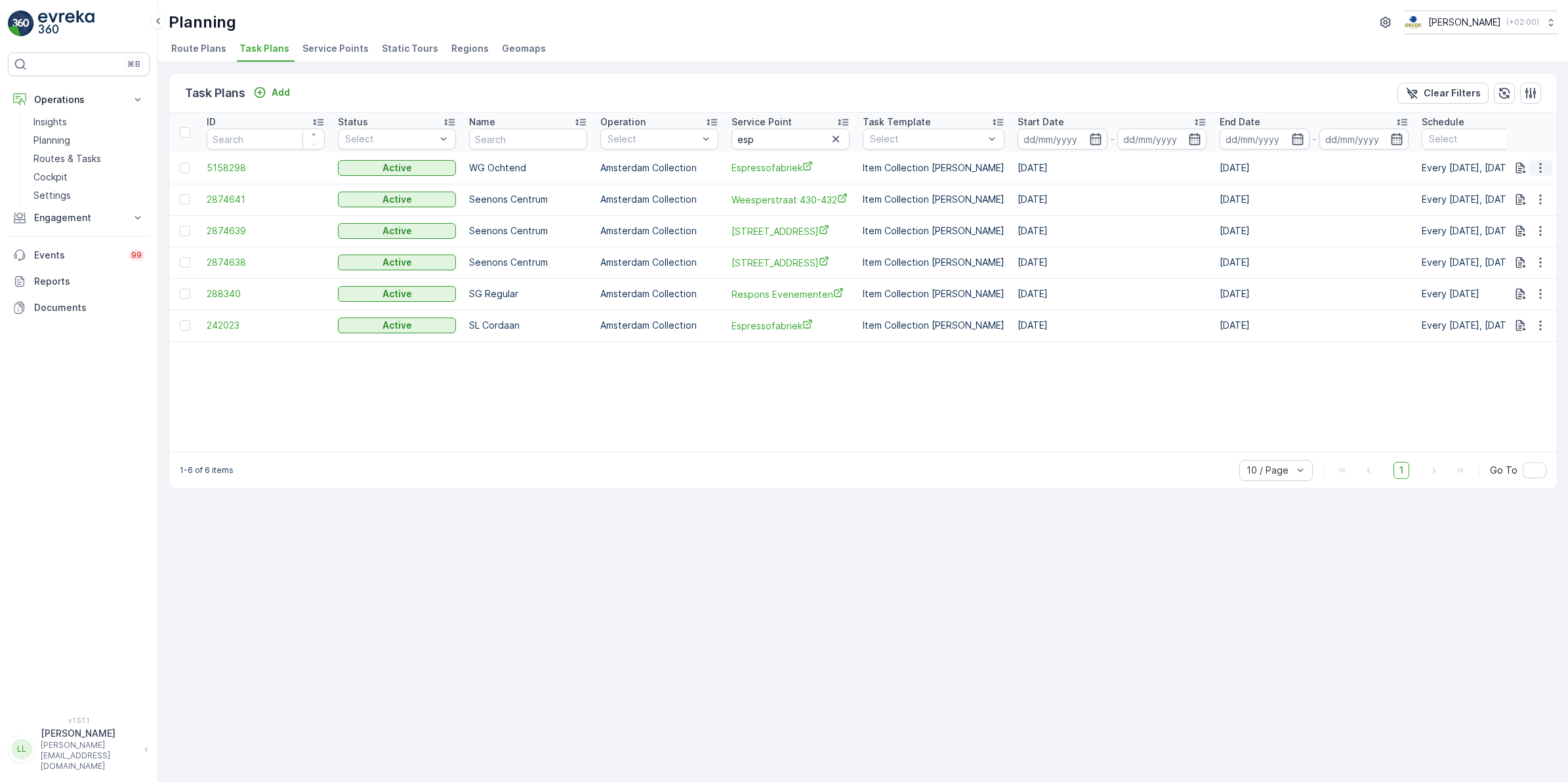
click at [1540, 167] on icon "button" at bounding box center [1541, 168] width 13 height 13
click at [1019, 80] on div "Task Plans Add Clear Filters" at bounding box center [863, 94] width 1388 height 39
click at [786, 137] on input "esp" at bounding box center [790, 139] width 118 height 21
type input "espres"
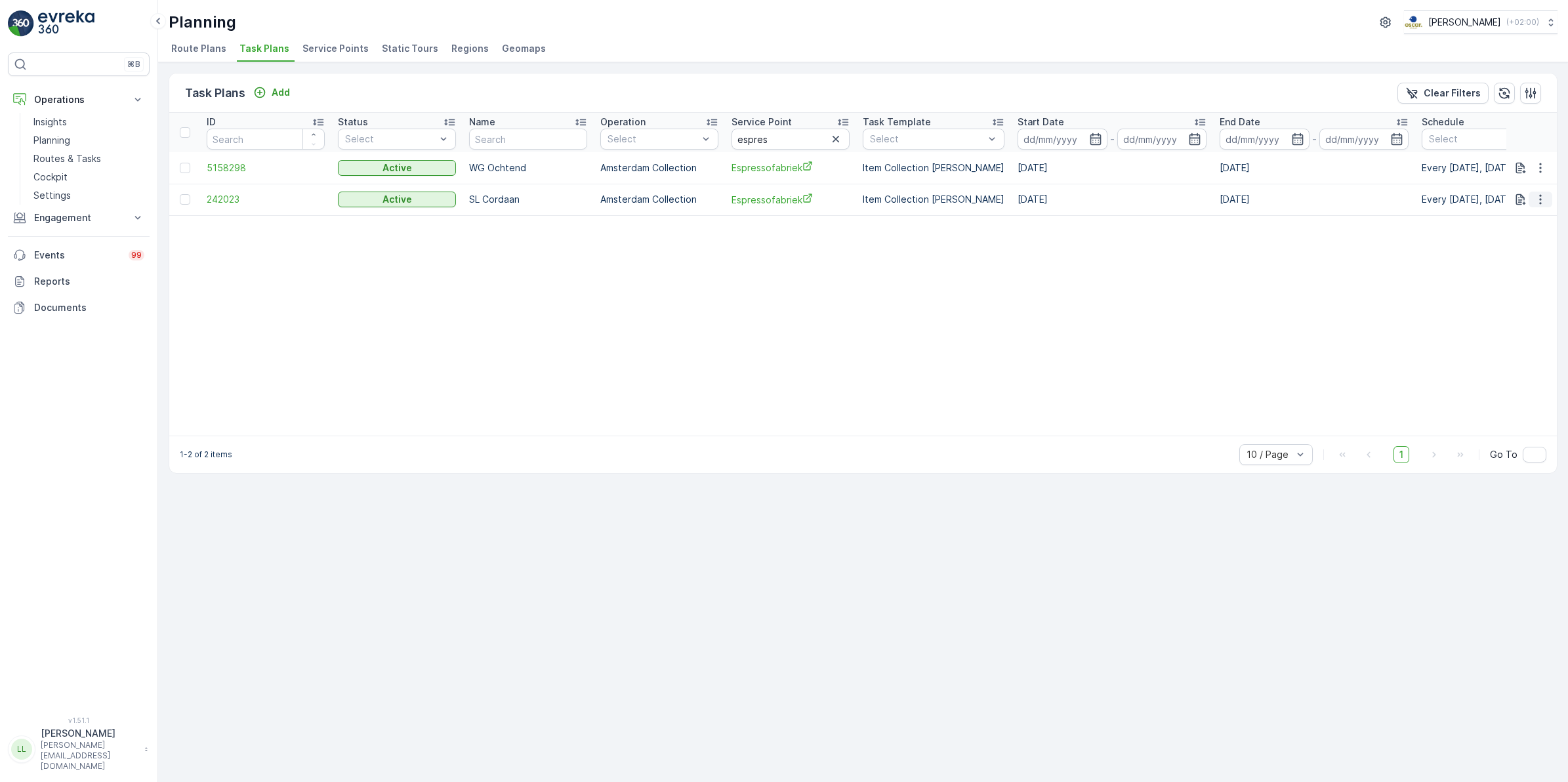
click at [1540, 199] on icon "button" at bounding box center [1540, 199] width 2 height 10
click at [1538, 237] on span "Edit Task Plan" at bounding box center [1517, 238] width 61 height 13
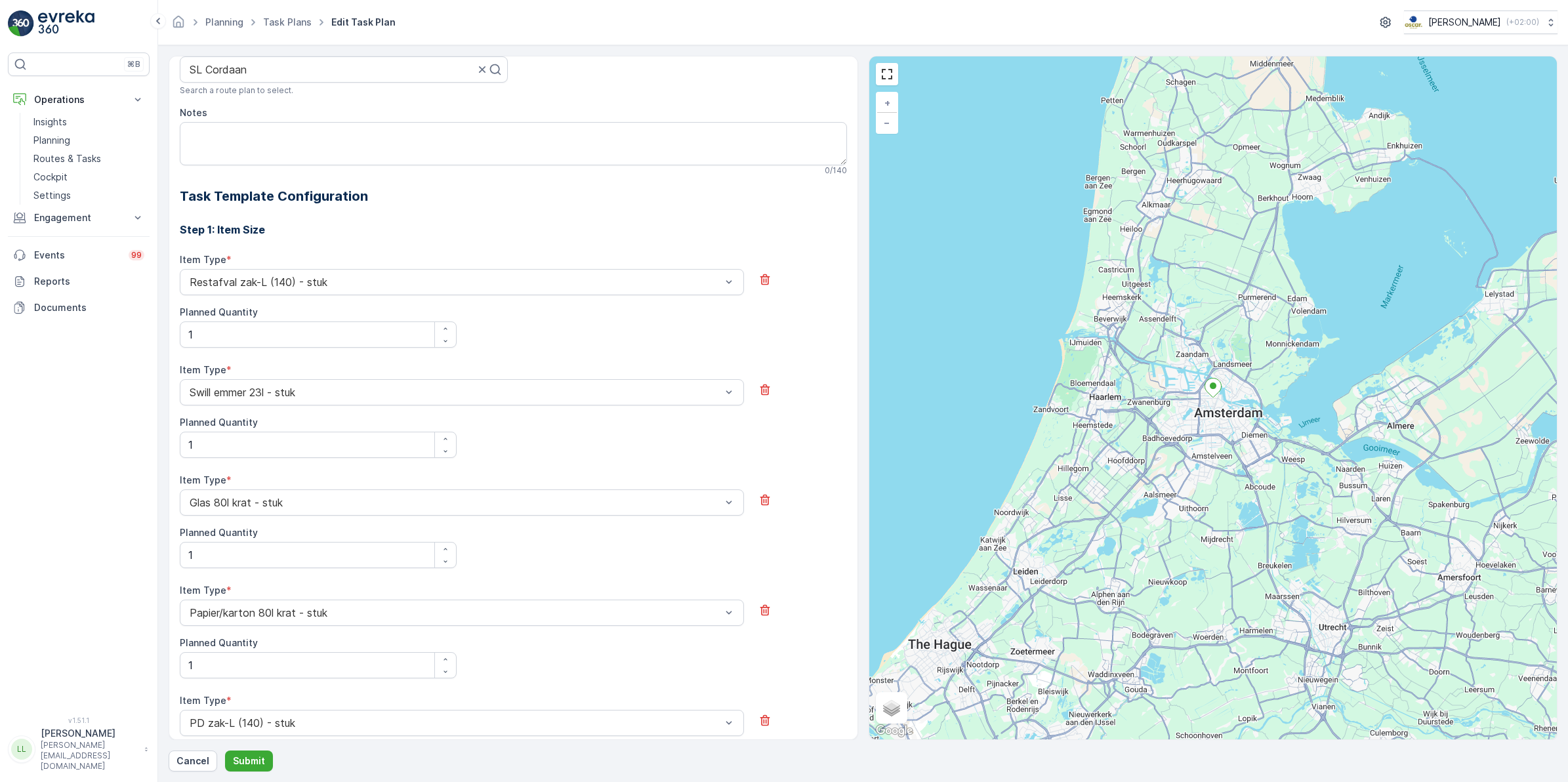
scroll to position [78, 0]
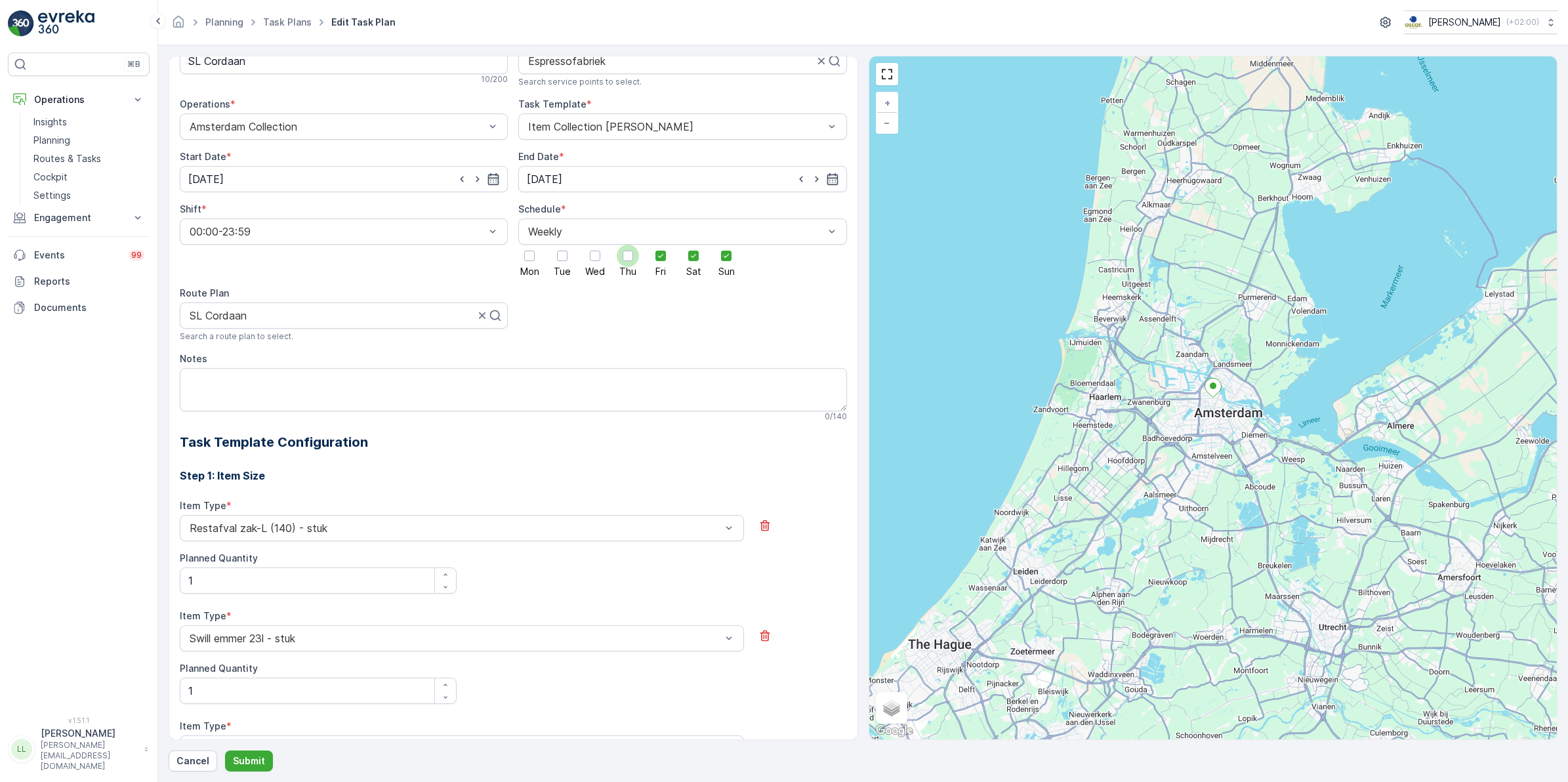
click at [630, 253] on div at bounding box center [627, 255] width 10 height 10
click at [628, 245] on input "Thu" at bounding box center [628, 245] width 0 height 0
click at [588, 263] on div at bounding box center [596, 256] width 22 height 22
click at [595, 245] on input "Wed" at bounding box center [595, 245] width 0 height 0
click at [555, 261] on div at bounding box center [562, 256] width 22 height 22
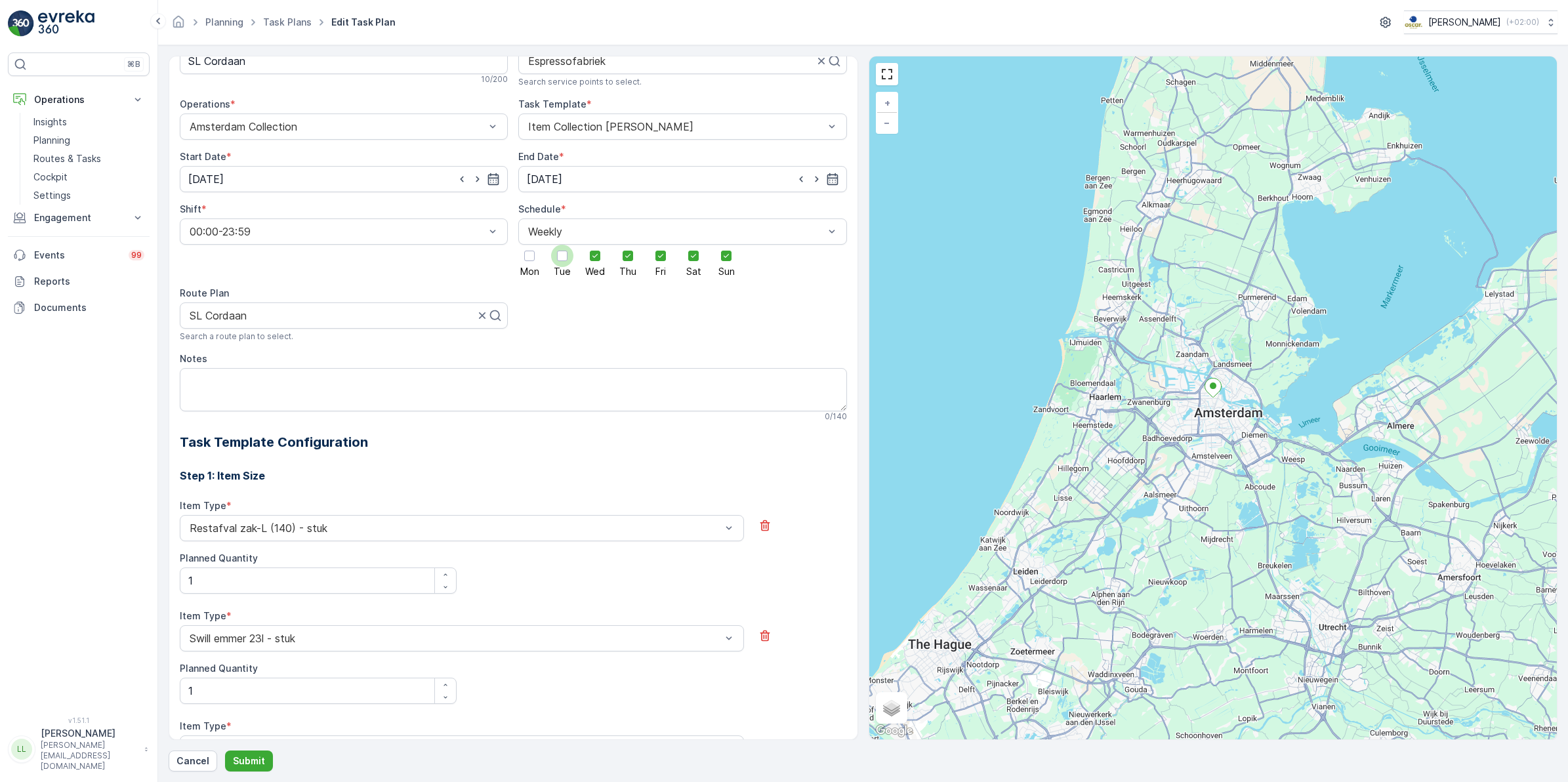
click at [562, 245] on input "Tue" at bounding box center [562, 245] width 0 height 0
click at [526, 260] on div at bounding box center [529, 255] width 10 height 10
click at [529, 245] on input "Mon" at bounding box center [529, 245] width 0 height 0
click at [254, 759] on p "Submit" at bounding box center [249, 761] width 32 height 13
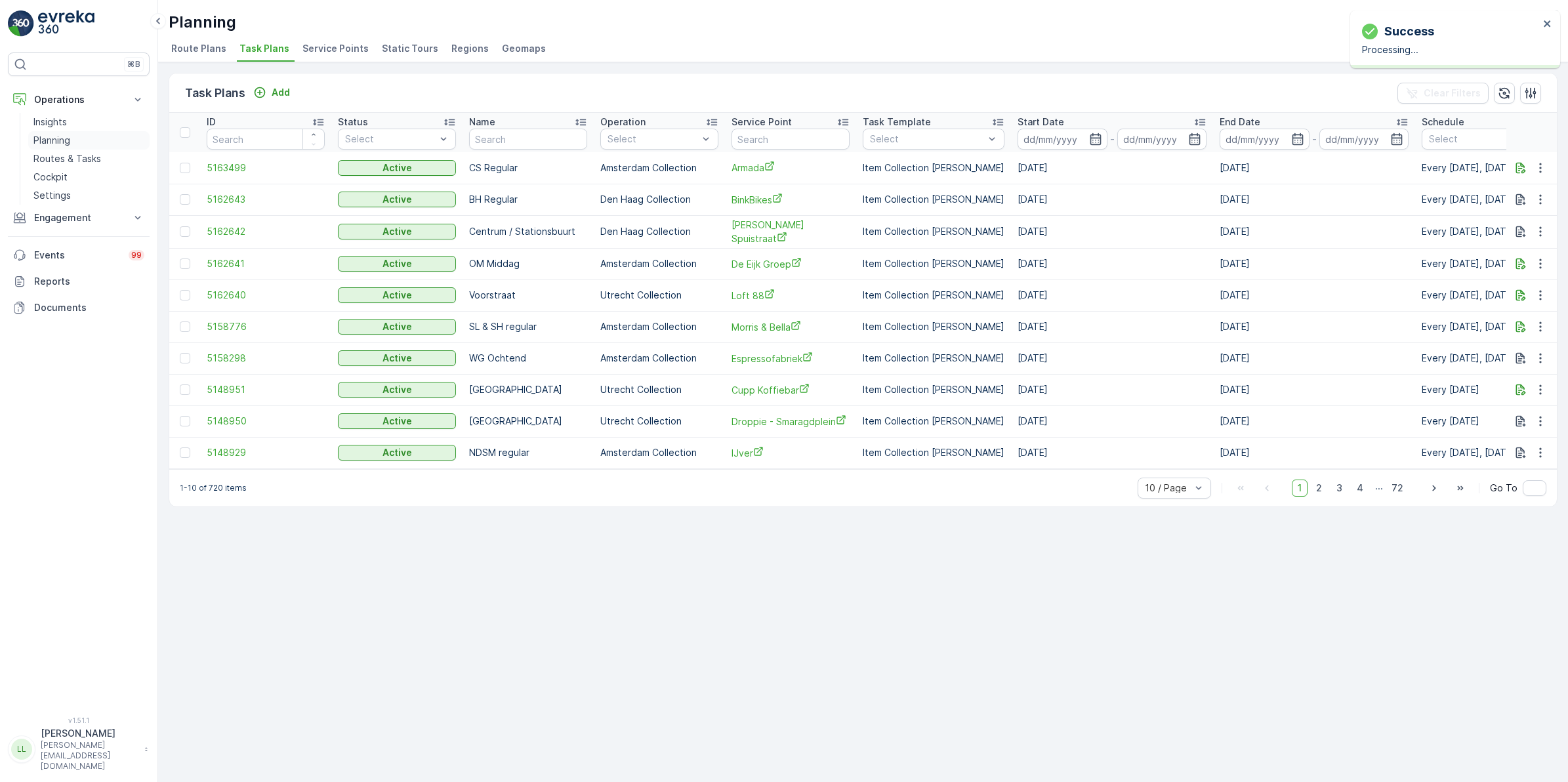
drag, startPoint x: 65, startPoint y: 156, endPoint x: 124, endPoint y: 133, distance: 63.3
click at [65, 155] on p "Routes & Tasks" at bounding box center [67, 159] width 67 height 13
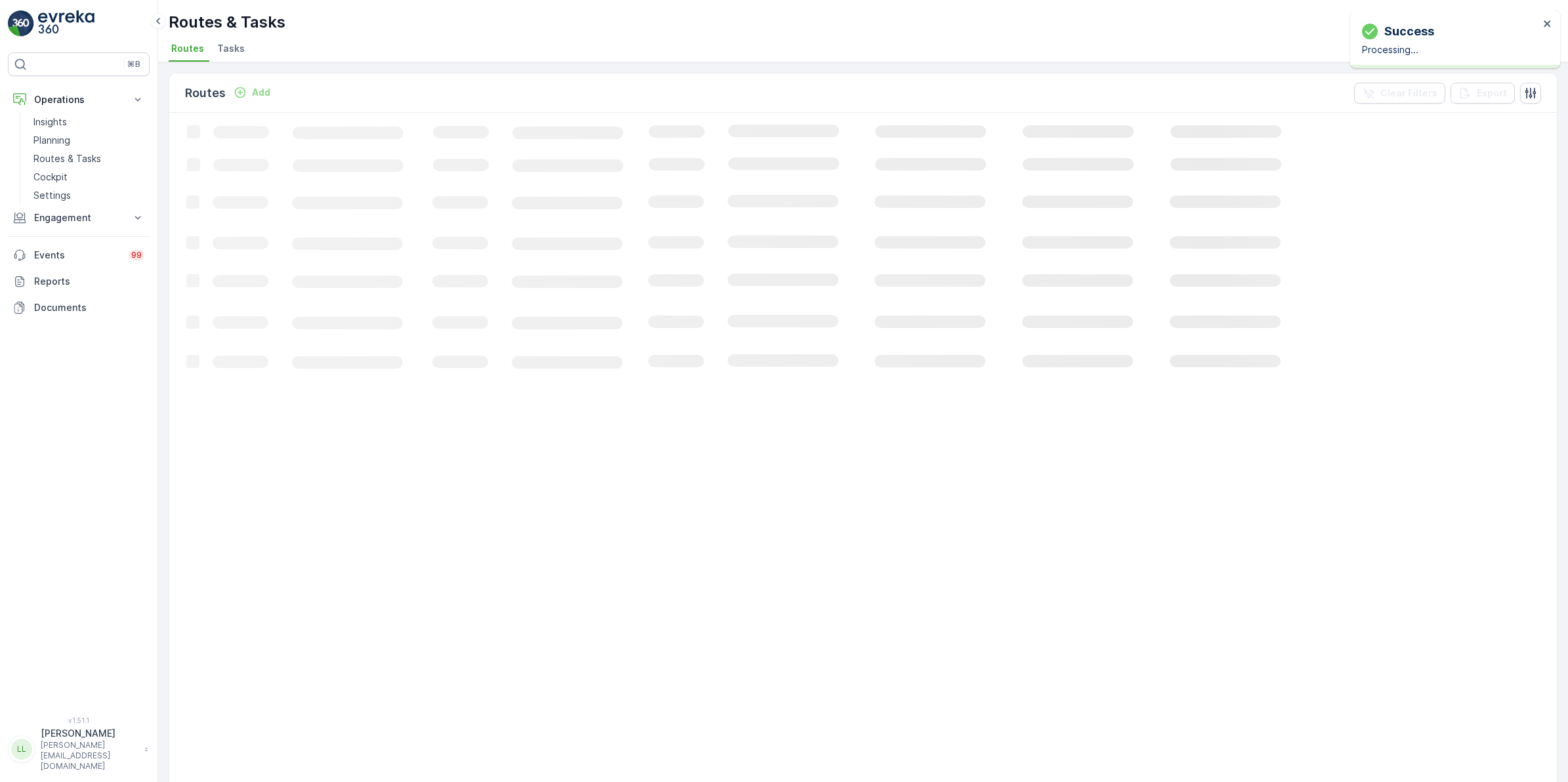
click at [224, 41] on li "Tasks" at bounding box center [232, 51] width 36 height 22
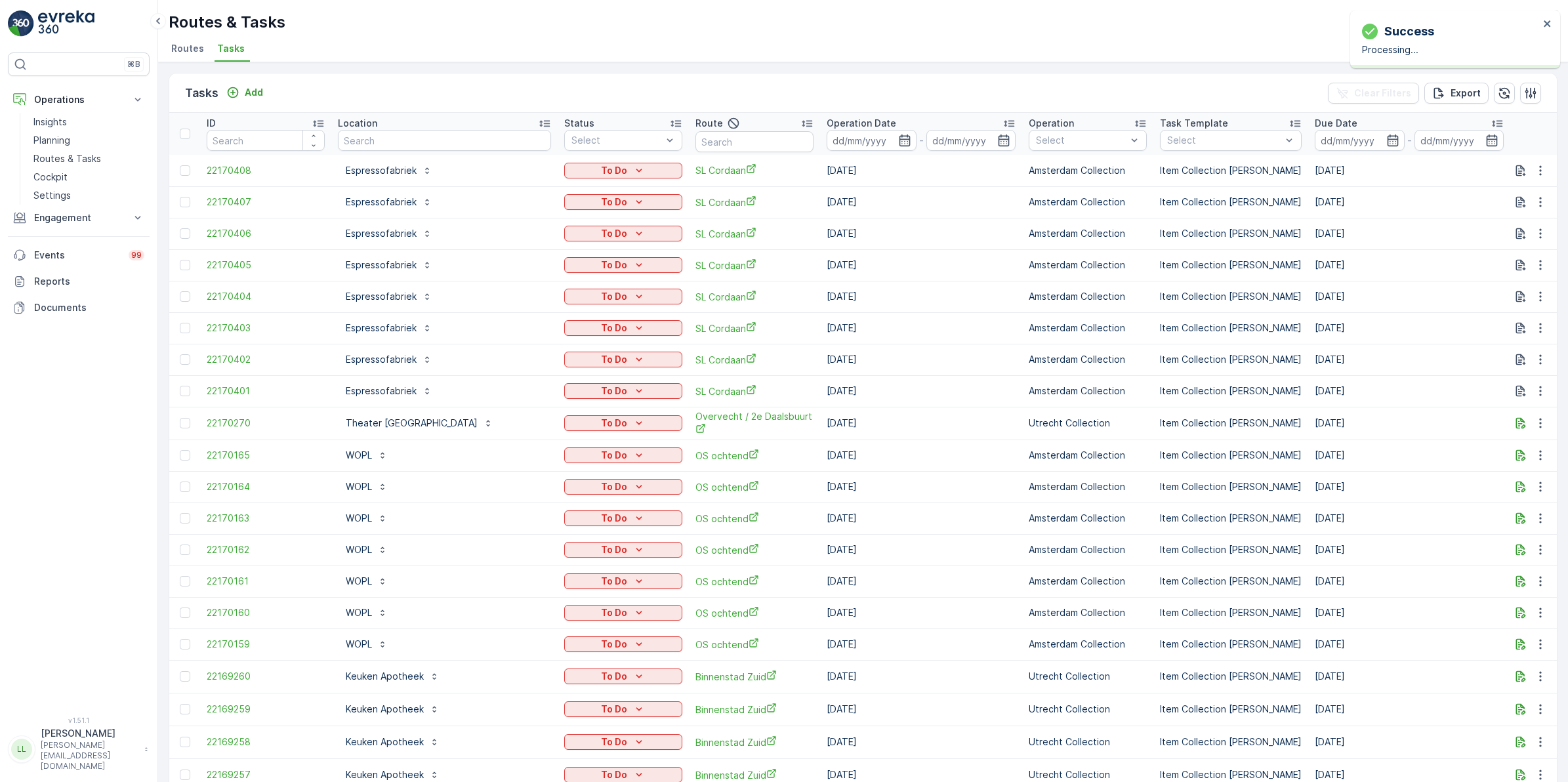
click at [424, 141] on input "text" at bounding box center [444, 140] width 213 height 21
type input "loft"
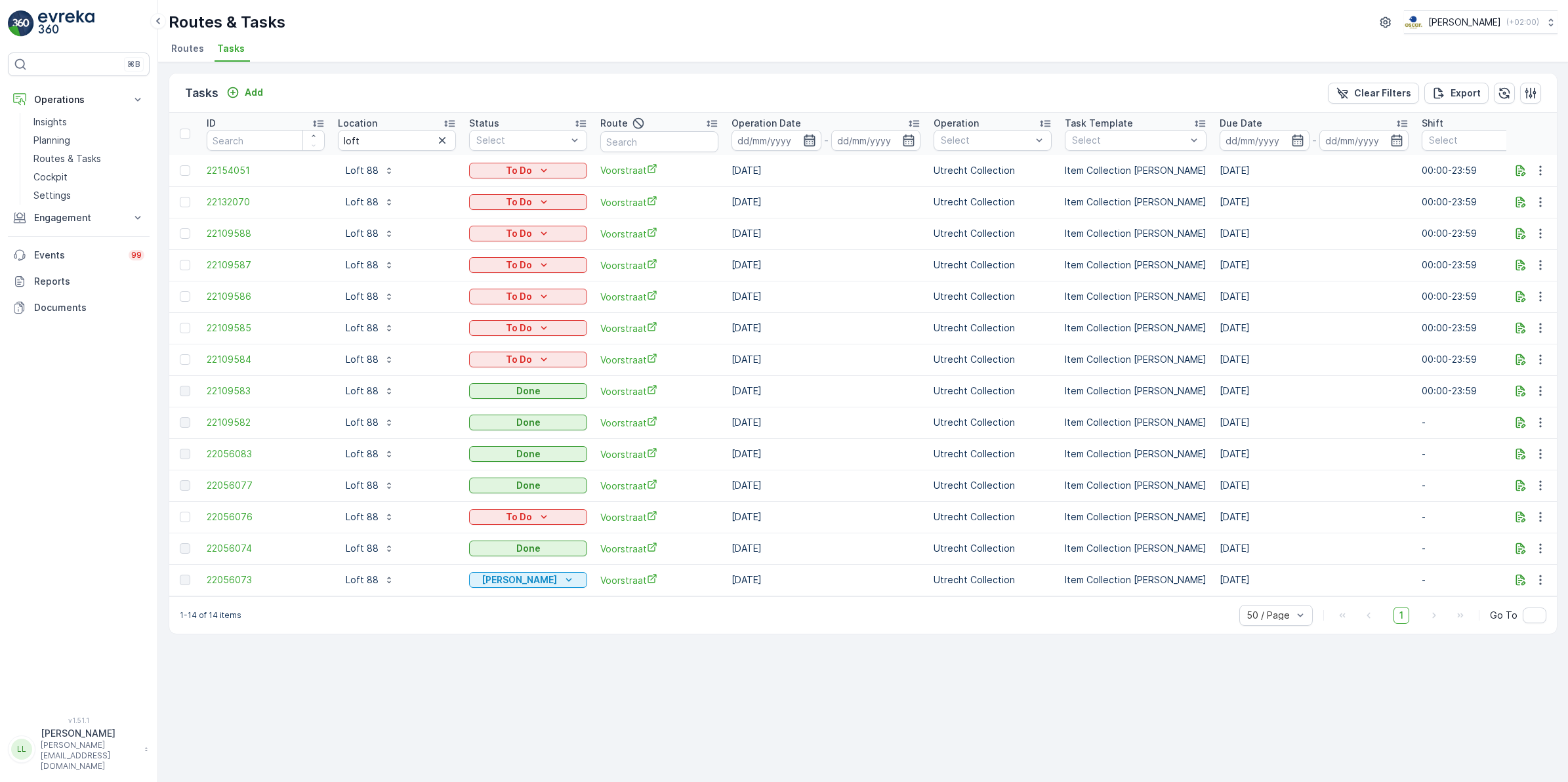
click at [811, 139] on icon "button" at bounding box center [810, 140] width 11 height 12
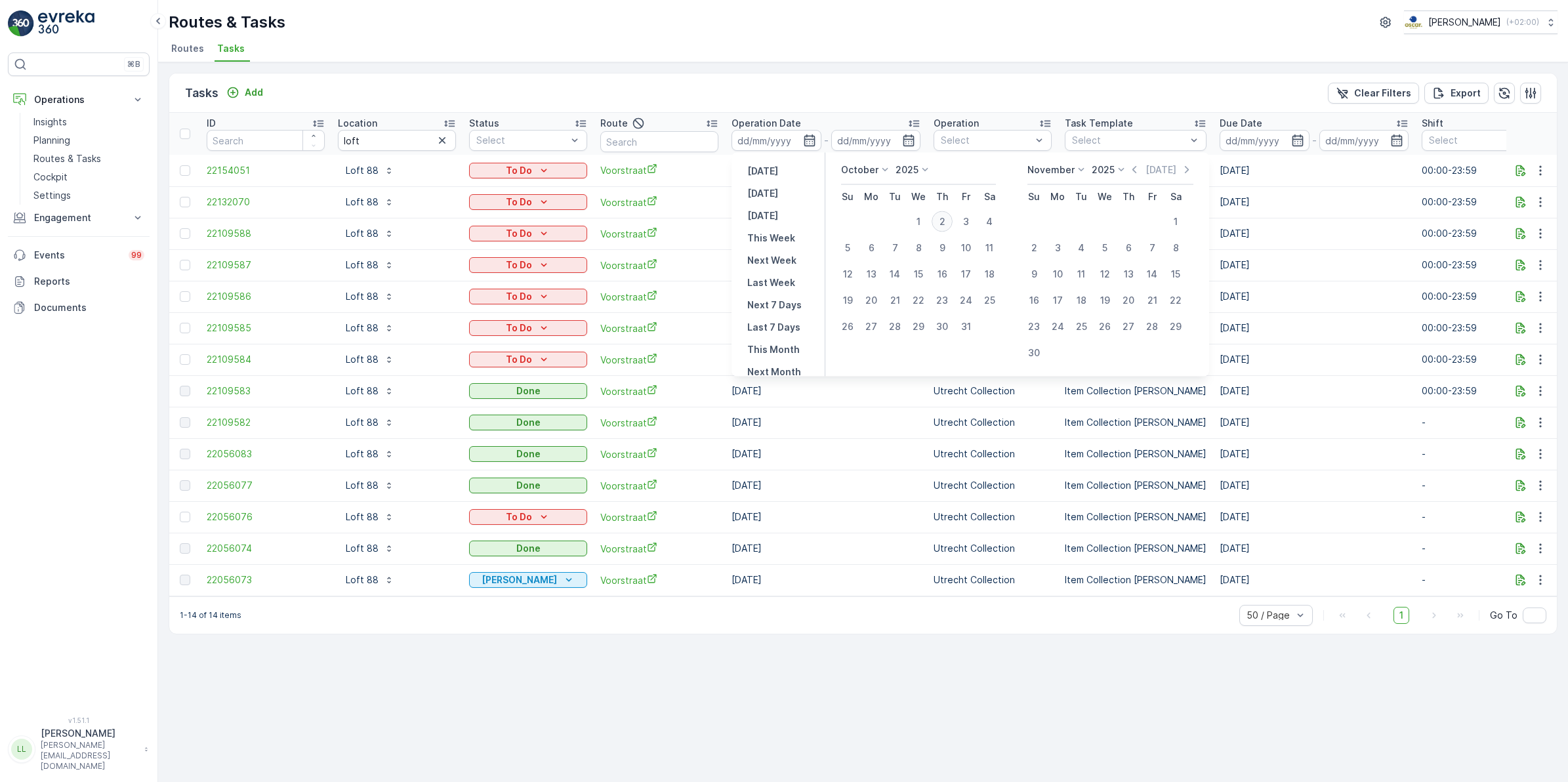
click at [948, 226] on div "2" at bounding box center [942, 222] width 21 height 21
type input "[DATE]"
click at [948, 226] on div "2" at bounding box center [942, 222] width 21 height 21
type input "[DATE]"
click at [948, 226] on div "2" at bounding box center [942, 222] width 21 height 21
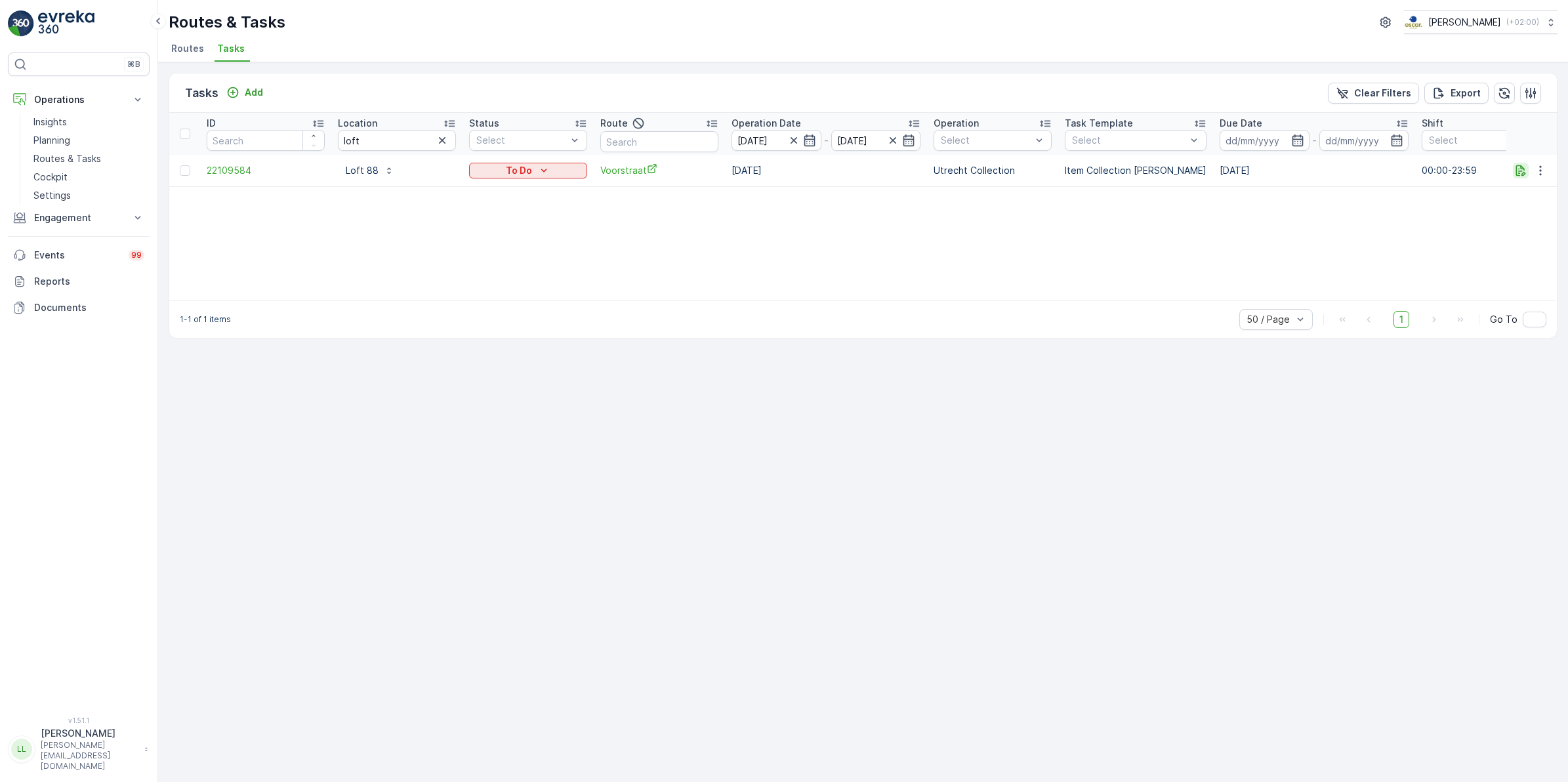
click at [1517, 171] on icon "button" at bounding box center [1520, 170] width 13 height 13
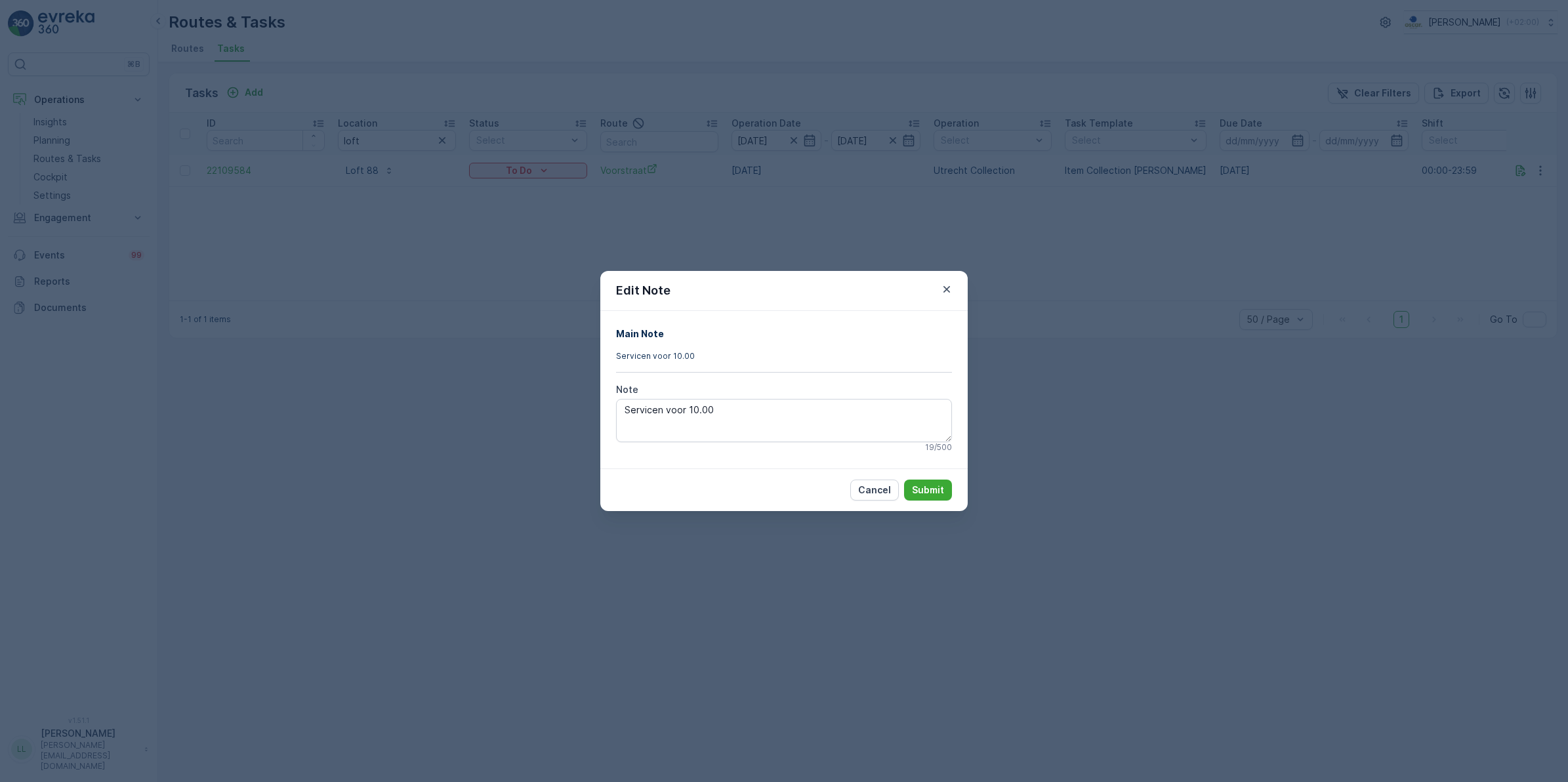
click at [1246, 309] on div "Edit Note Main Note Servicen voor 10.00 Note Servicen voor 10.00 19 / 500 Cance…" at bounding box center [784, 391] width 1568 height 782
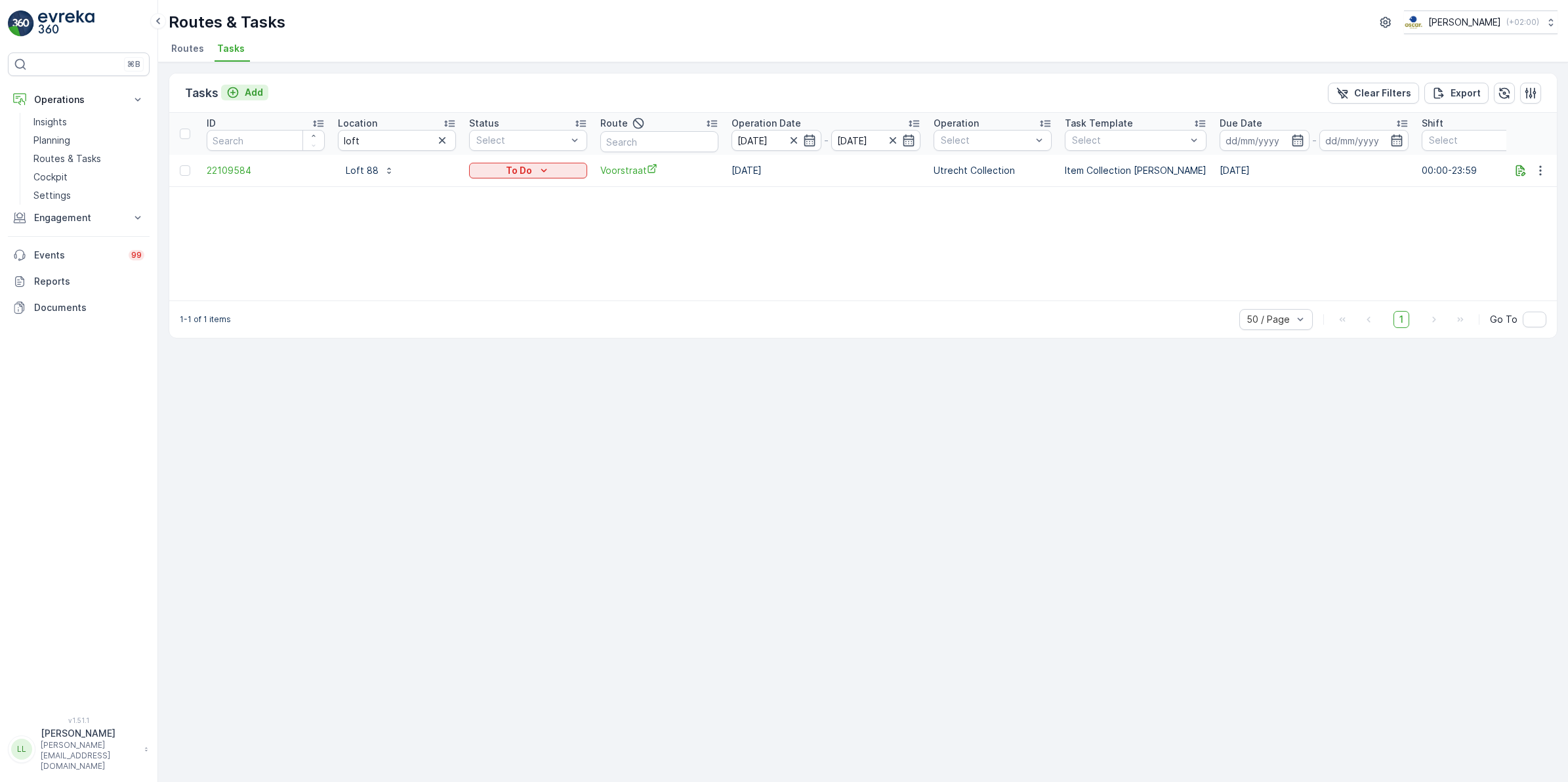
click at [254, 94] on p "Add" at bounding box center [254, 93] width 19 height 13
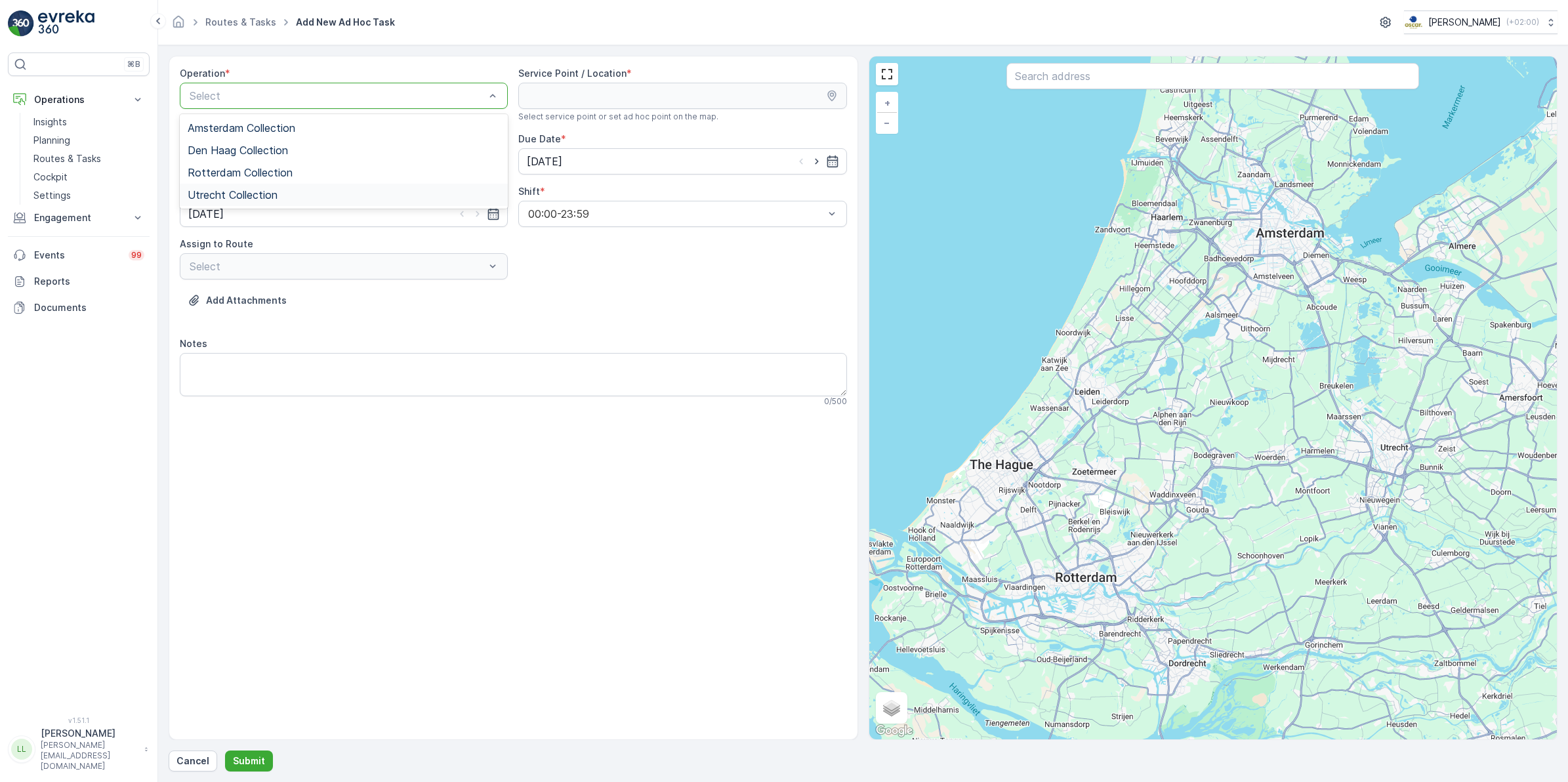
click at [263, 190] on span "Utrecht Collection" at bounding box center [233, 195] width 90 height 12
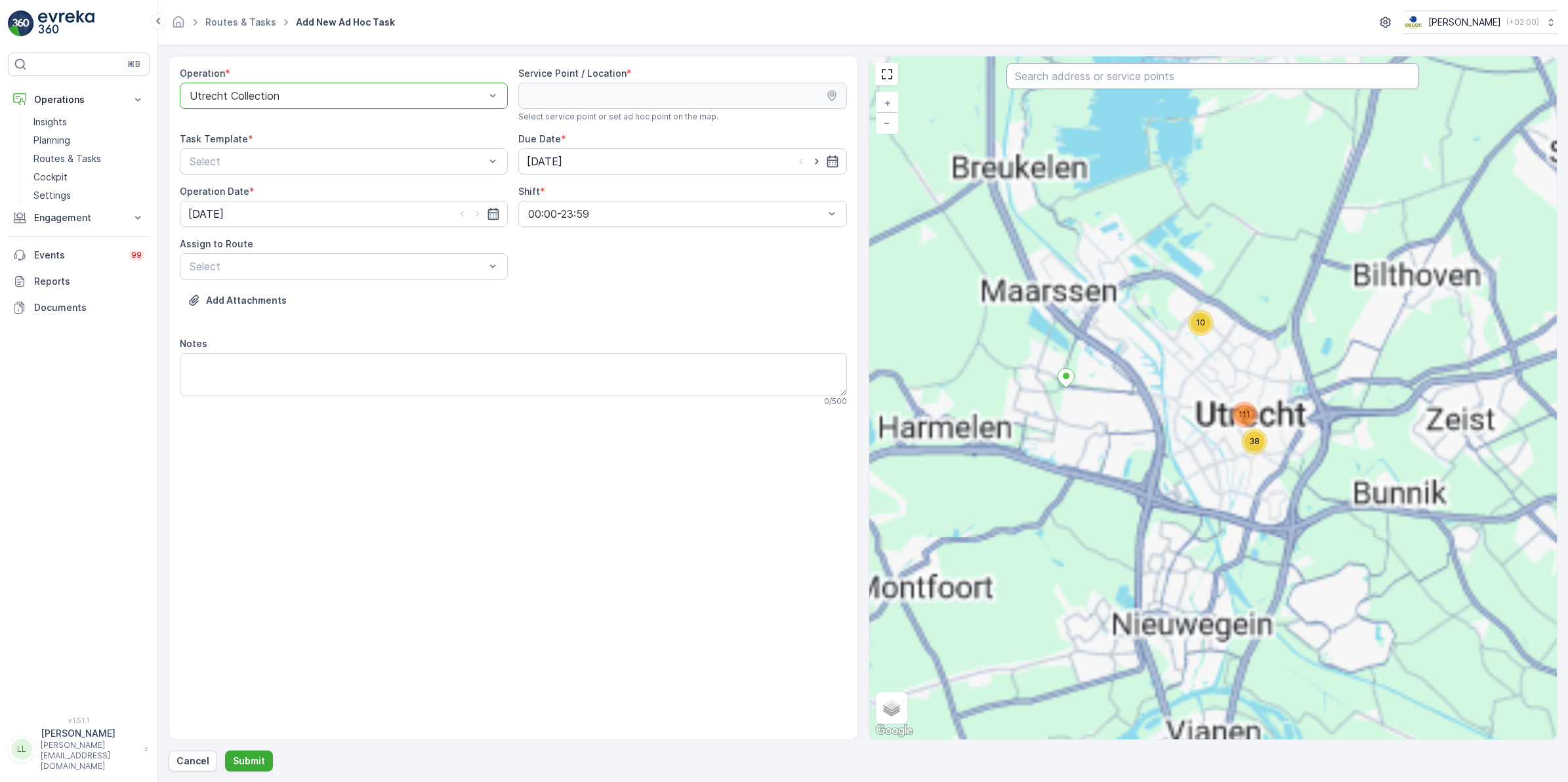
click at [1109, 80] on input "text" at bounding box center [1212, 76] width 412 height 26
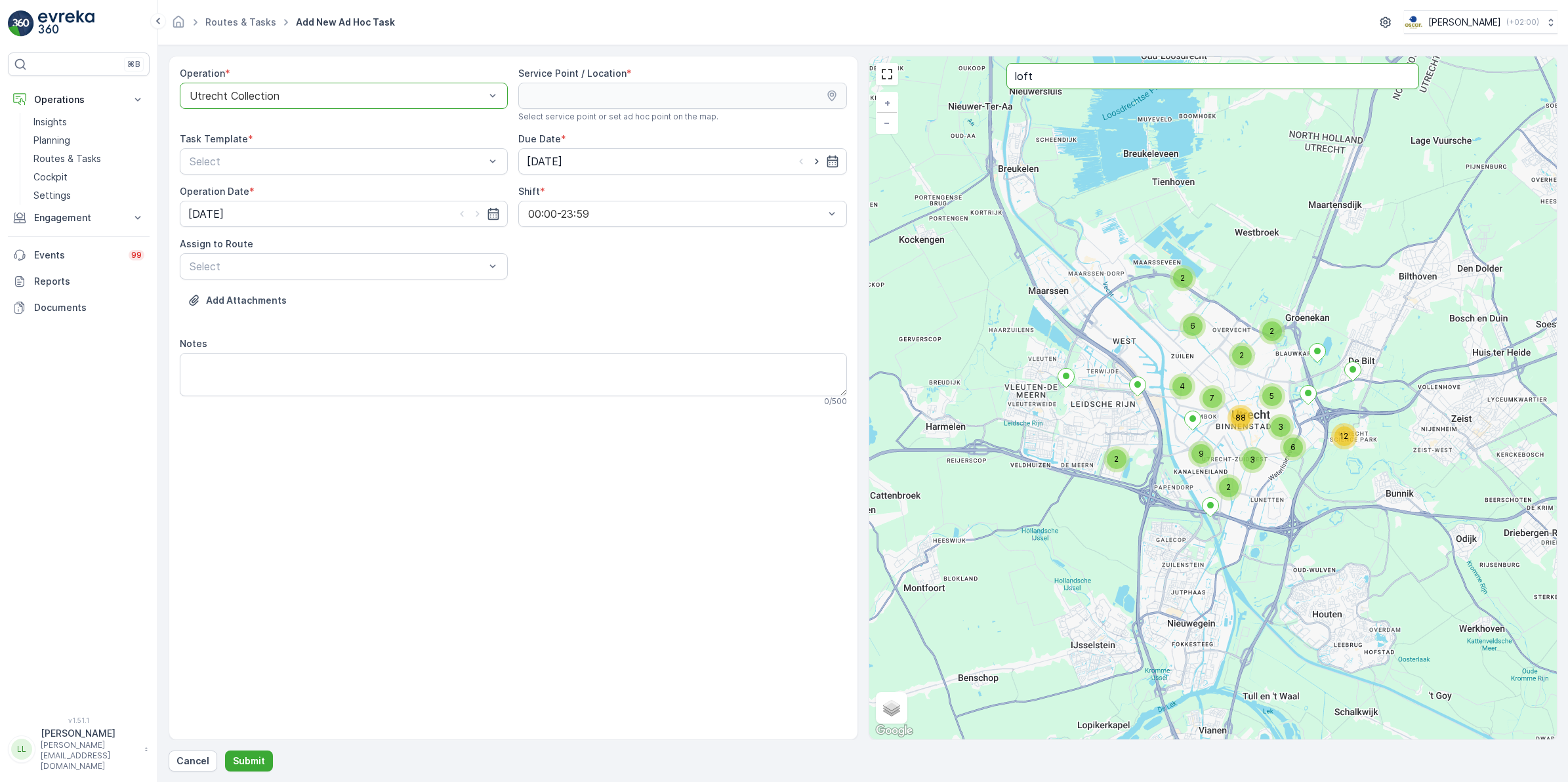
type input "loft"
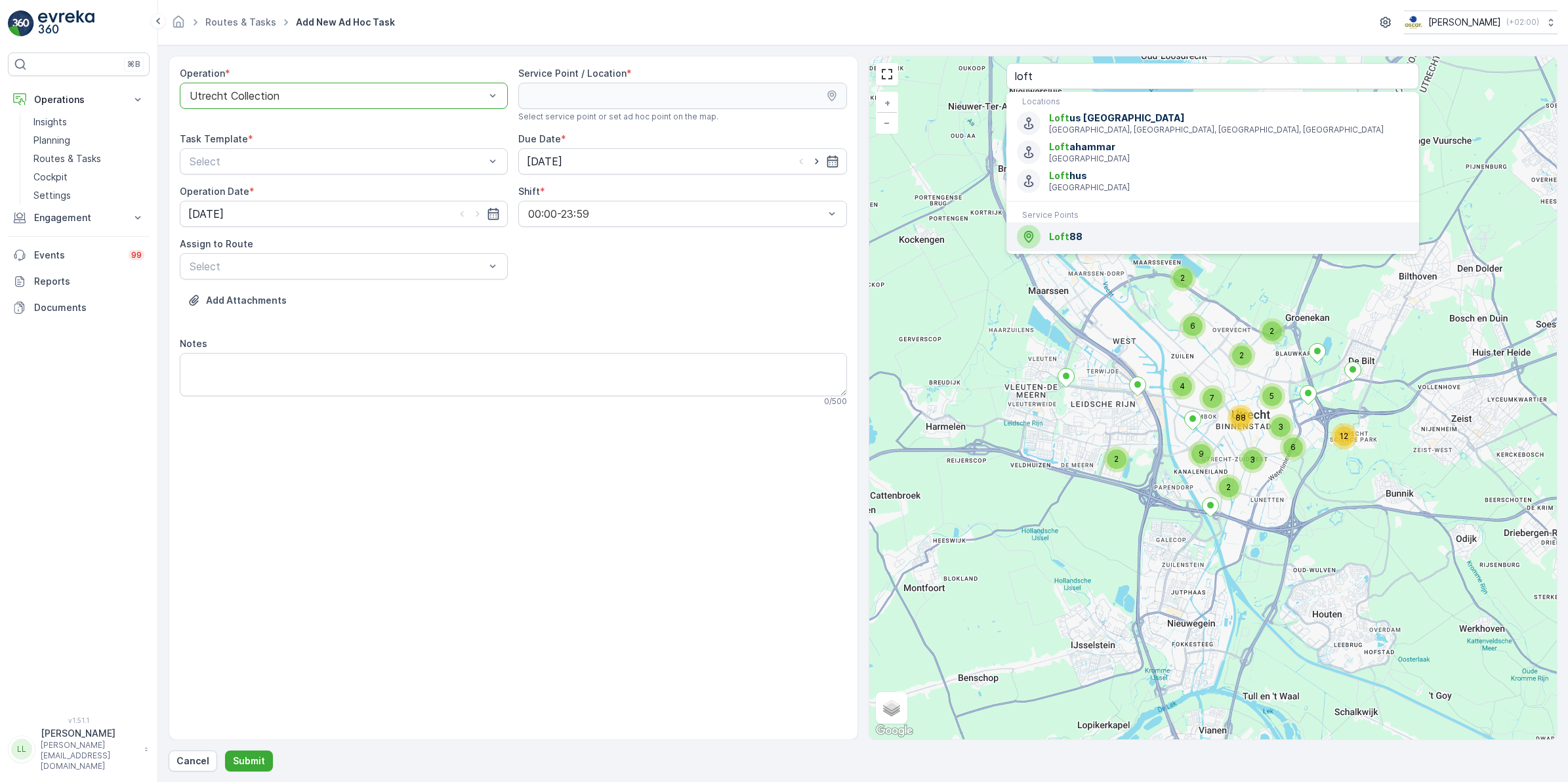
click at [1081, 235] on span "Loft 88" at bounding box center [1229, 237] width 360 height 13
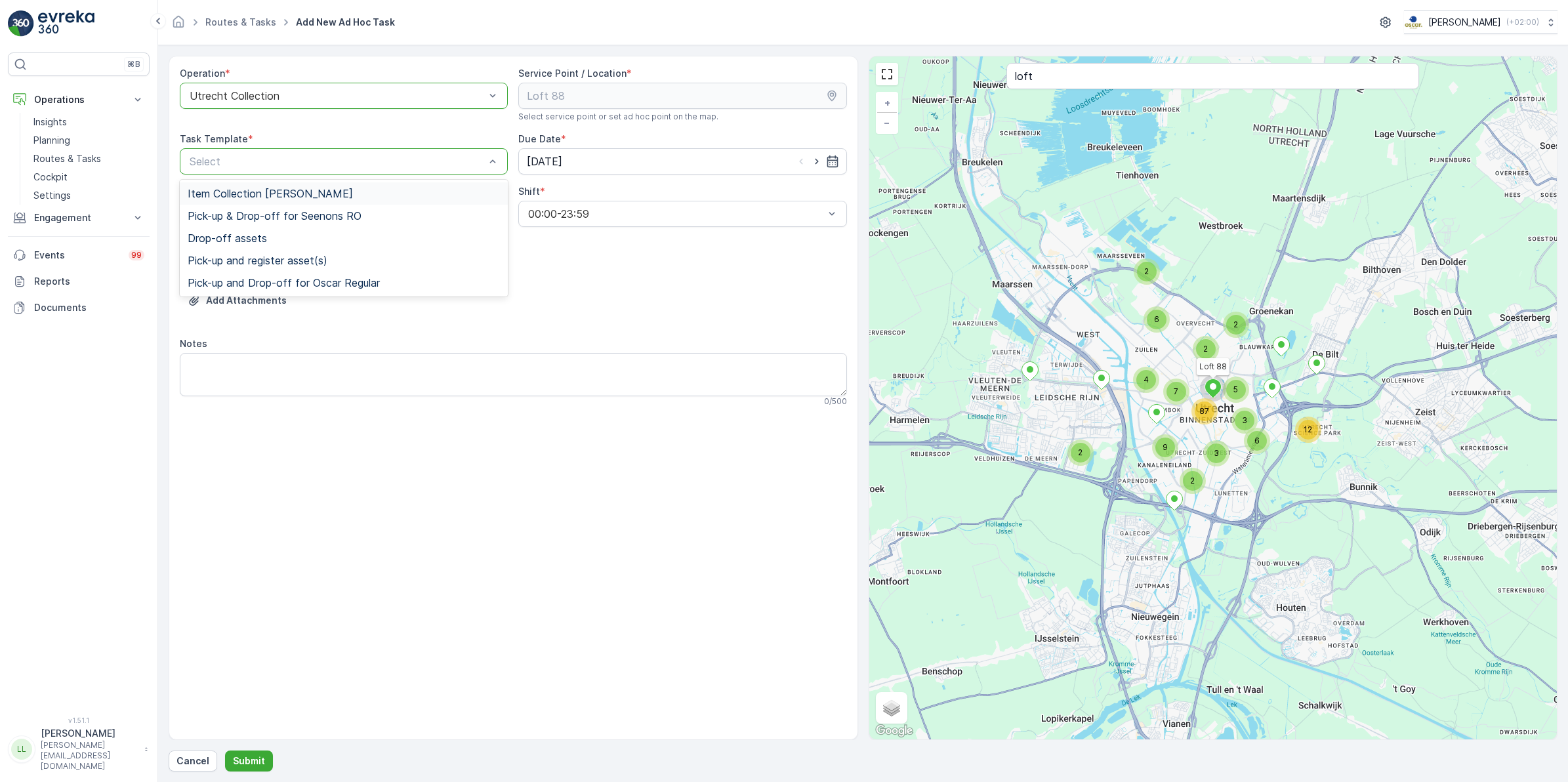
click at [338, 189] on div "Item Collection Oscar Regulier" at bounding box center [344, 194] width 312 height 12
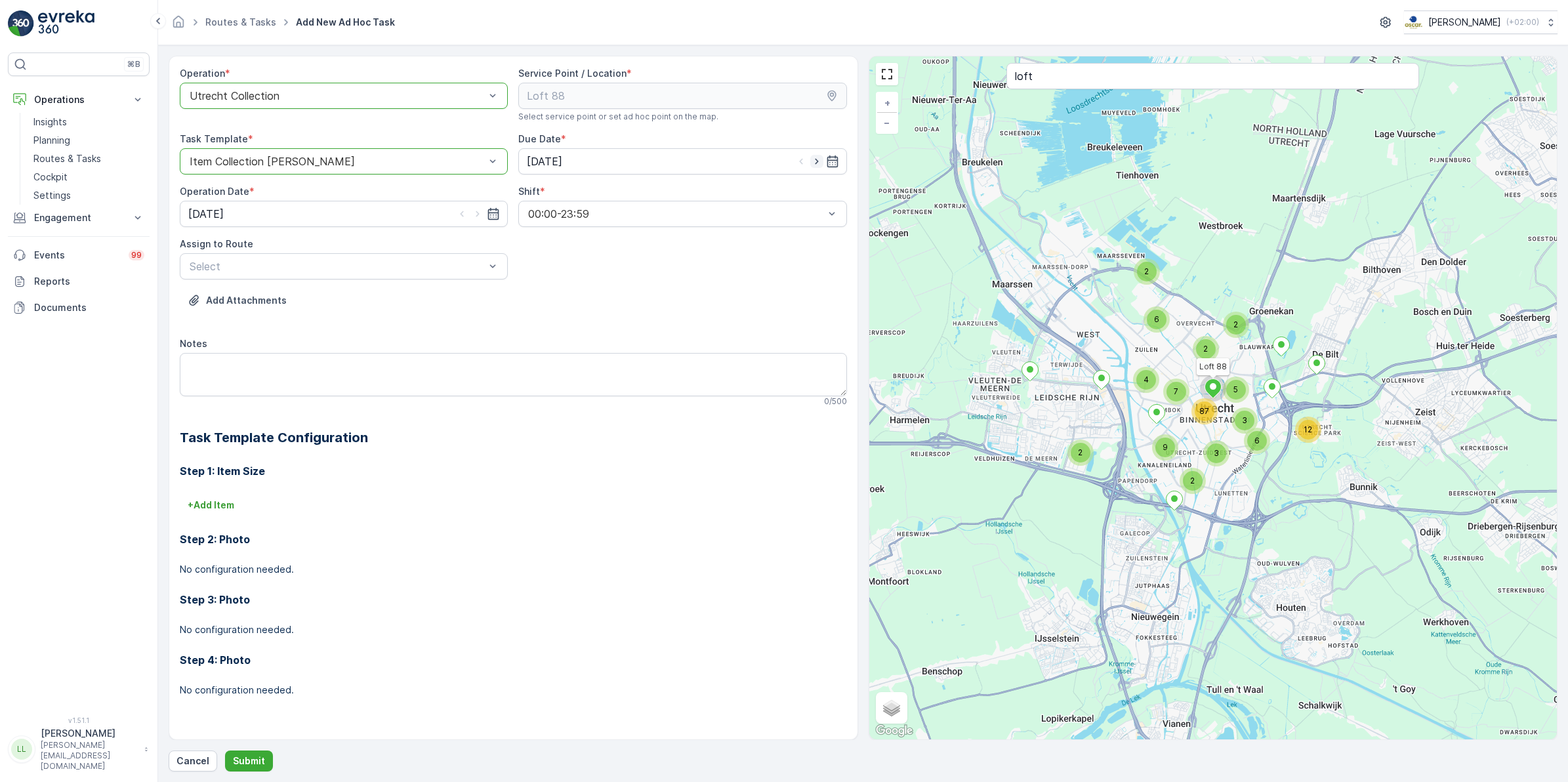
click at [814, 166] on icon "button" at bounding box center [817, 162] width 13 height 13
type input "03.10.2025"
click at [476, 217] on icon "button" at bounding box center [478, 214] width 13 height 13
type input "03.10.2025"
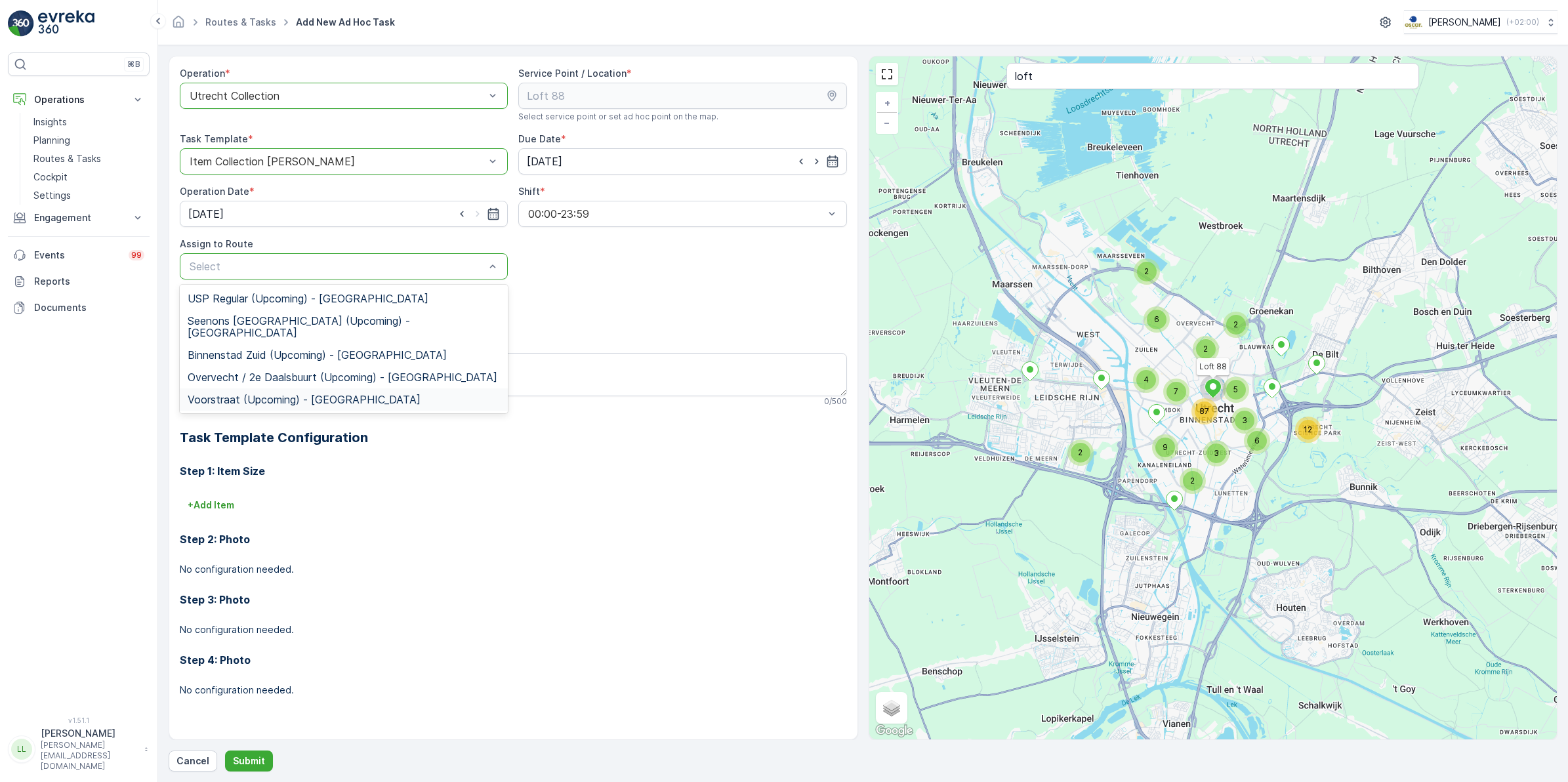
click at [307, 395] on div "Voorstraat (Upcoming) - Utrecht" at bounding box center [343, 399] width 328 height 22
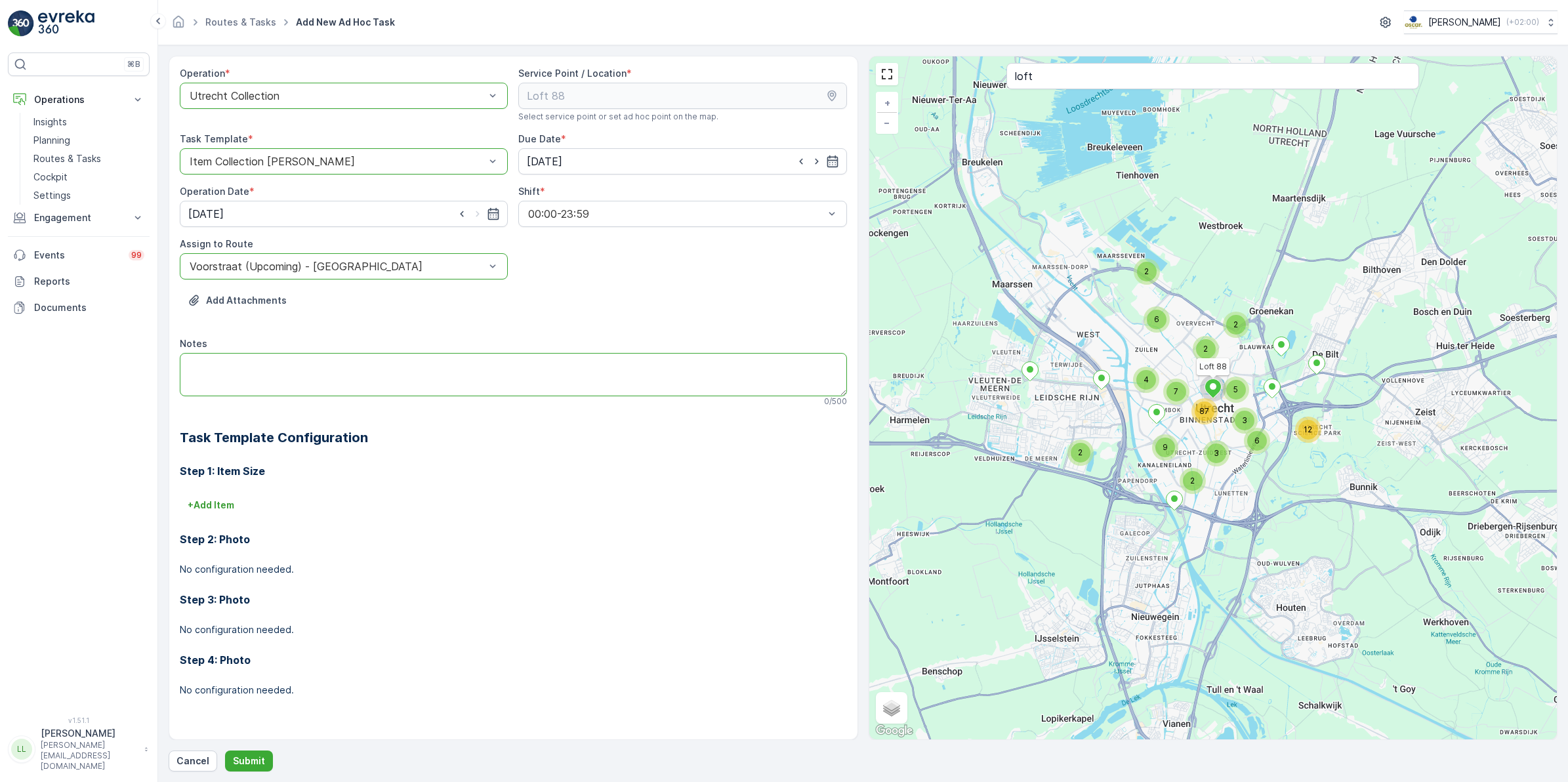
click at [310, 366] on textarea "Notes" at bounding box center [513, 375] width 668 height 43
paste textarea "1x 240L PK, 1x 240L PD en 8x 80L glas weg. meenemen en niet terugzetten."
click at [182, 369] on textarea "1x 240L PK, 1x 240L PD en 8x 80L glas weg. meenemen en niet terugzetten." at bounding box center [513, 375] width 668 height 43
drag, startPoint x: 559, startPoint y: 360, endPoint x: 381, endPoint y: 369, distance: 178.2
click at [381, 369] on textarea "1x 240L PK, 1x 240L PD en 8x 80L glas weg. meenemen en niet terugzetten." at bounding box center [513, 375] width 668 height 43
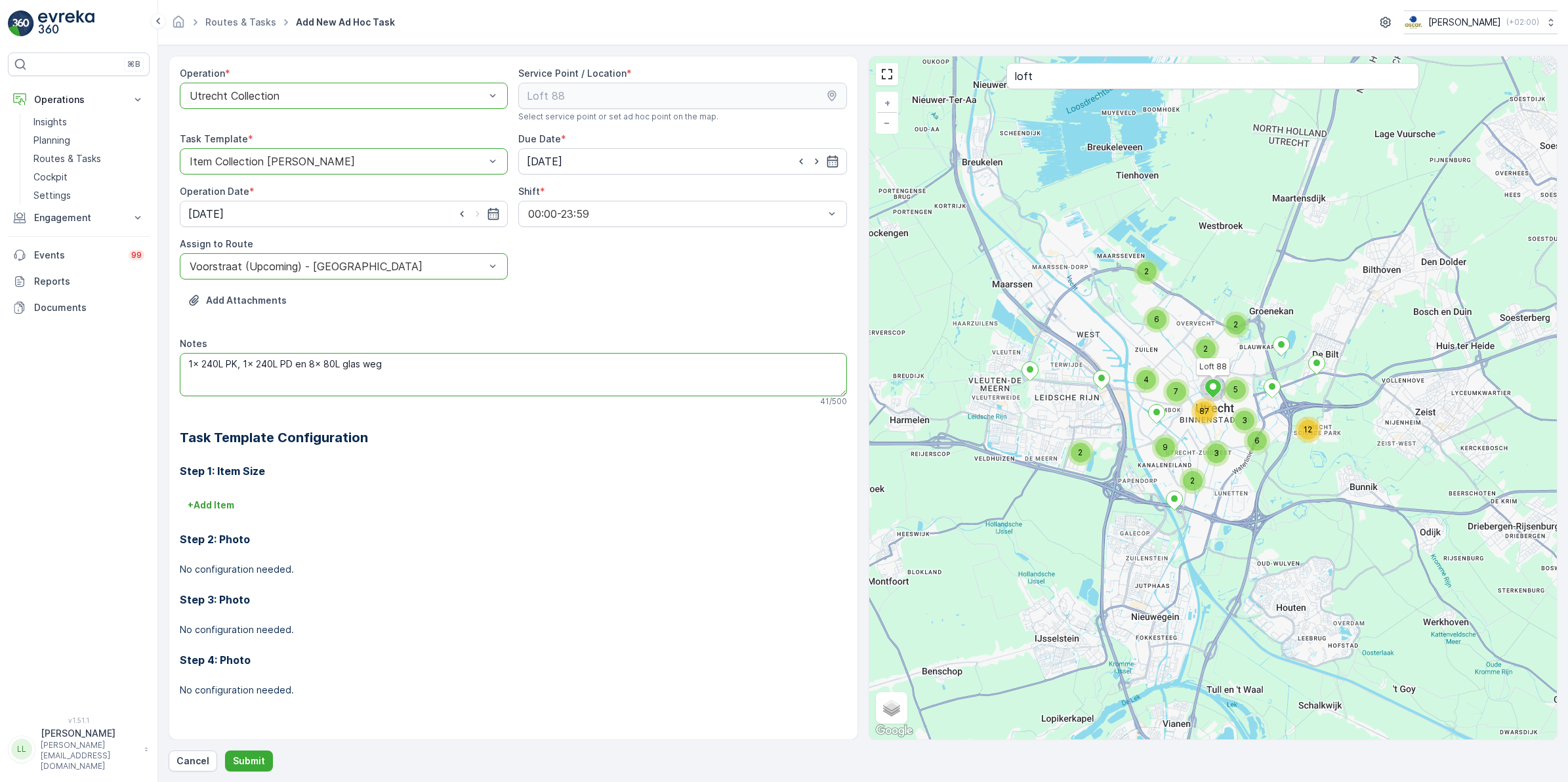
click at [182, 365] on textarea "1x 240L PK, 1x 240L PD en 8x 80L glas weg" at bounding box center [513, 375] width 668 height 43
paste textarea ". meenemen en niet terugzetten."
click at [200, 365] on textarea ". meenemen en niet terugzetten: 1x 240L PK, 1x 240L PD en 8x 80L glas weg" at bounding box center [513, 375] width 668 height 43
click at [529, 366] on textarea "Meenemen en niet terugzetten: 1x 240L PK, 1x 240L PD en 8x 80L glas weg" at bounding box center [513, 375] width 668 height 43
type textarea "Meenemen en niet terugzetten: 1x 240L PK, 1x 240L PD en 8x 80L glas"
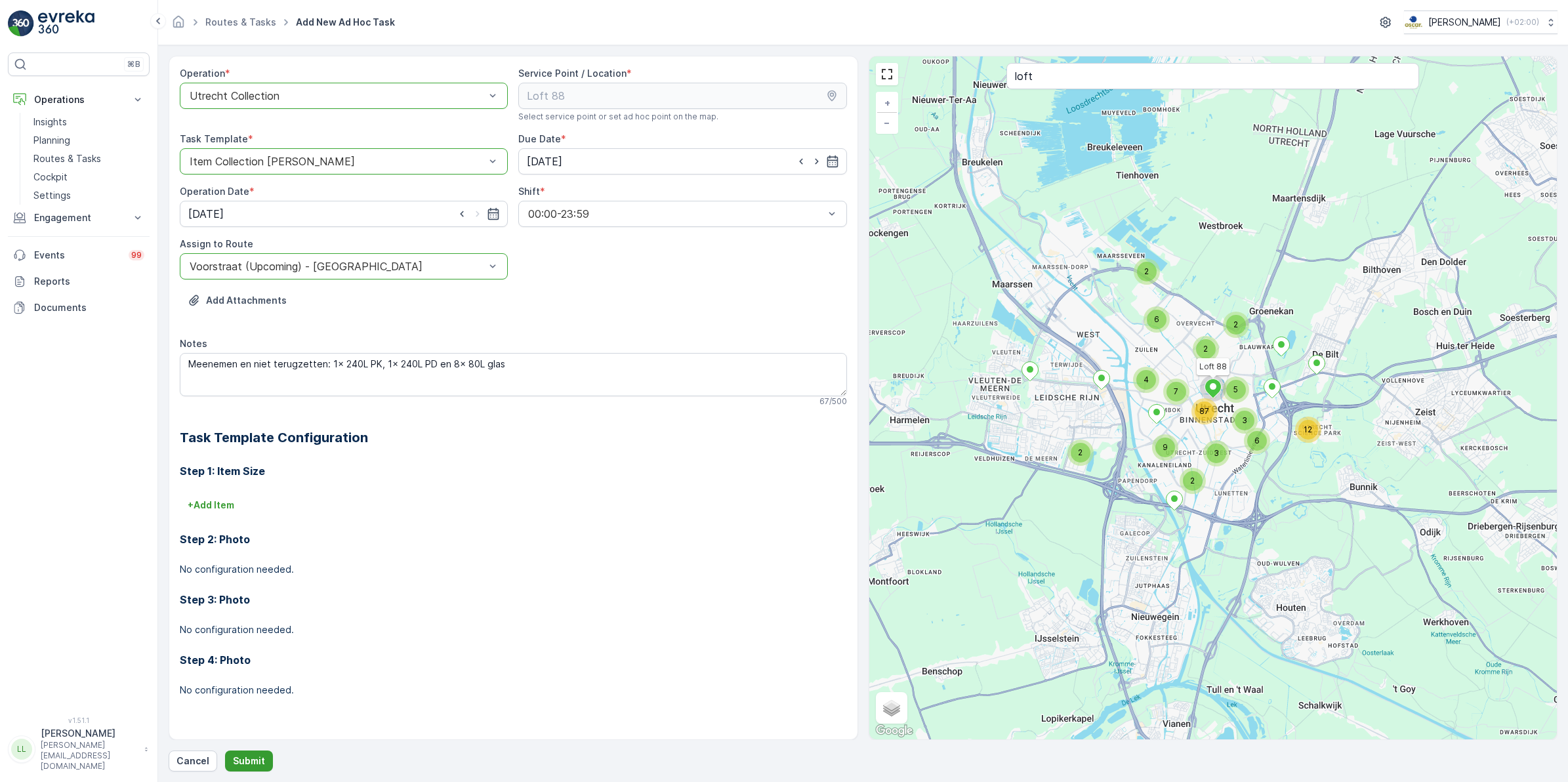
click at [254, 760] on p "Submit" at bounding box center [249, 761] width 32 height 13
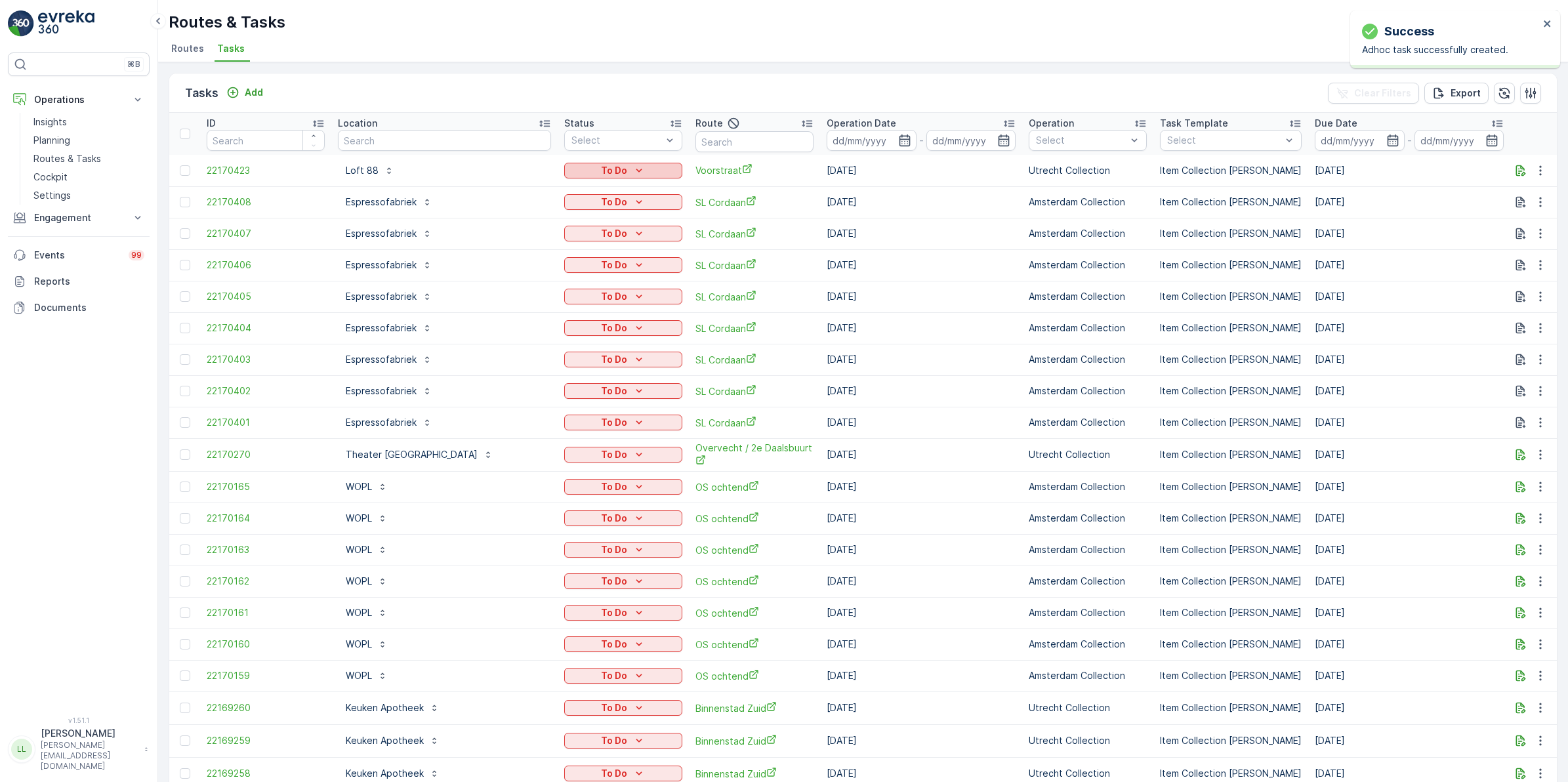
click at [648, 163] on button "To Do" at bounding box center [623, 170] width 118 height 16
click at [597, 224] on span "Let Op!" at bounding box center [584, 226] width 33 height 13
click at [485, 138] on input "text" at bounding box center [444, 140] width 213 height 21
type input "milieu"
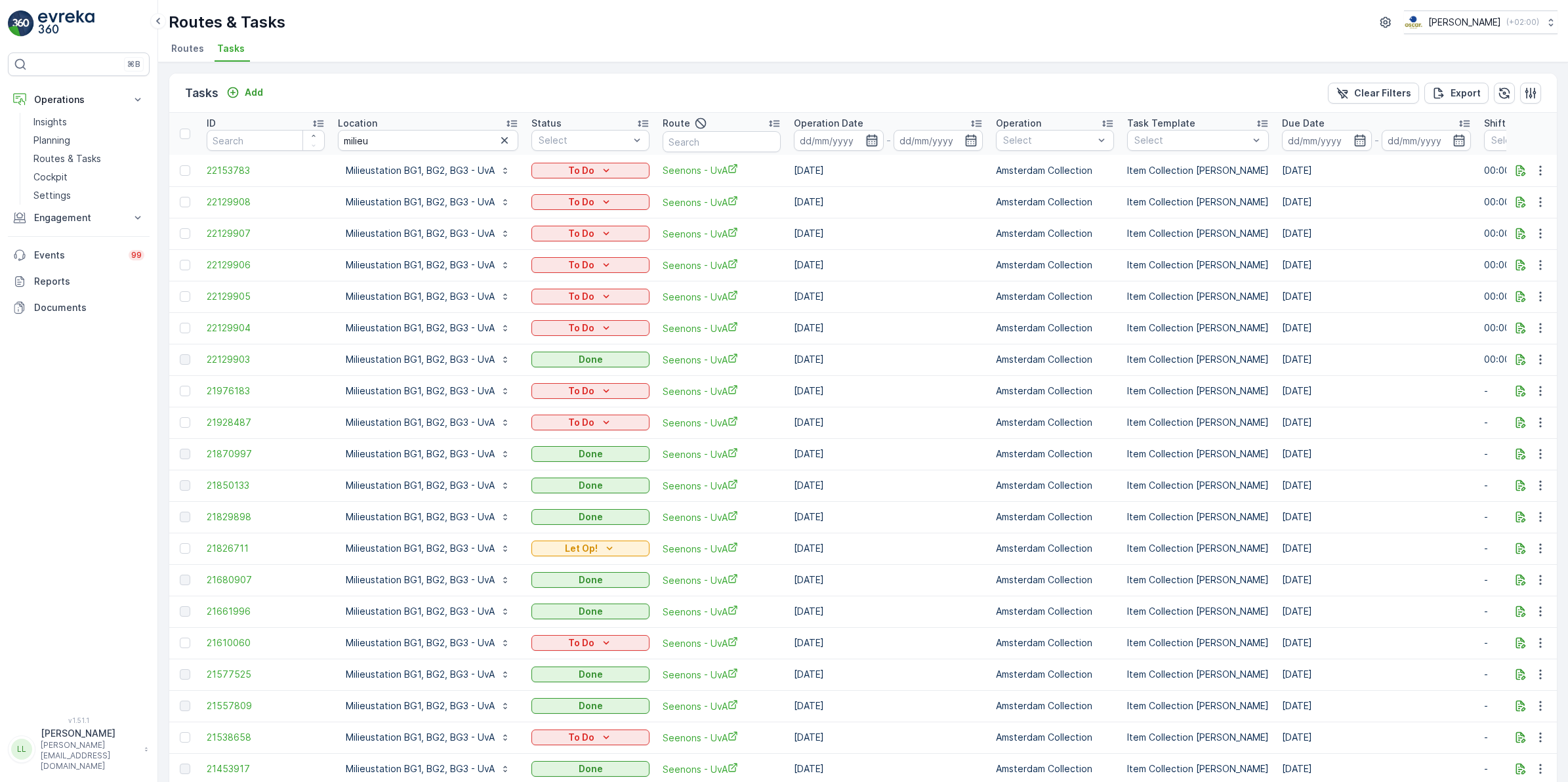
click at [874, 139] on icon "button" at bounding box center [871, 140] width 11 height 12
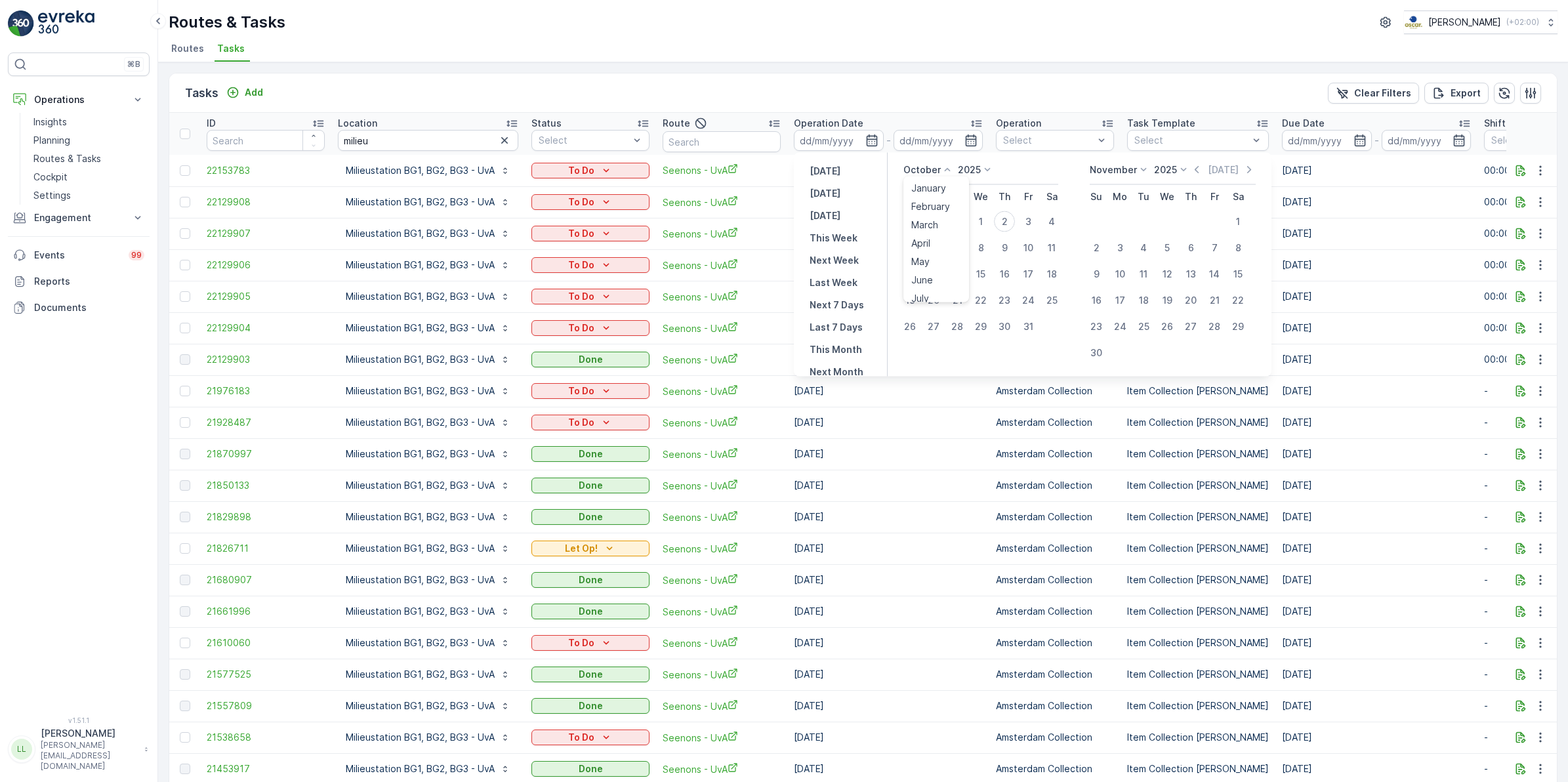
click at [945, 171] on icon at bounding box center [947, 170] width 13 height 13
click at [940, 250] on span "September" at bounding box center [936, 253] width 50 height 13
click at [933, 326] on div "29" at bounding box center [933, 326] width 21 height 21
type input "29.09.2025"
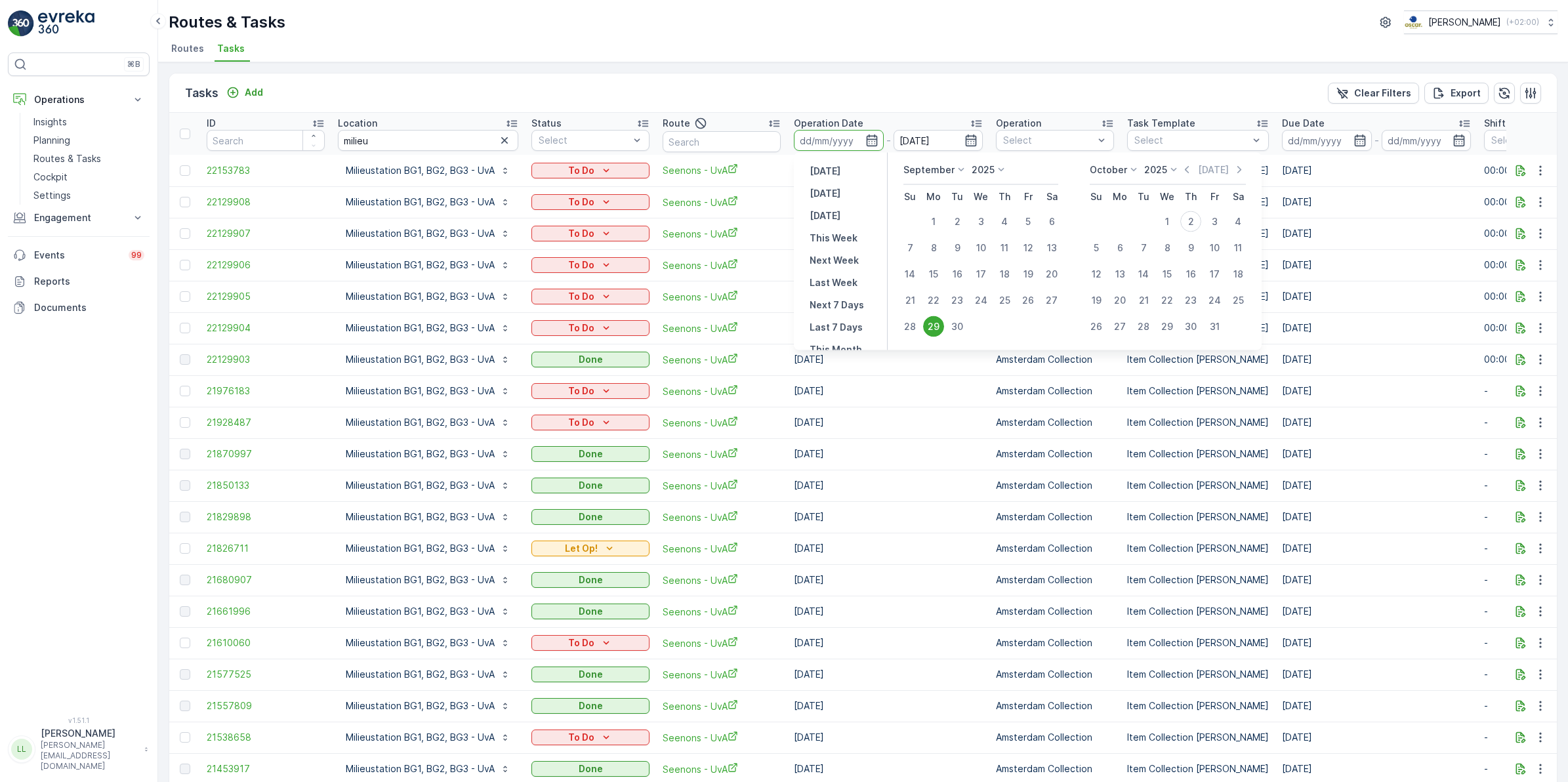
click at [931, 328] on div "29" at bounding box center [933, 326] width 21 height 21
type input "29.09.2025"
click at [1195, 222] on div "2" at bounding box center [1190, 222] width 21 height 21
type input "[DATE]"
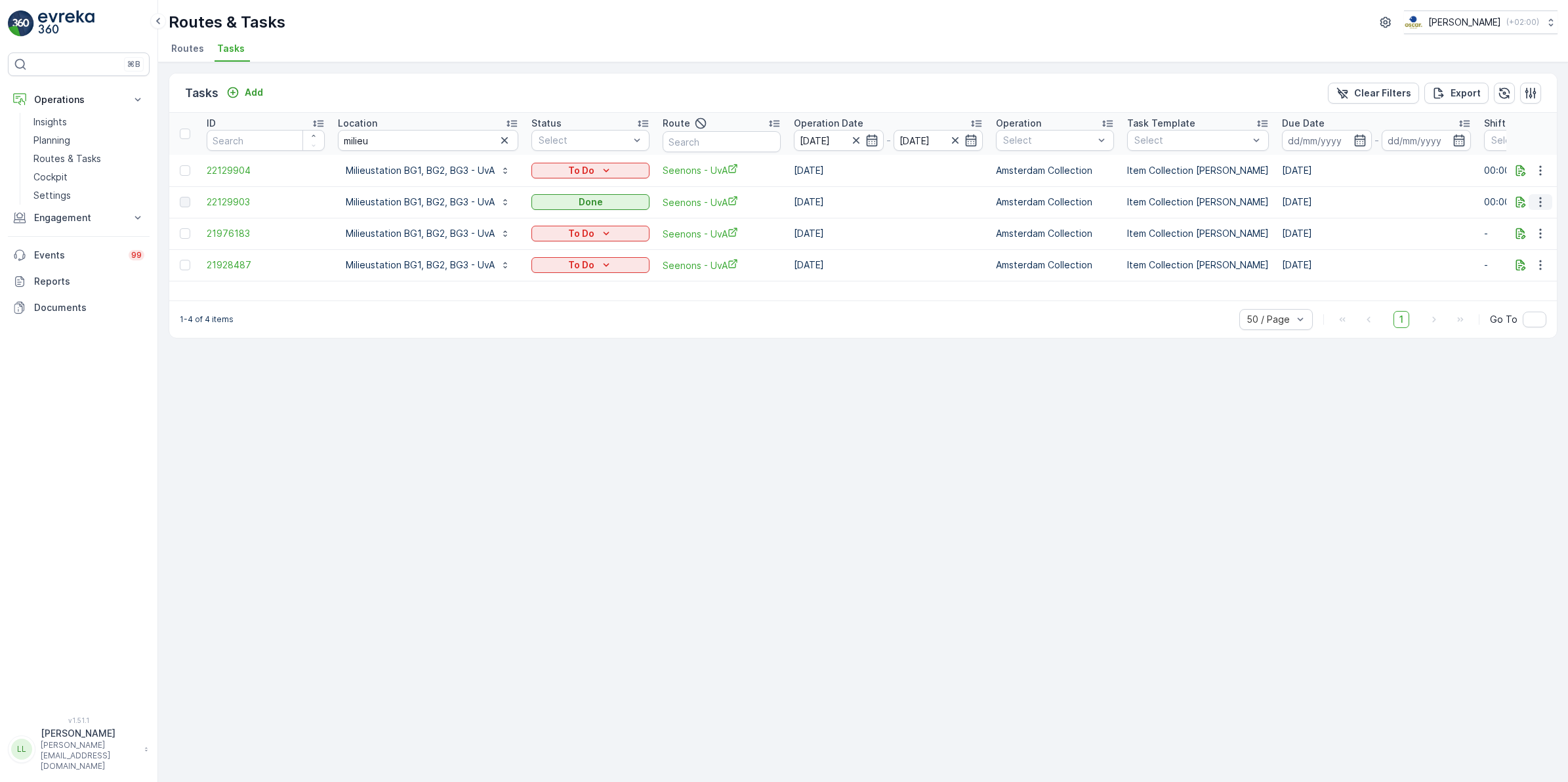
click at [1543, 202] on icon "button" at bounding box center [1541, 202] width 13 height 13
click at [729, 145] on input "text" at bounding box center [722, 141] width 118 height 21
type input "uva"
click at [502, 144] on icon "button" at bounding box center [505, 140] width 13 height 13
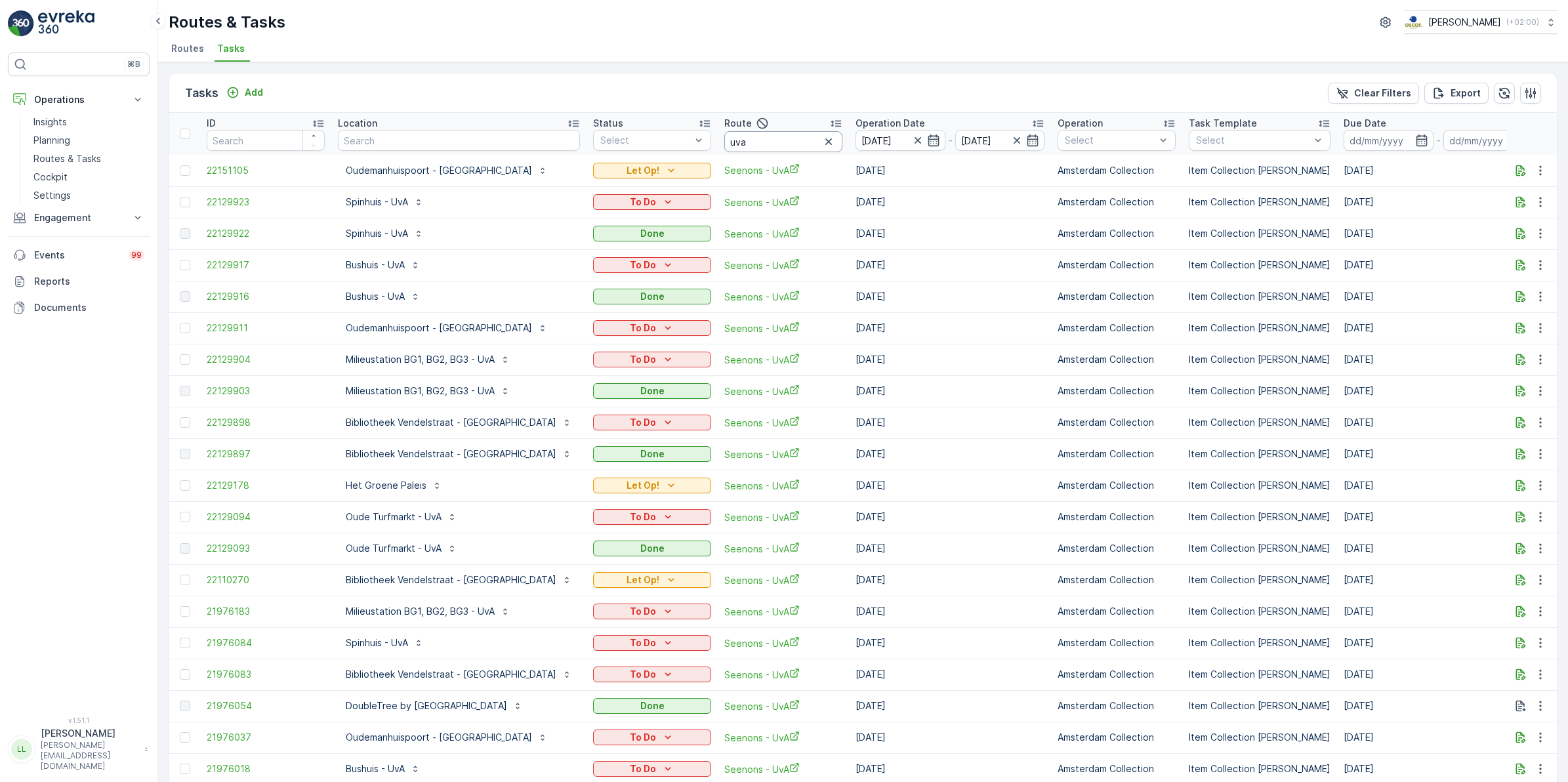
click at [786, 139] on input "uva" at bounding box center [784, 141] width 118 height 21
click at [920, 138] on icon "button" at bounding box center [916, 140] width 7 height 7
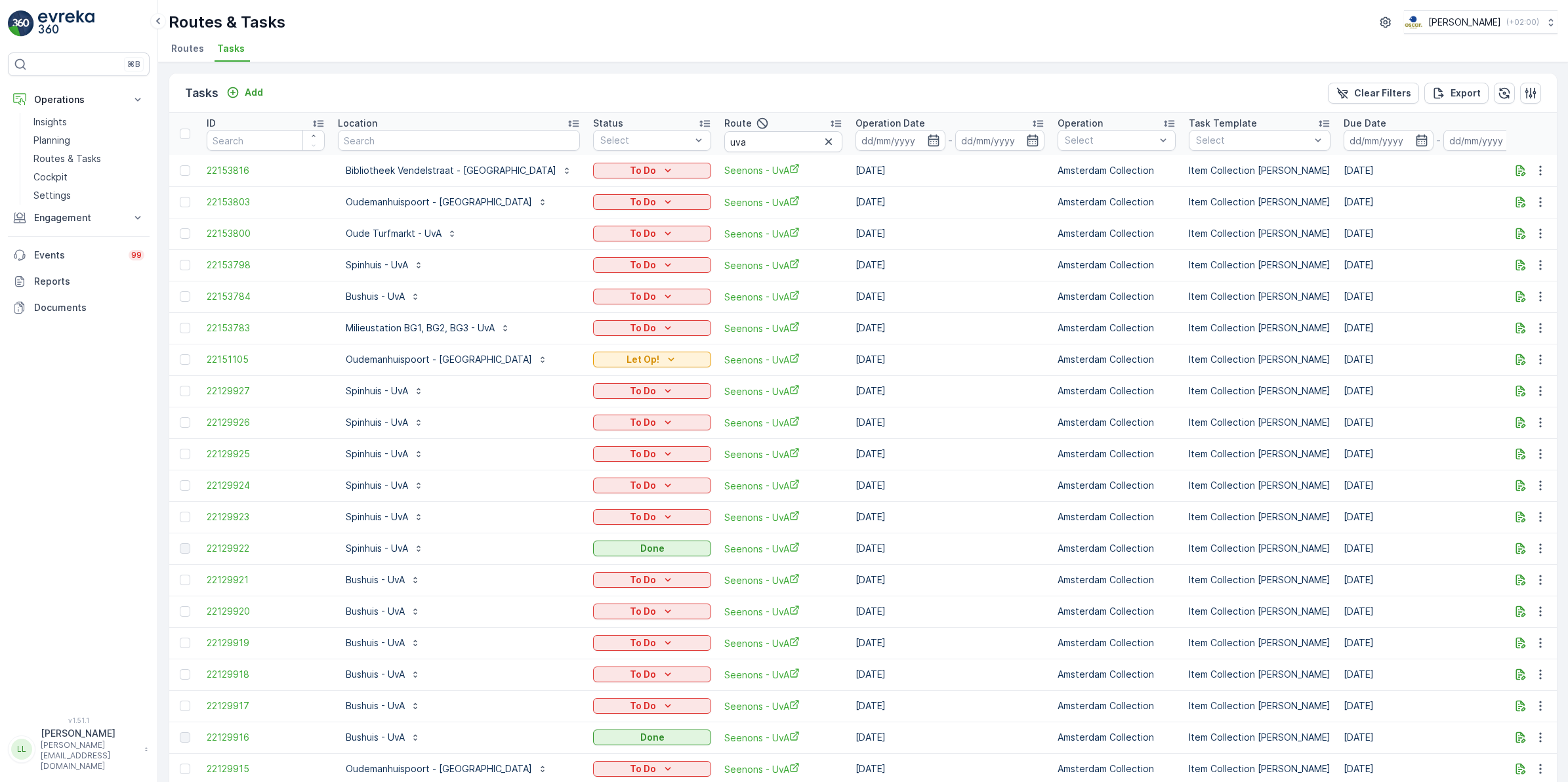
click at [939, 136] on icon "button" at bounding box center [933, 140] width 11 height 12
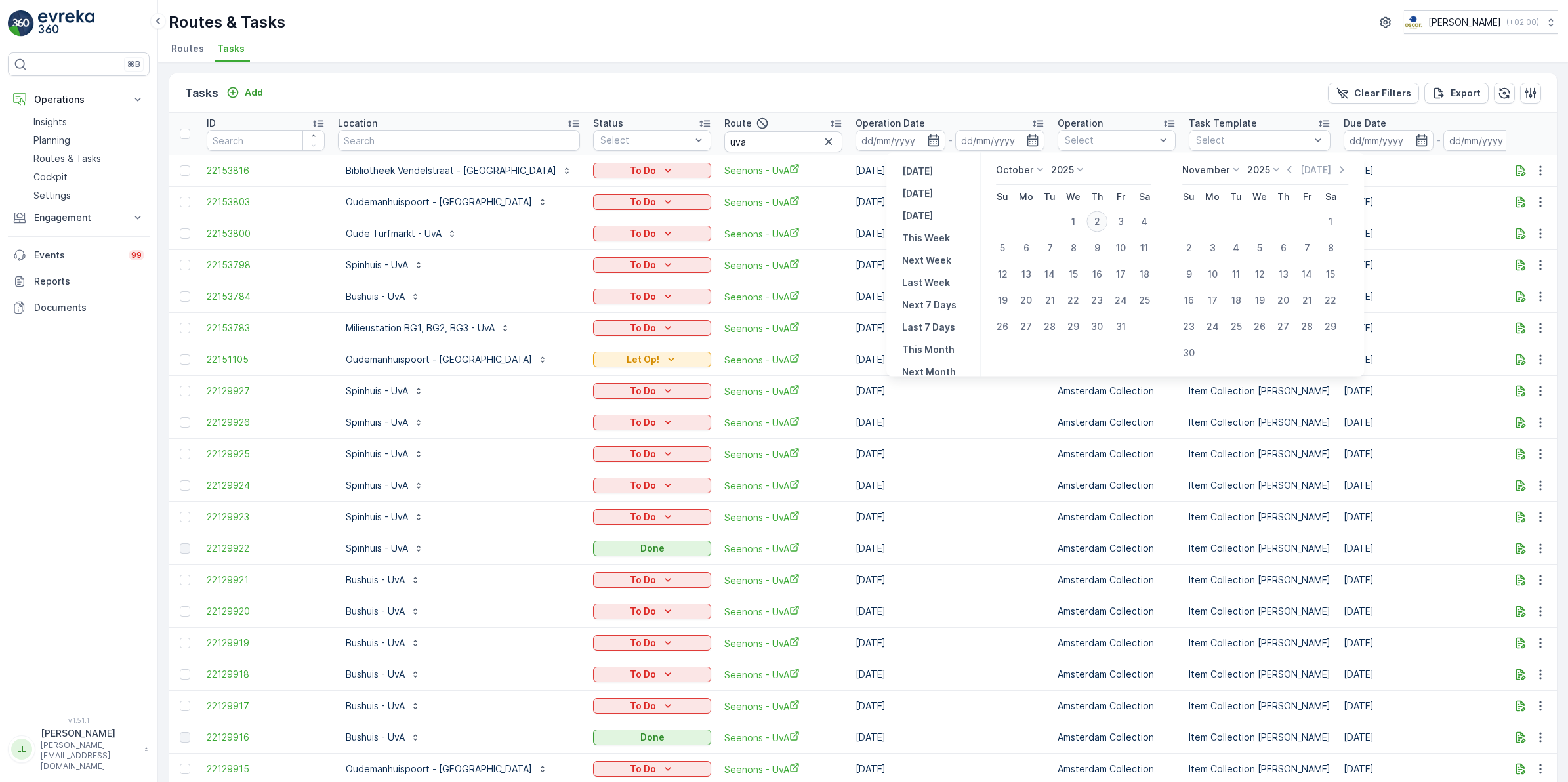
click at [1100, 221] on div "2" at bounding box center [1097, 222] width 21 height 21
type input "[DATE]"
click at [1100, 221] on div "2" at bounding box center [1097, 222] width 21 height 21
type input "[DATE]"
click at [1100, 221] on div "2" at bounding box center [1097, 222] width 21 height 21
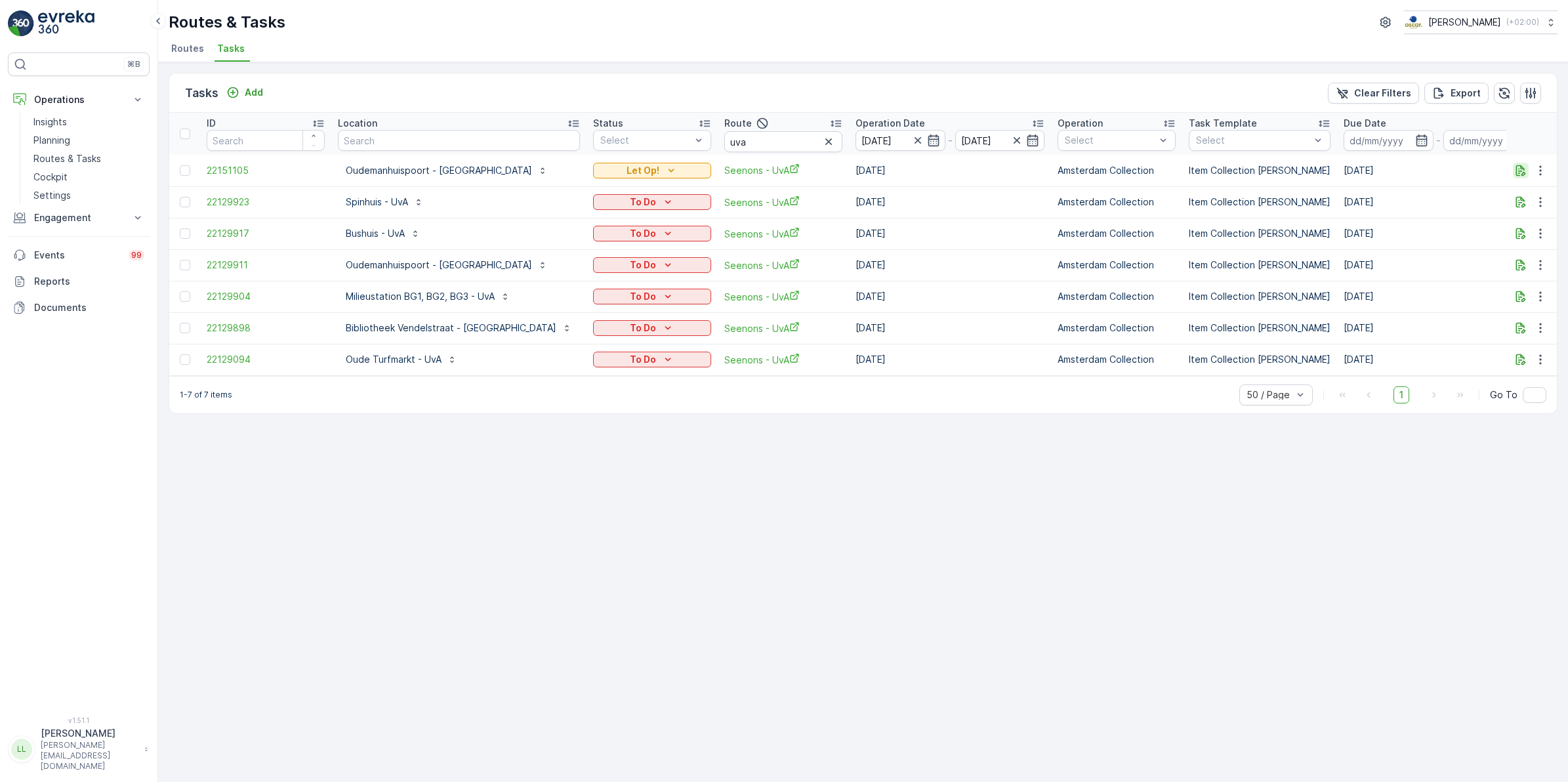
click at [1520, 173] on icon "button" at bounding box center [1520, 170] width 13 height 13
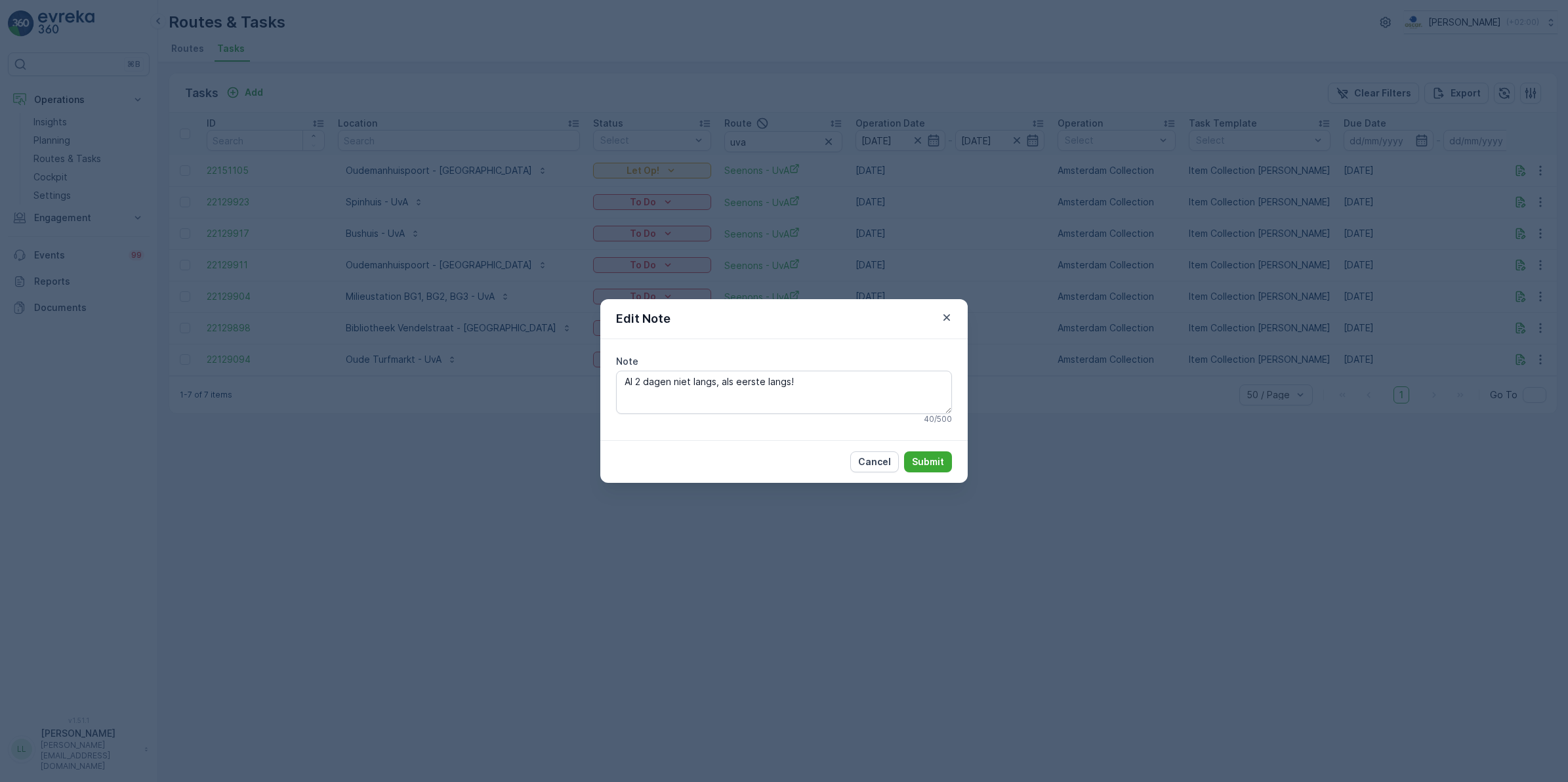
click at [1160, 360] on div "Edit Note Note Al 2 dagen niet langs, als eerste langs! 40 / 500 Cancel Submit" at bounding box center [784, 391] width 1568 height 782
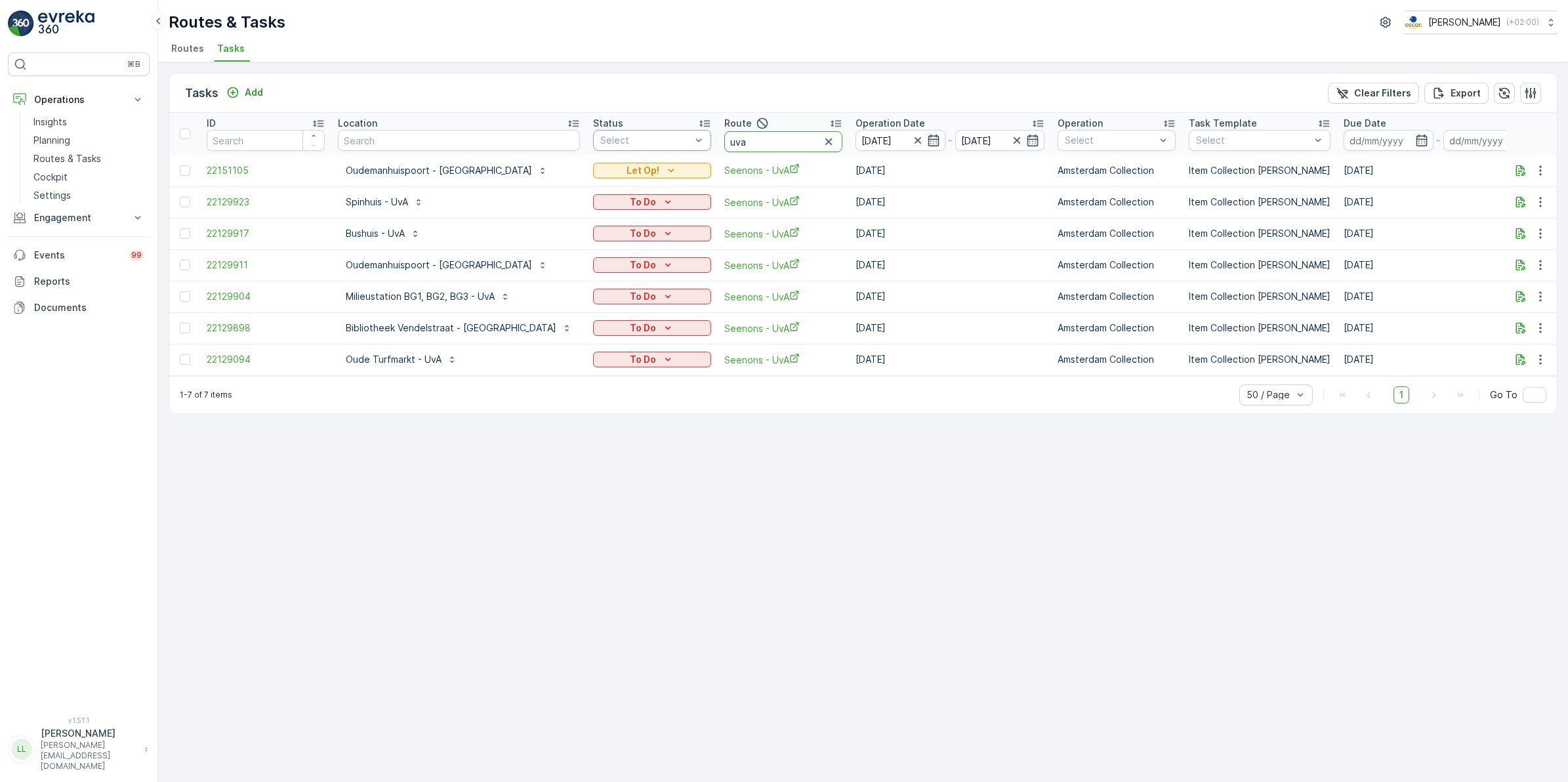
drag, startPoint x: 696, startPoint y: 144, endPoint x: 640, endPoint y: 141, distance: 56.1
click at [640, 141] on tr "ID Location Status Select Route uva Operation Date 02.10.2025 - 02.10.2025 Oper…" at bounding box center [1243, 134] width 2148 height 42
type input "rijks"
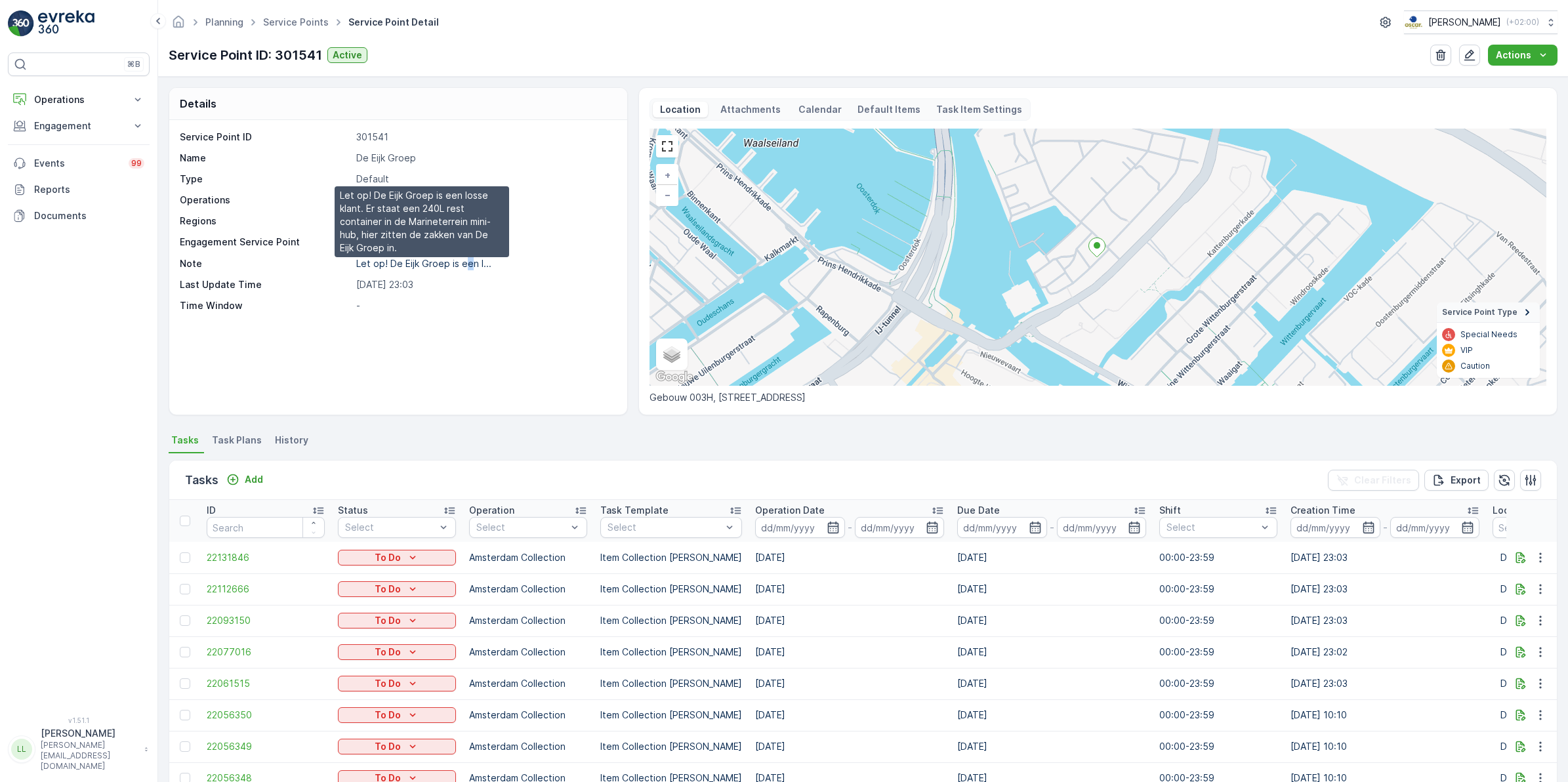
click at [467, 263] on p "Let op! De Eijk Groep is een l..." at bounding box center [424, 264] width 136 height 11
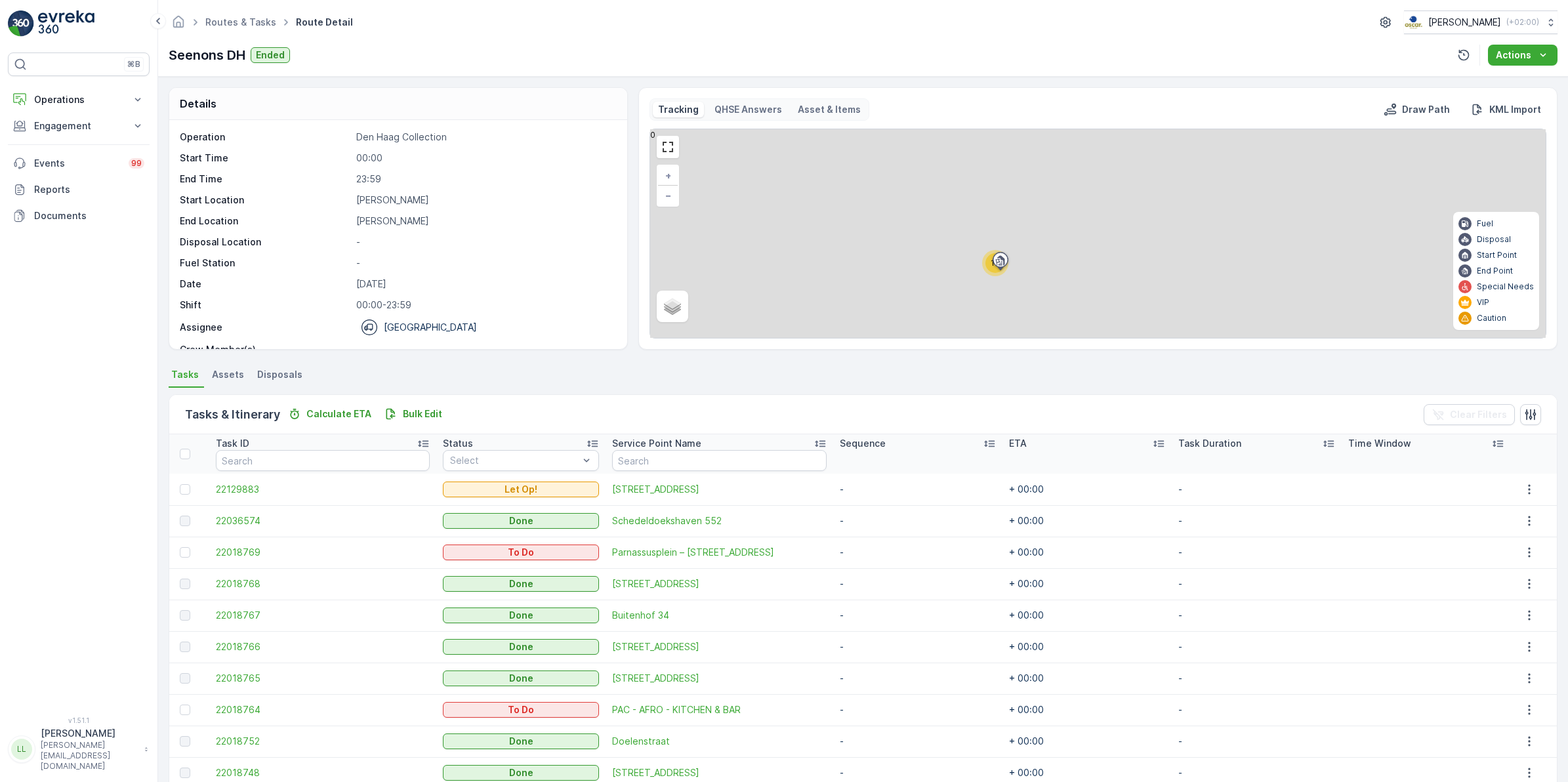
scroll to position [63, 0]
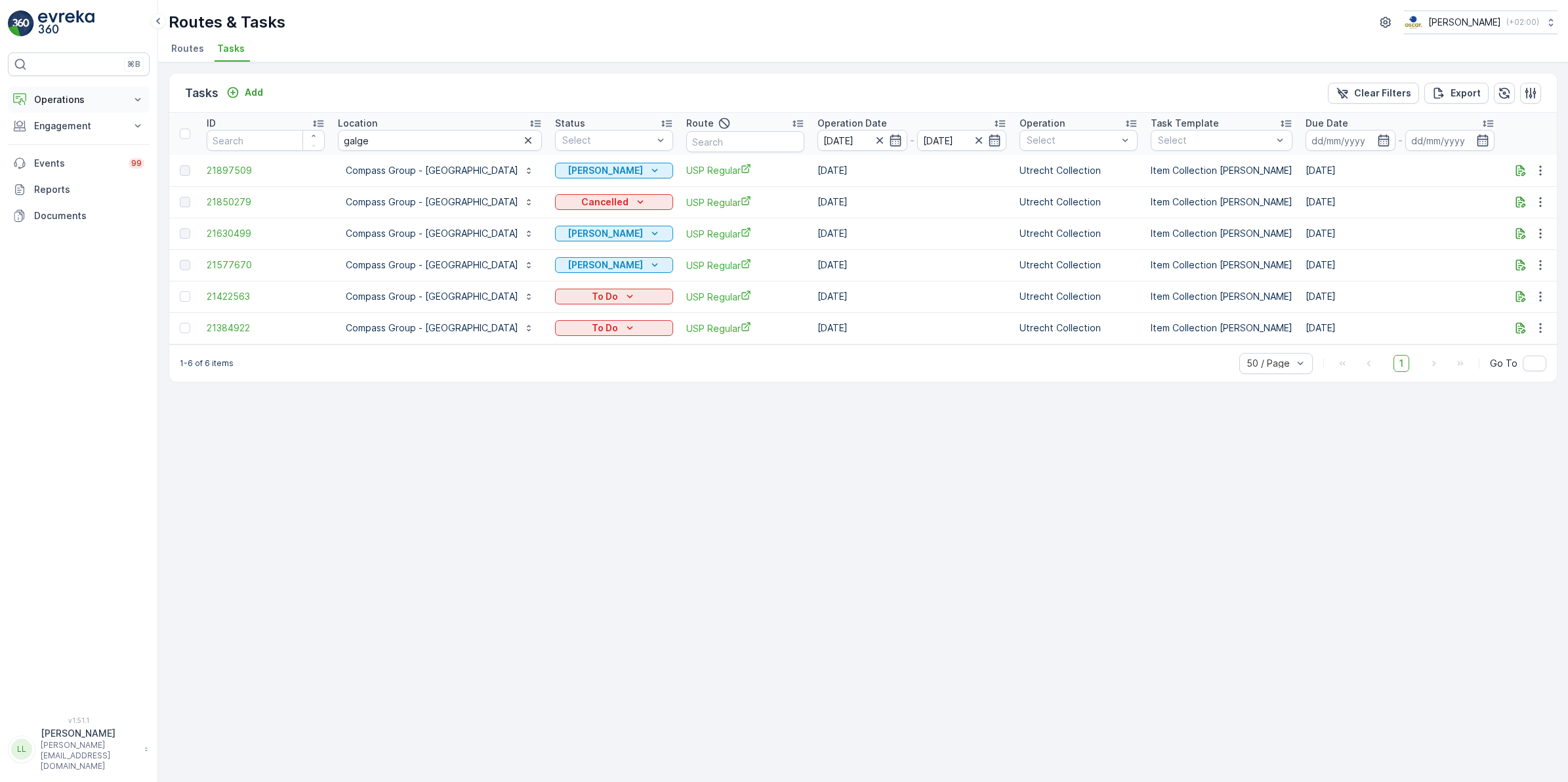
click at [69, 97] on p "Operations" at bounding box center [78, 100] width 89 height 13
click at [65, 175] on p "Cockpit" at bounding box center [50, 177] width 34 height 13
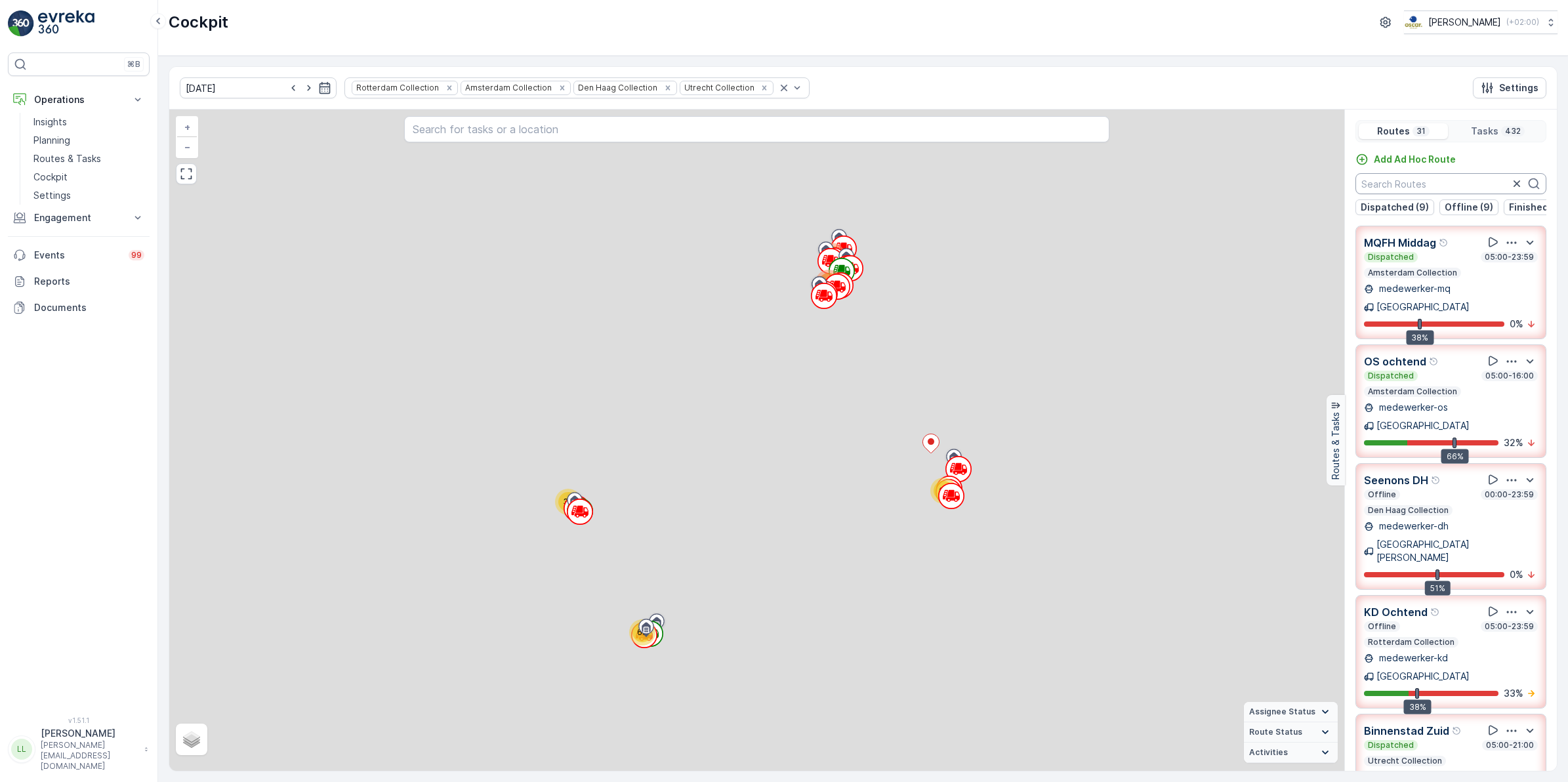
click at [1457, 184] on input "text" at bounding box center [1451, 183] width 191 height 21
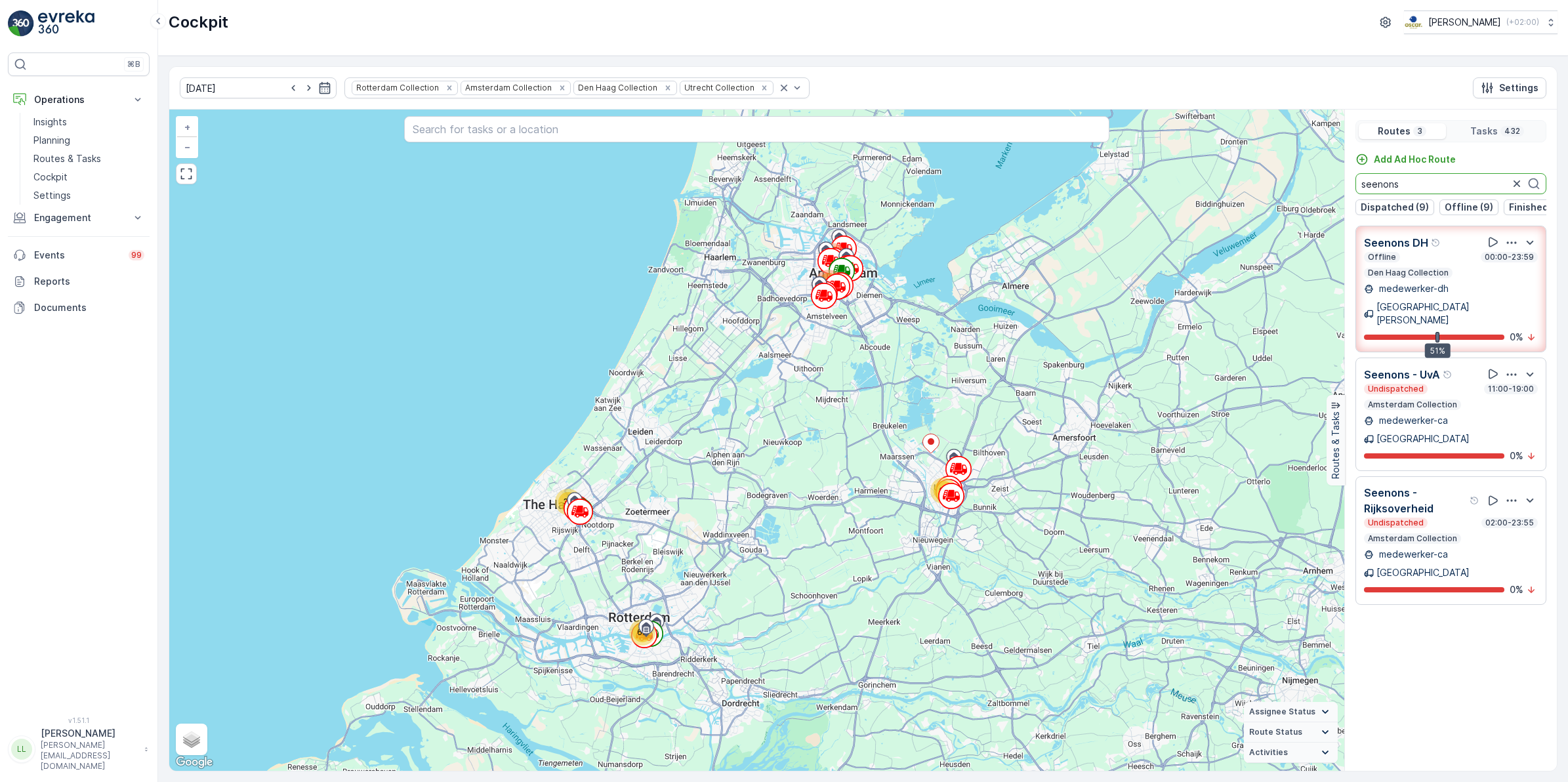
type input "seenons"
click at [1431, 279] on p "Den Haag Collection" at bounding box center [1408, 272] width 83 height 10
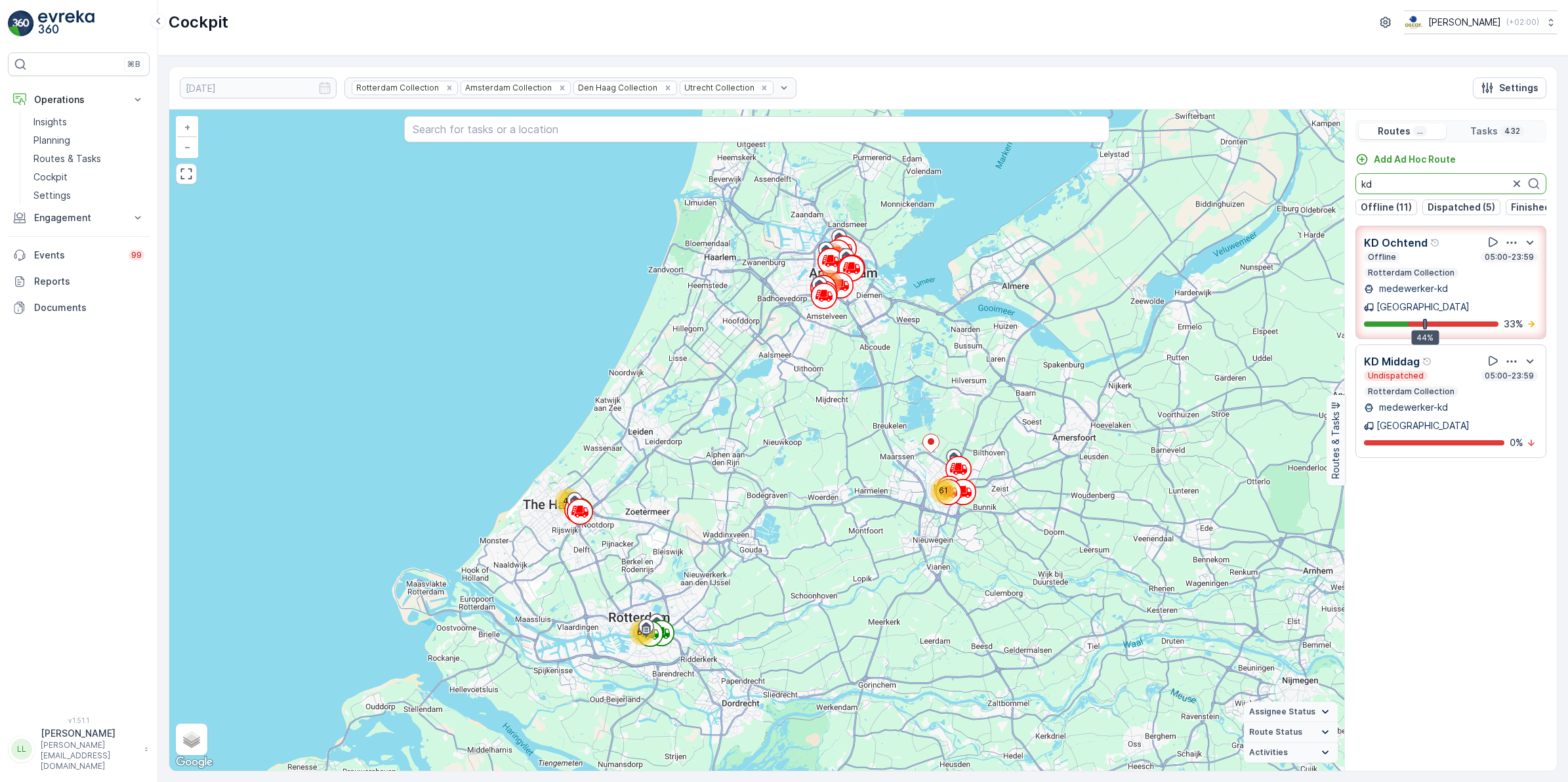
drag, startPoint x: 1381, startPoint y: 188, endPoint x: 1354, endPoint y: 177, distance: 29.2
click at [1354, 177] on div "Add Ad Hoc Route kd Offline (11) Dispatched (5) Finished (5) Undispatched (10)" at bounding box center [1450, 183] width 212 height 63
drag, startPoint x: 1388, startPoint y: 189, endPoint x: 1341, endPoint y: 194, distance: 47.3
click at [1342, 192] on div "69 109 152 40 61 + − Satellite Roadmap Terrain Hybrid Leaflet Keyboard shortcut…" at bounding box center [863, 440] width 1388 height 661
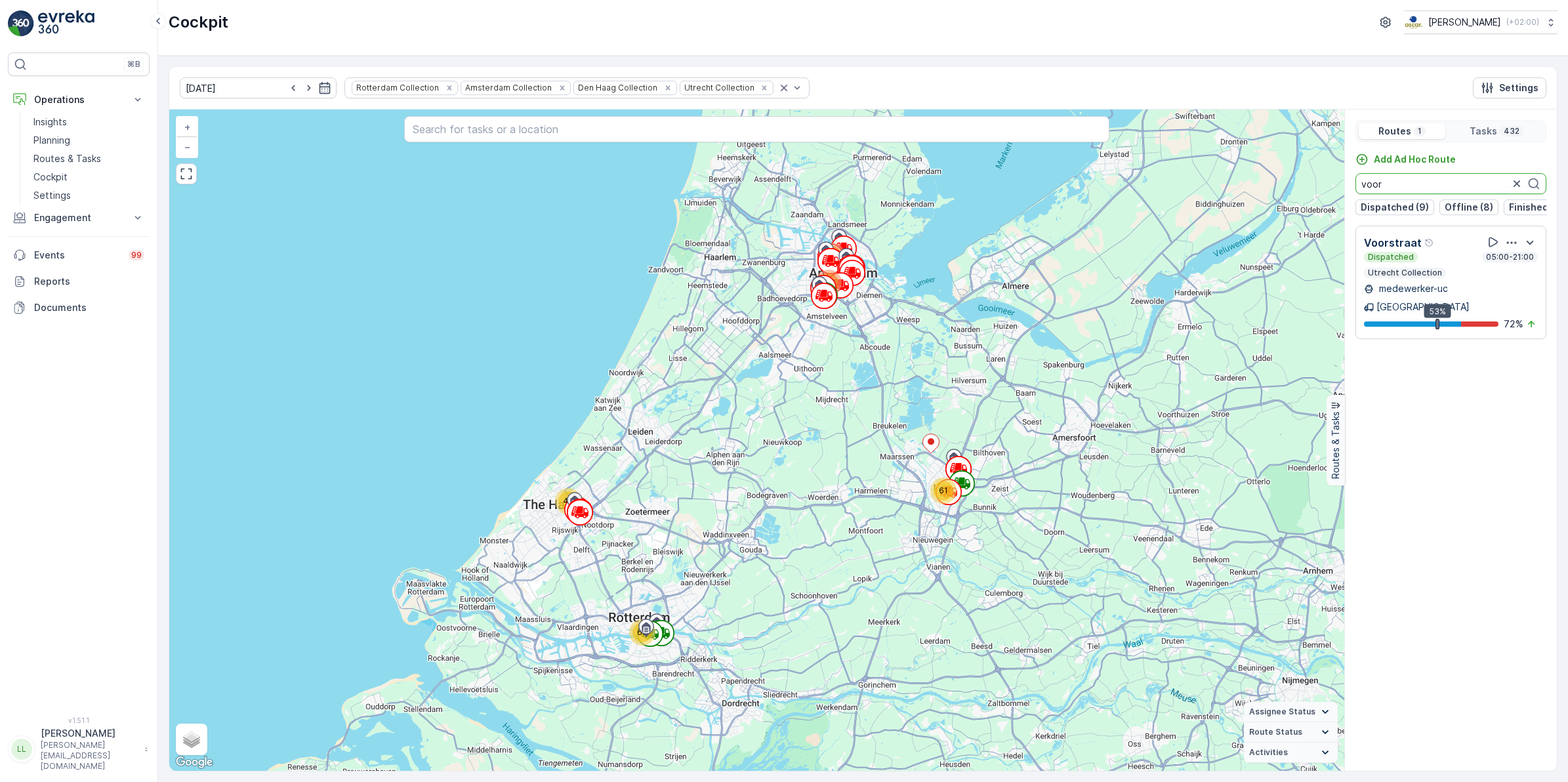
type input "voor"
click at [1514, 186] on icon "button" at bounding box center [1517, 183] width 13 height 13
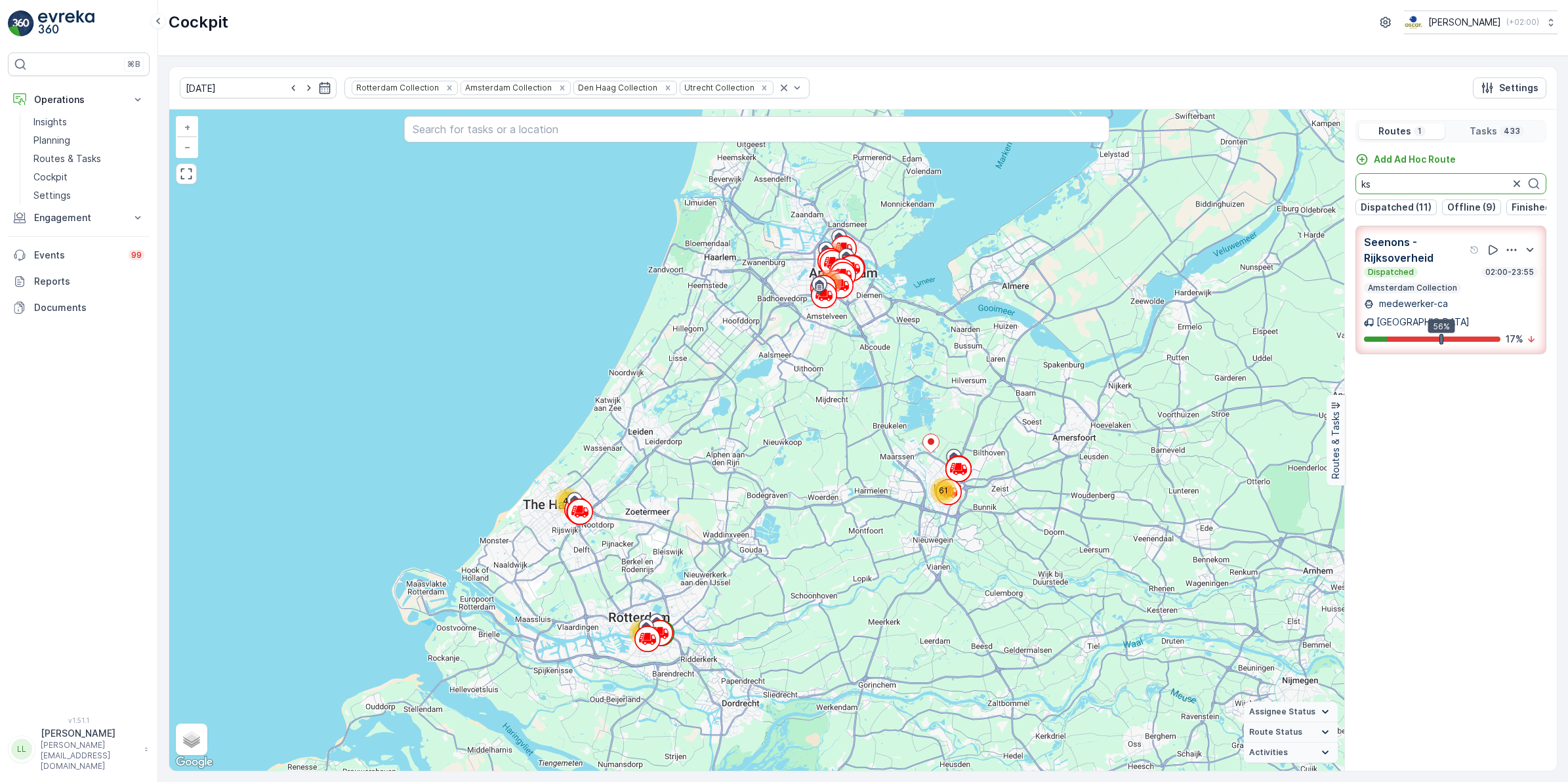
type input "k"
